Goal: Task Accomplishment & Management: Use online tool/utility

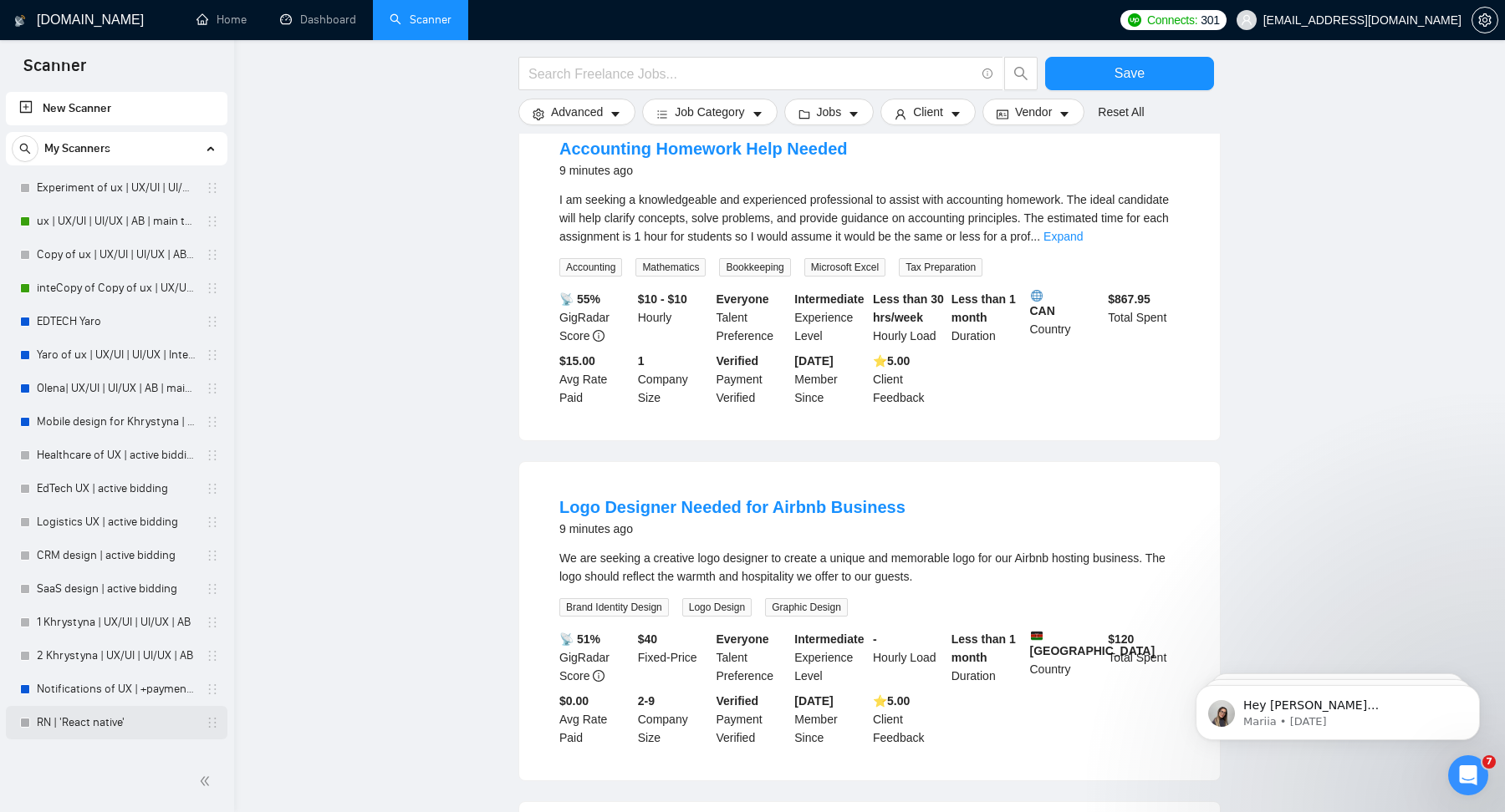
scroll to position [207, 0]
click at [83, 703] on link "Notifications of UX | +payment unverified | AN" at bounding box center [116, 690] width 159 height 33
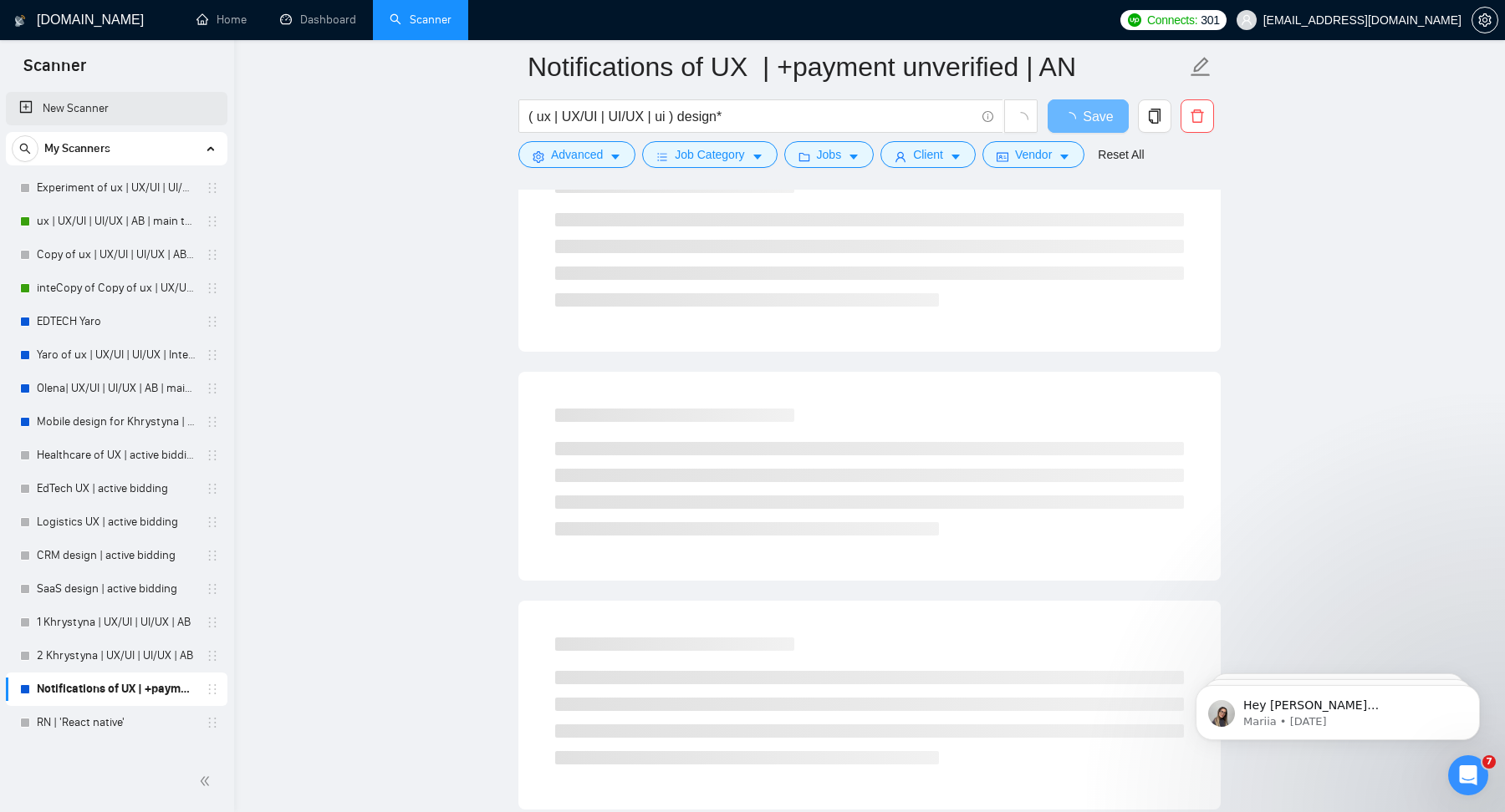
click at [110, 113] on link "New Scanner" at bounding box center [117, 109] width 195 height 33
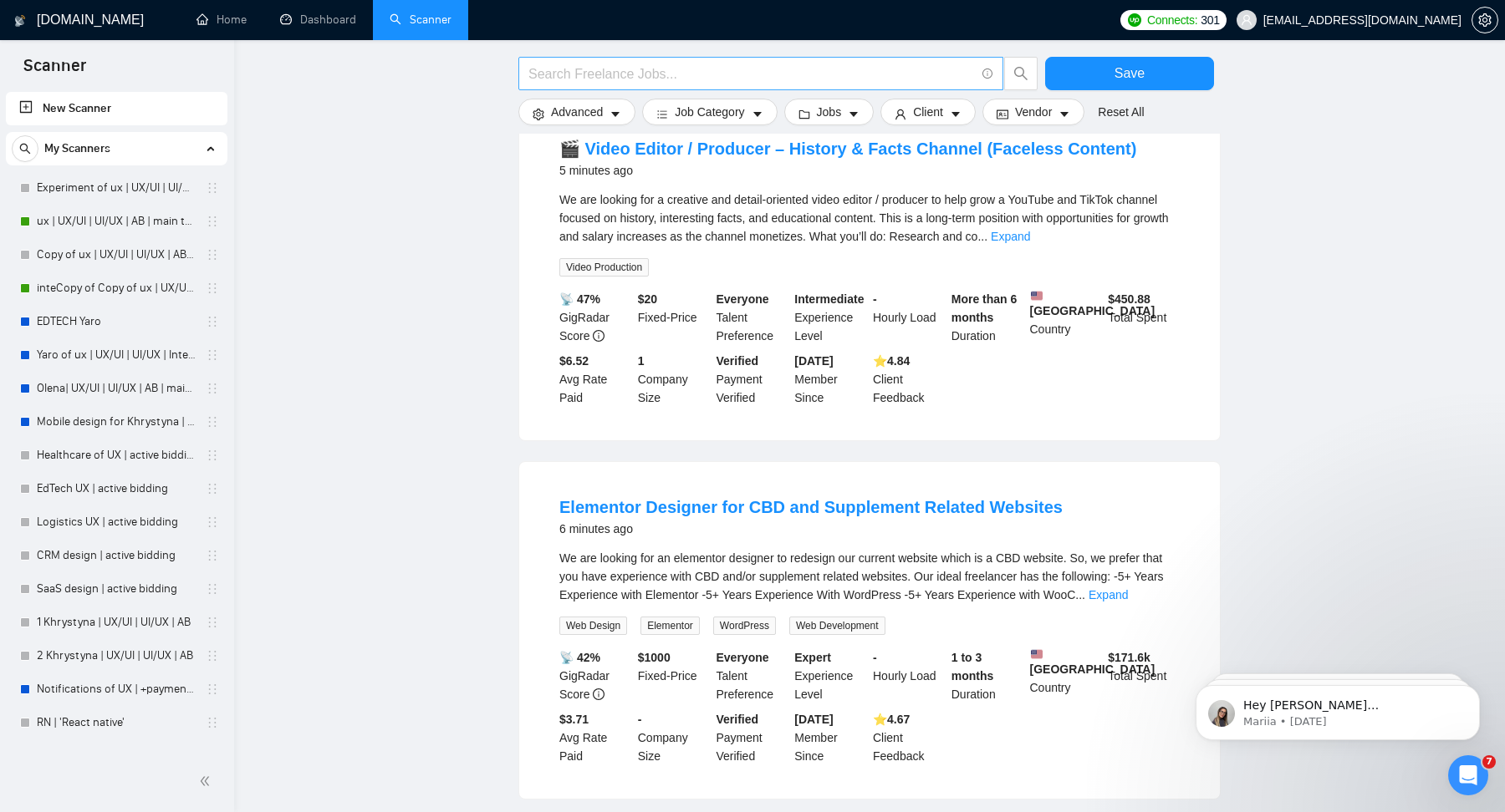
click at [584, 76] on input "text" at bounding box center [752, 74] width 447 height 21
click at [547, 71] on input "((design*) | (redesign*)) ((web*) | (app*) | platform | saas | MVP)" at bounding box center [752, 74] width 447 height 21
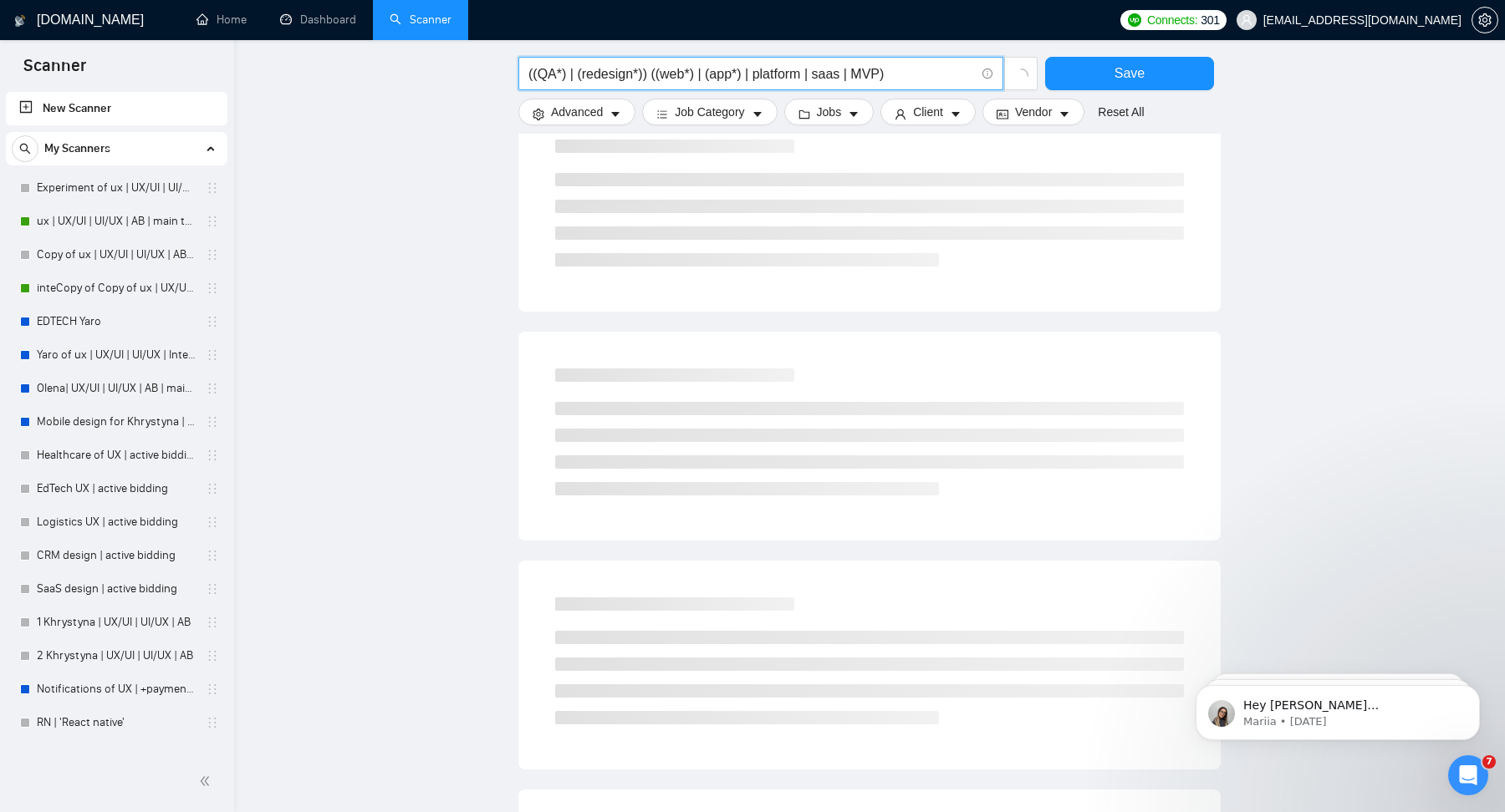
click at [615, 72] on input "((QA*) | (redesign*)) ((web*) | (app*) | platform | saas | MVP)" at bounding box center [752, 74] width 447 height 21
click at [684, 80] on input "((QA*) | (assurance*)) ((web*) | (app*) | platform | saas | MVP)" at bounding box center [752, 74] width 447 height 21
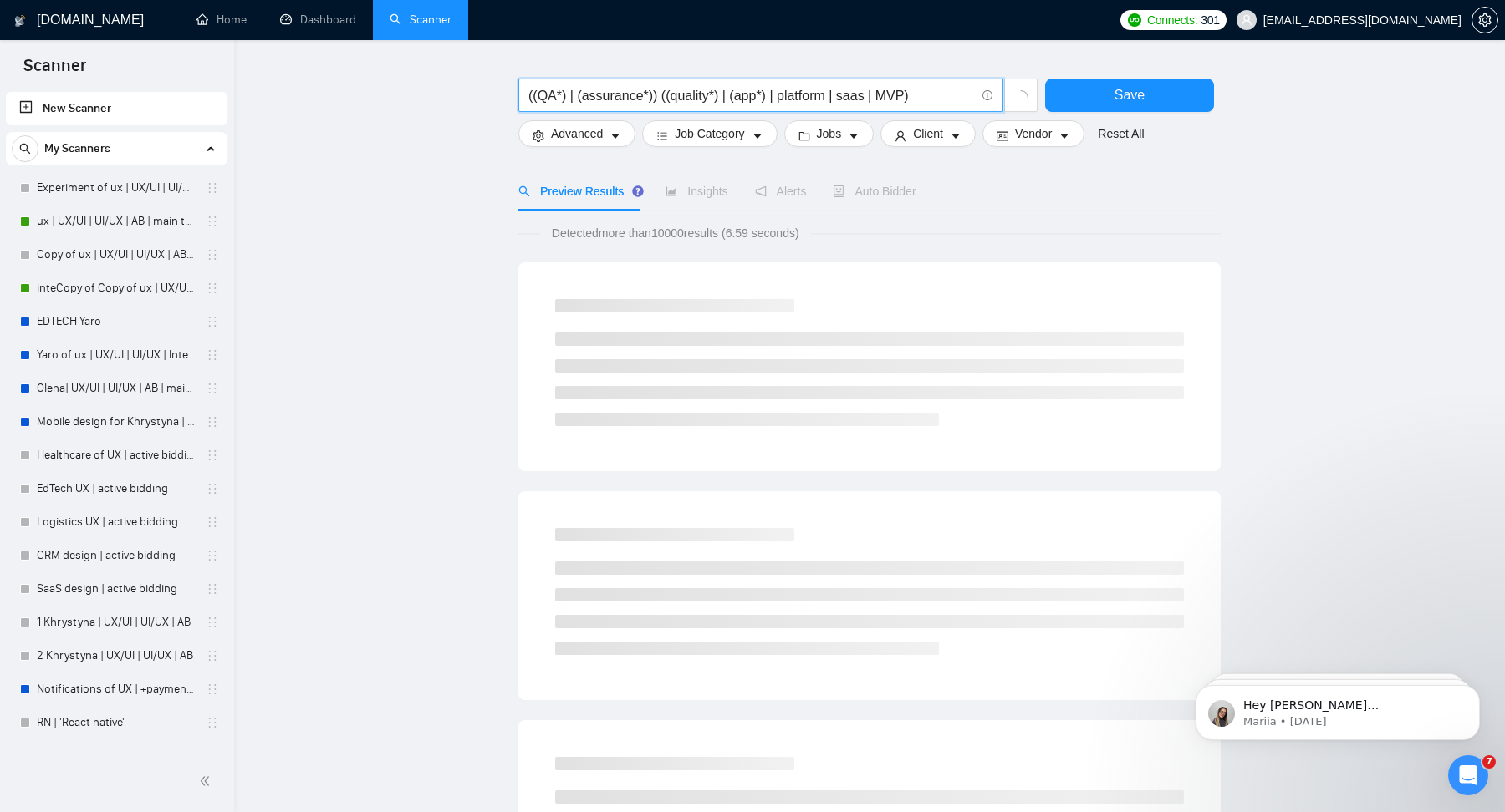
scroll to position [44, 0]
click at [731, 105] on input "((QA*) | (assurance*)) ((quality*) | (app*) | platform | saas | MVP)" at bounding box center [752, 98] width 447 height 21
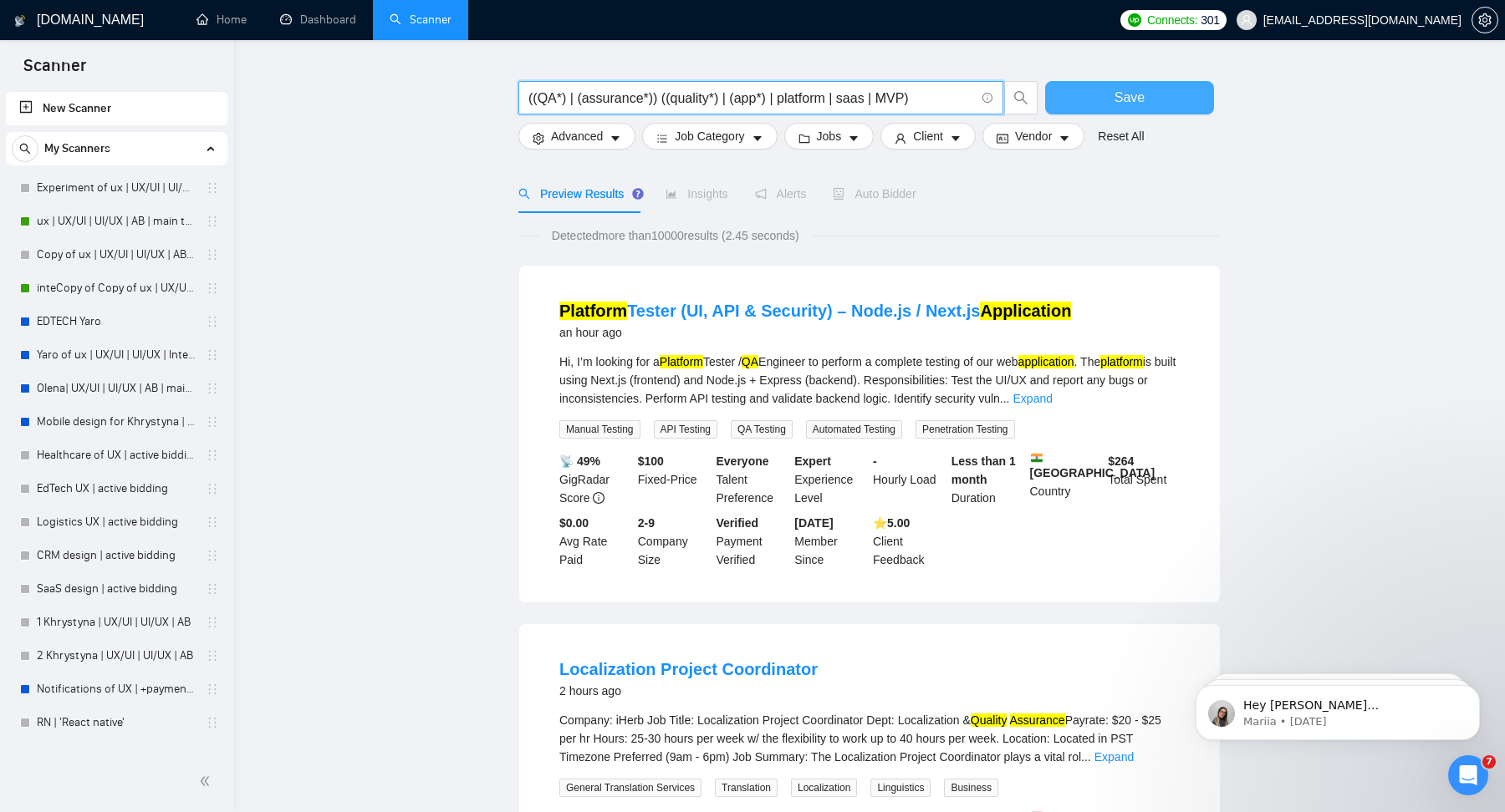
drag, startPoint x: 731, startPoint y: 105, endPoint x: 1058, endPoint y: 101, distance: 327.0
click at [1058, 101] on div "((QA*) | (assurance*)) ((quality*) | (app*) | platform | saas | MVP) Save" at bounding box center [866, 102] width 702 height 42
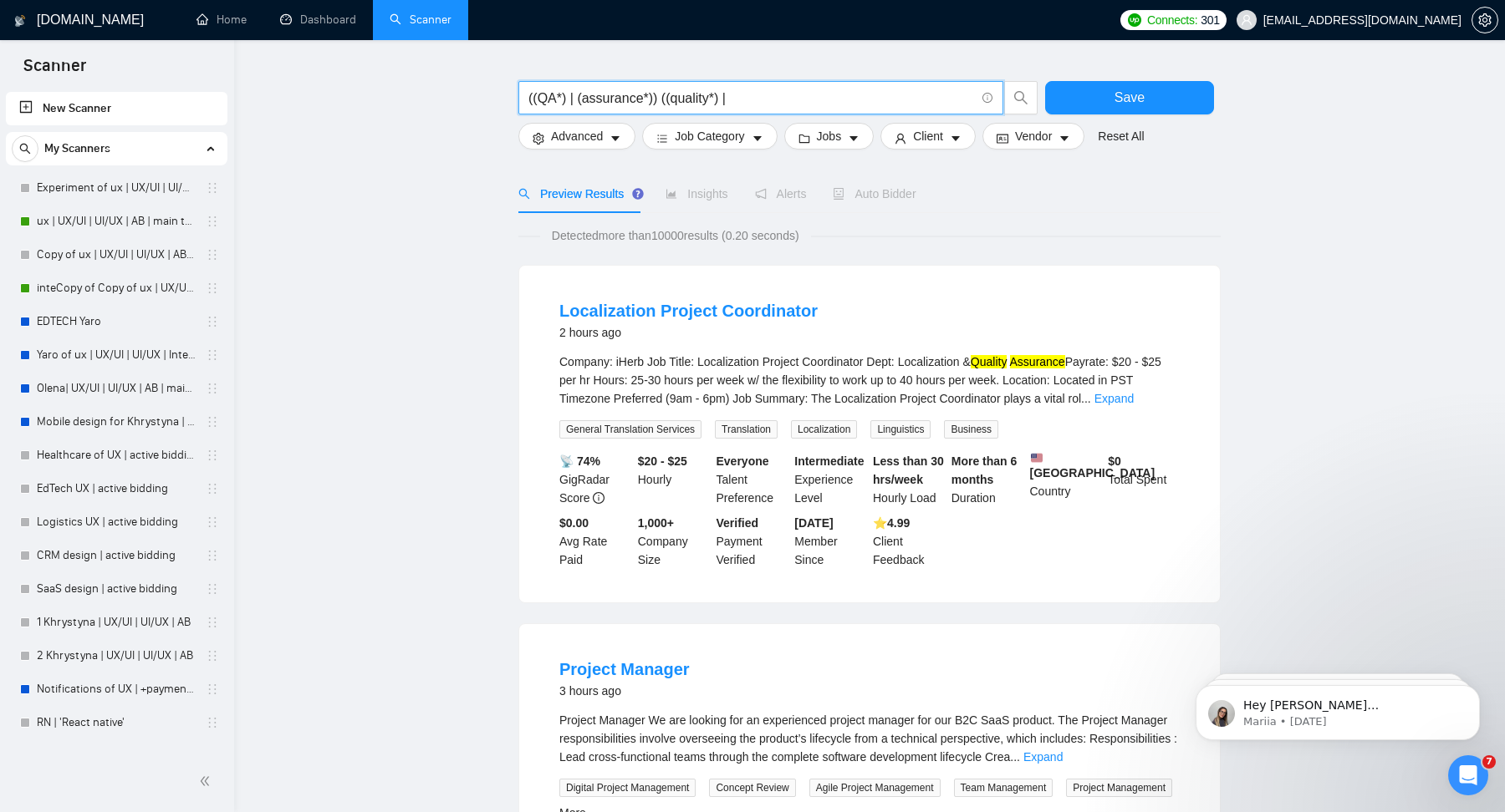
click at [661, 96] on input "((QA*) | (assurance*)) ((quality*) |" at bounding box center [752, 98] width 447 height 21
click at [812, 105] on input "((QA*) | (assurance*)) | ((quality*) |" at bounding box center [752, 98] width 447 height 21
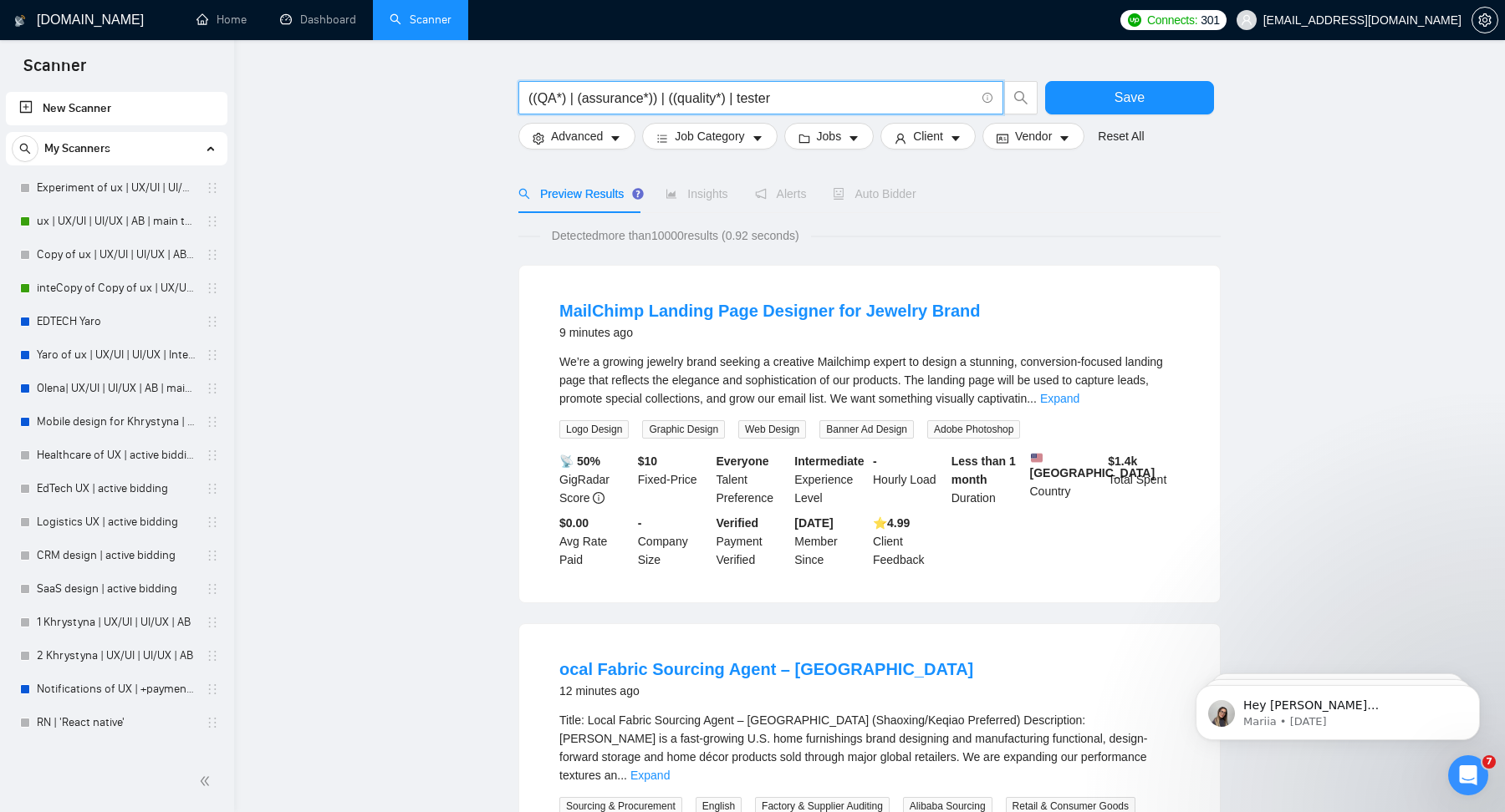
click at [995, 99] on span "((QA*) | (assurance*)) | ((quality*) | tester" at bounding box center [761, 98] width 485 height 33
click at [984, 91] on span at bounding box center [985, 98] width 15 height 21
click at [991, 96] on icon "info-circle" at bounding box center [988, 98] width 11 height 11
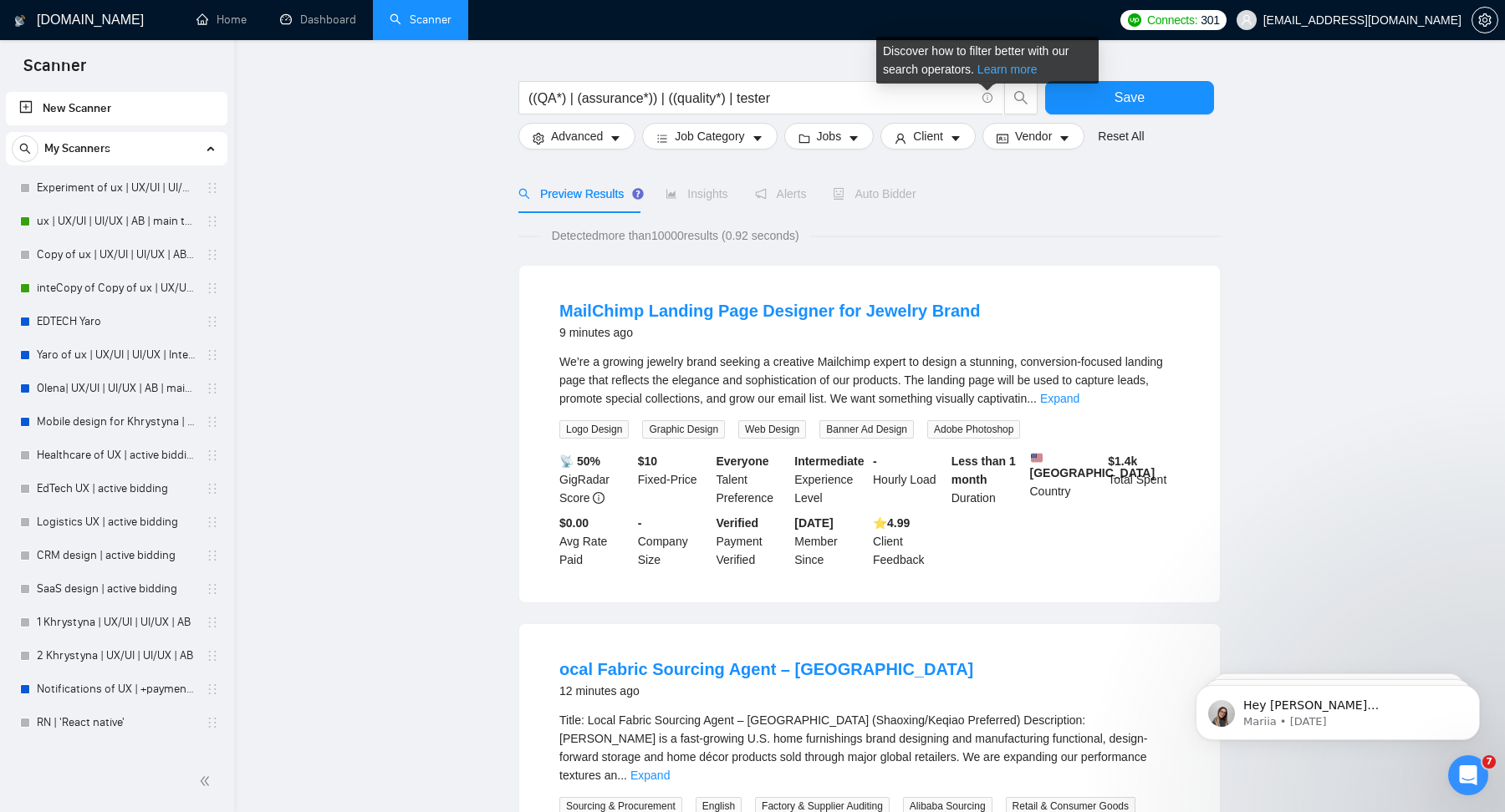
click at [1007, 65] on link "Learn more" at bounding box center [1007, 69] width 60 height 13
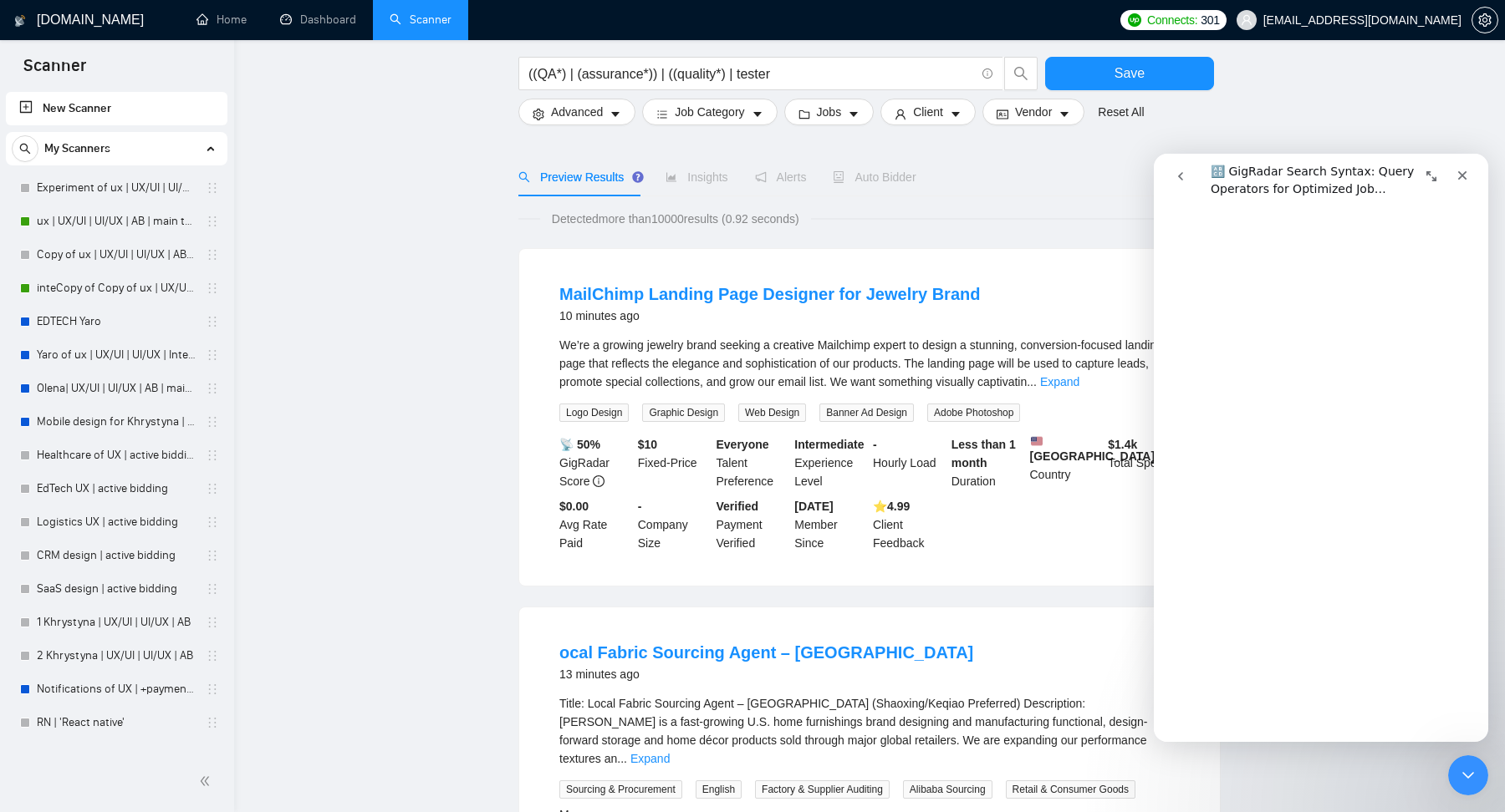
scroll to position [127, 0]
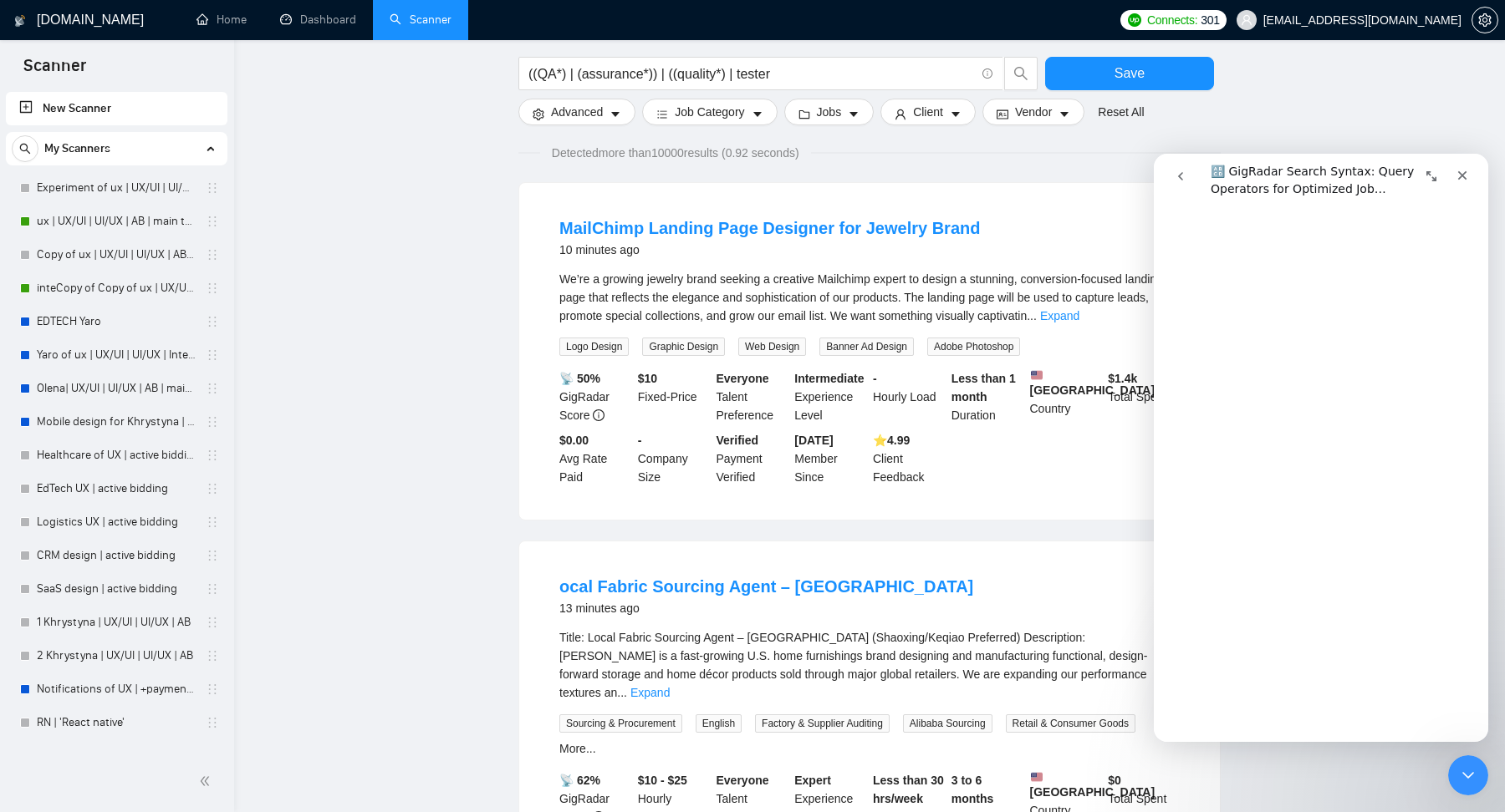
click at [1463, 173] on icon "Close" at bounding box center [1462, 175] width 13 height 13
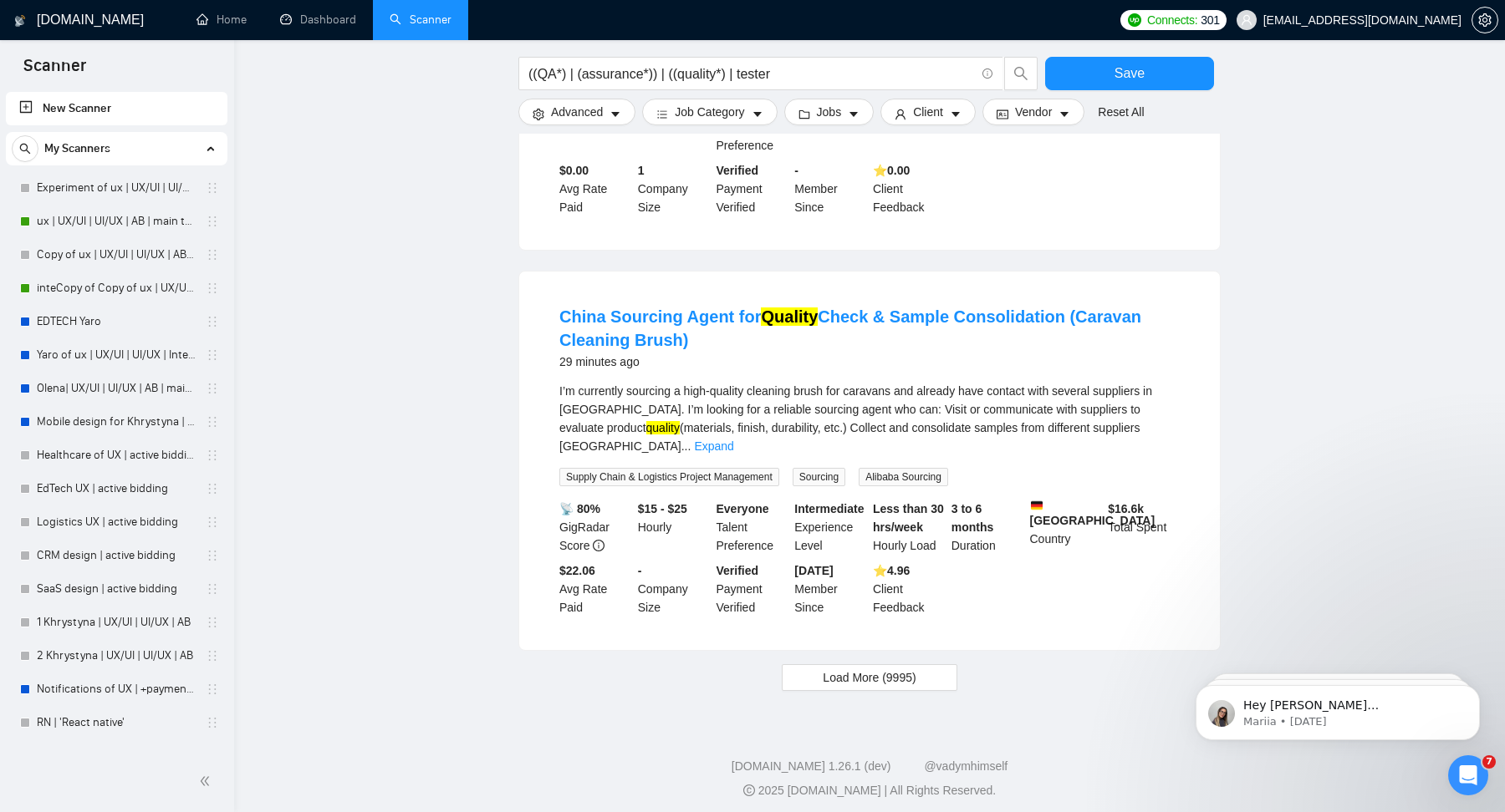
scroll to position [0, 0]
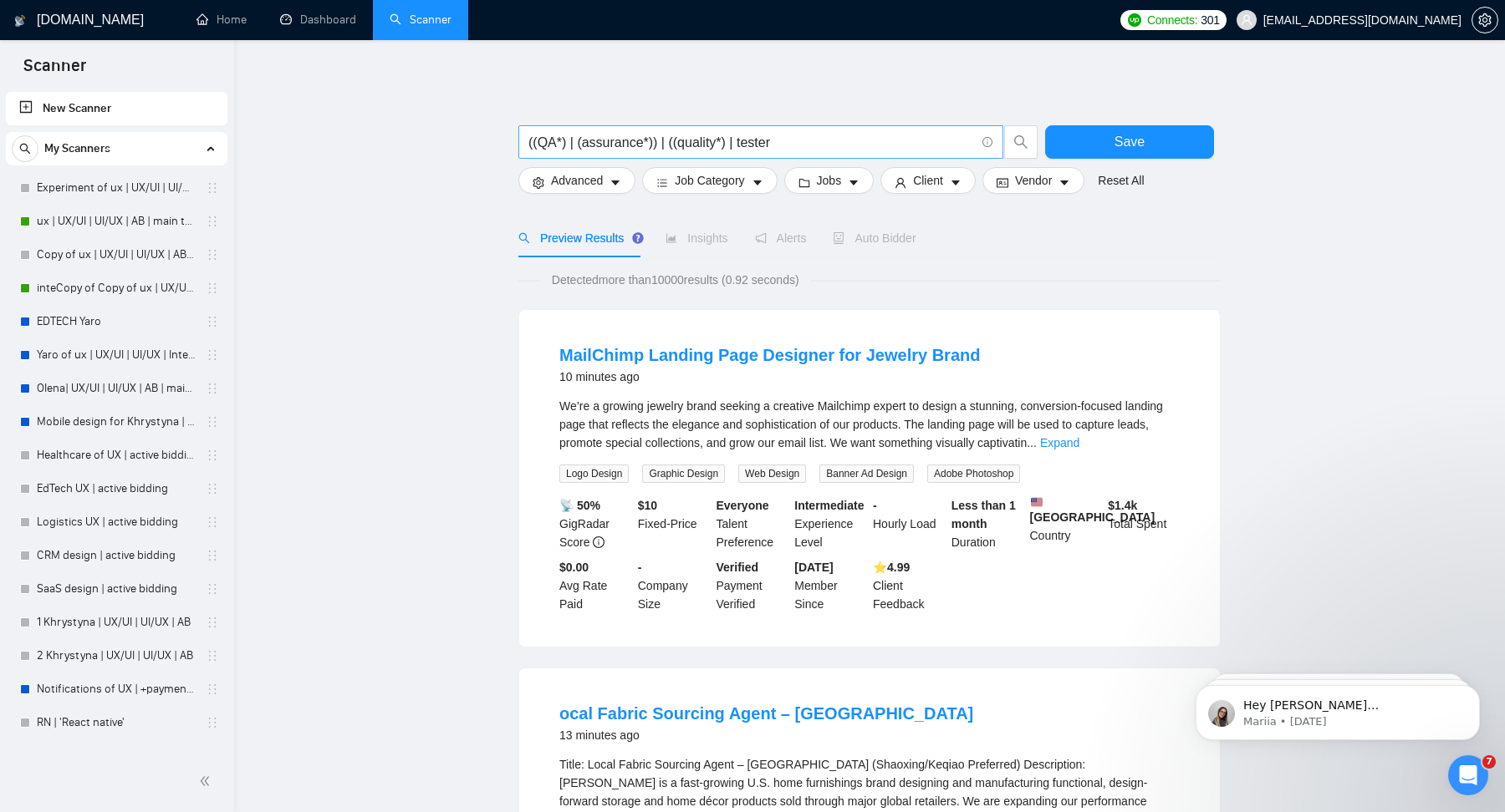
click at [828, 145] on input "((QA*) | (assurance*)) | ((quality*) | tester" at bounding box center [752, 142] width 447 height 21
type input "((QA*) | (assurance*)) | ((quality*) | tester | "quality assurance""
click at [1086, 141] on button "Save" at bounding box center [1130, 142] width 169 height 33
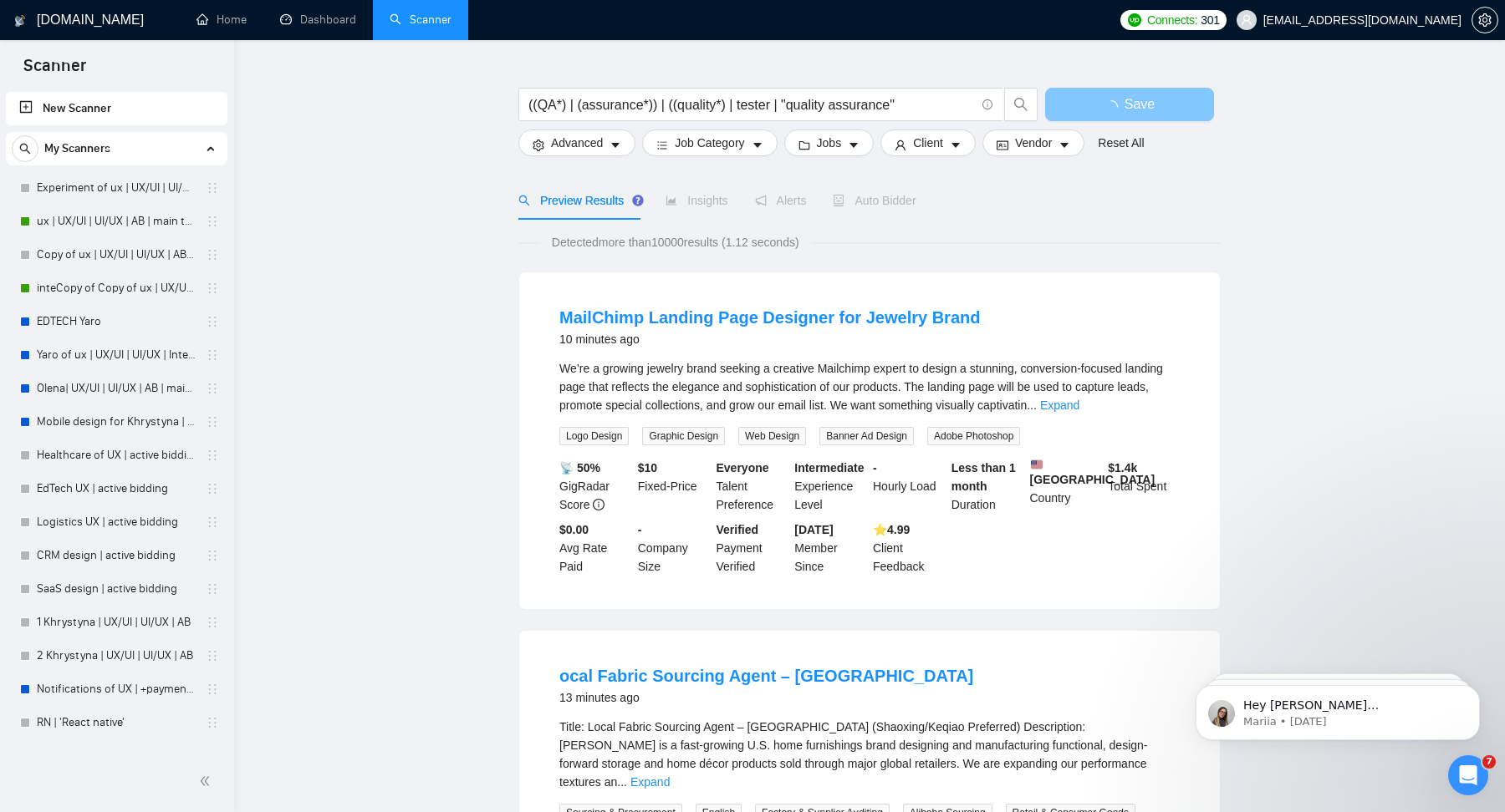
scroll to position [40, 0]
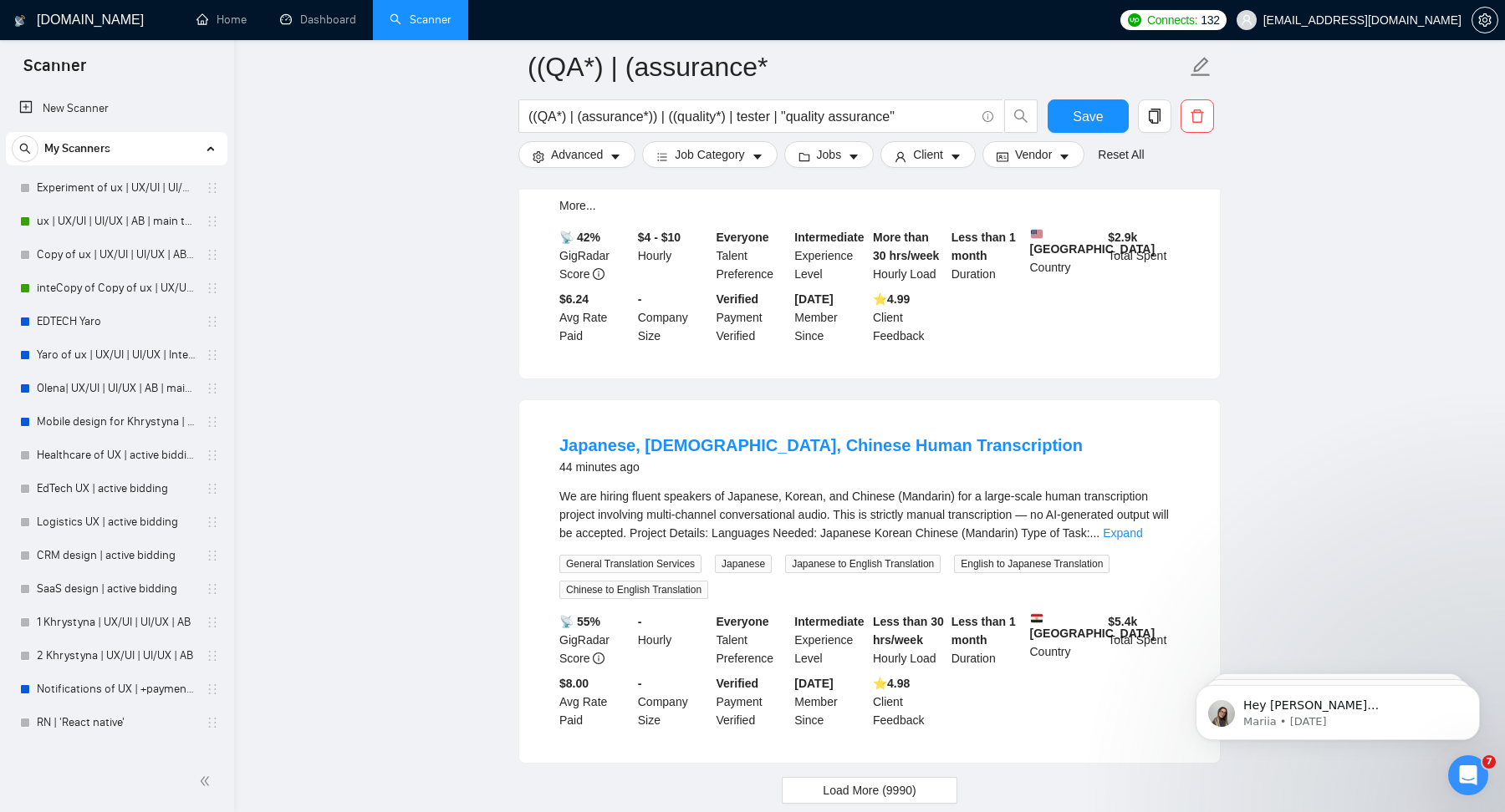
scroll to position [3540, 0]
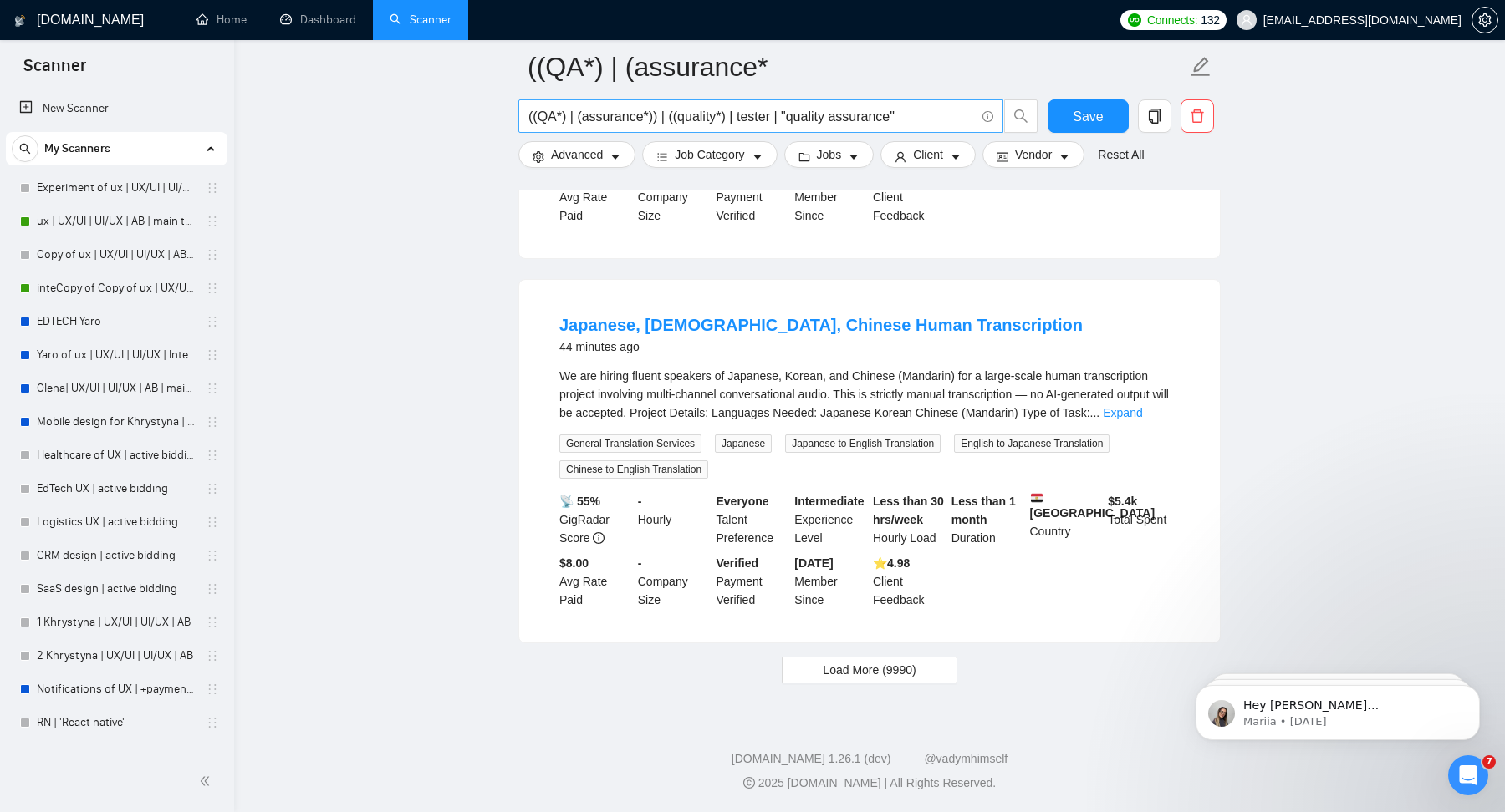
click at [985, 120] on icon "info-circle" at bounding box center [988, 116] width 11 height 11
click at [991, 98] on link "Learn more" at bounding box center [1007, 104] width 60 height 13
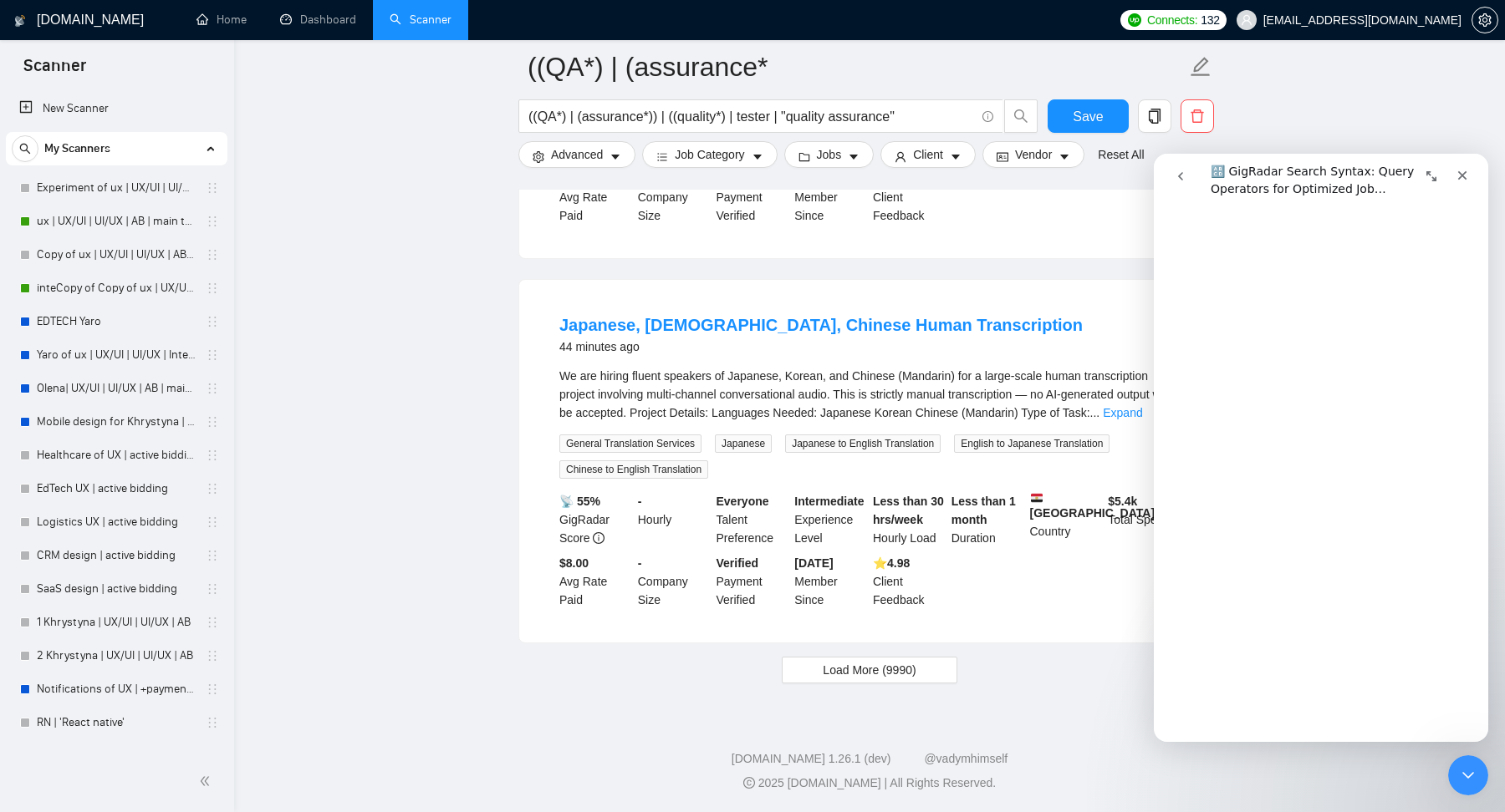
scroll to position [3300, 0]
click at [978, 776] on div "2025 [DOMAIN_NAME] | All Rights Reserved." at bounding box center [869, 784] width 1244 height 18
click at [912, 672] on span "Load More (9990)" at bounding box center [869, 670] width 93 height 18
click at [1464, 175] on icon "Close" at bounding box center [1462, 175] width 13 height 13
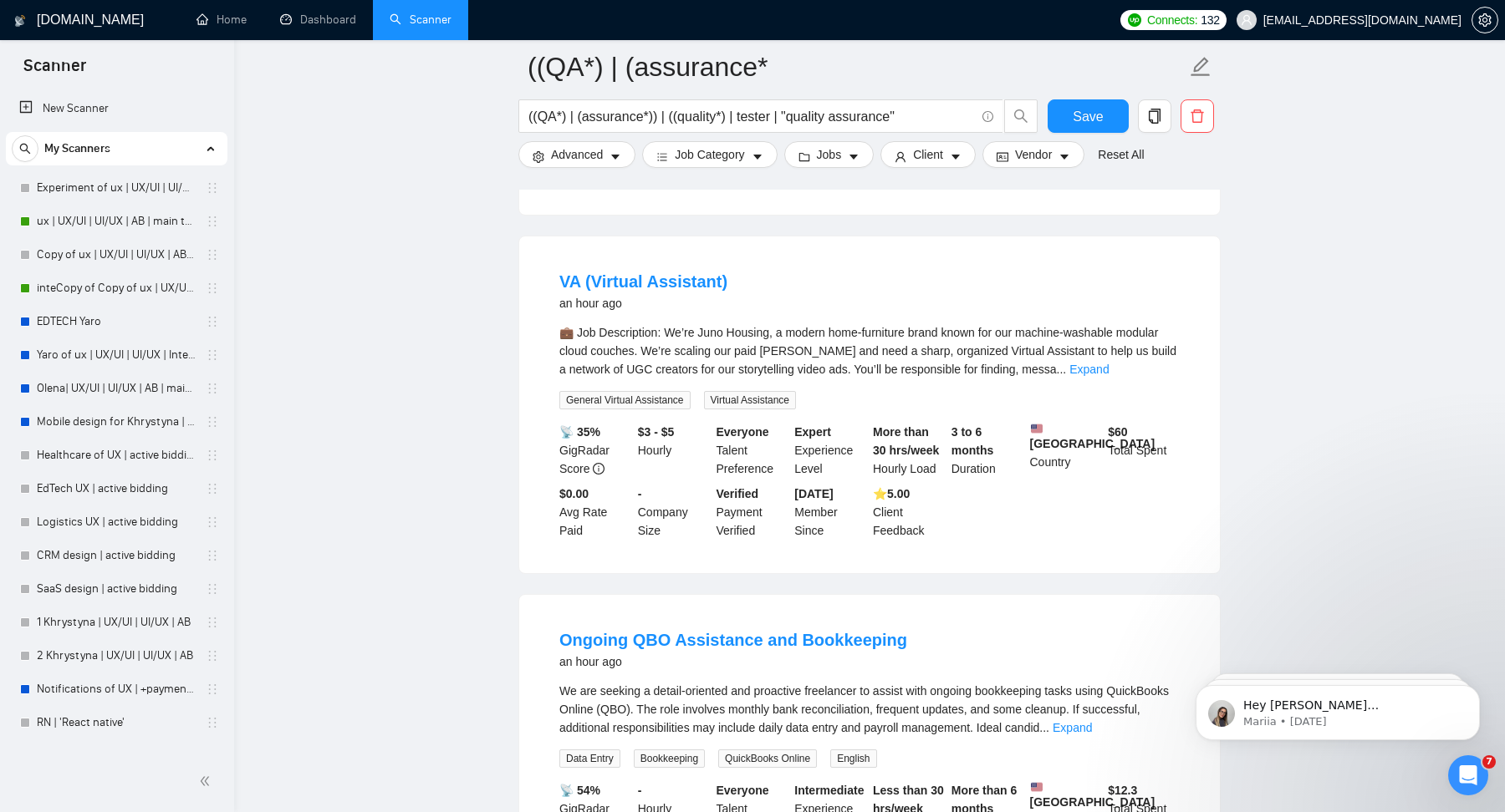
scroll to position [4958, 0]
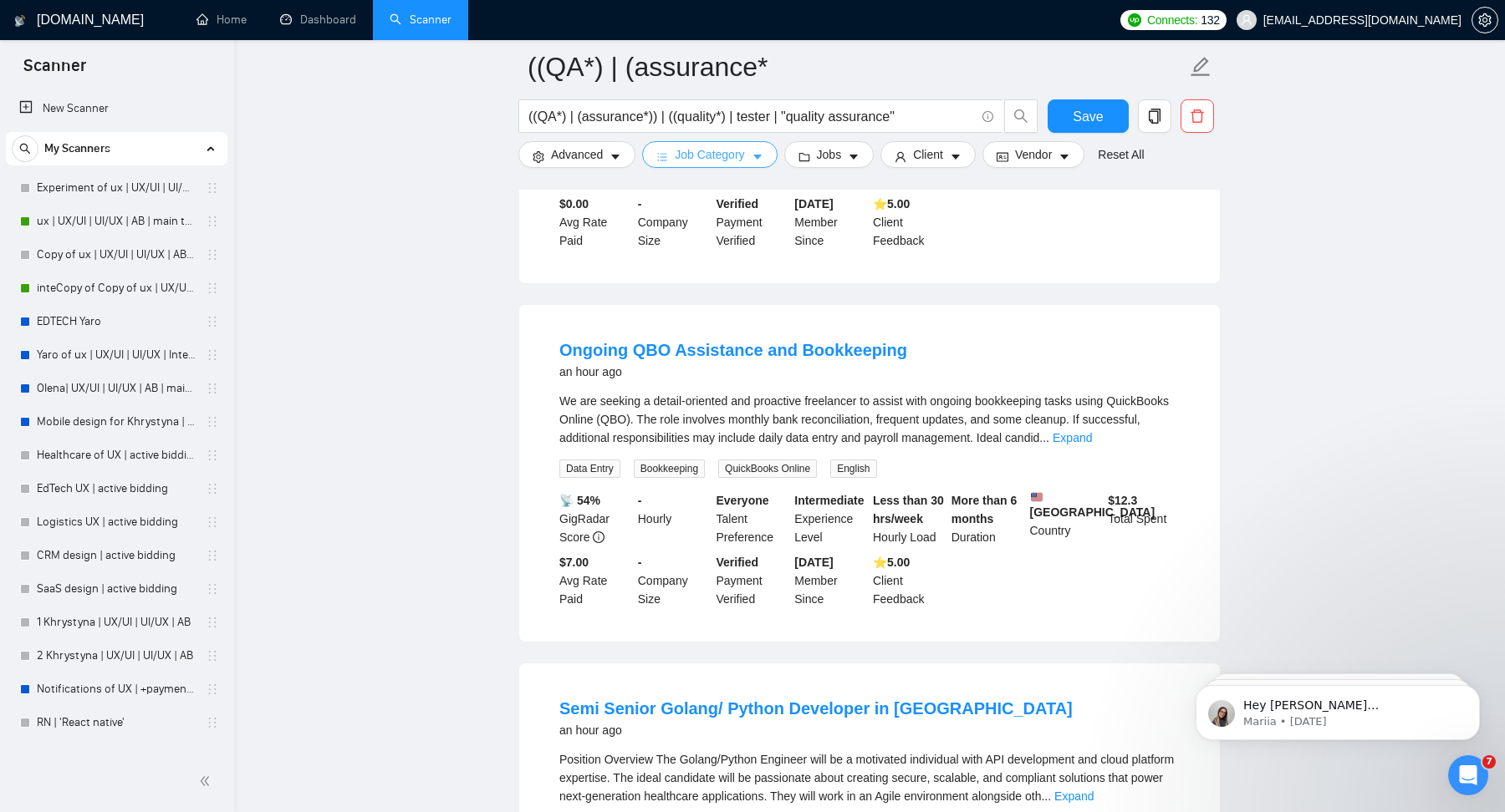
click at [750, 157] on button "Job Category" at bounding box center [709, 155] width 135 height 26
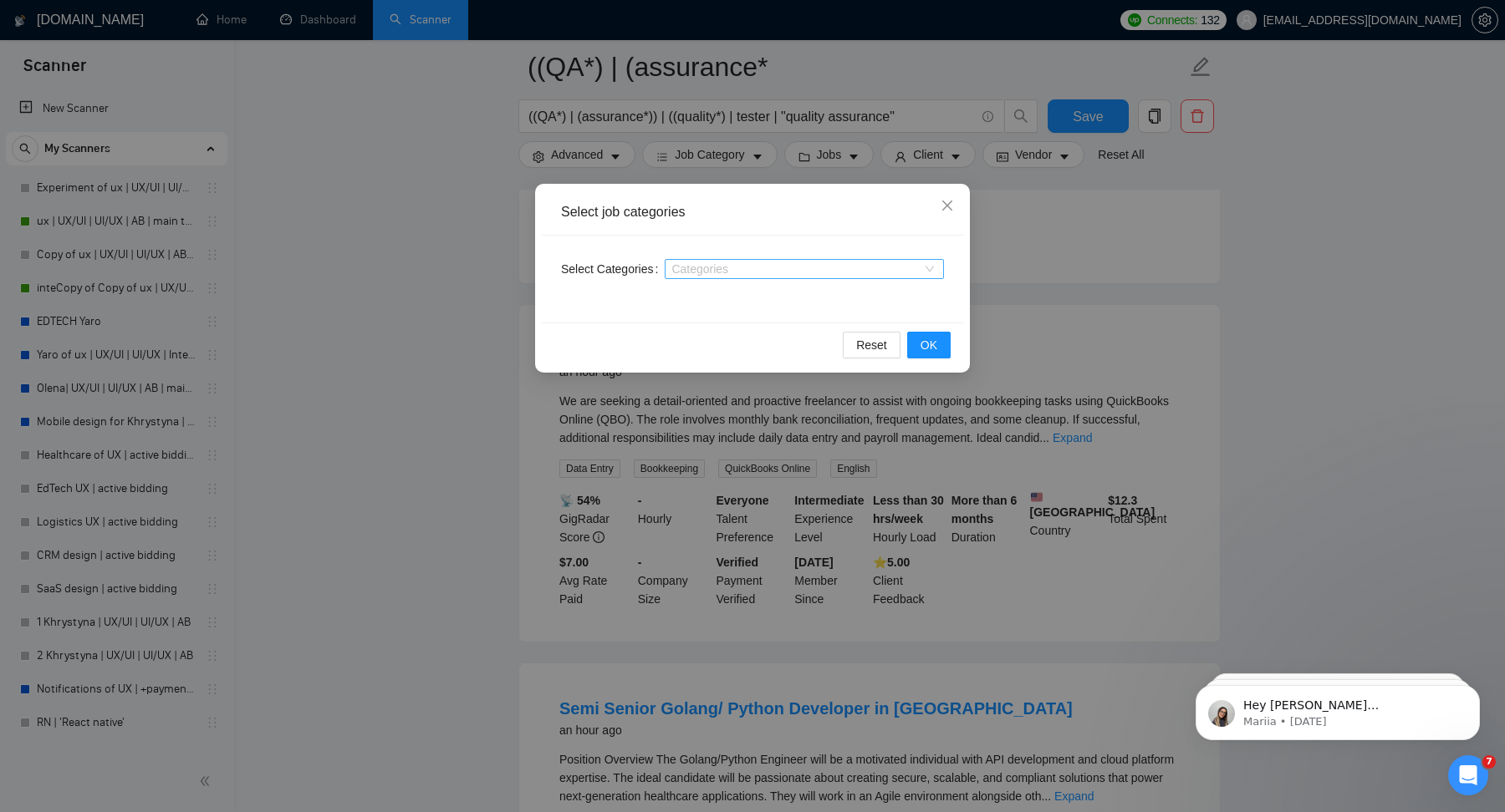
click at [731, 273] on div at bounding box center [796, 269] width 254 height 13
type input "qa"
click at [767, 322] on span "QA Testing" at bounding box center [763, 323] width 56 height 13
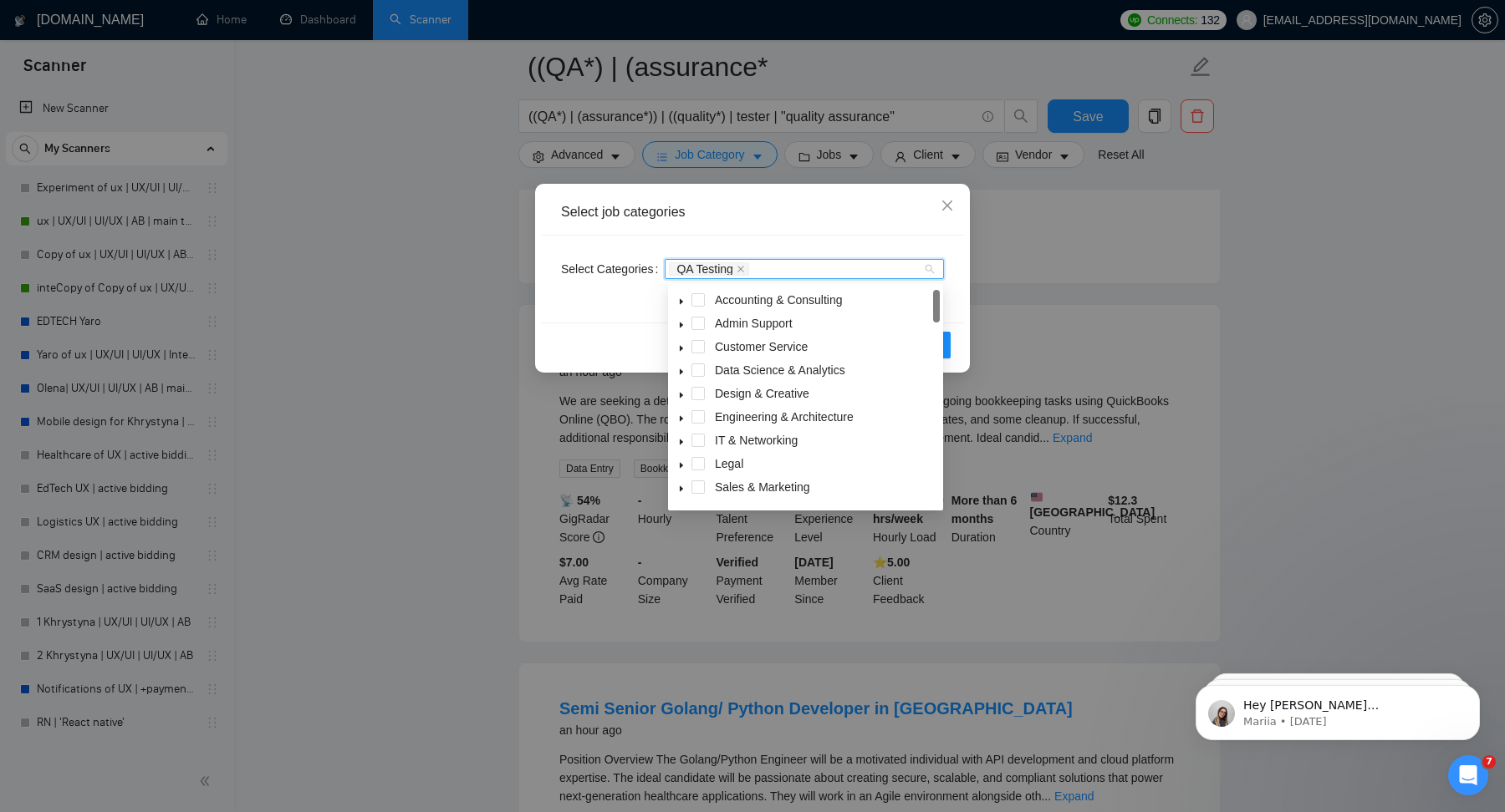
click at [965, 338] on div "Select job categories Select Categories QA Testing Reset OK" at bounding box center [752, 278] width 435 height 189
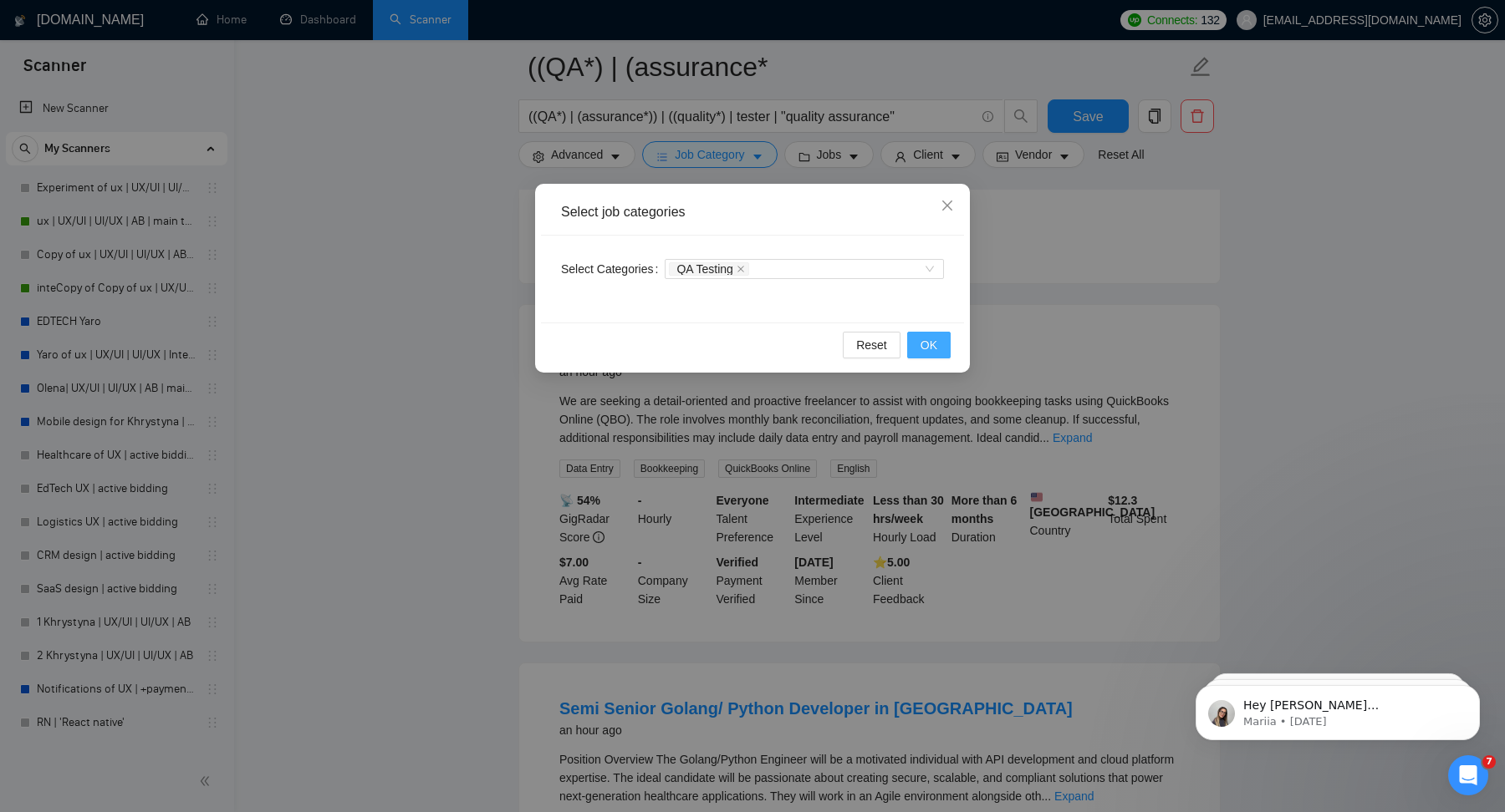
click at [947, 339] on button "OK" at bounding box center [928, 345] width 43 height 26
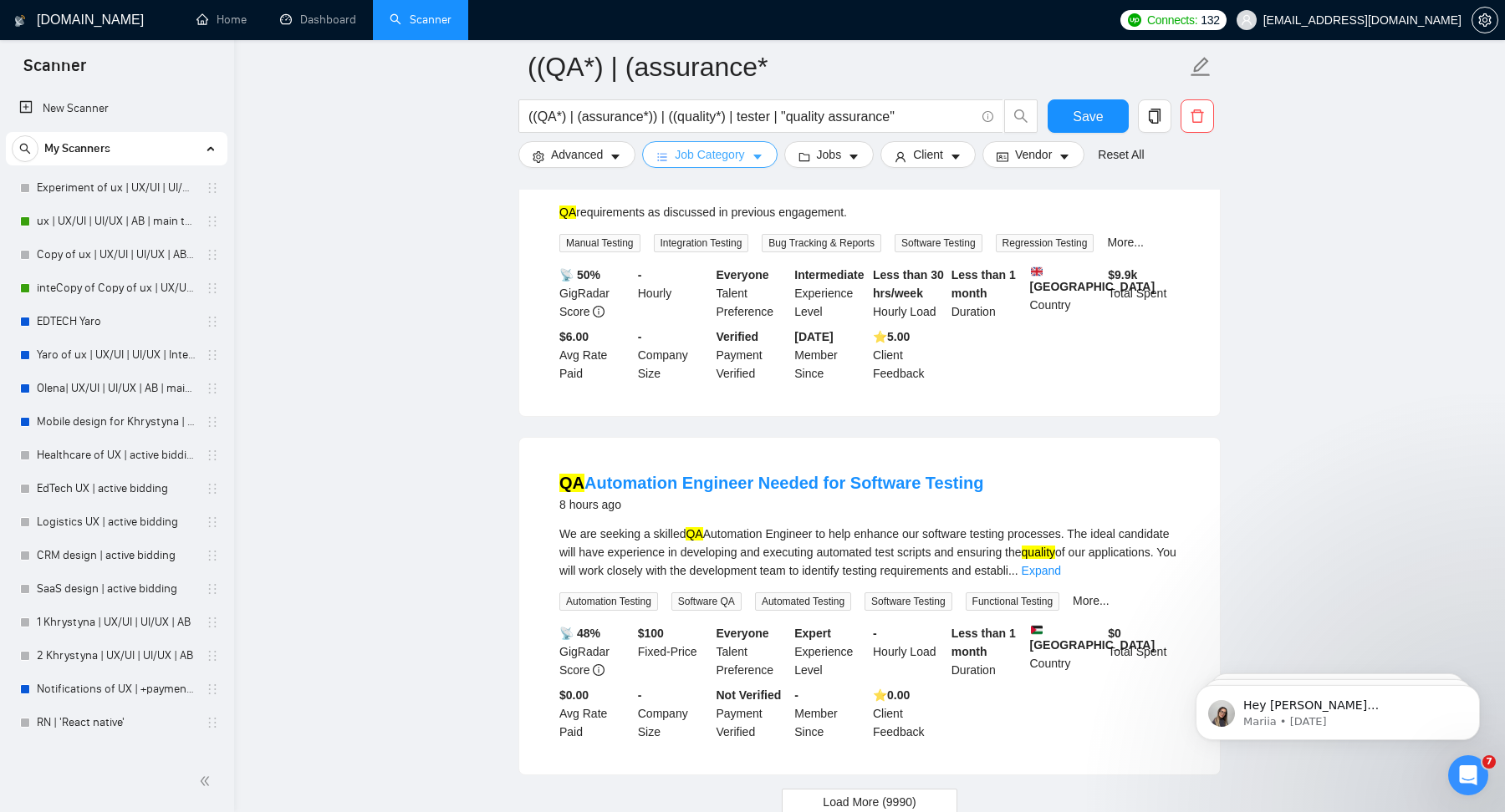
scroll to position [3278, 0]
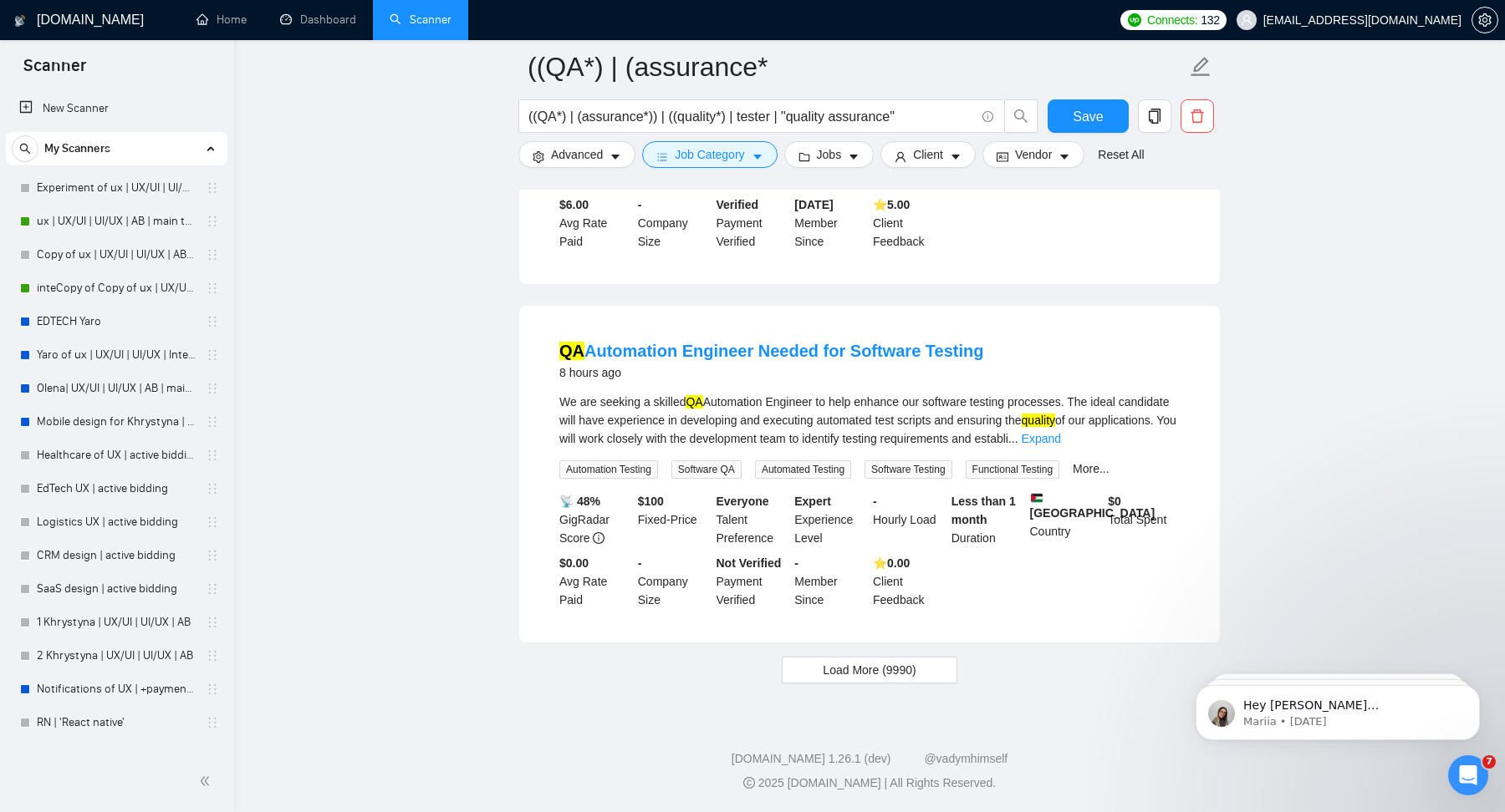
click at [869, 664] on span "Load More (9990)" at bounding box center [869, 670] width 93 height 18
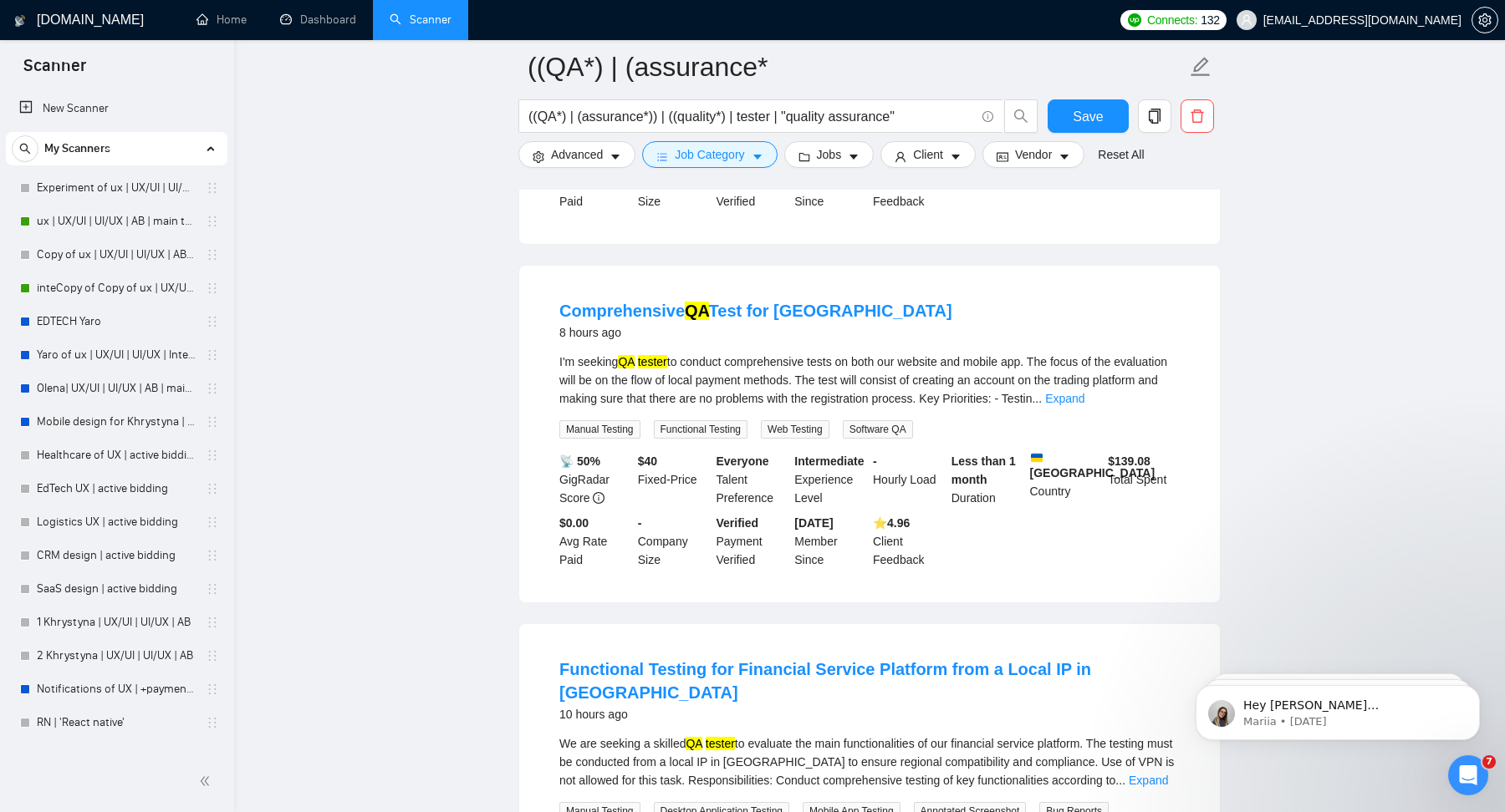
scroll to position [4335, 0]
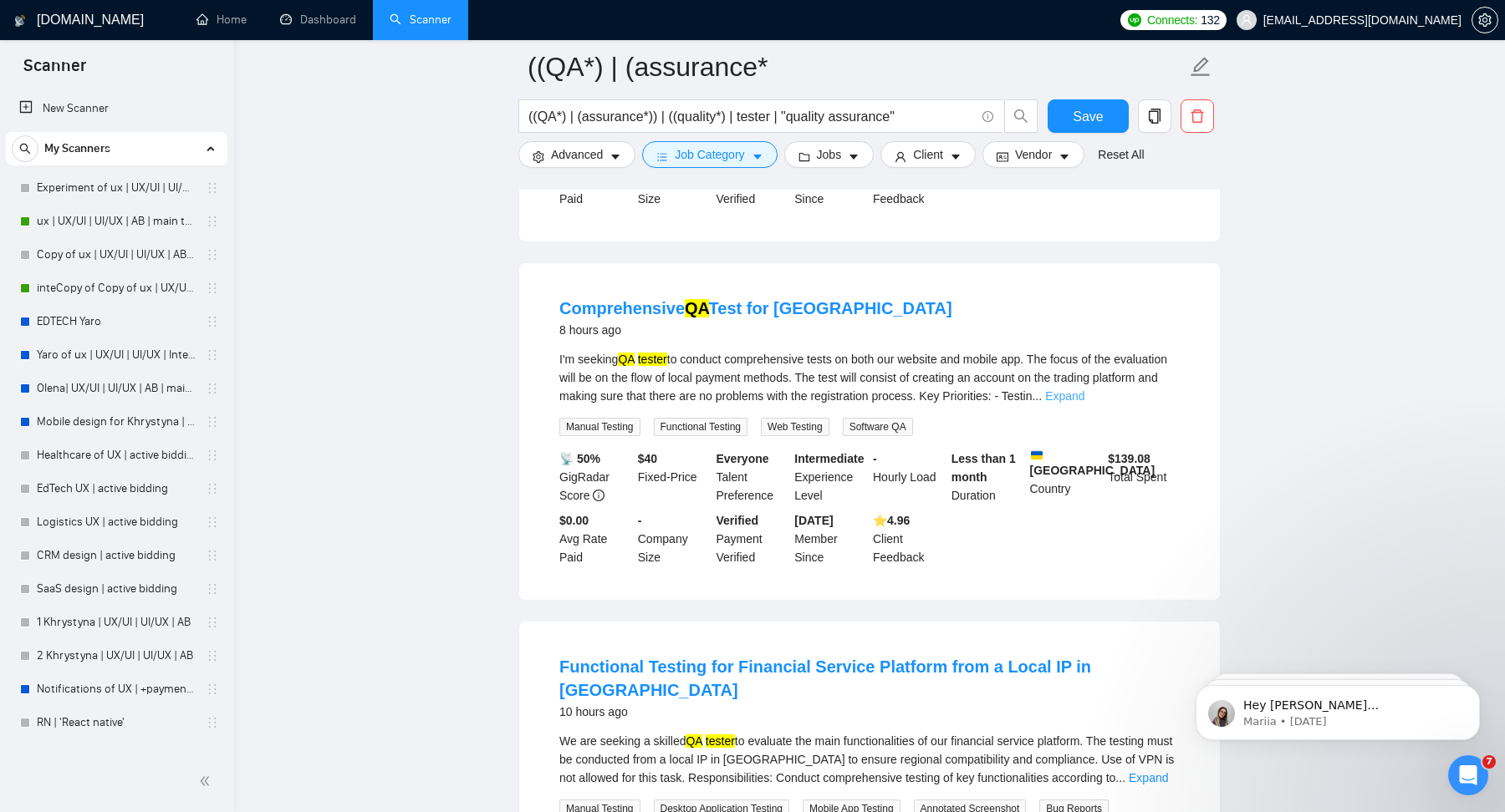
click at [1085, 402] on link "Expand" at bounding box center [1065, 395] width 40 height 13
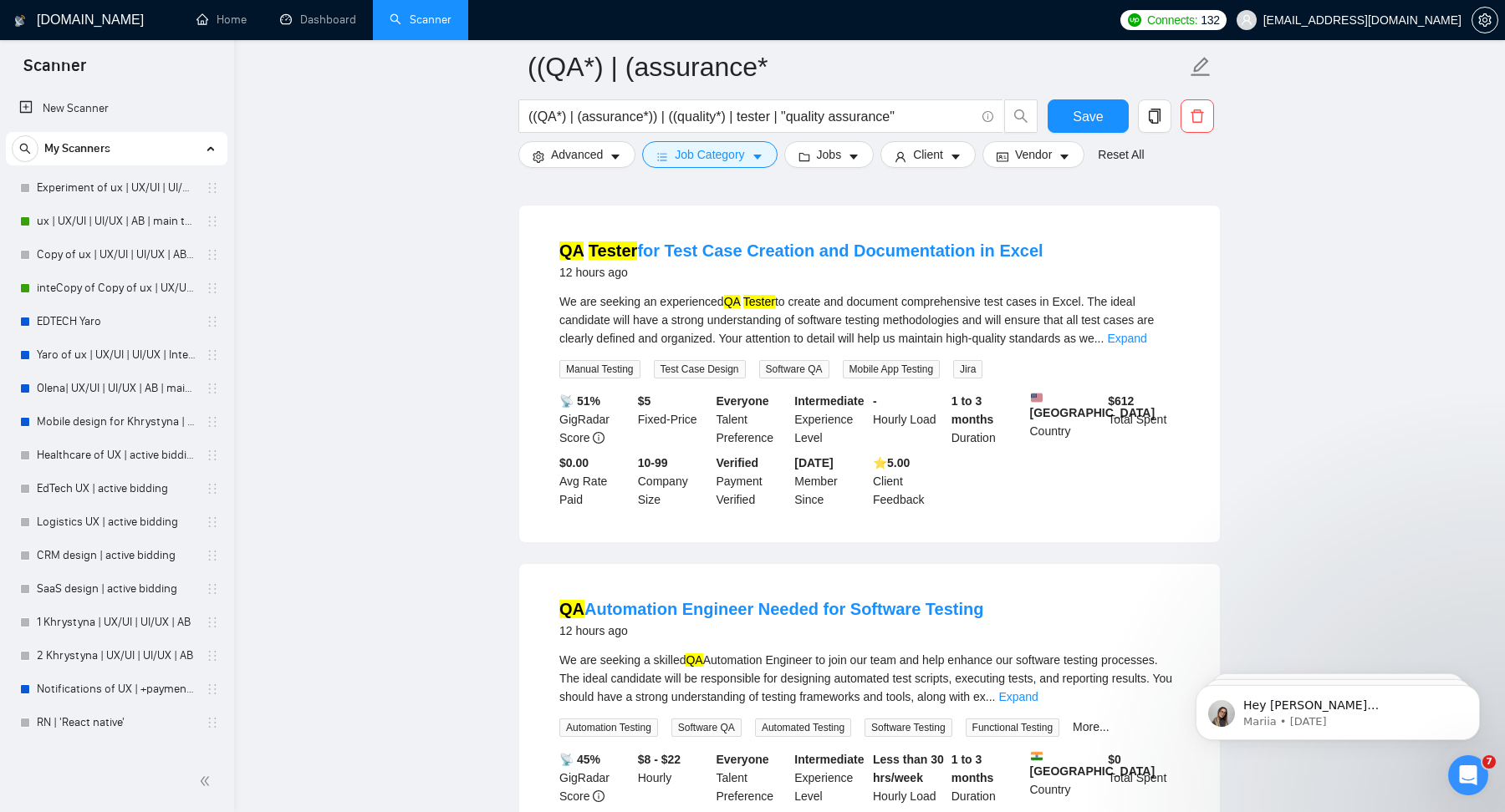
scroll to position [5561, 0]
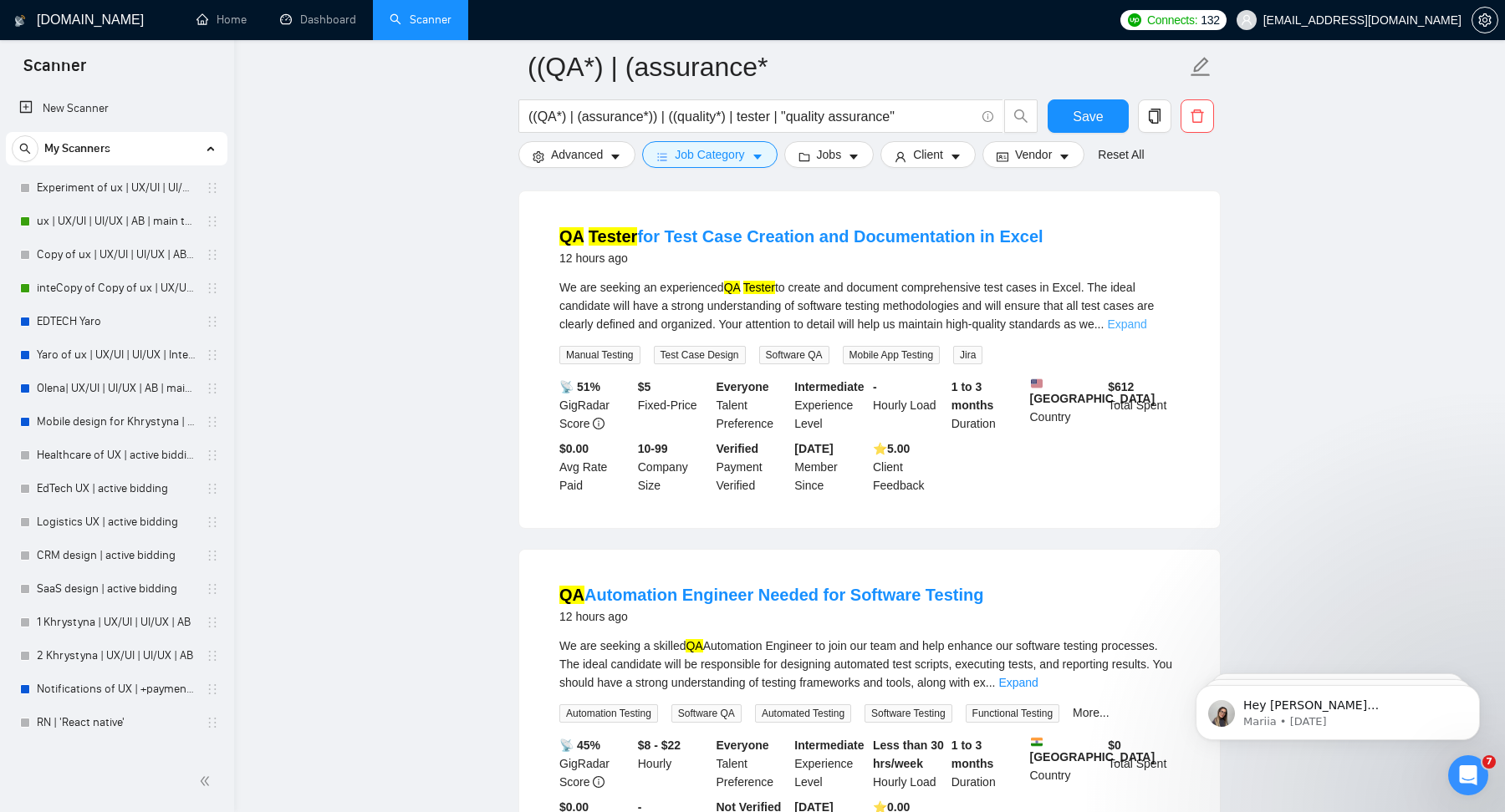
click at [1146, 331] on link "Expand" at bounding box center [1126, 323] width 40 height 13
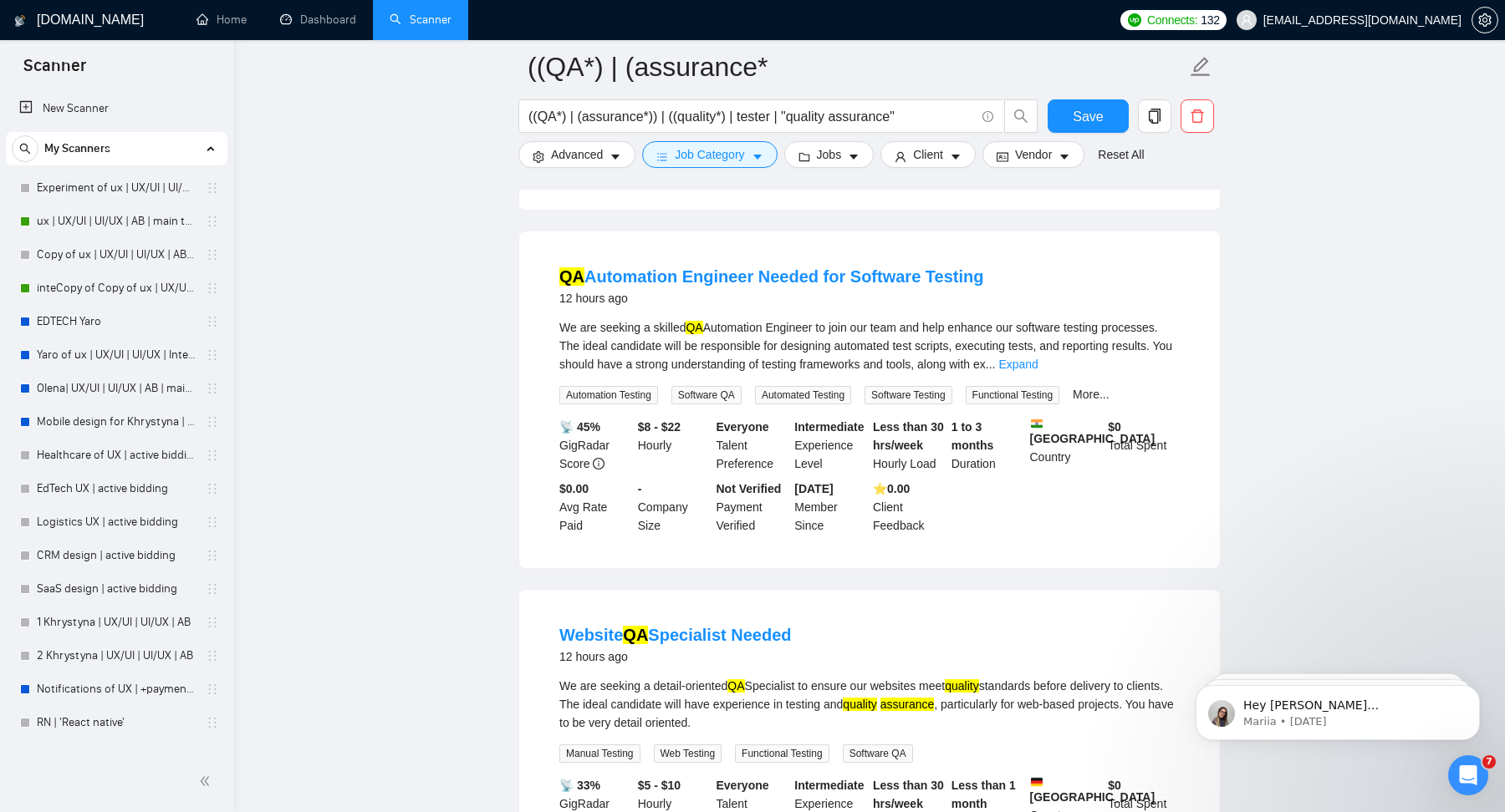
scroll to position [5923, 0]
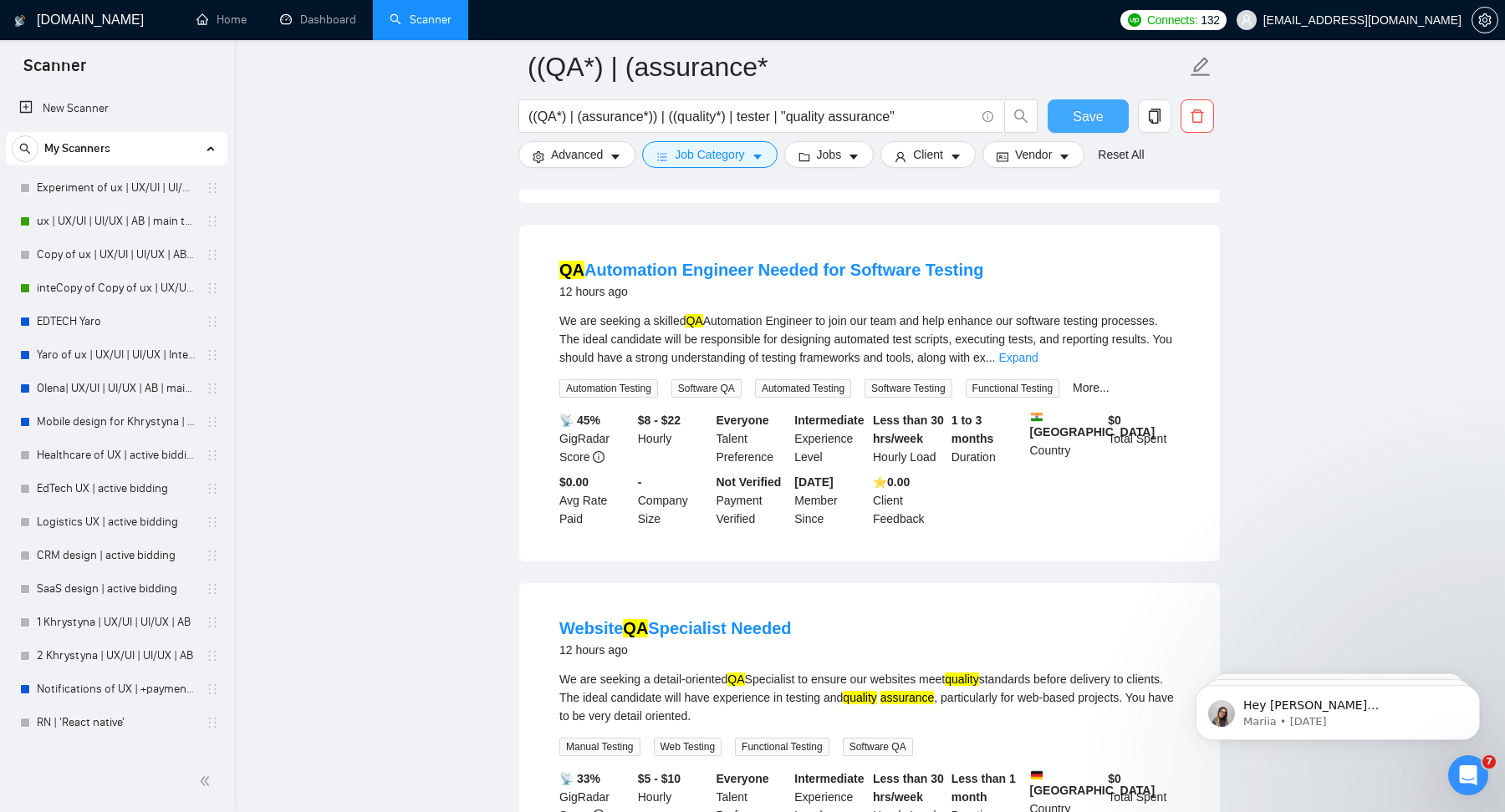
click at [1080, 119] on span "Save" at bounding box center [1087, 117] width 30 height 21
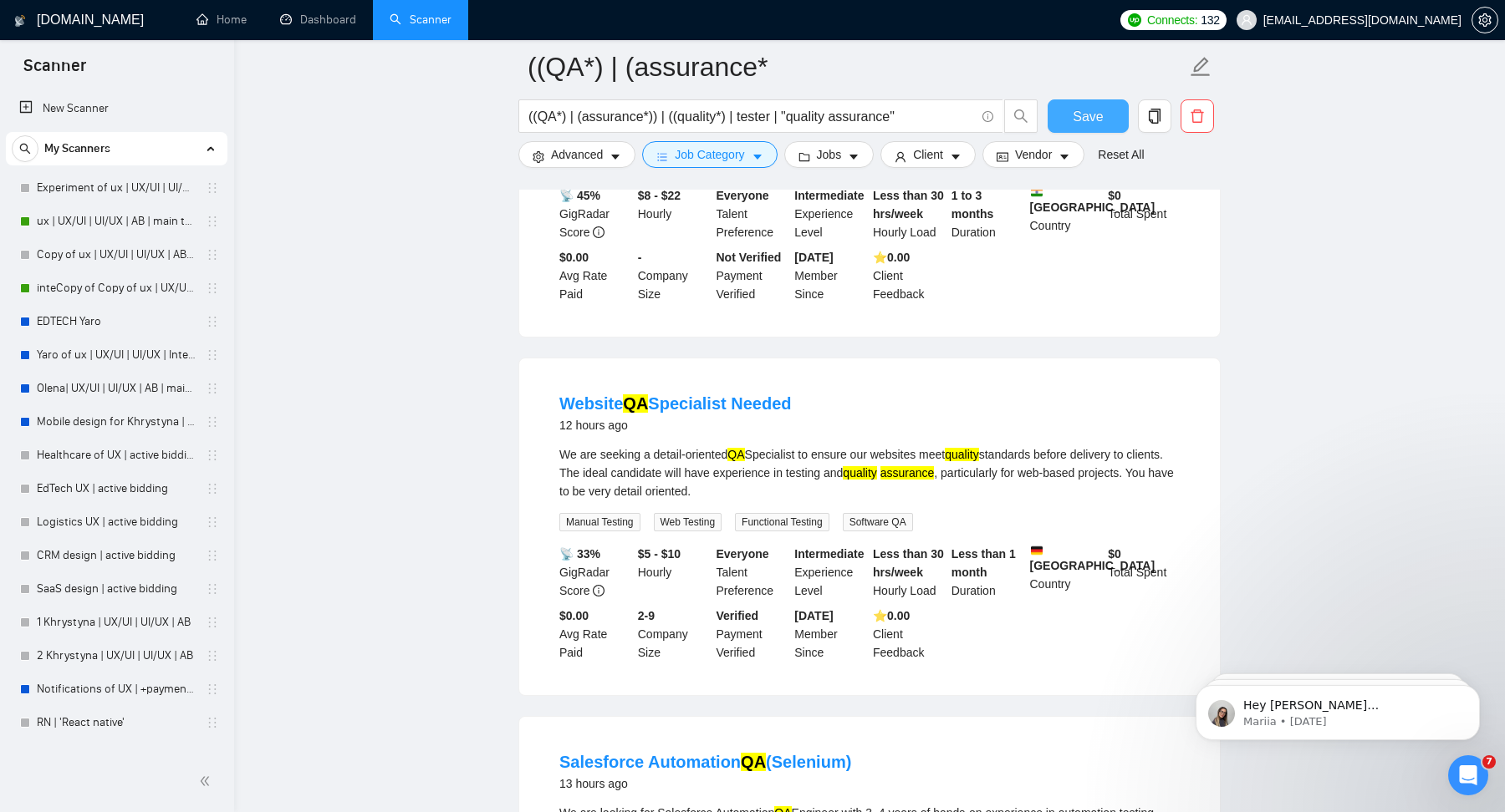
scroll to position [6150, 0]
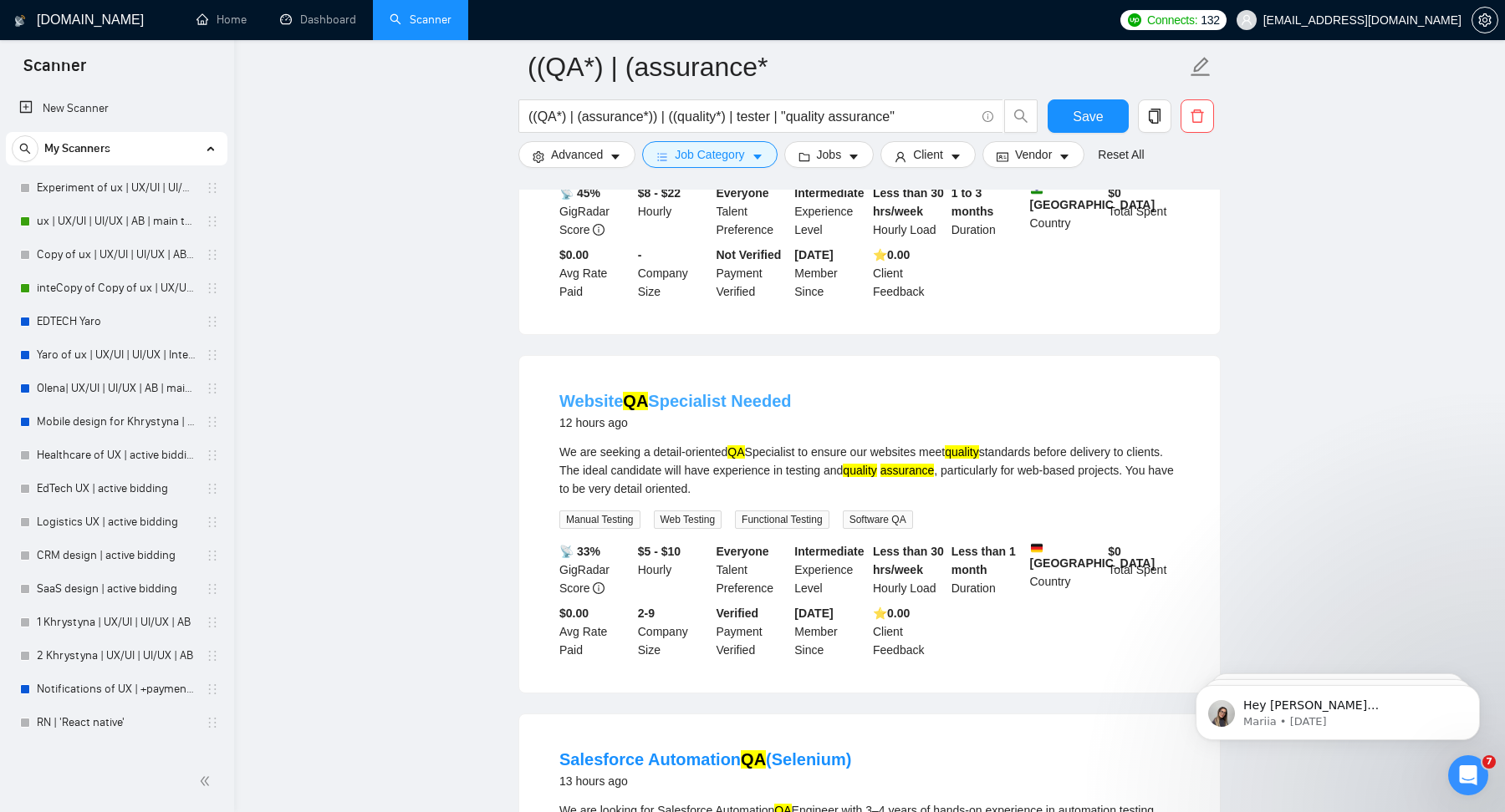
click at [732, 410] on link "Website QA Specialist Needed" at bounding box center [675, 401] width 232 height 18
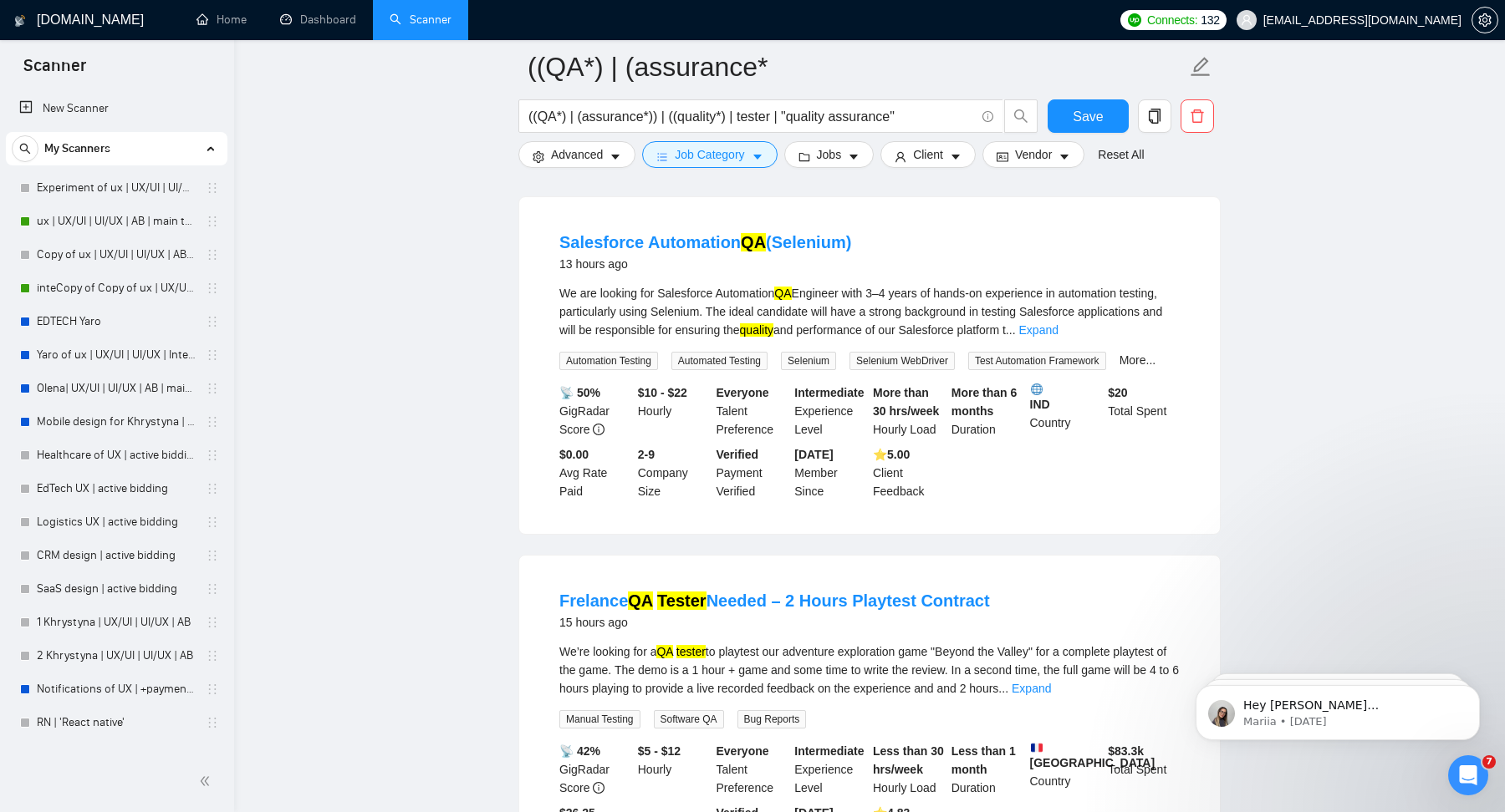
scroll to position [6956, 0]
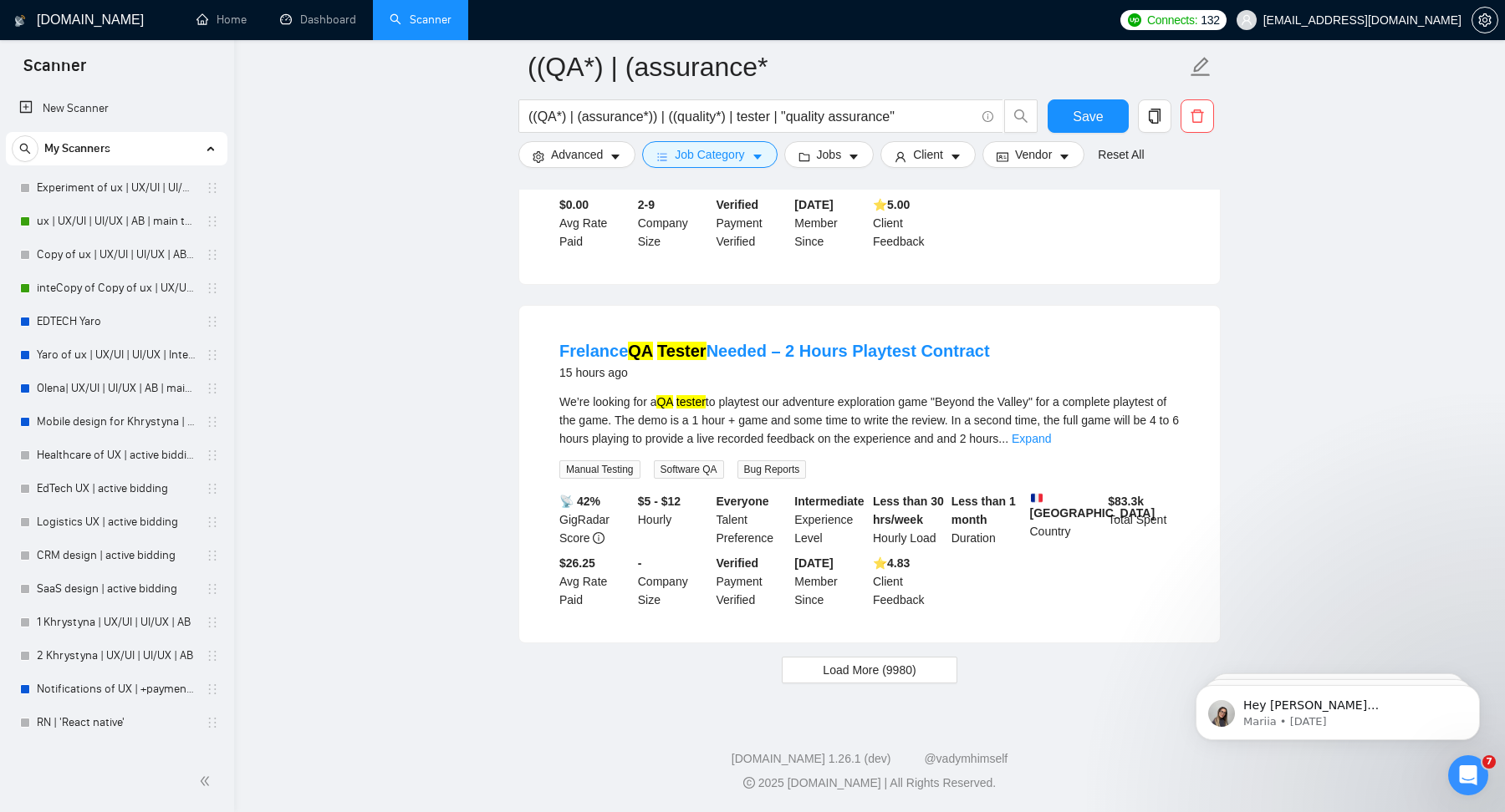
click at [858, 673] on span "Load More (9980)" at bounding box center [869, 670] width 93 height 18
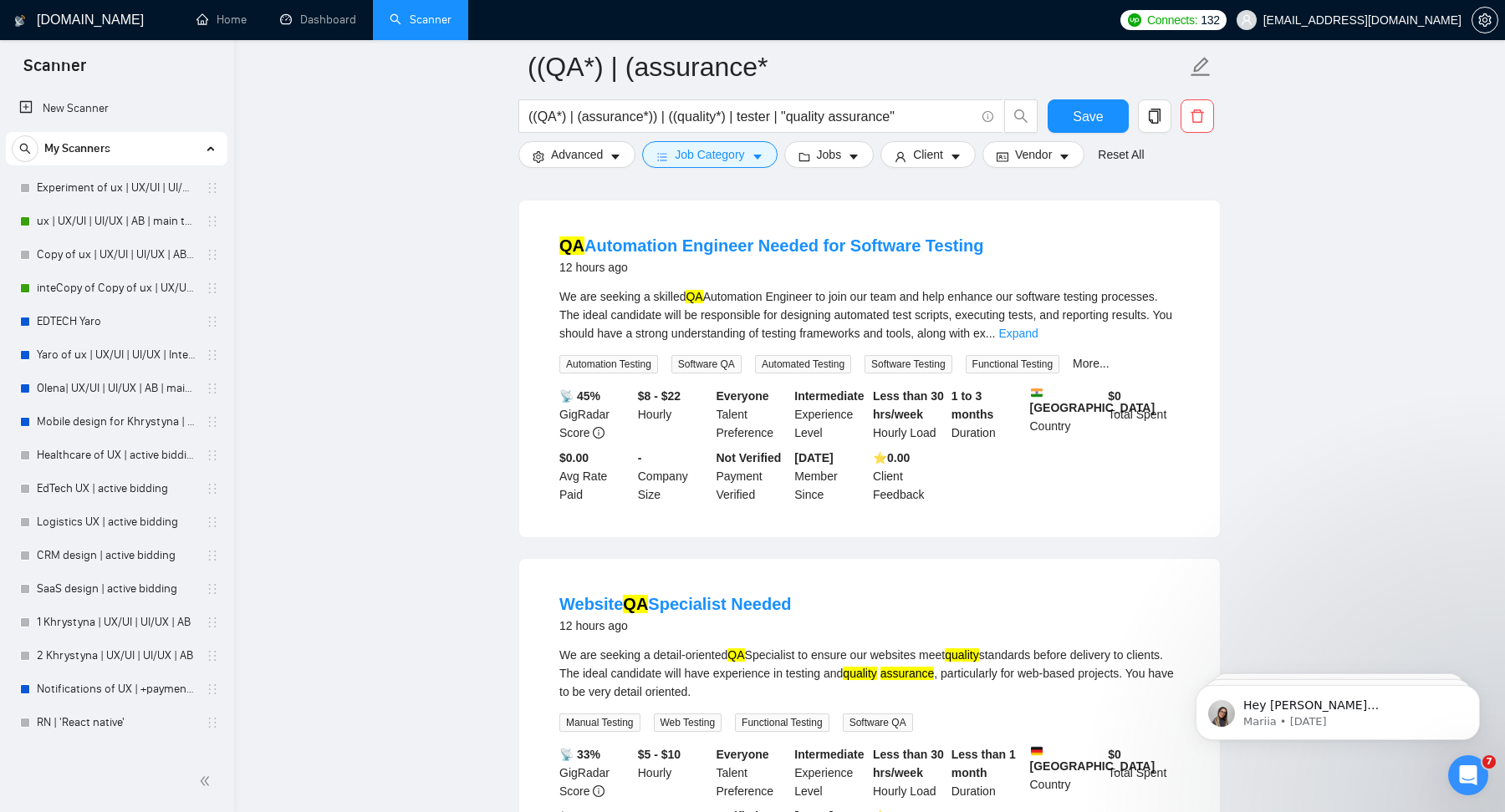
scroll to position [6124, 0]
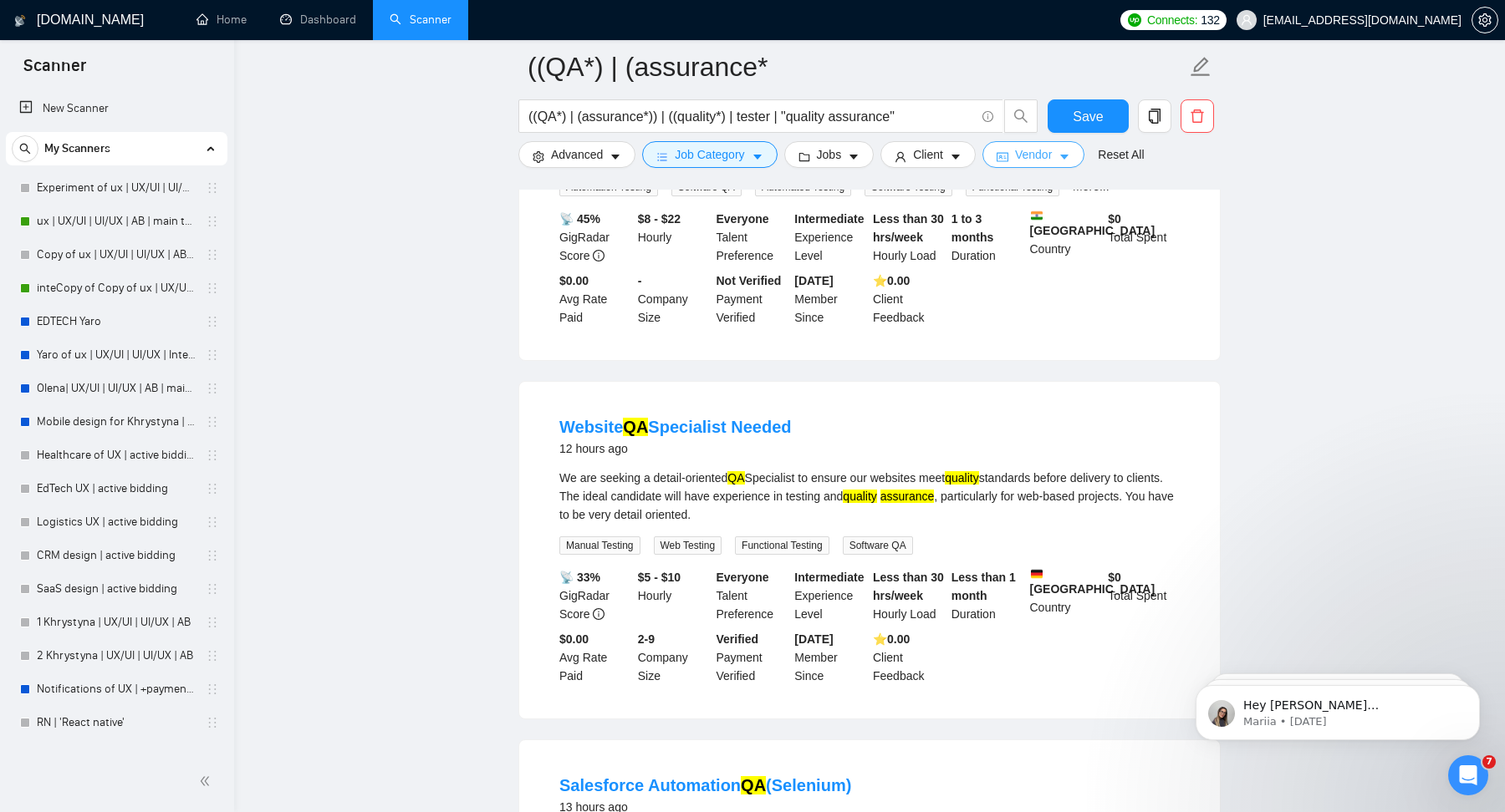
click at [1059, 150] on button "Vendor" at bounding box center [1034, 155] width 102 height 26
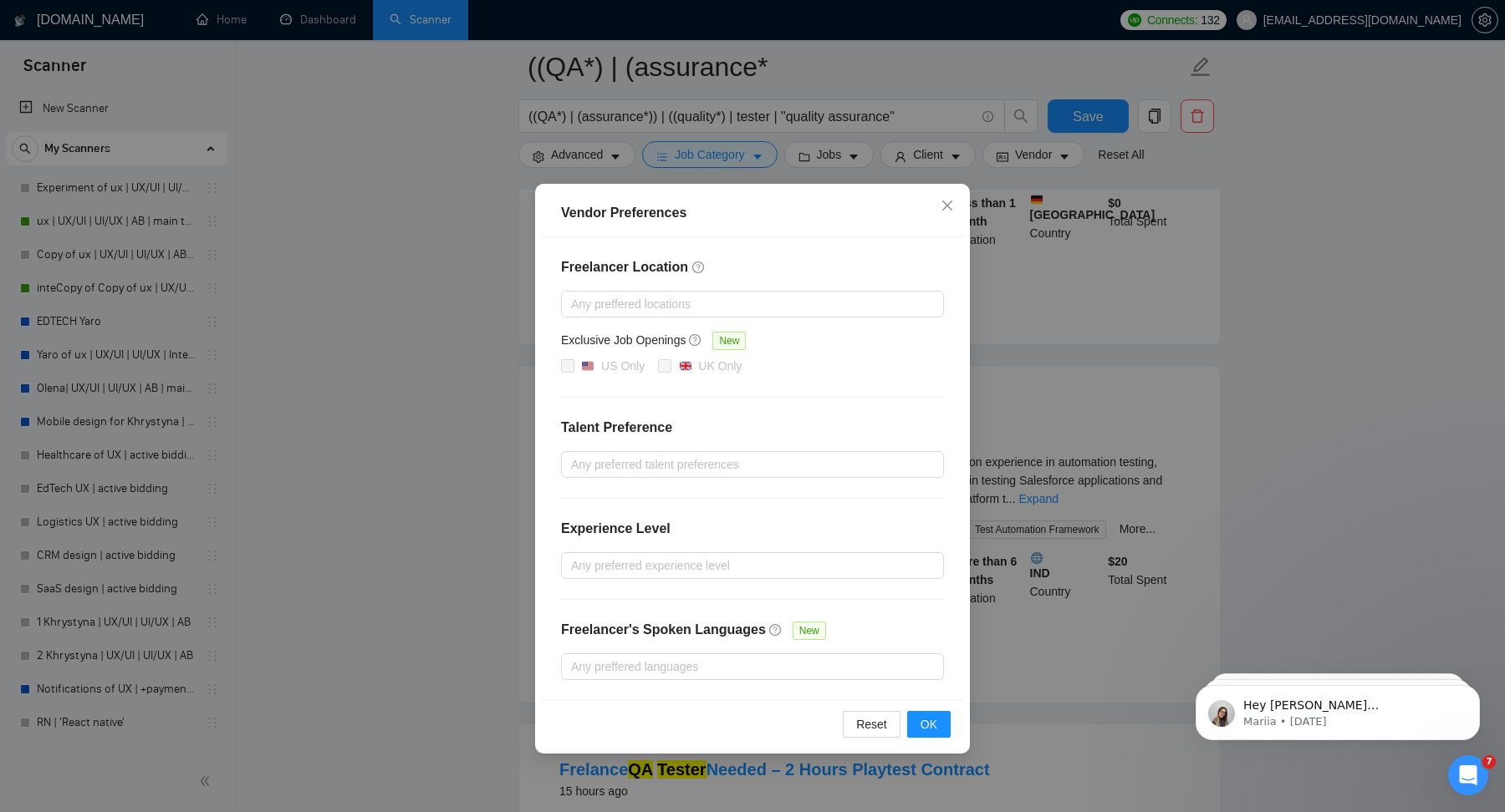
scroll to position [6542, 0]
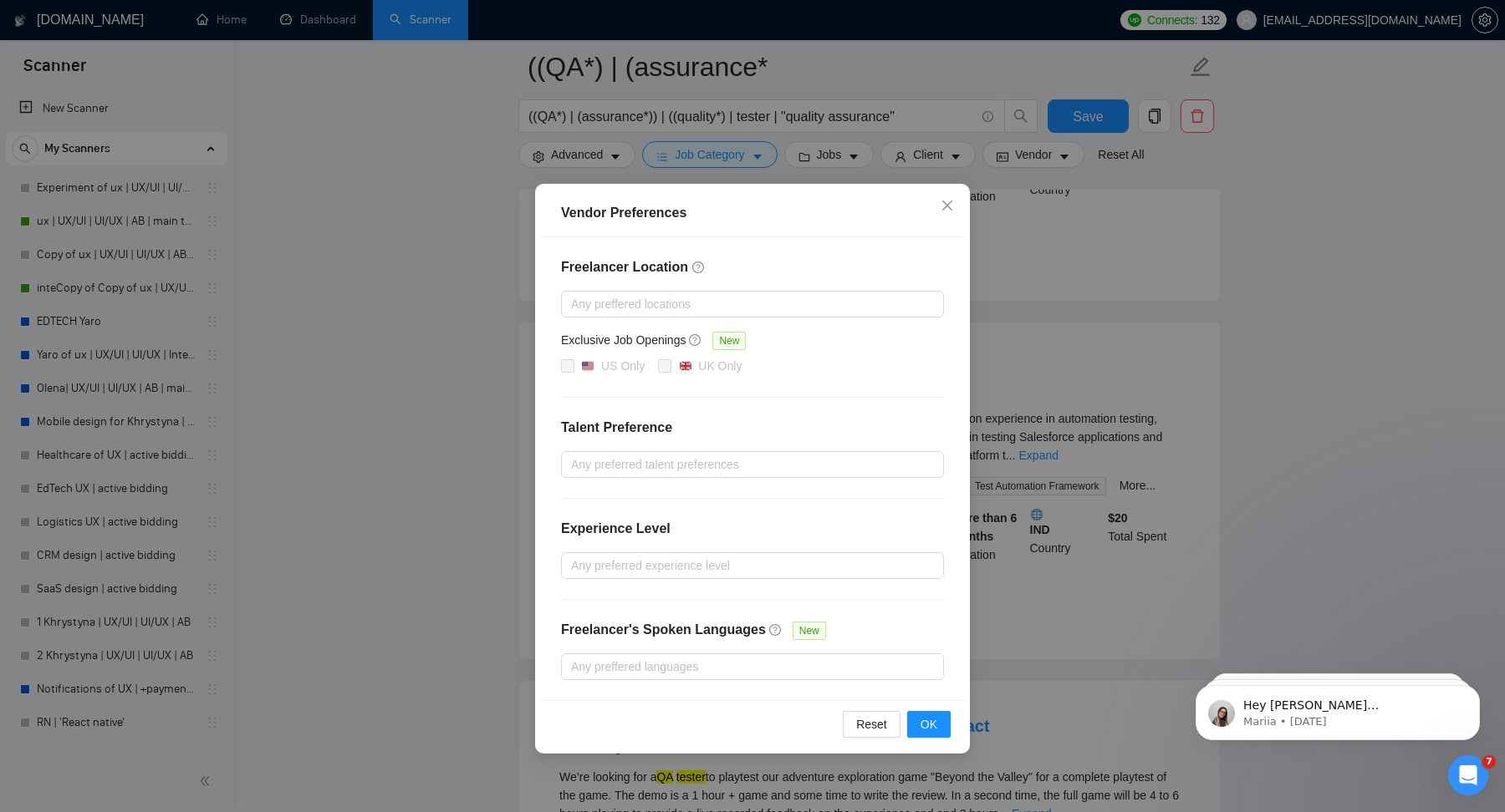
click at [1038, 437] on div "Vendor Preferences Freelancer Location Any preffered locations Exclusive Job Op…" at bounding box center [752, 406] width 1505 height 812
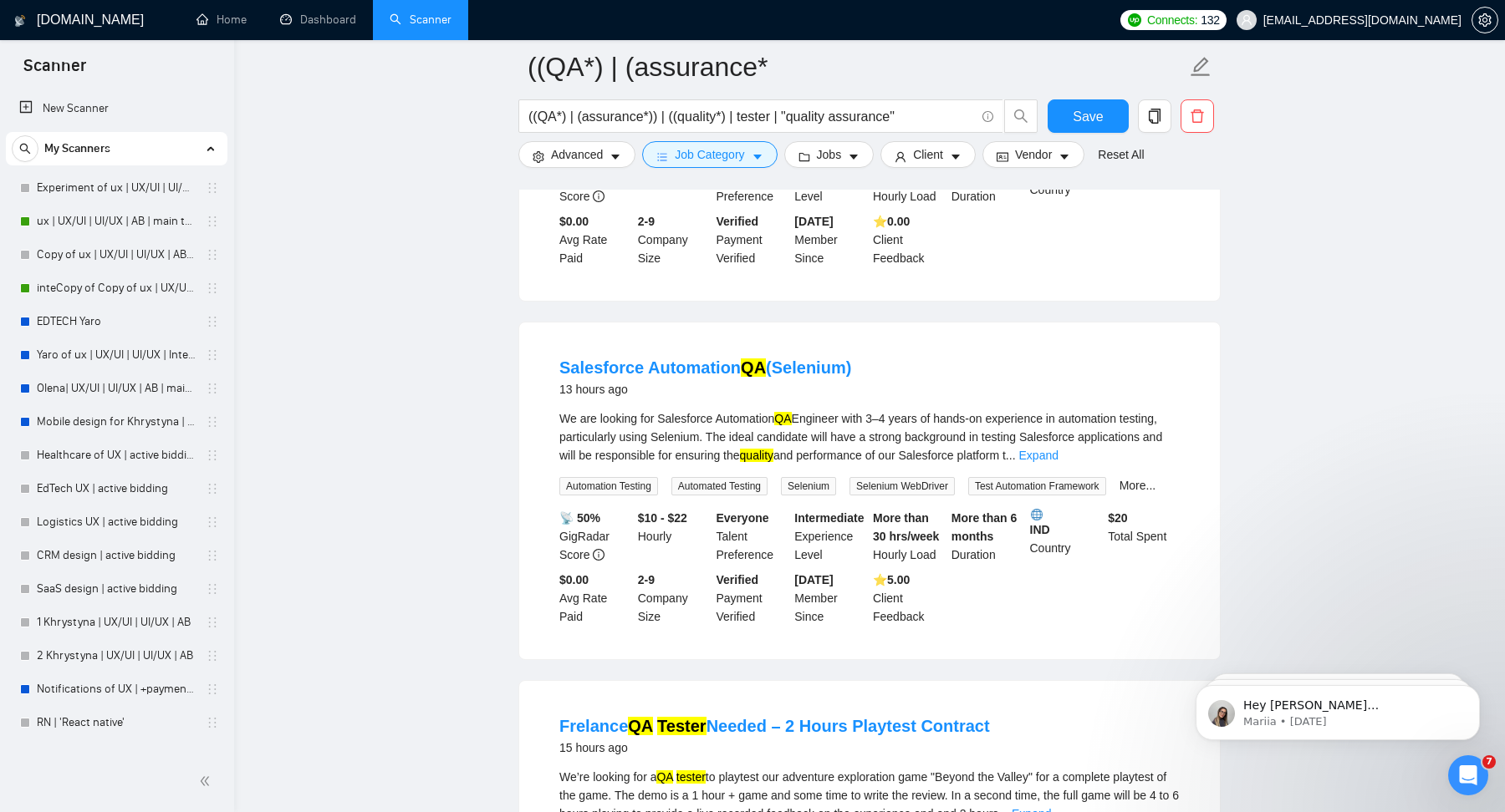
click at [596, 139] on div "((QA*) | (assurance*)) | ((quality*) | tester | "quality assurance"" at bounding box center [778, 120] width 527 height 42
click at [597, 146] on span "Advanced" at bounding box center [577, 154] width 52 height 18
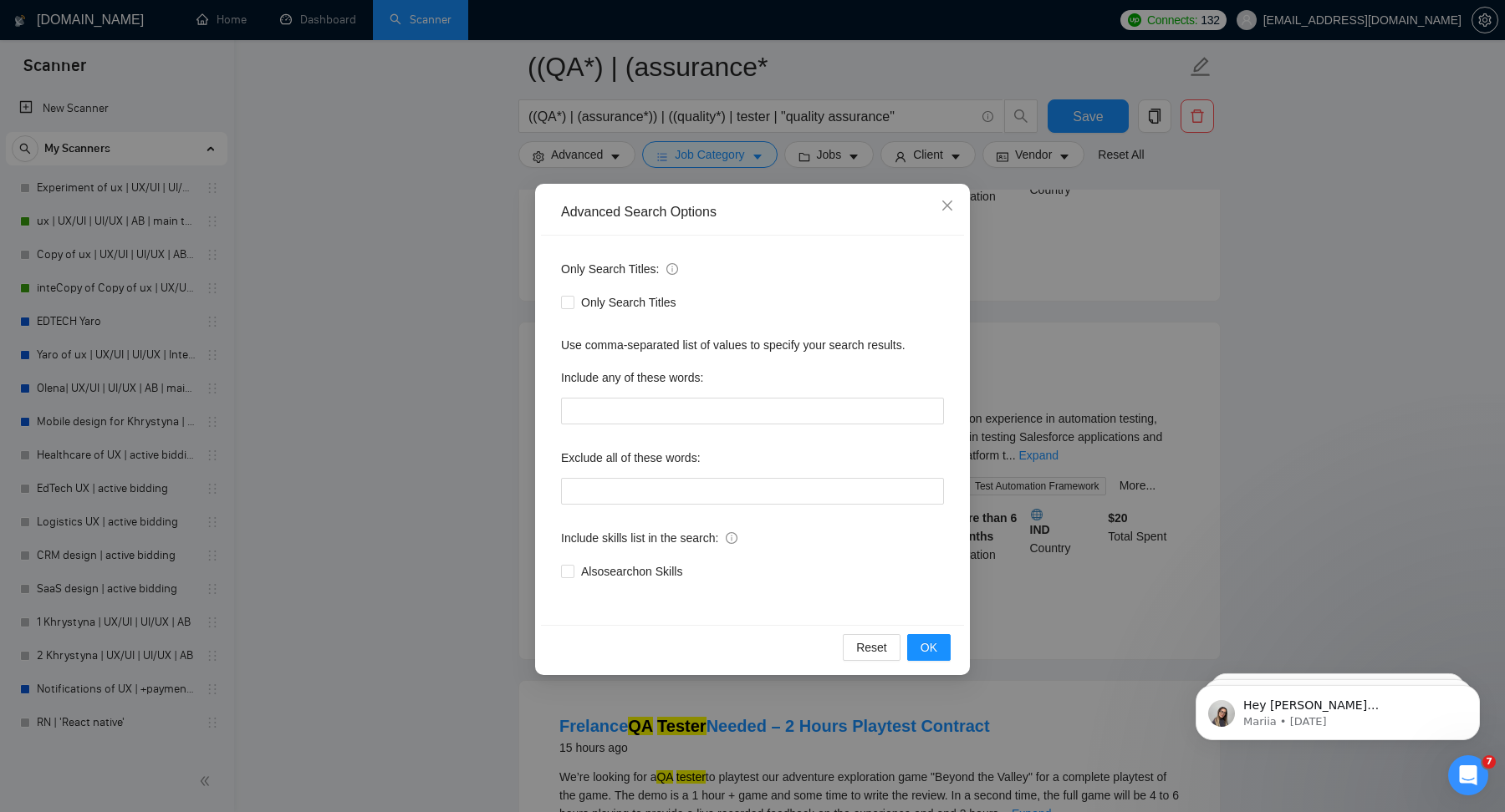
scroll to position [6918, 0]
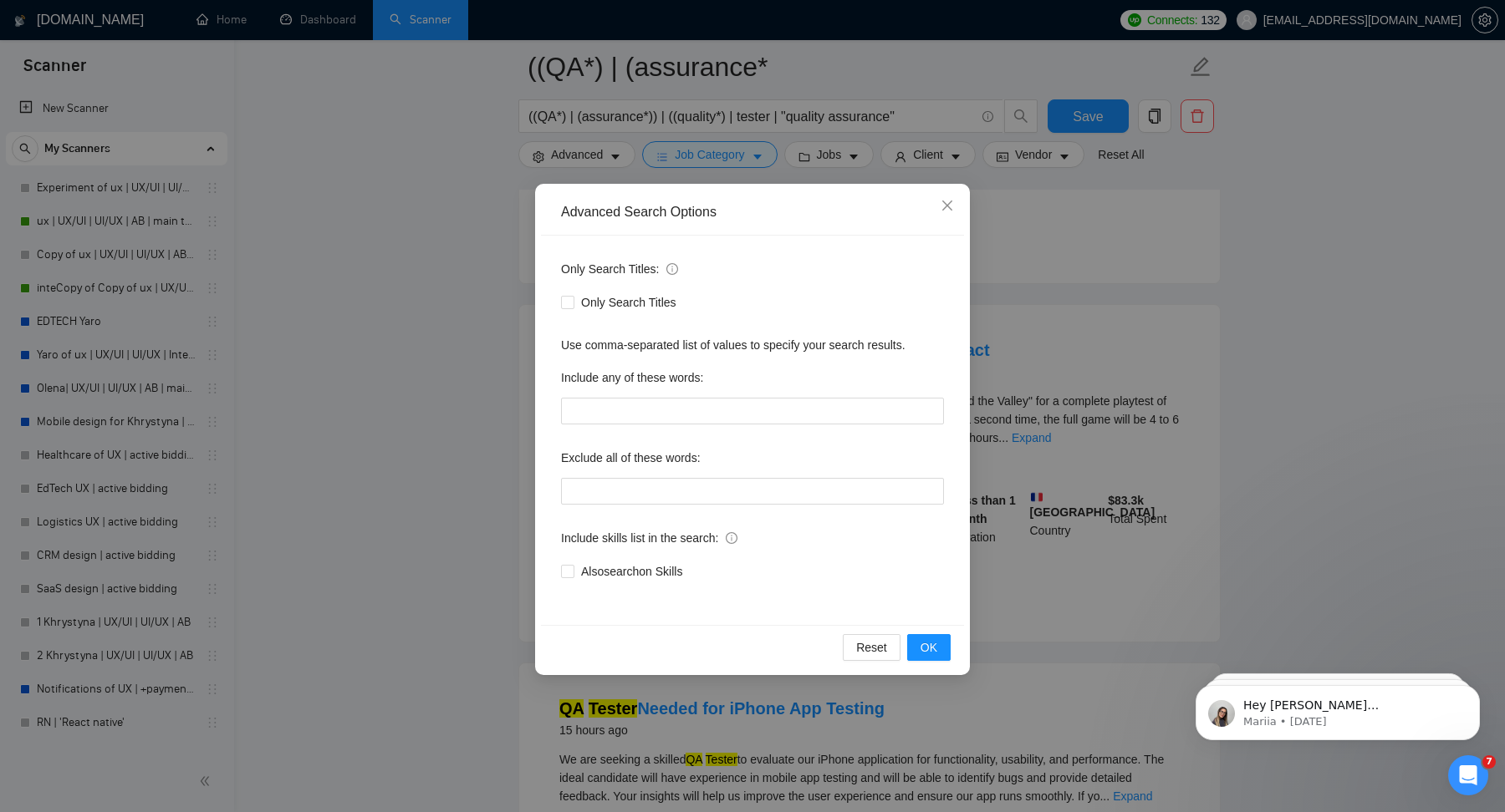
click at [936, 633] on div "Reset OK" at bounding box center [752, 647] width 423 height 44
click at [949, 199] on icon "close" at bounding box center [947, 205] width 13 height 13
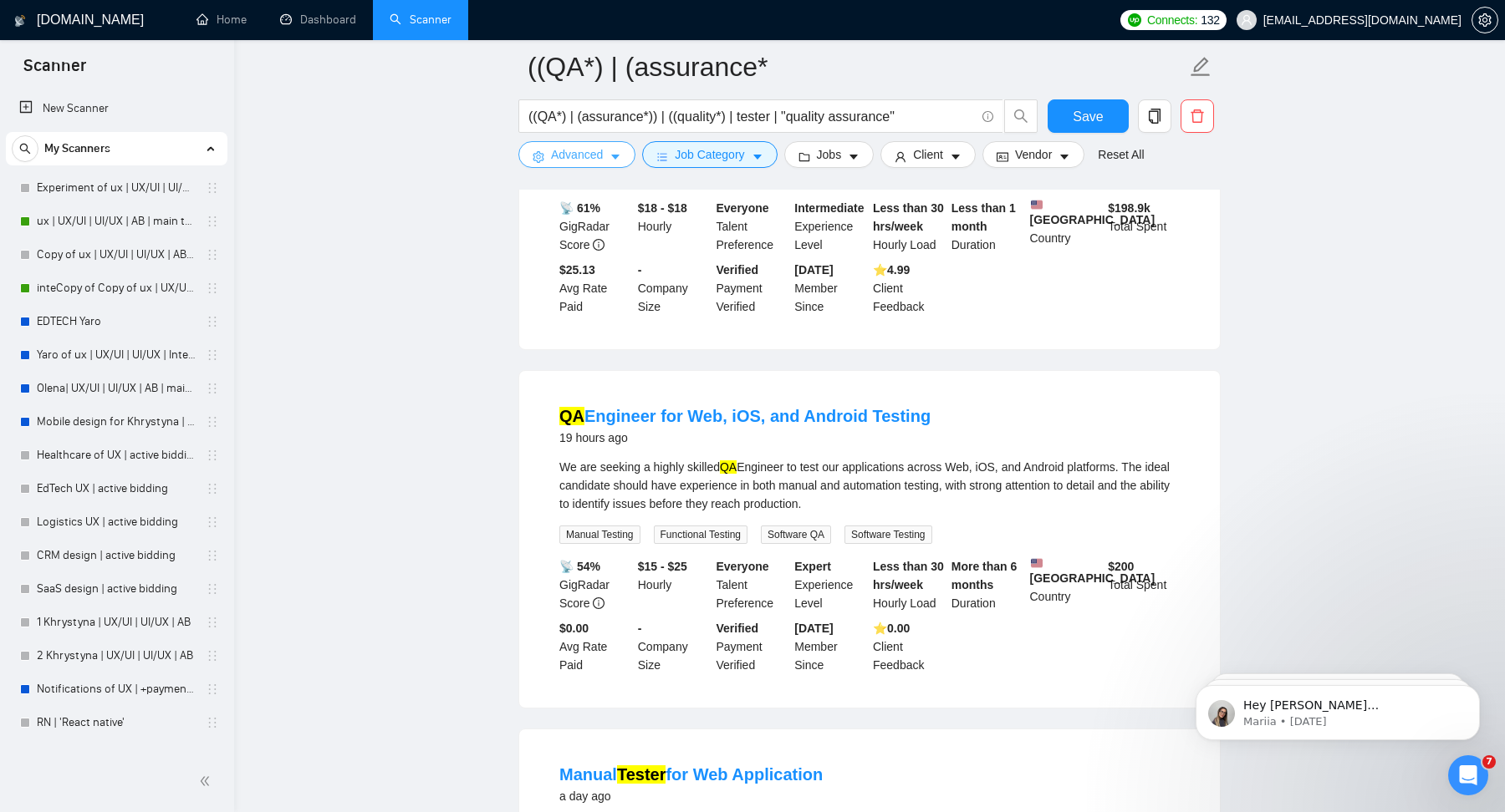
scroll to position [9911, 0]
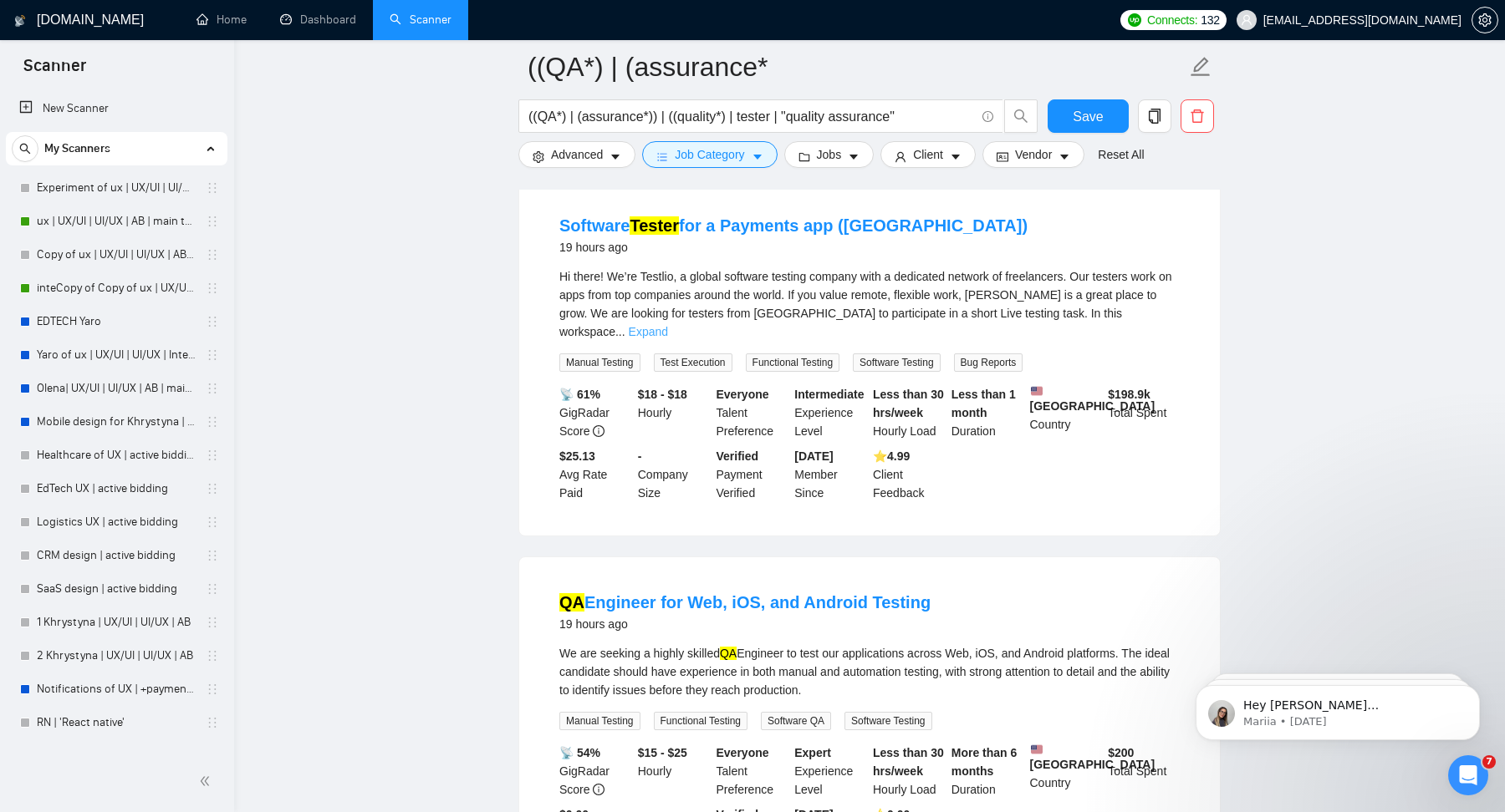
click at [668, 338] on link "Expand" at bounding box center [648, 331] width 40 height 13
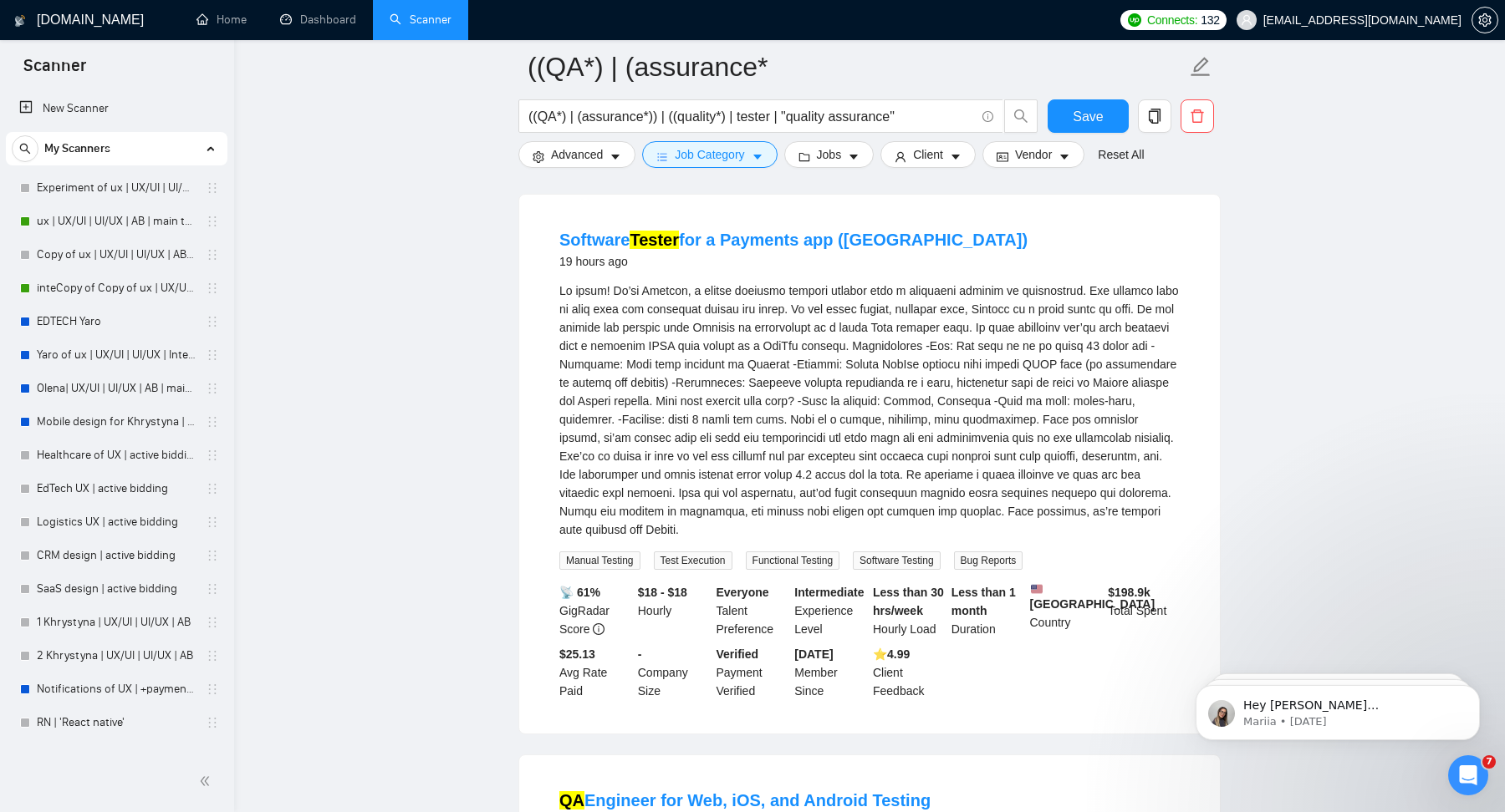
scroll to position [9694, 0]
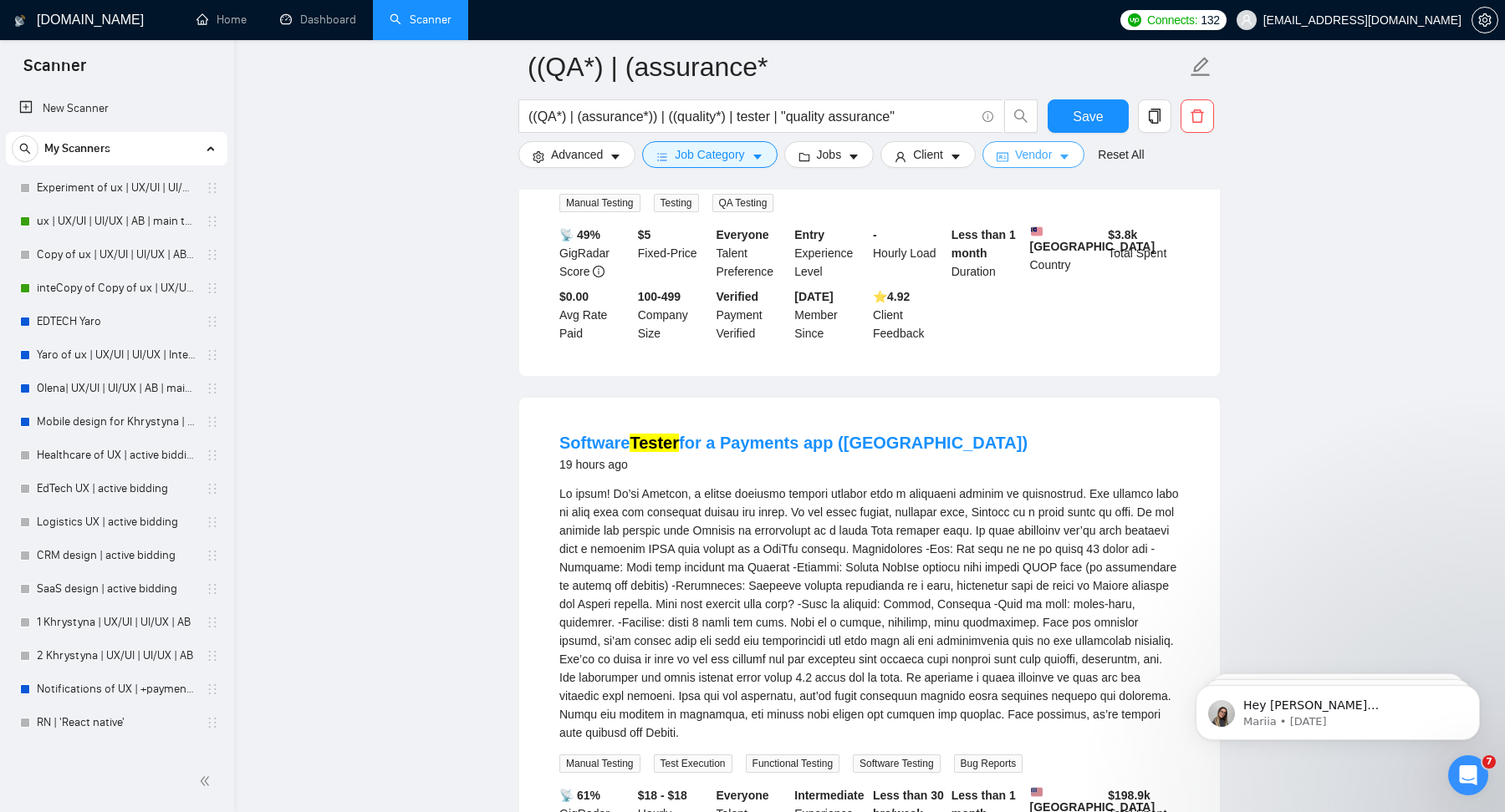
click at [1050, 145] on span "Vendor" at bounding box center [1034, 154] width 37 height 18
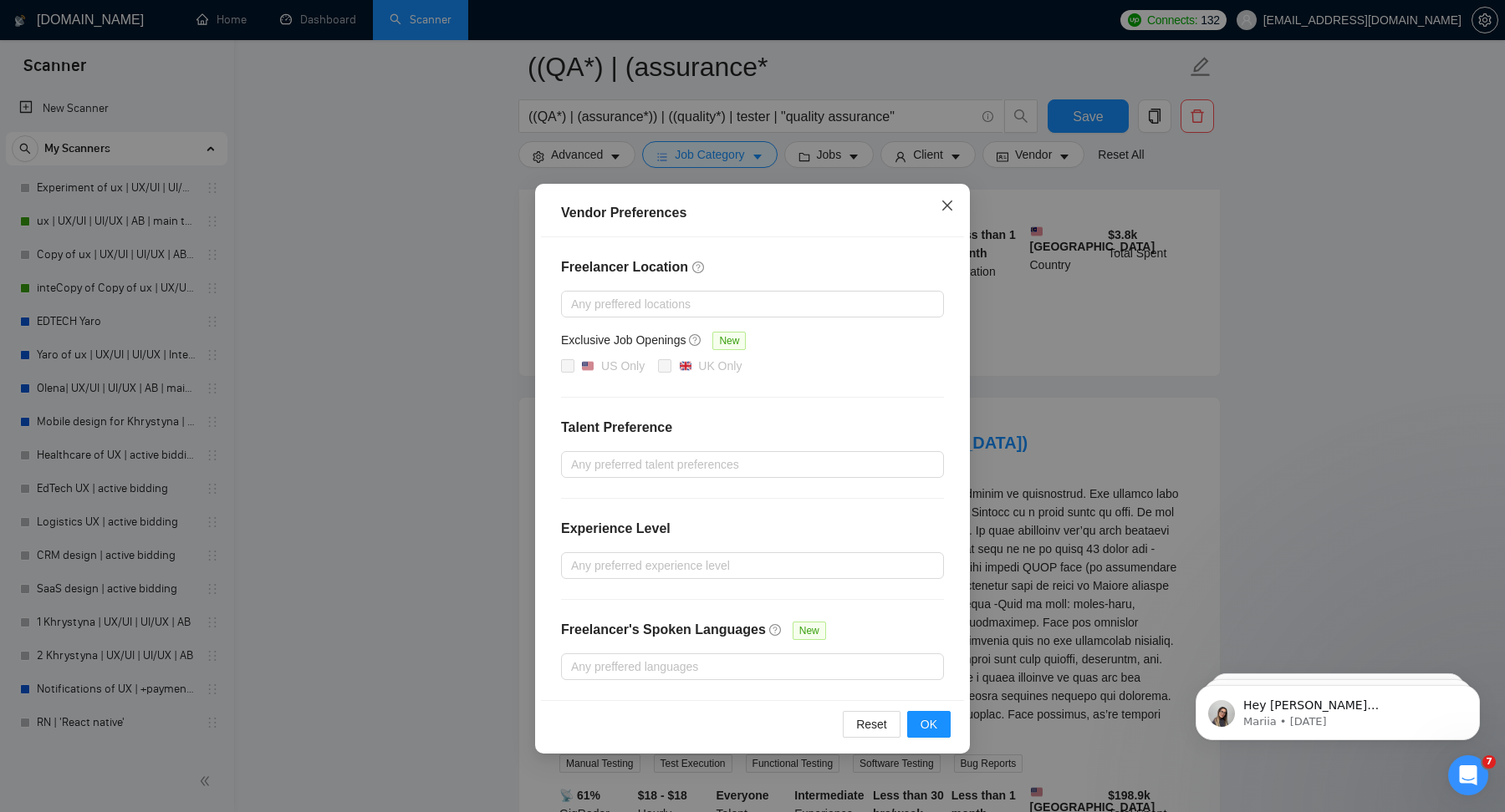
click at [944, 199] on icon "close" at bounding box center [947, 205] width 13 height 13
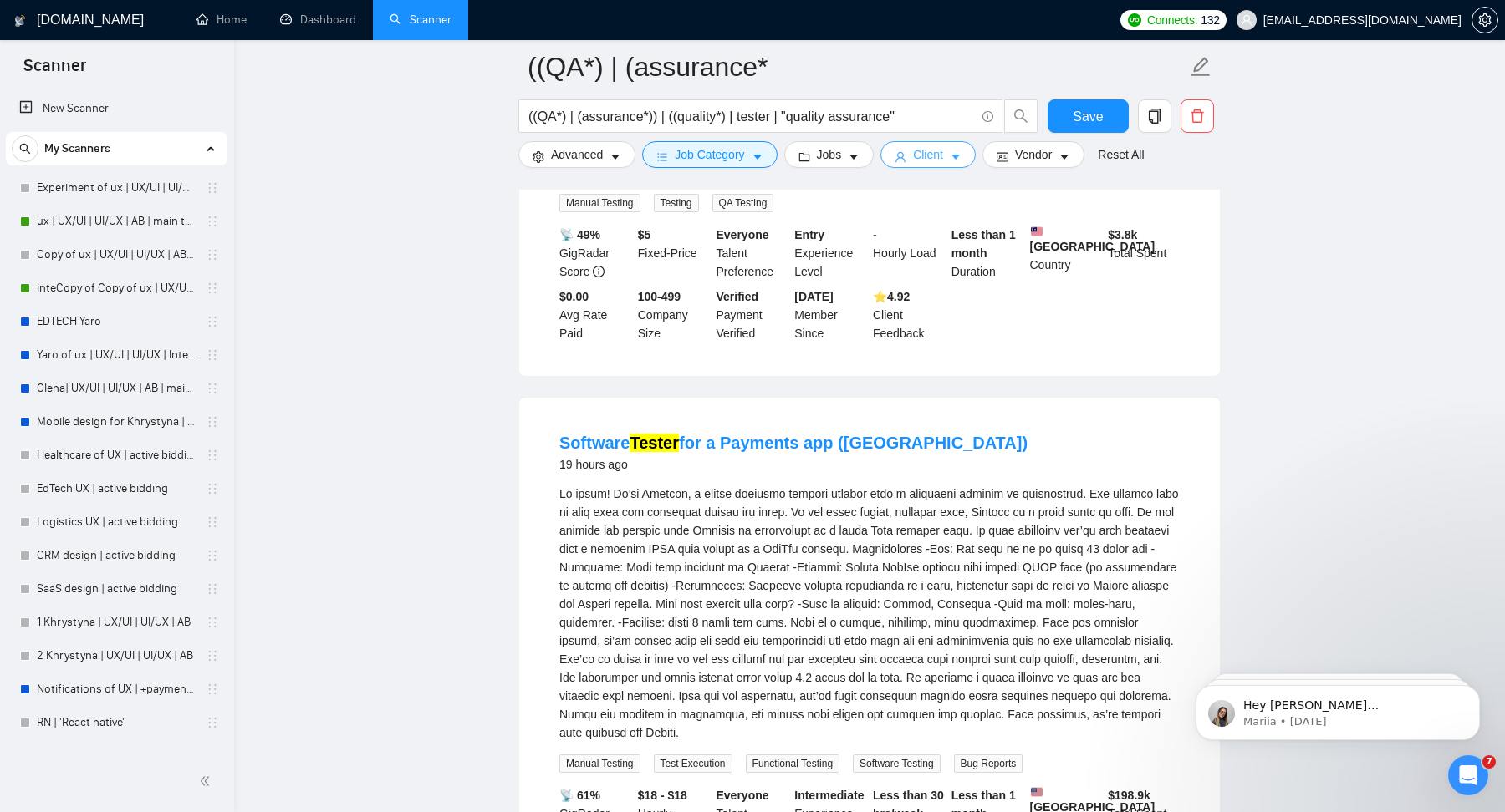
click at [943, 160] on span "Client" at bounding box center [928, 154] width 30 height 18
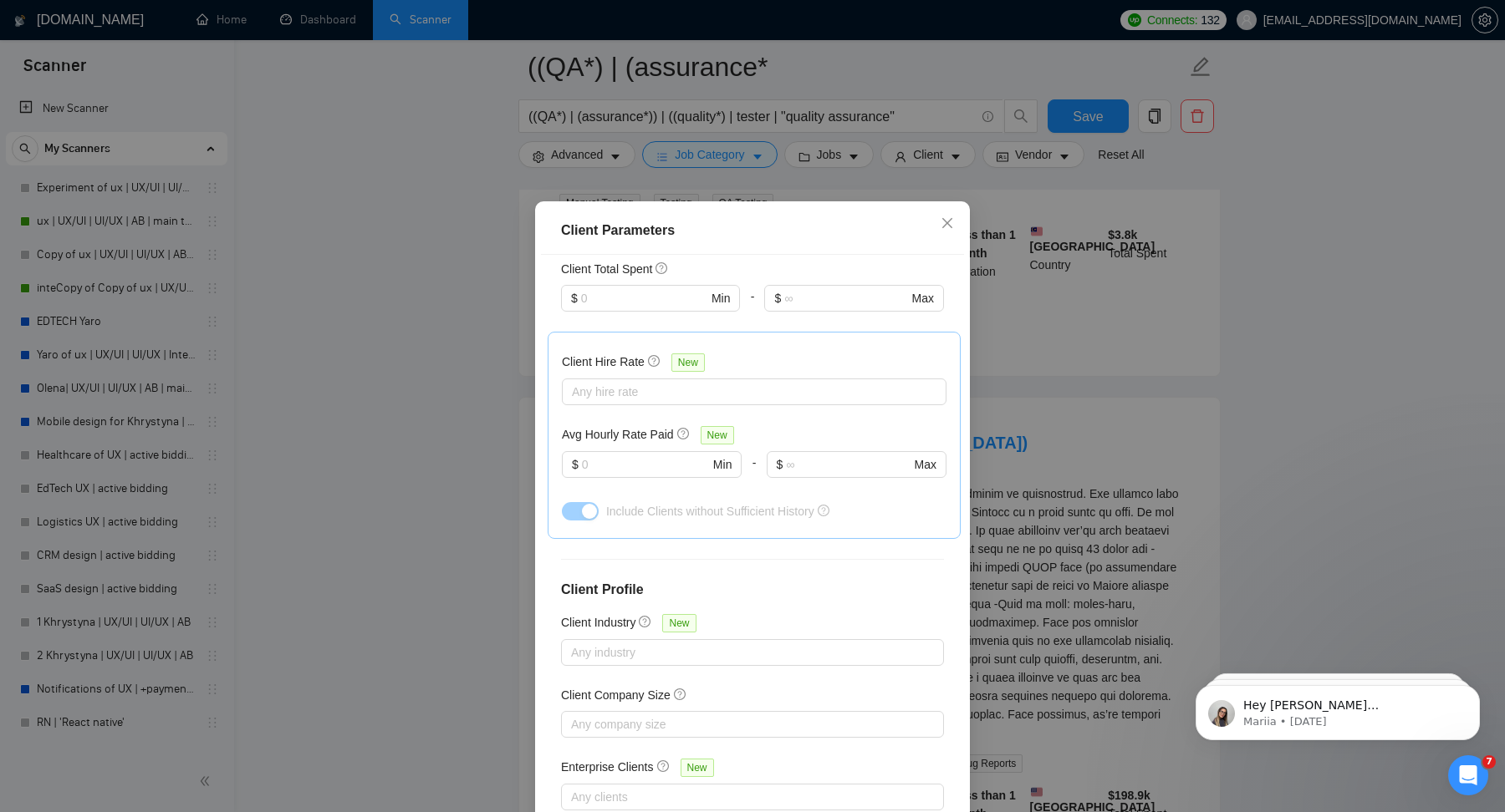
scroll to position [470, 0]
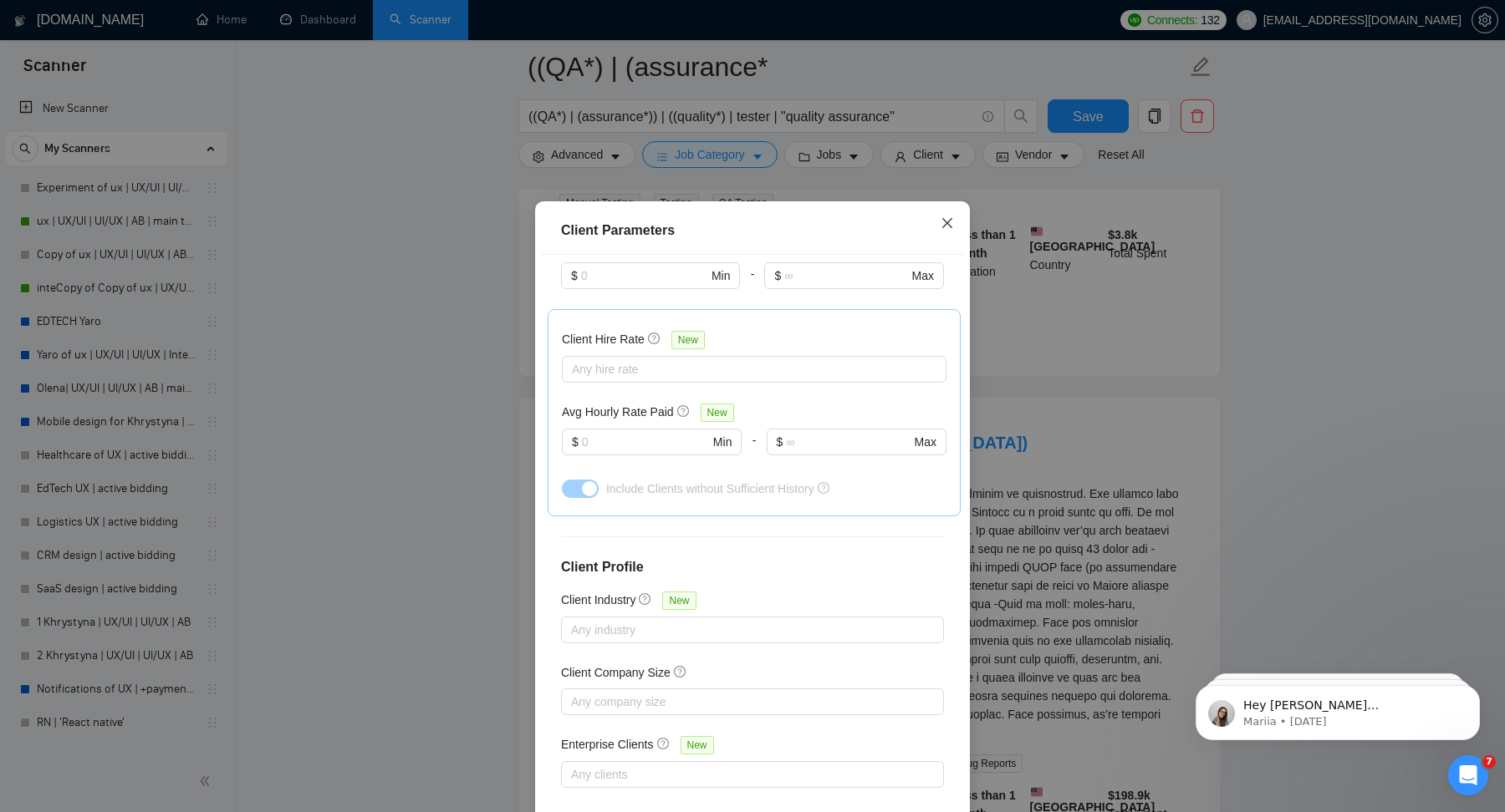
click at [948, 228] on icon "close" at bounding box center [947, 222] width 13 height 13
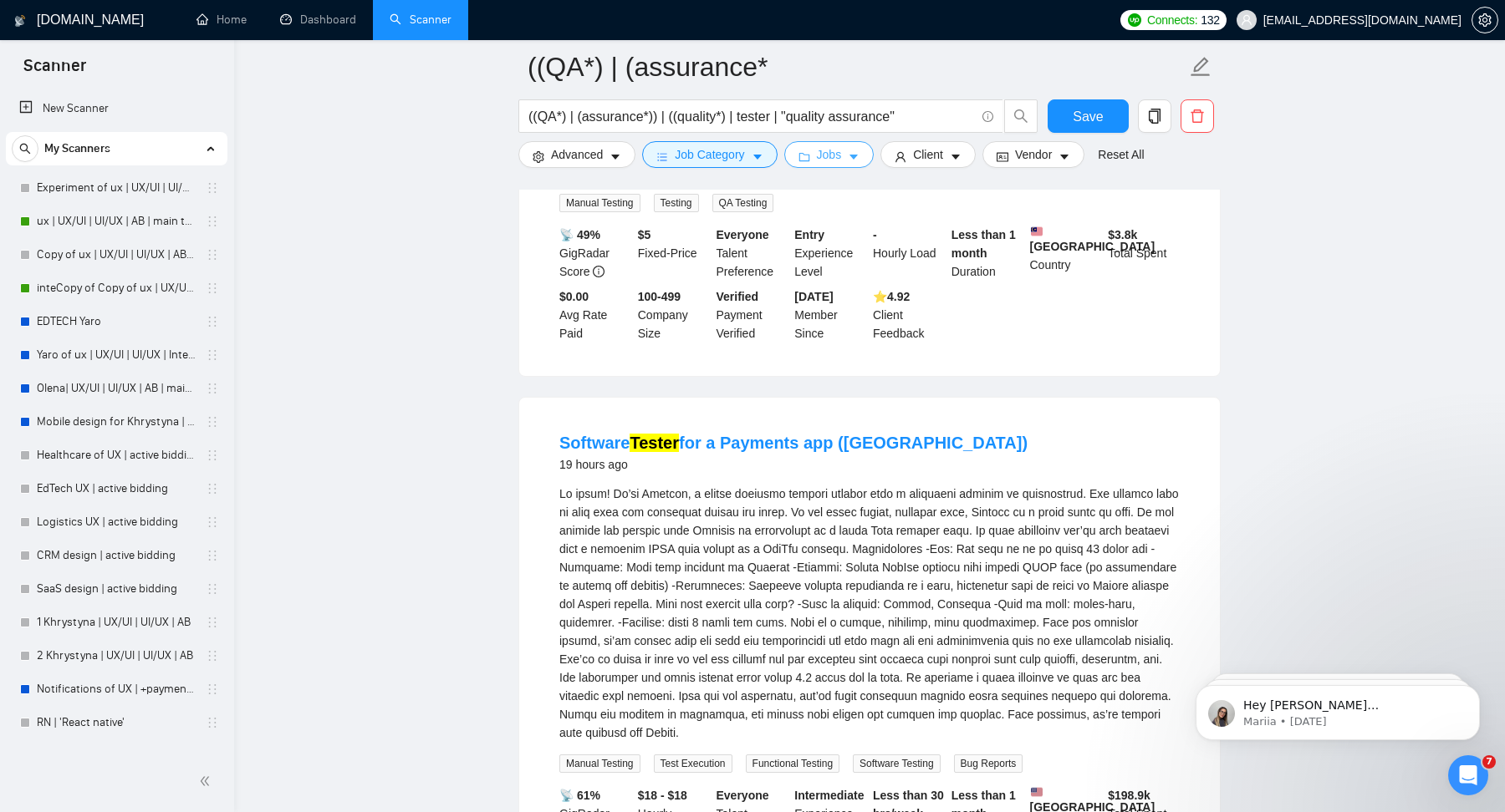
click at [850, 157] on button "Jobs" at bounding box center [829, 155] width 91 height 26
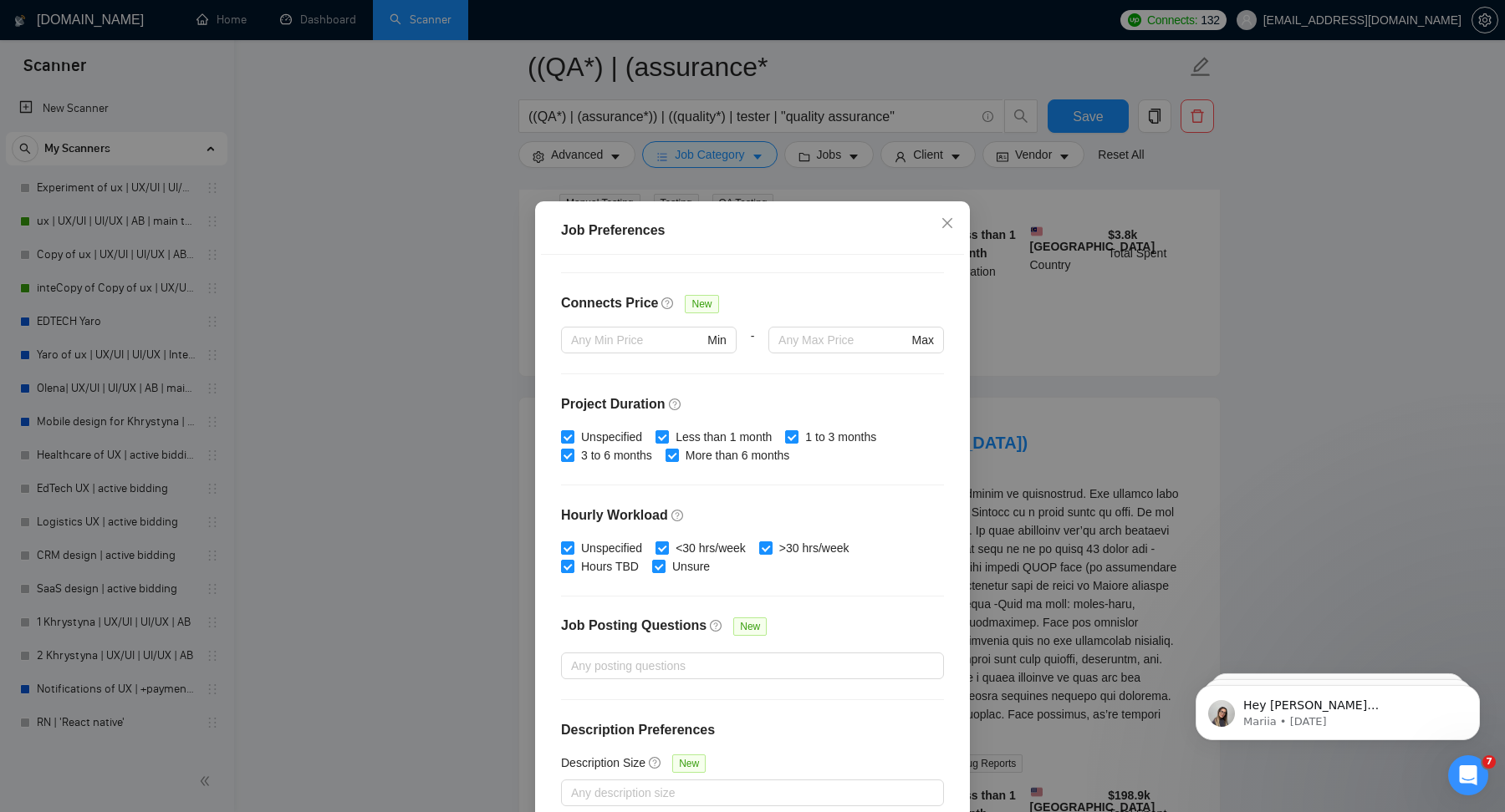
scroll to position [0, 0]
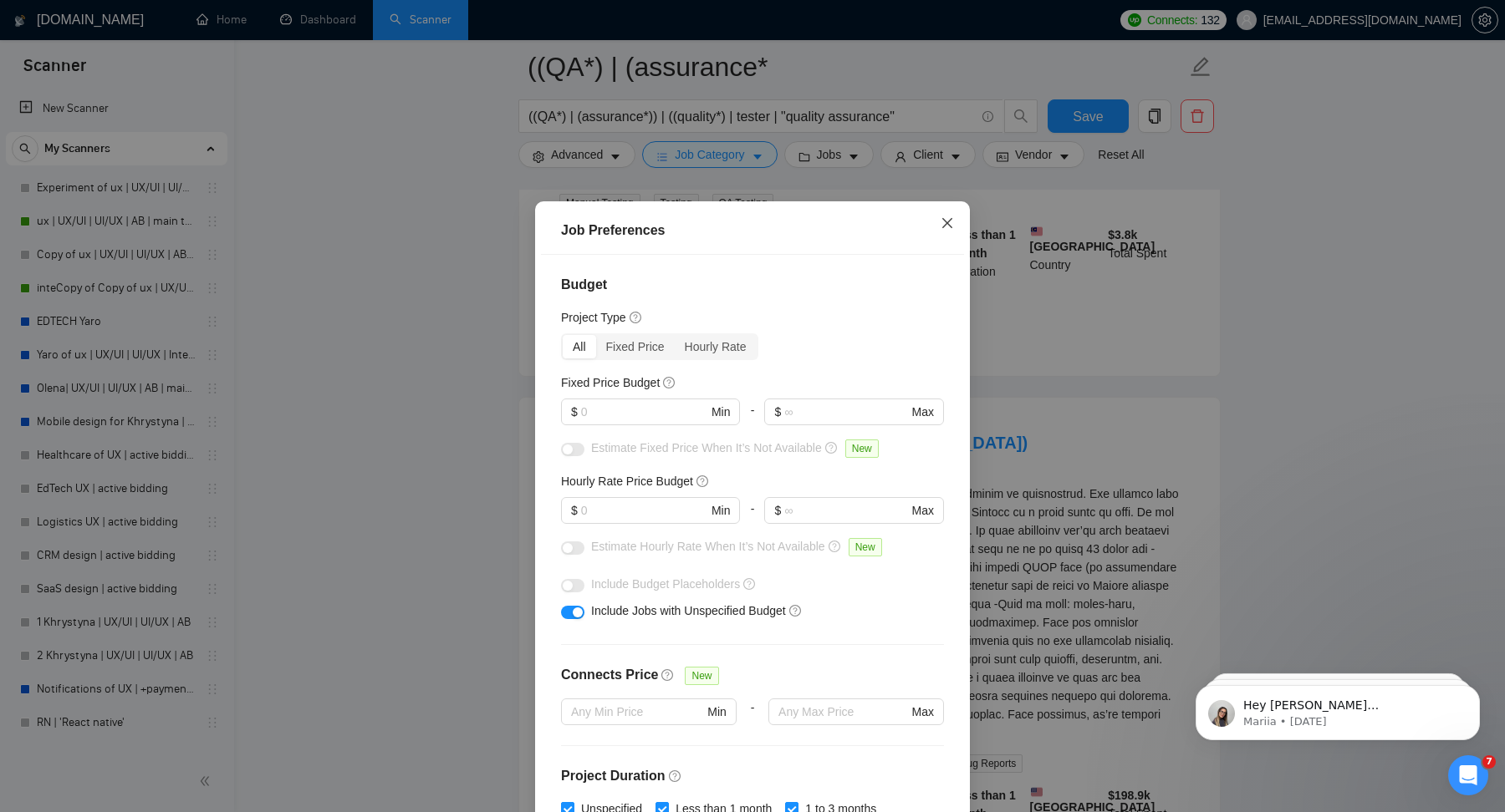
click at [949, 210] on span "Close" at bounding box center [947, 223] width 45 height 45
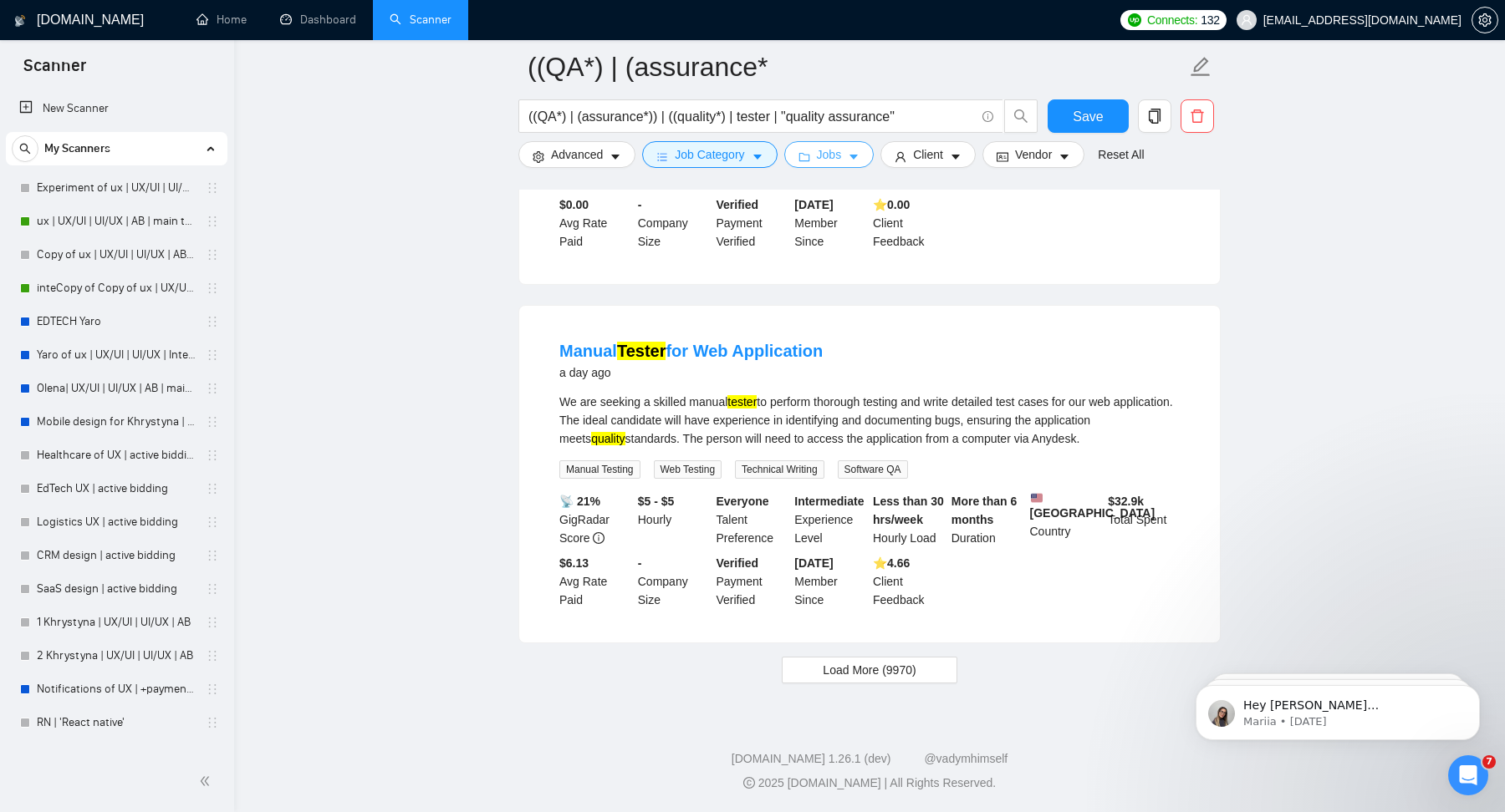
scroll to position [10793, 0]
click at [852, 669] on span "Load More (9970)" at bounding box center [869, 670] width 93 height 18
click at [737, 342] on link "Manual Tester for Web Application" at bounding box center [691, 351] width 264 height 18
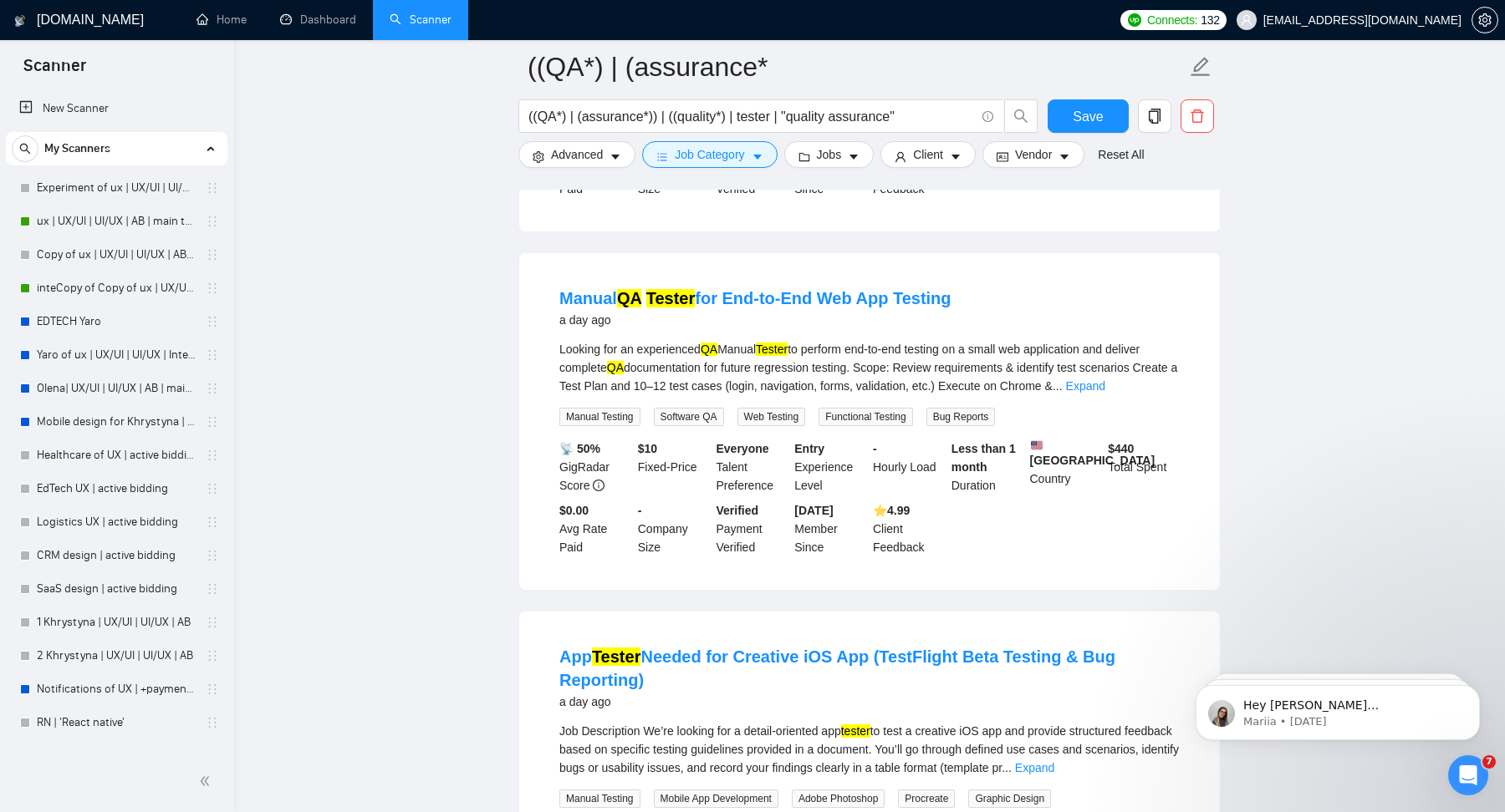
scroll to position [12227, 0]
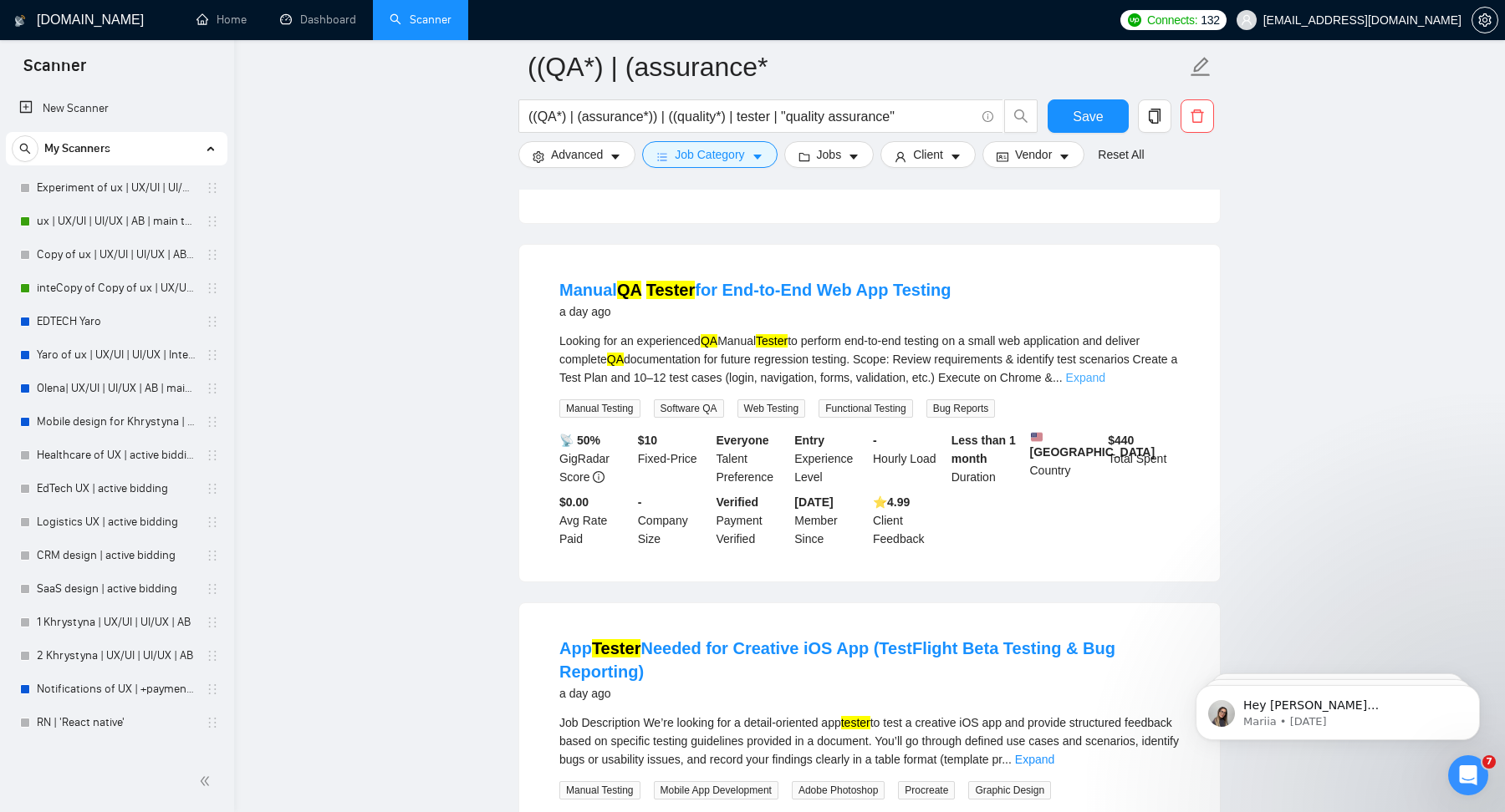
click at [1105, 385] on link "Expand" at bounding box center [1086, 377] width 40 height 13
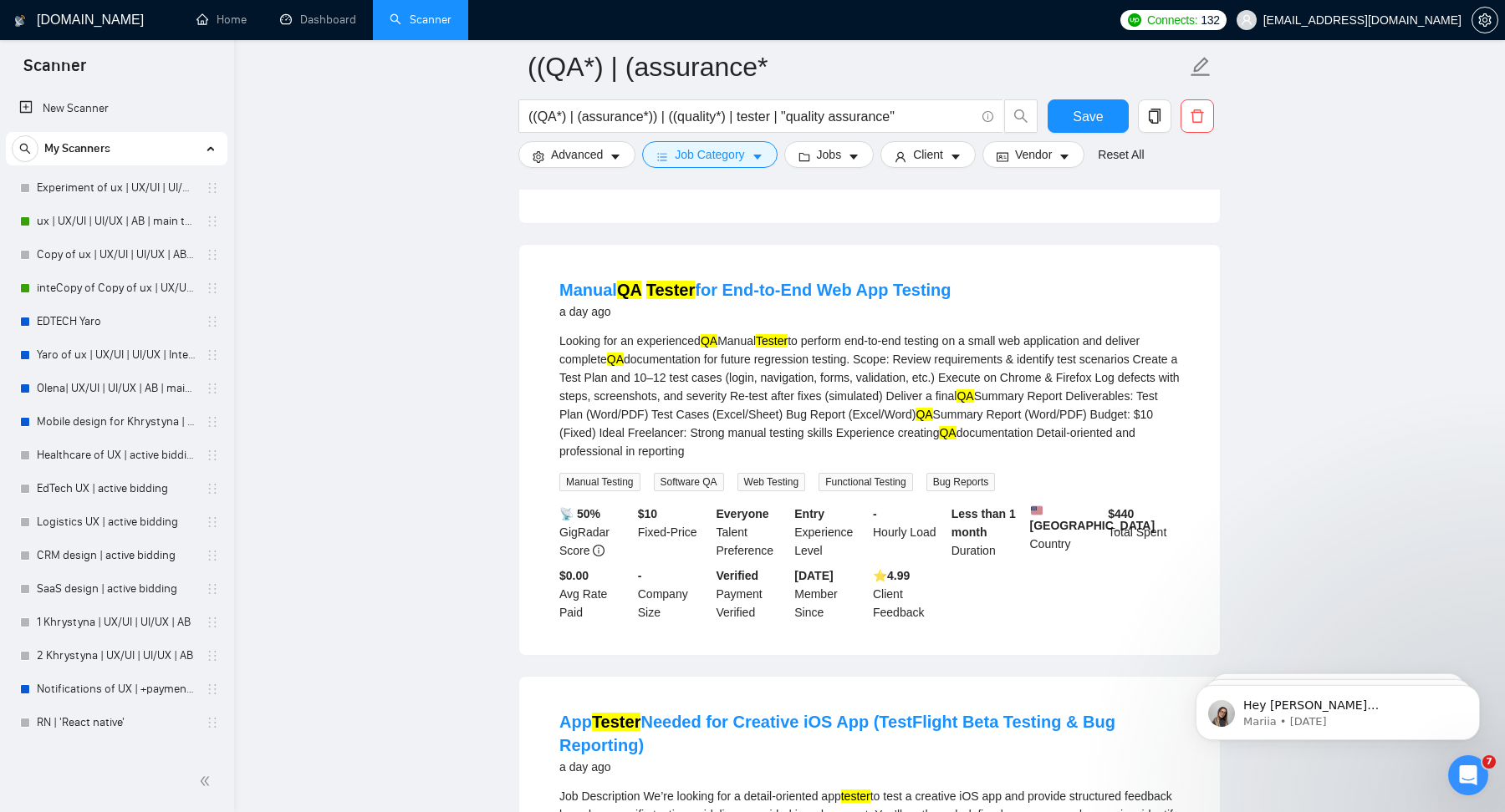
click at [979, 450] on div "Looking for an experienced QA Manual Tester to perform end-to-end testing on a …" at bounding box center [869, 396] width 621 height 128
click at [865, 300] on link "Manual QA Tester for End-to-End Web App Testing" at bounding box center [755, 290] width 392 height 18
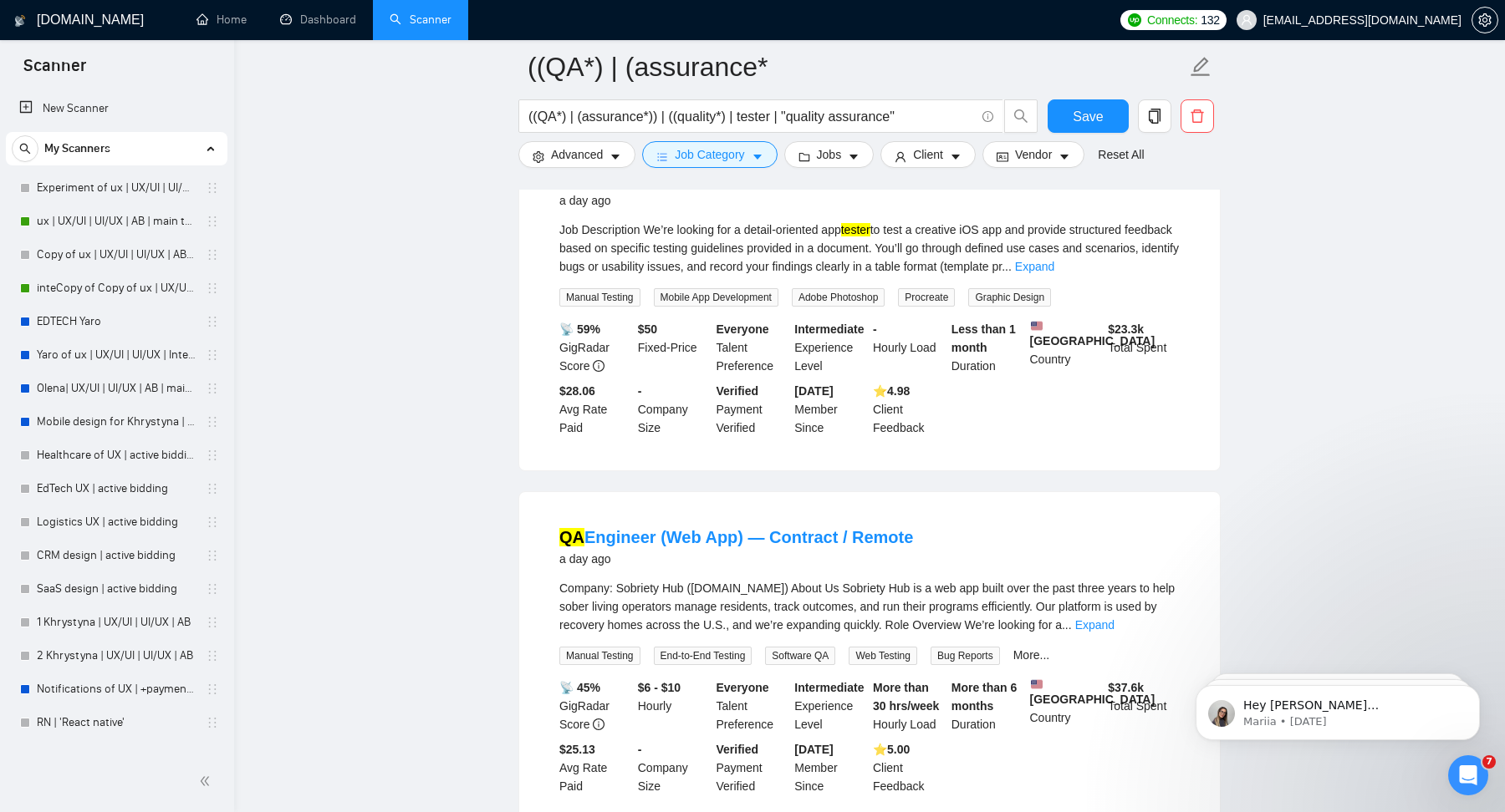
scroll to position [12796, 0]
click at [1054, 271] on link "Expand" at bounding box center [1035, 264] width 40 height 13
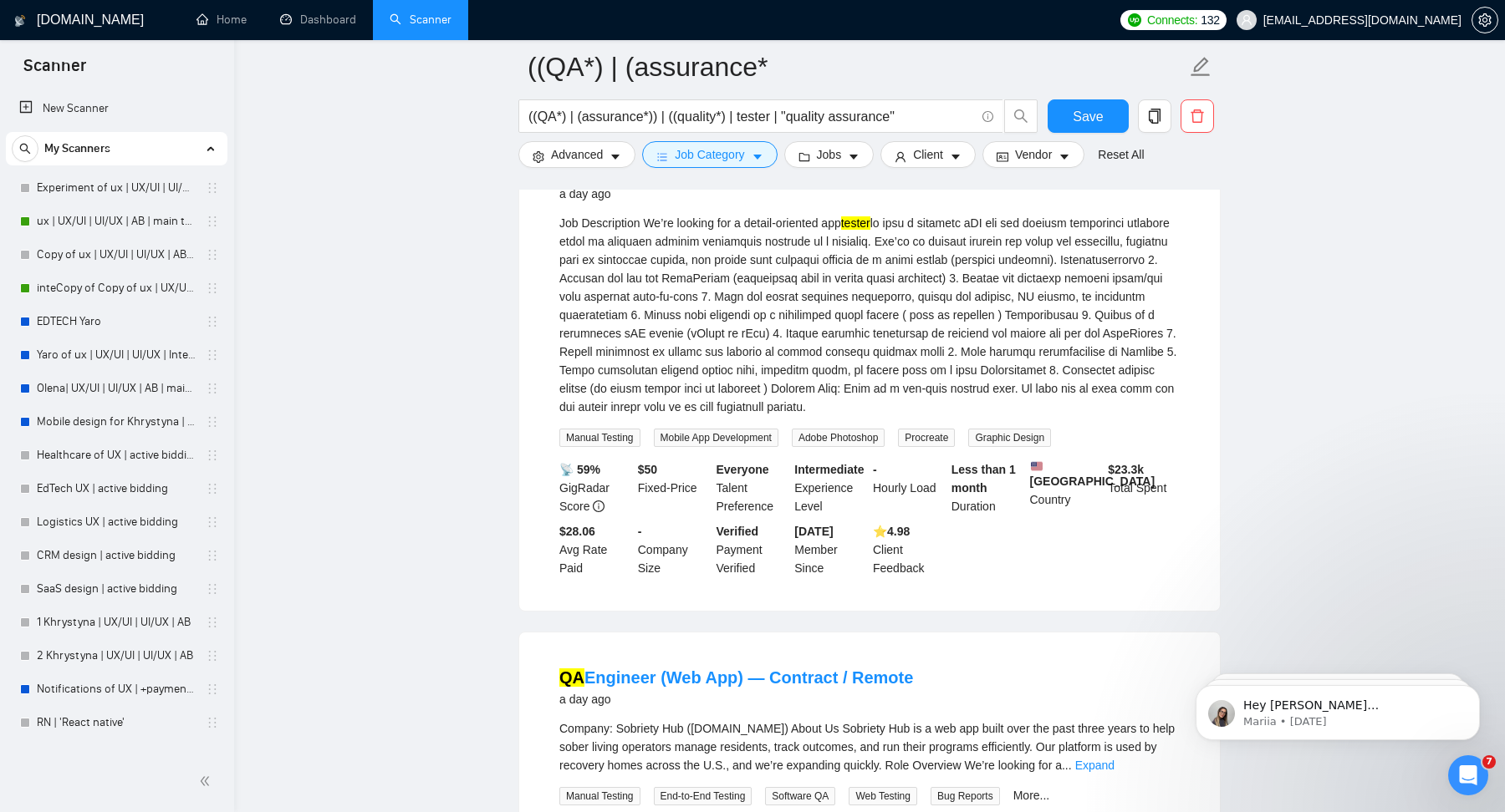
scroll to position [12799, 0]
click at [1052, 182] on link "App Tester Needed for Creative iOS App (TestFlight Beta Testing & Bug Reporting)" at bounding box center [837, 162] width 556 height 42
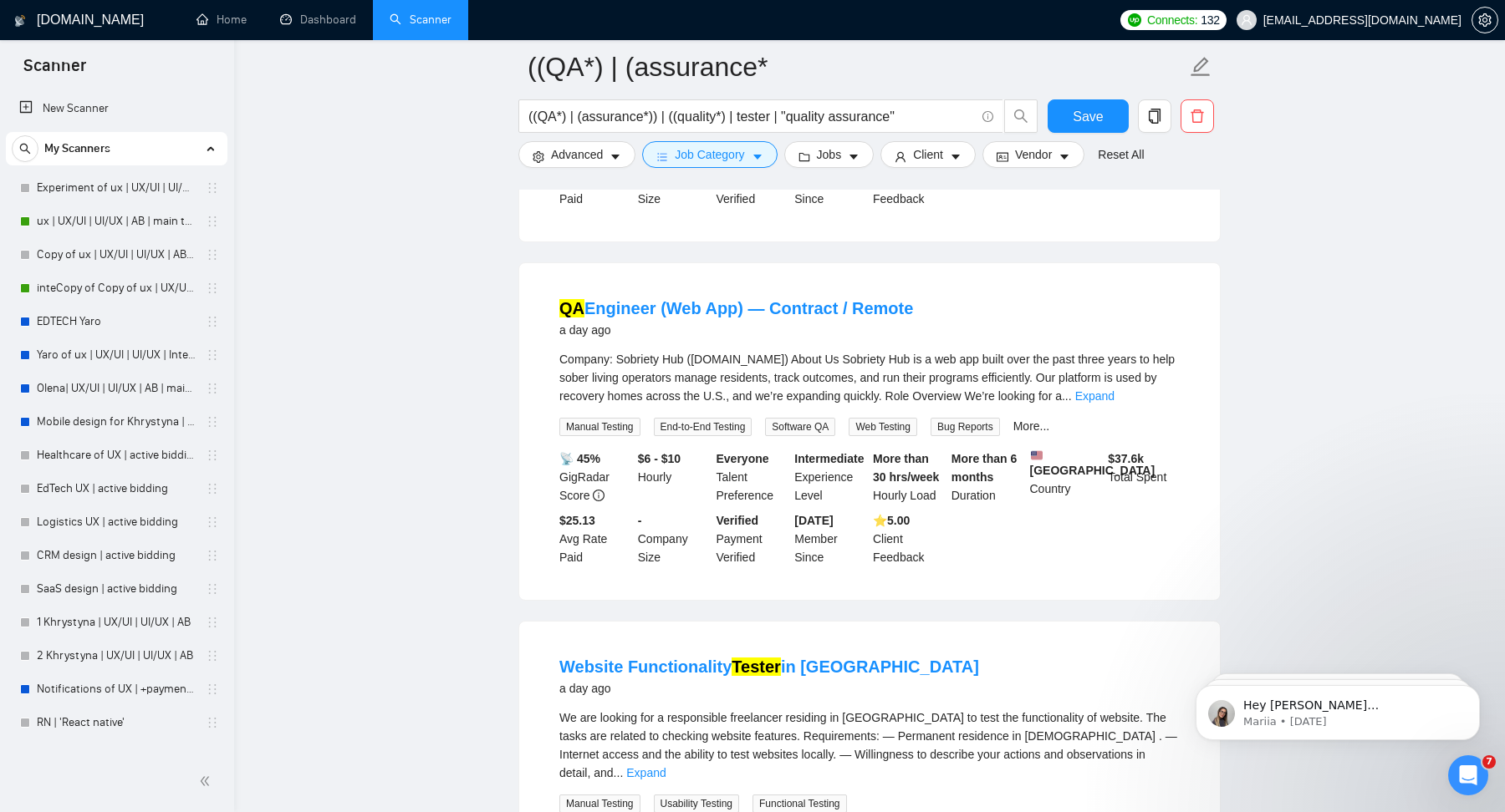
scroll to position [13298, 0]
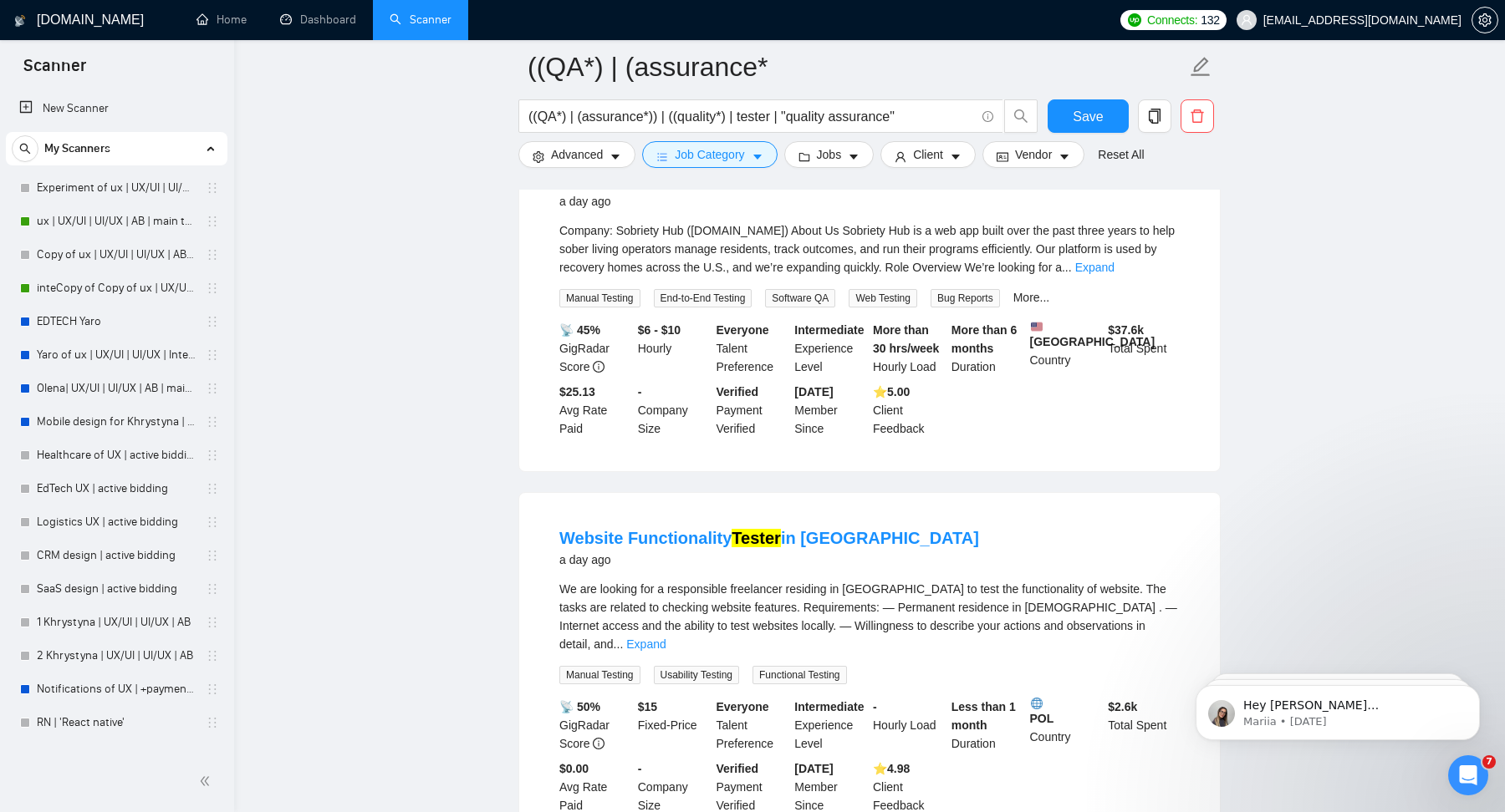
click at [1161, 277] on div "Company: Sobriety Hub ([DOMAIN_NAME]) About Us Sobriety Hub is a web app built …" at bounding box center [869, 249] width 621 height 55
click at [1115, 274] on link "Expand" at bounding box center [1094, 267] width 40 height 13
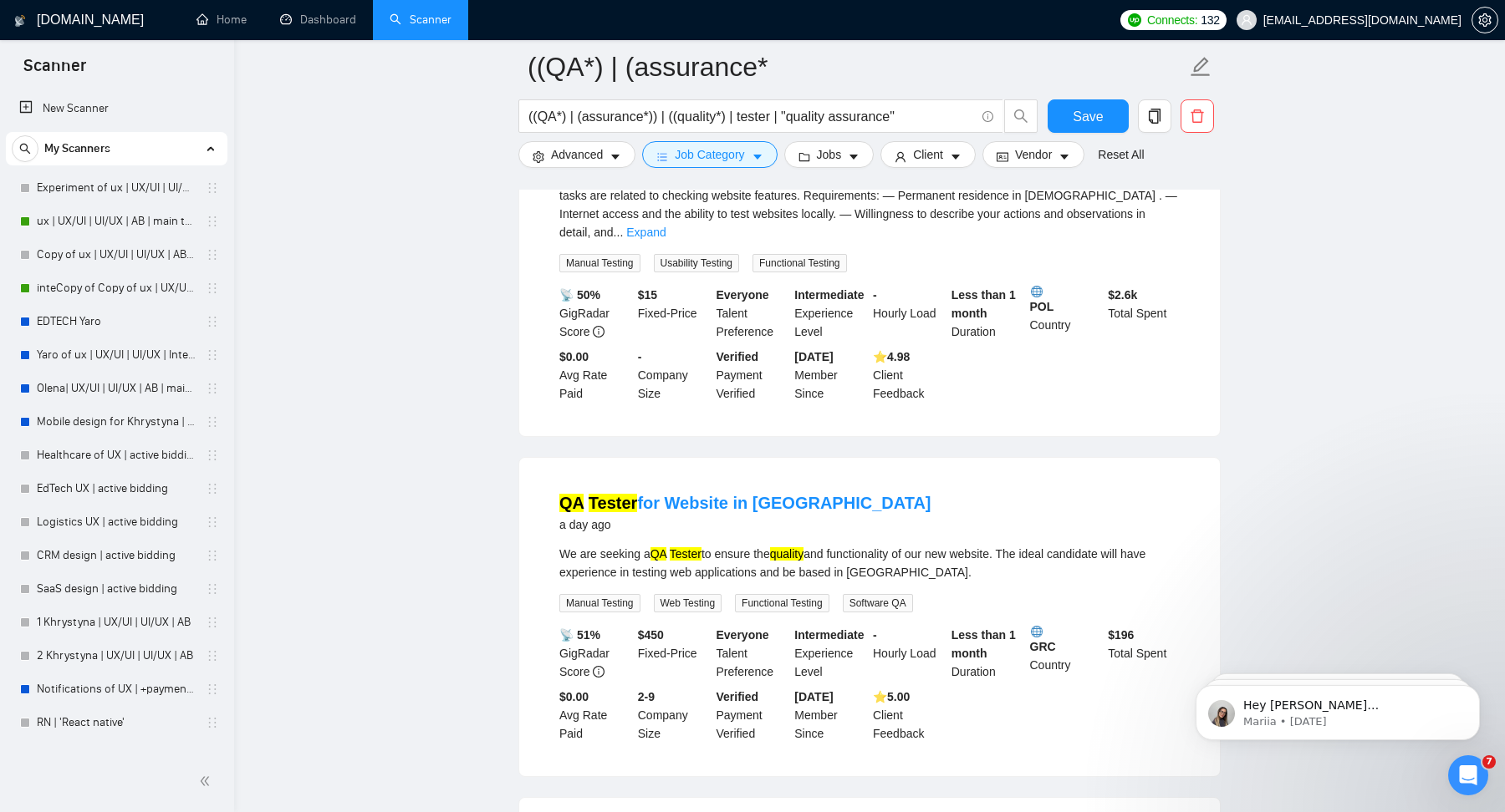
scroll to position [13896, 0]
click at [665, 236] on link "Expand" at bounding box center [645, 229] width 40 height 13
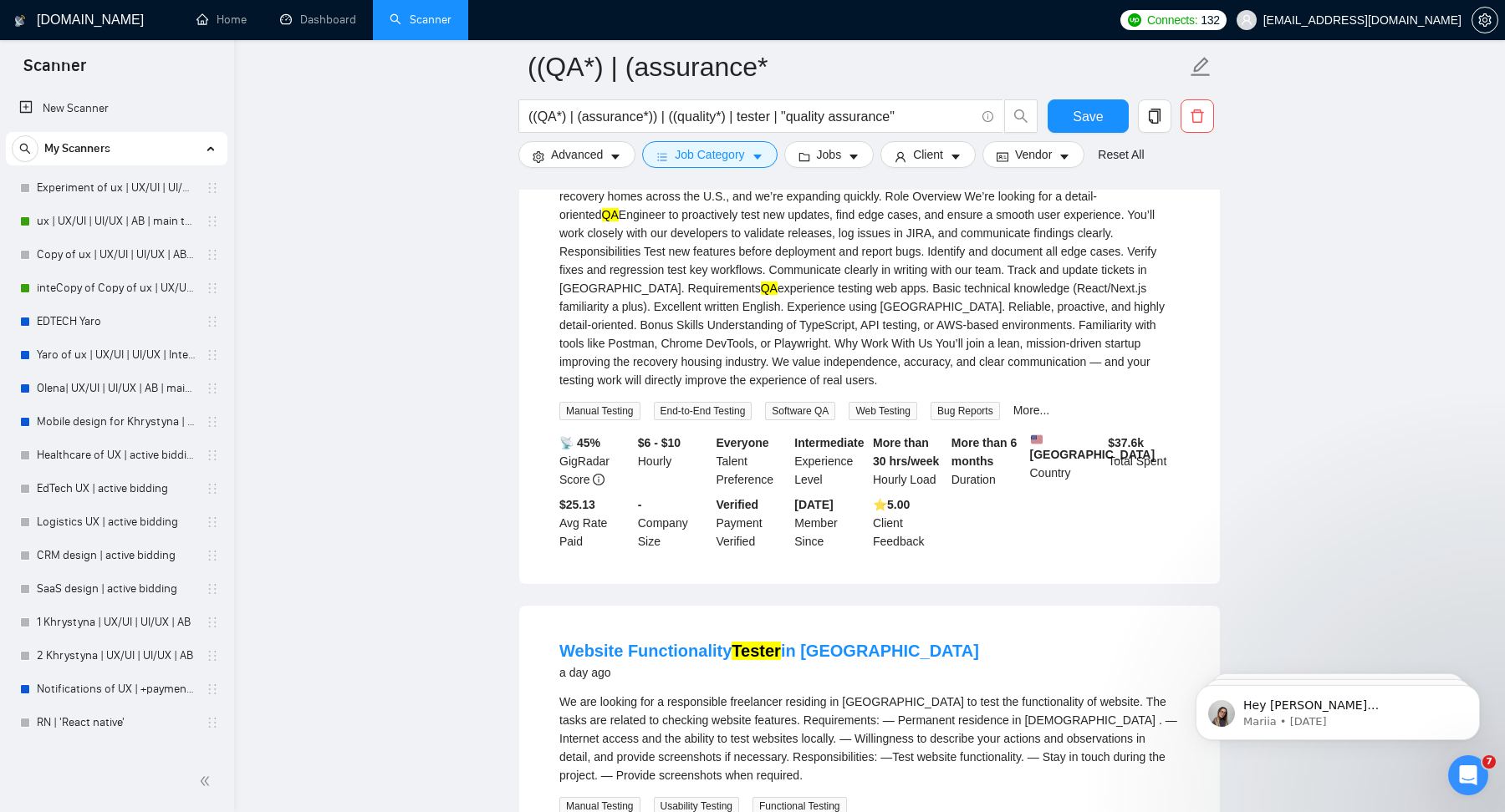
scroll to position [13314, 0]
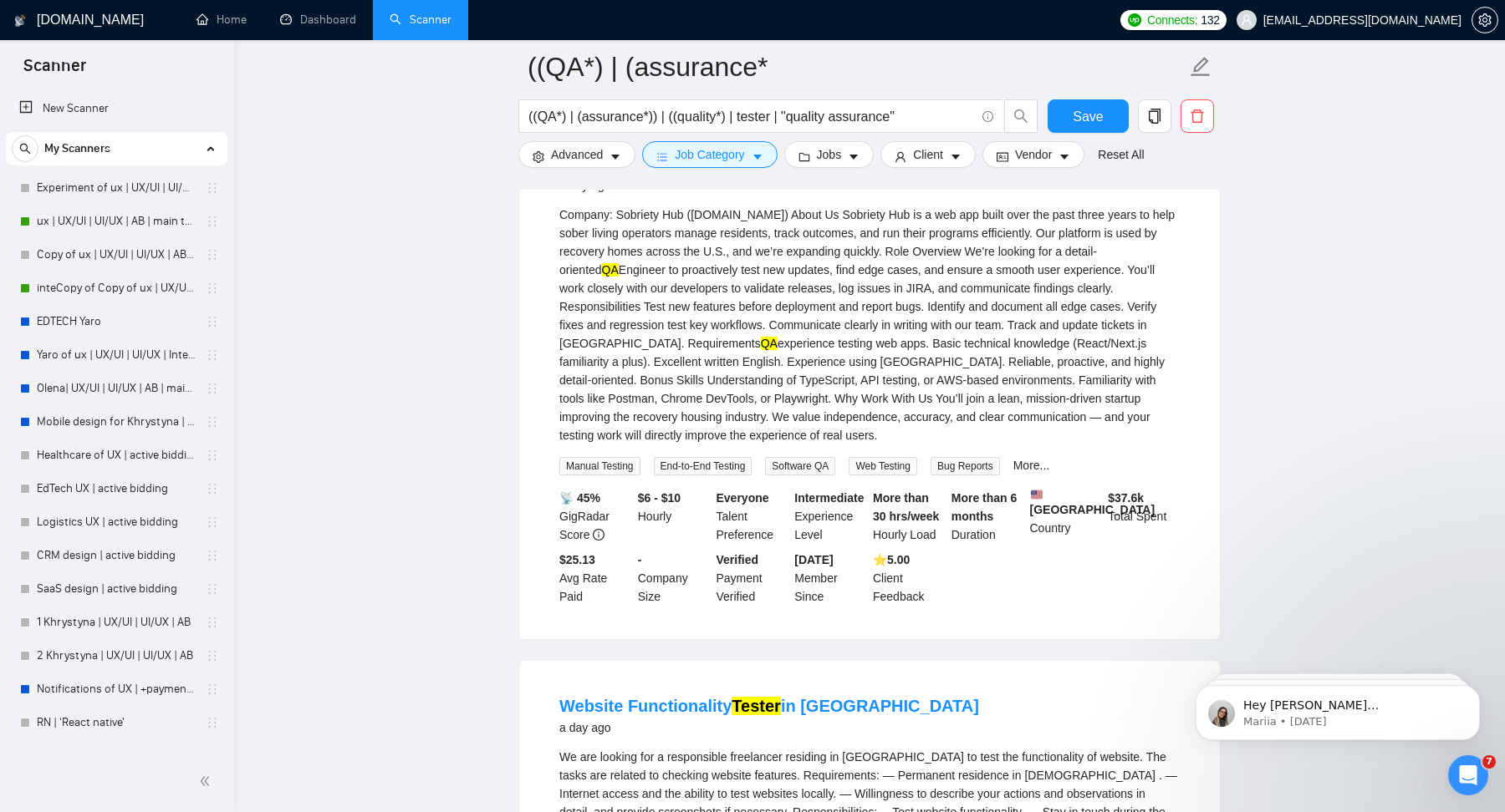
click at [777, 173] on link "QA Engineer (Web App) — Contract / Remote" at bounding box center [736, 163] width 353 height 18
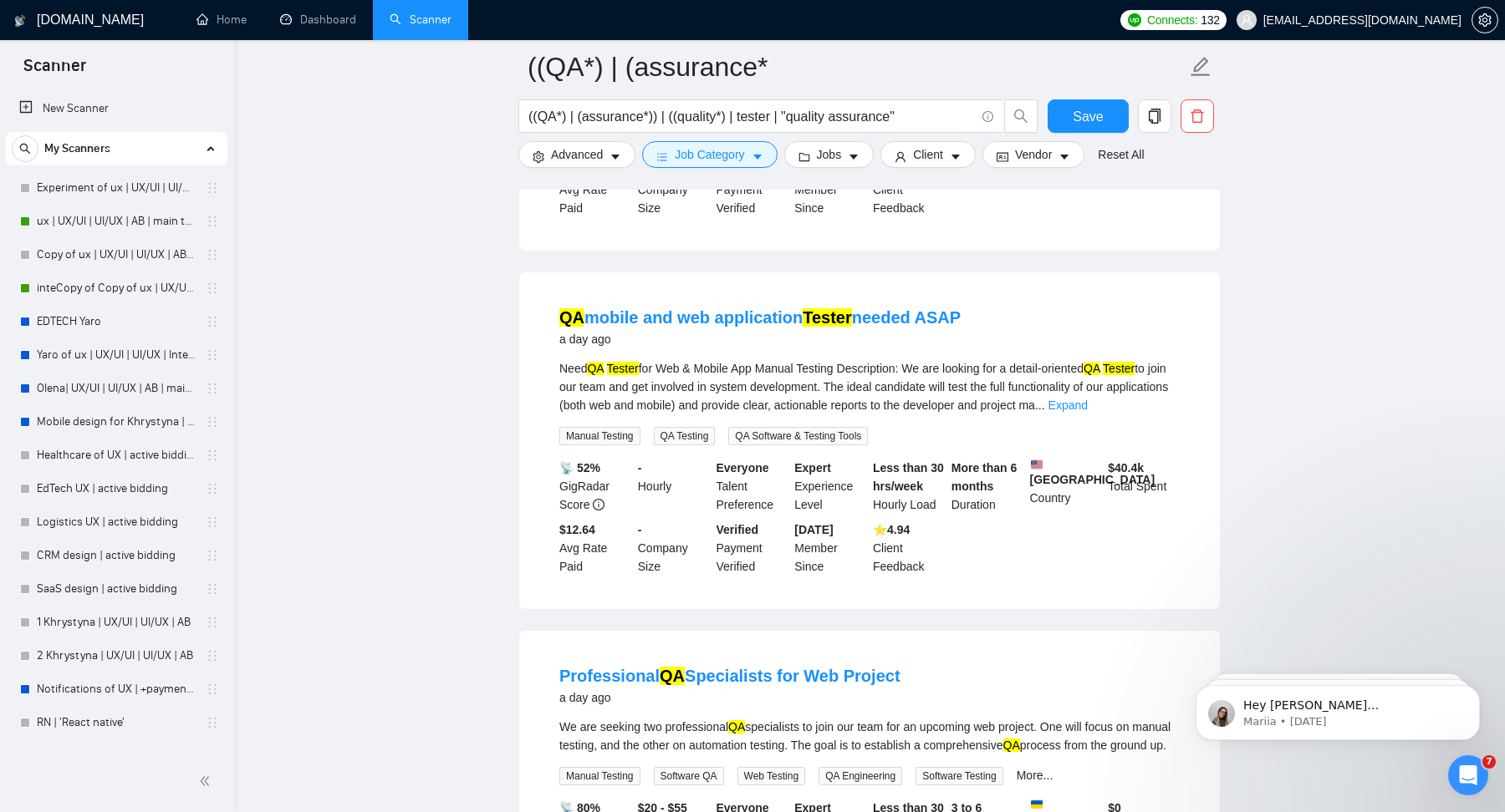
scroll to position [14441, 0]
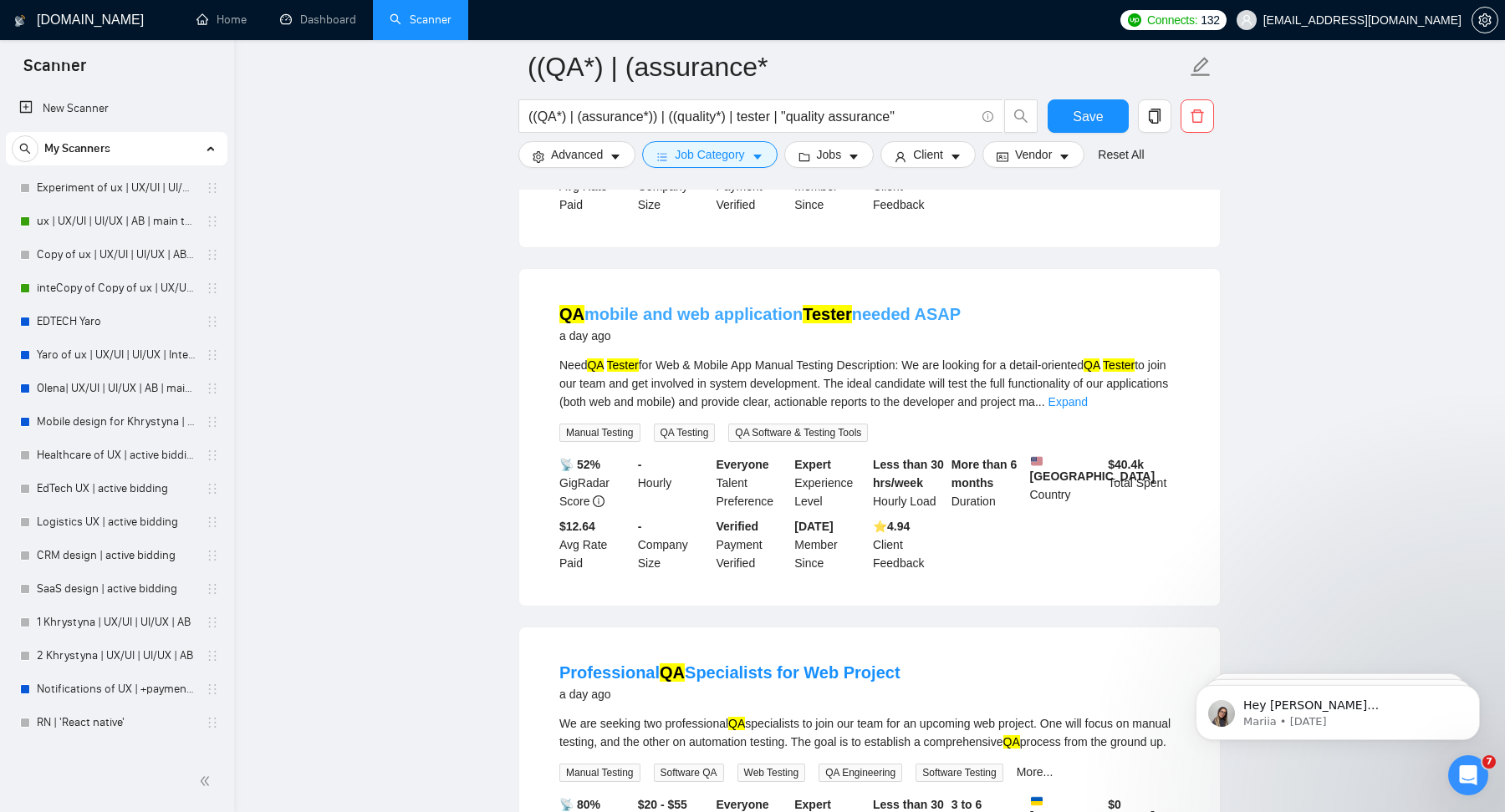
click at [818, 323] on mark "Tester" at bounding box center [827, 314] width 49 height 18
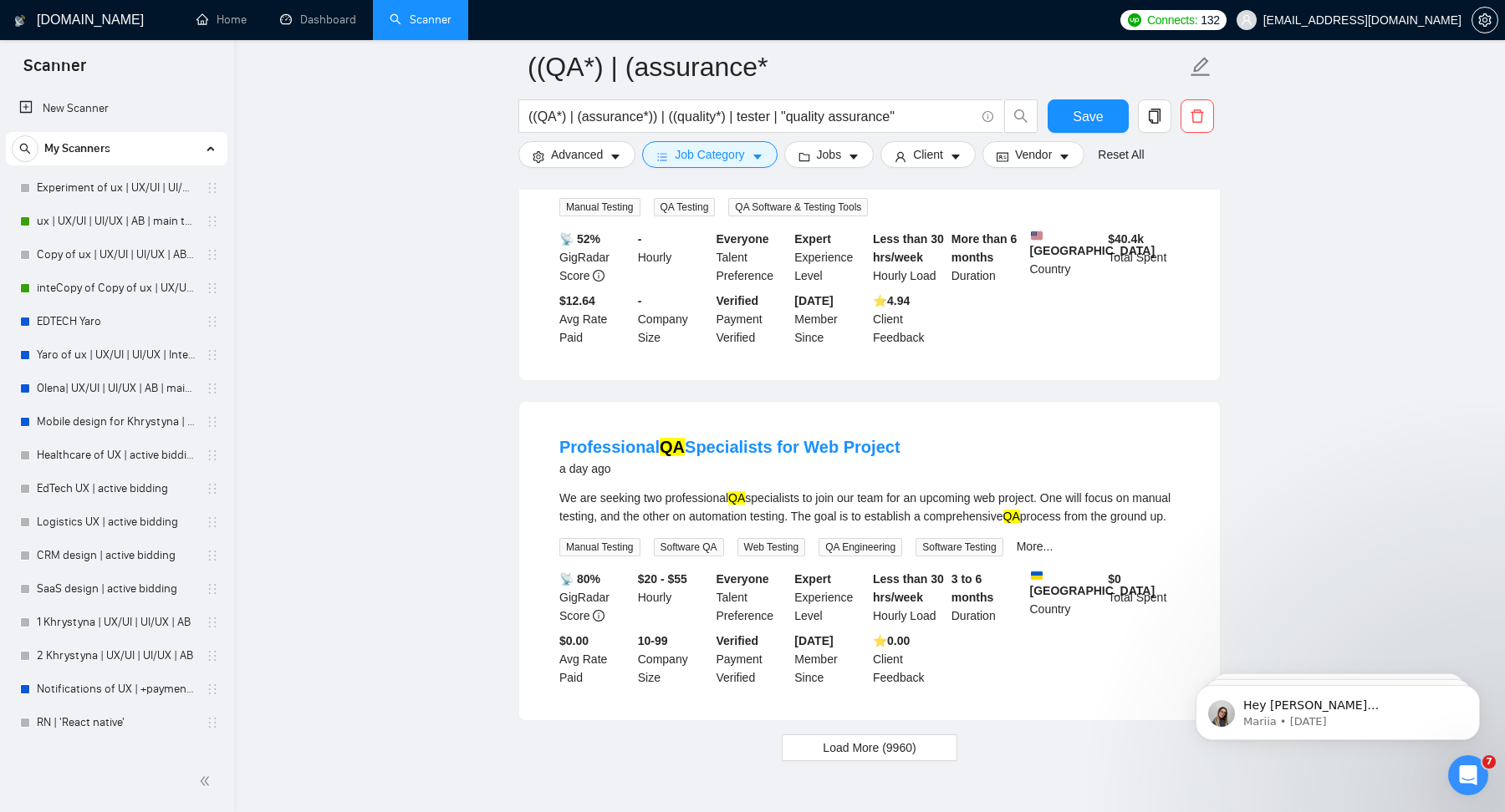
scroll to position [14886, 0]
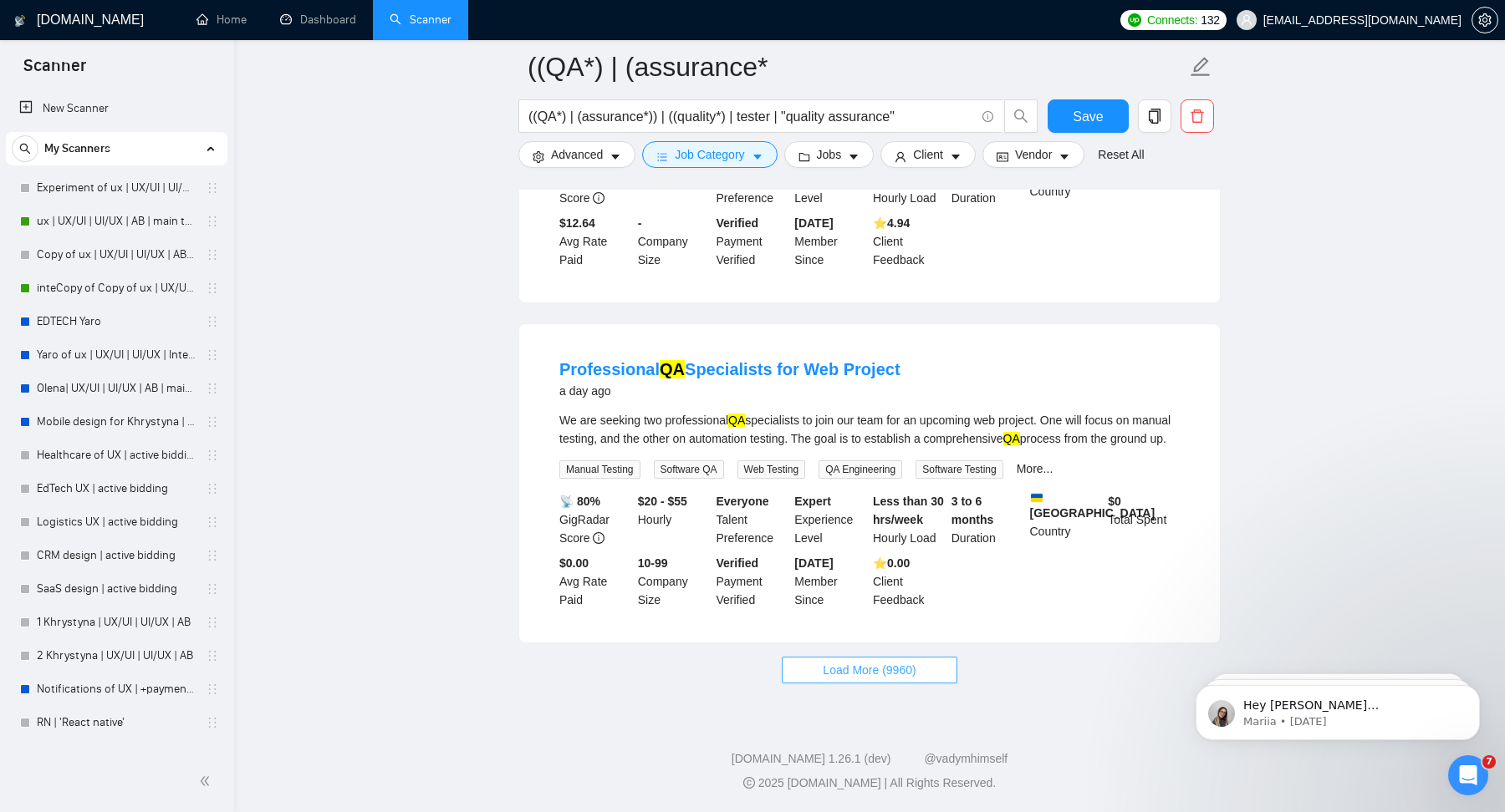
click at [847, 678] on span "Load More (9960)" at bounding box center [869, 670] width 93 height 18
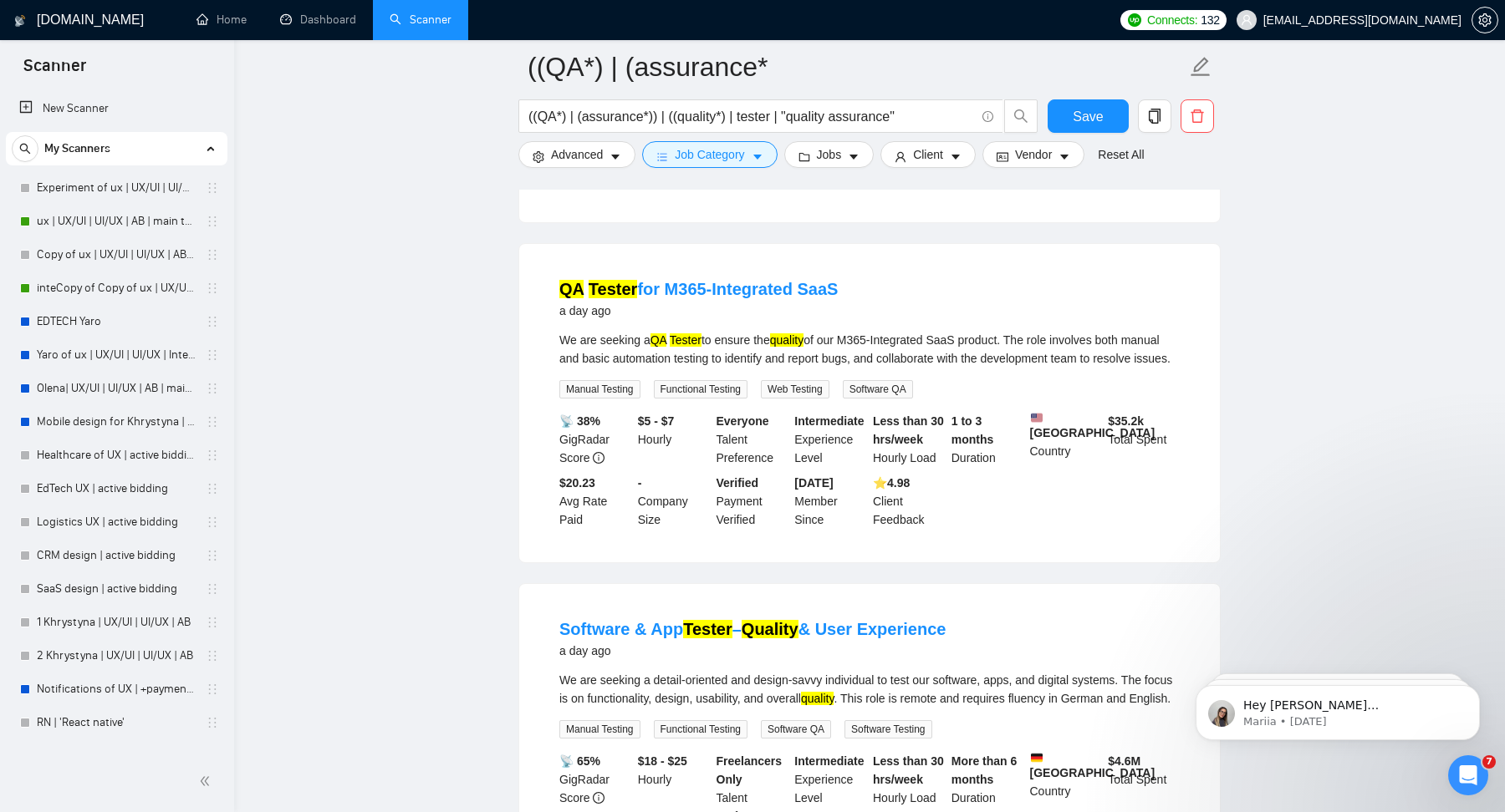
scroll to position [17201, 0]
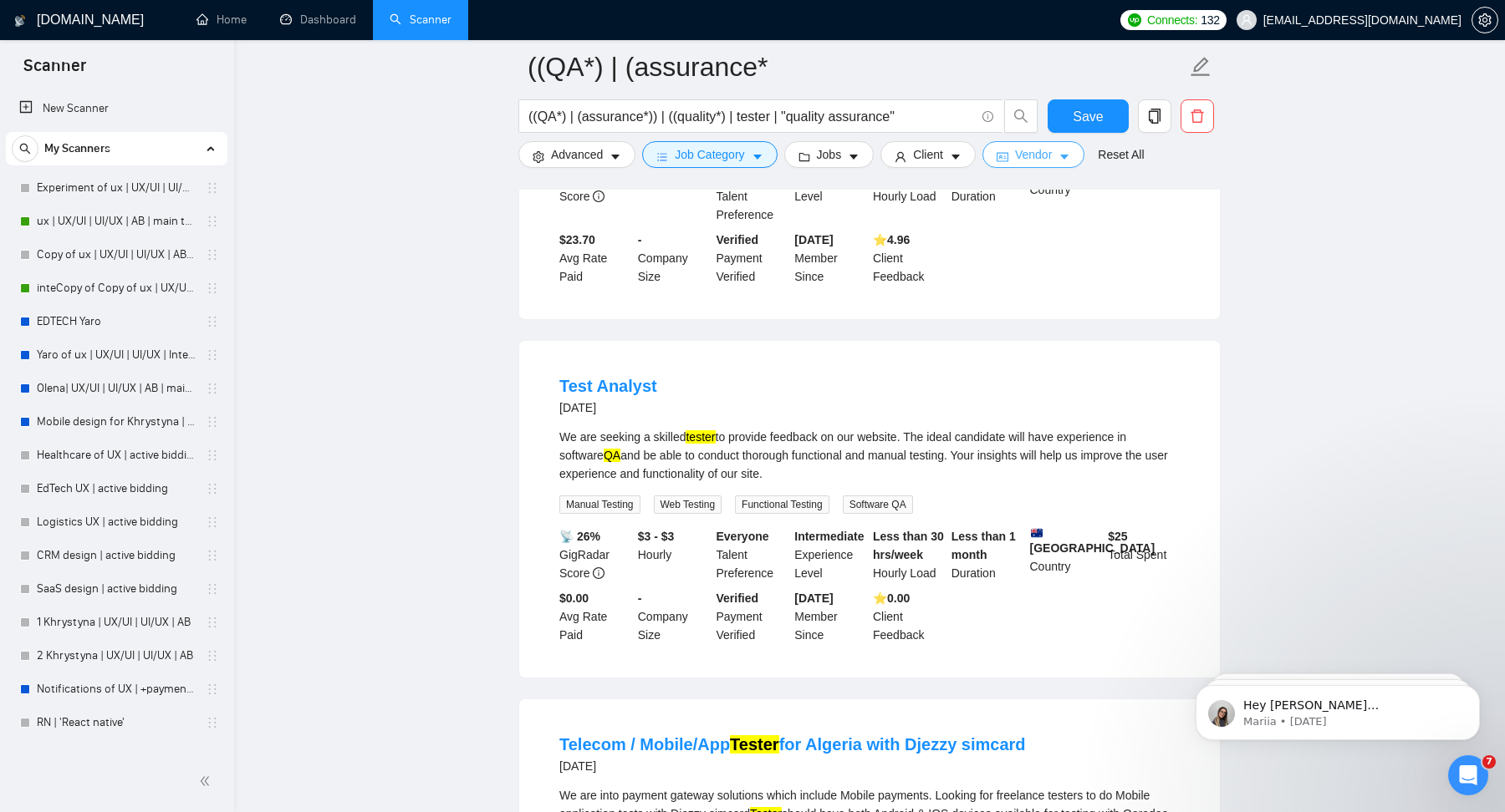
click at [1052, 156] on span "Vendor" at bounding box center [1034, 154] width 37 height 18
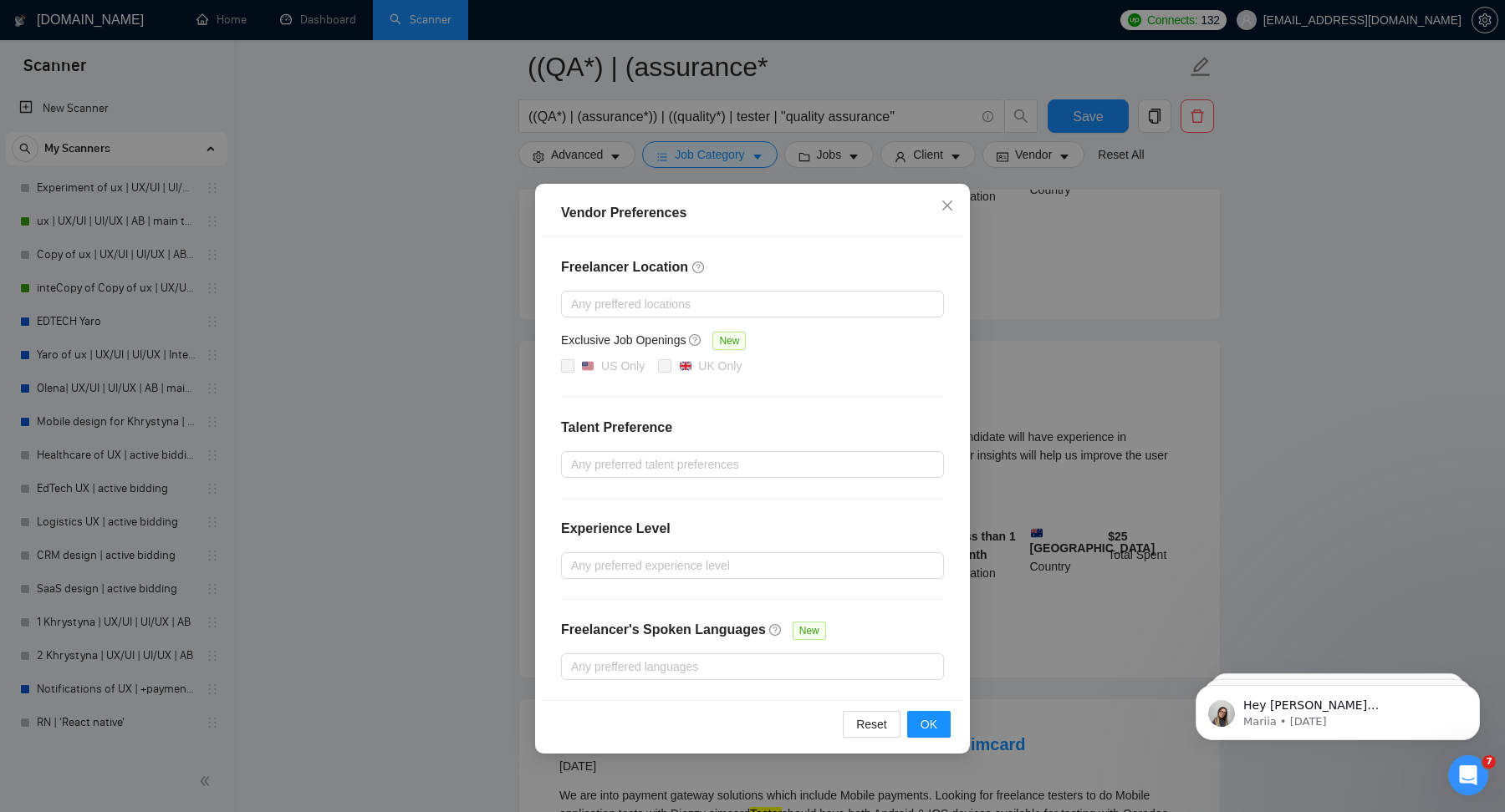
click at [1122, 174] on div "Vendor Preferences Freelancer Location Any preffered locations Exclusive Job Op…" at bounding box center [752, 406] width 1505 height 812
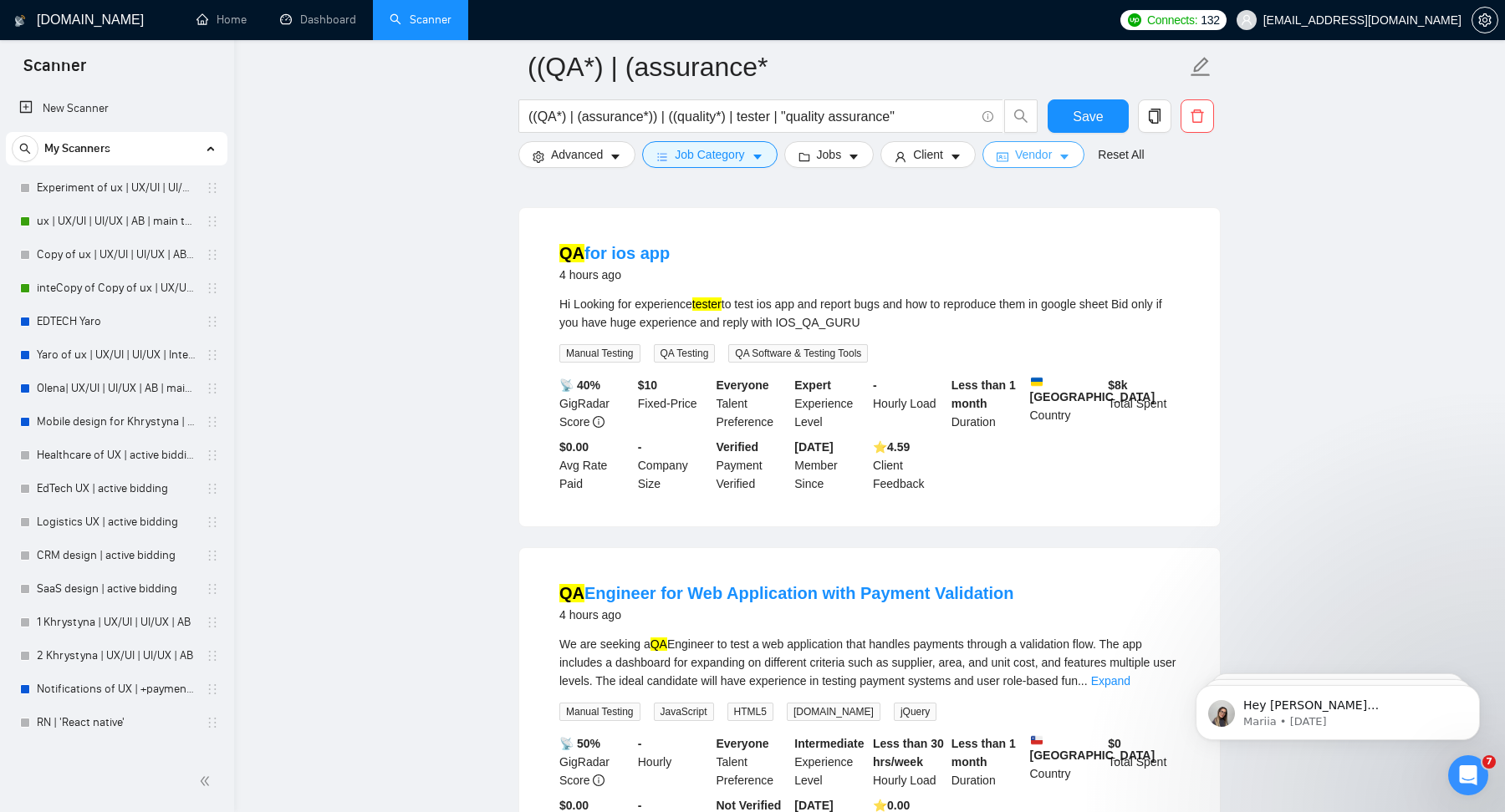
scroll to position [0, 0]
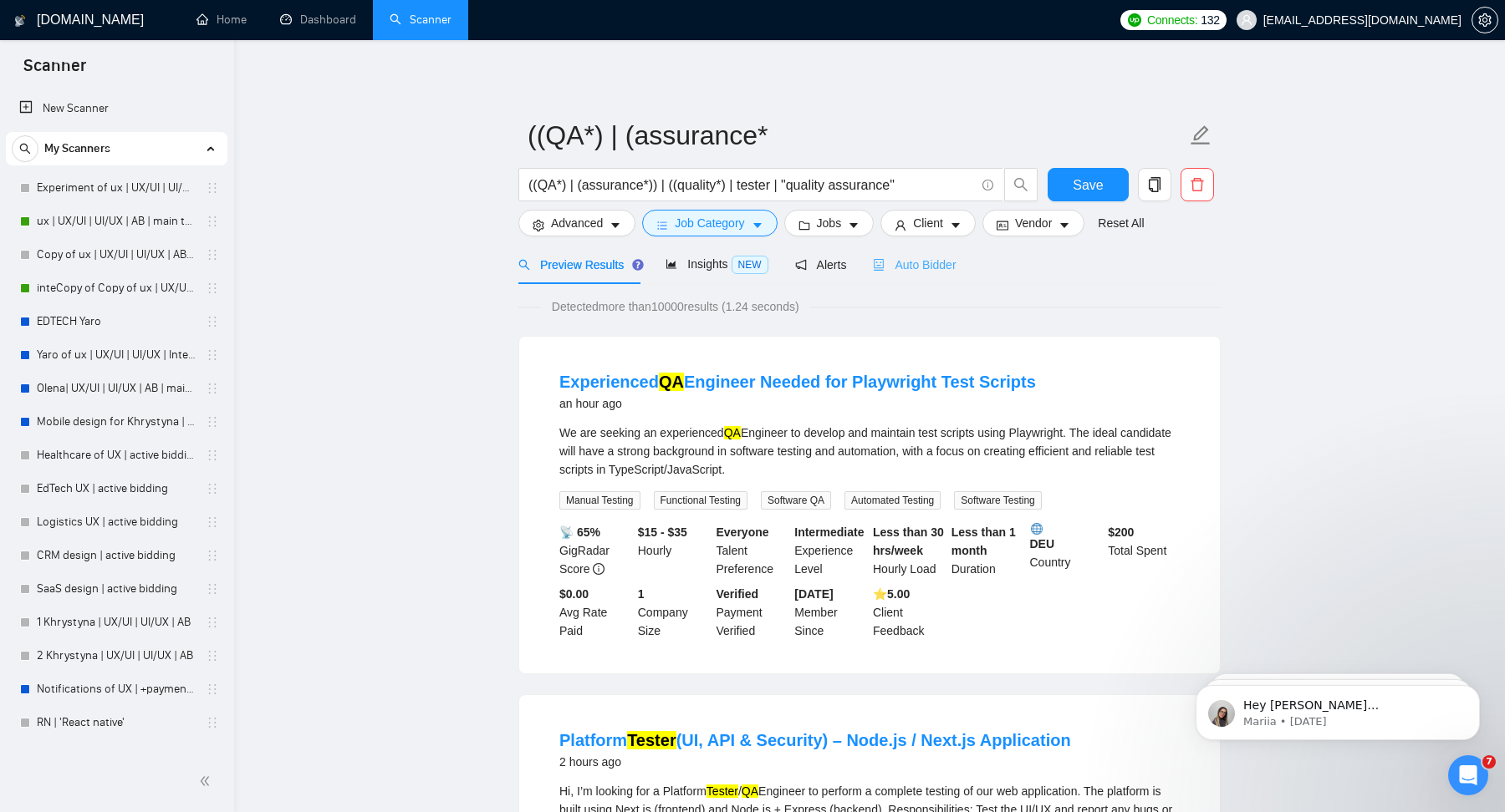
click at [914, 253] on div "Auto Bidder" at bounding box center [914, 265] width 83 height 40
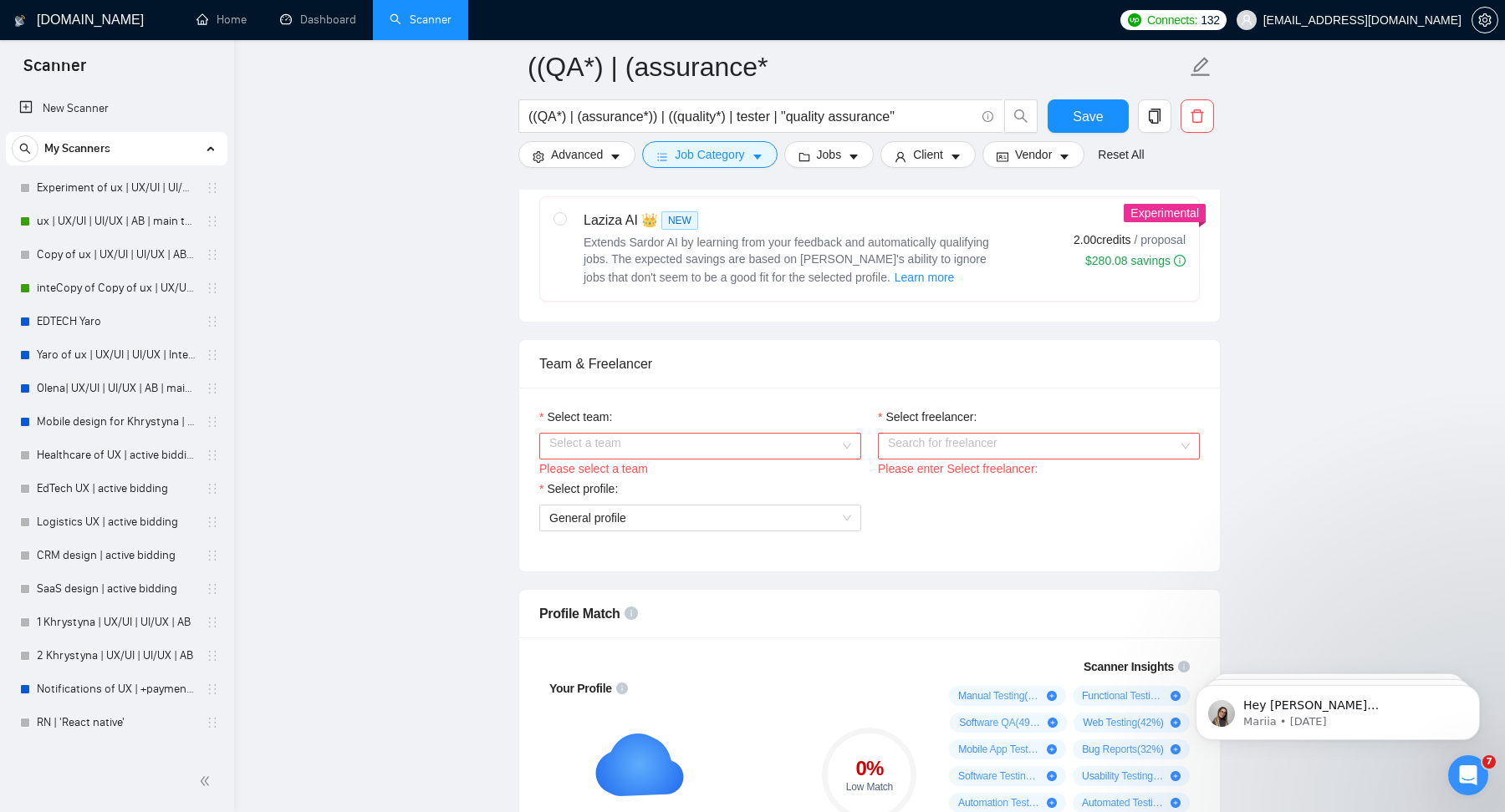
scroll to position [753, 0]
click at [817, 447] on input "Select team:" at bounding box center [694, 444] width 290 height 25
click at [676, 497] on div "QUARTE" at bounding box center [700, 489] width 322 height 26
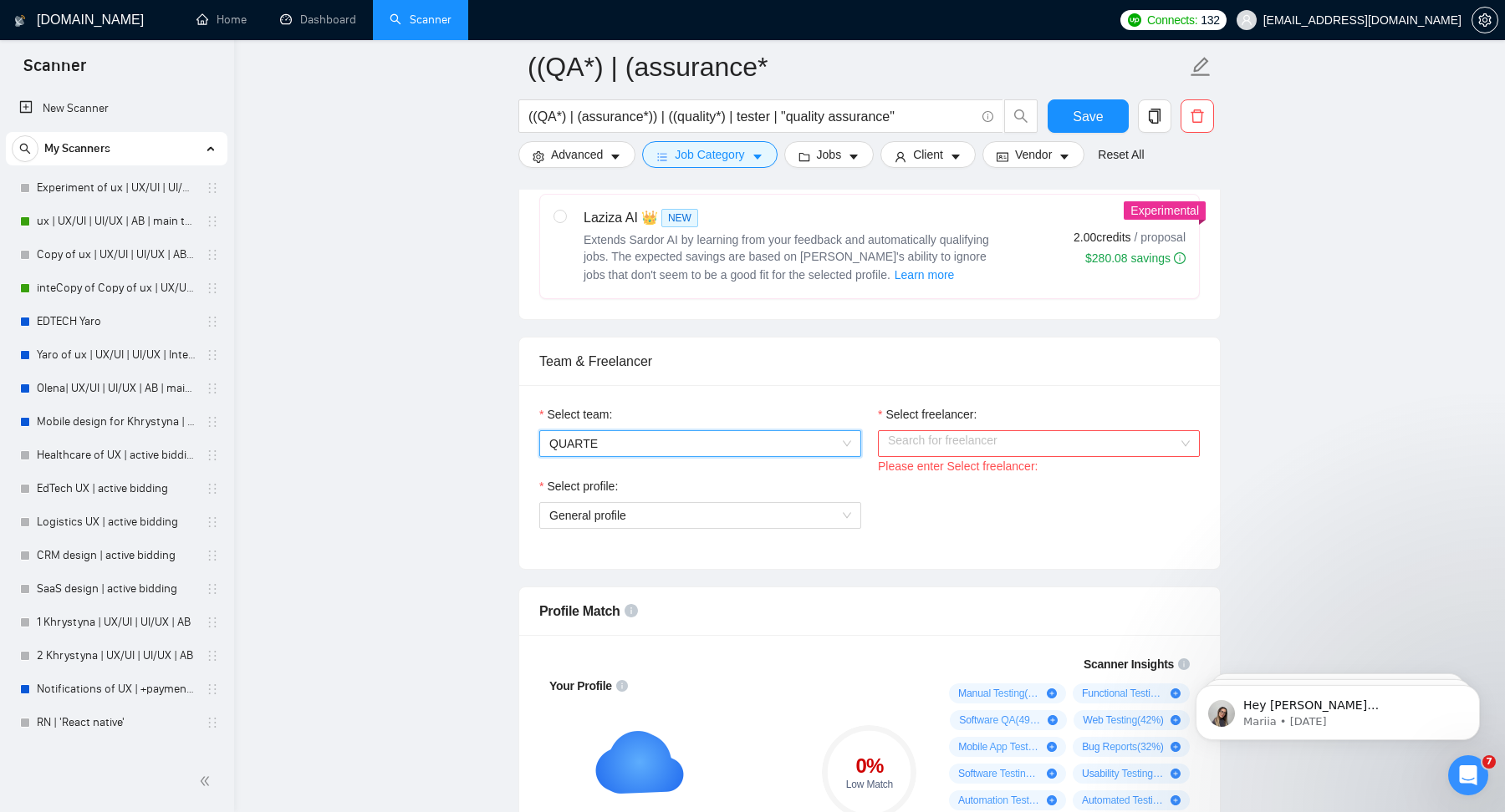
click at [917, 453] on input "Select freelancer:" at bounding box center [1033, 444] width 290 height 25
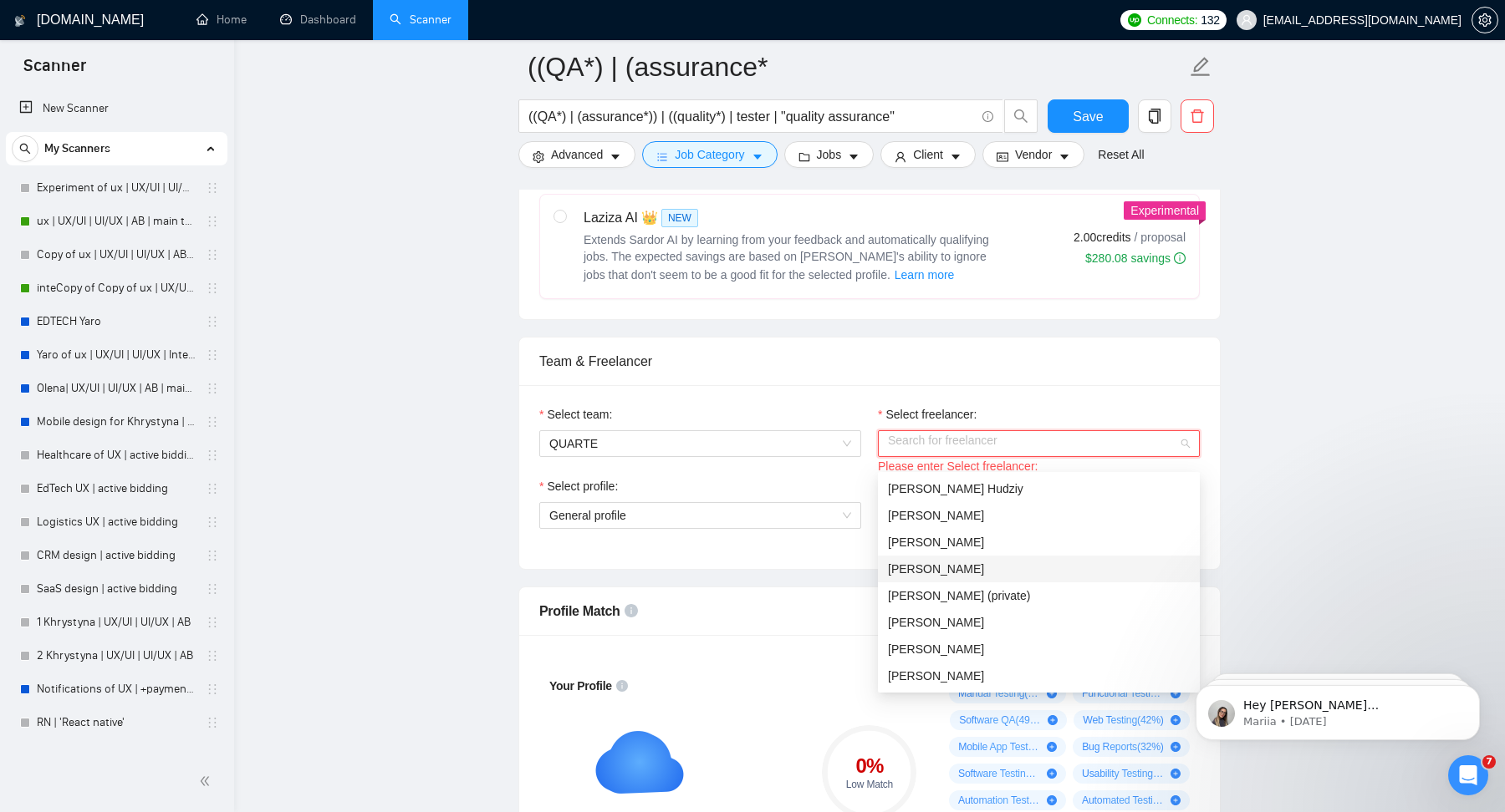
scroll to position [53, 0]
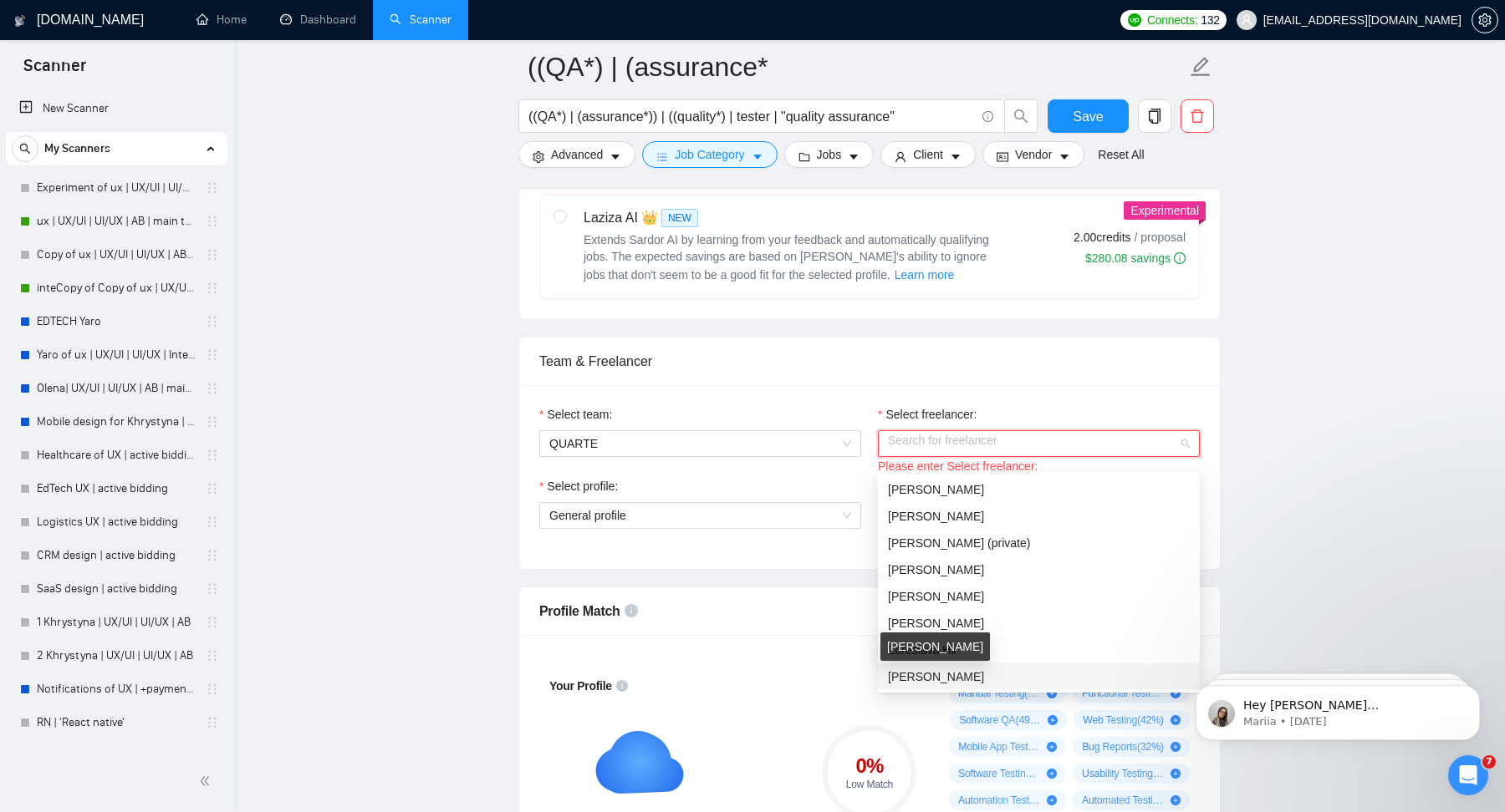
click at [938, 653] on div "[PERSON_NAME]" at bounding box center [935, 647] width 110 height 28
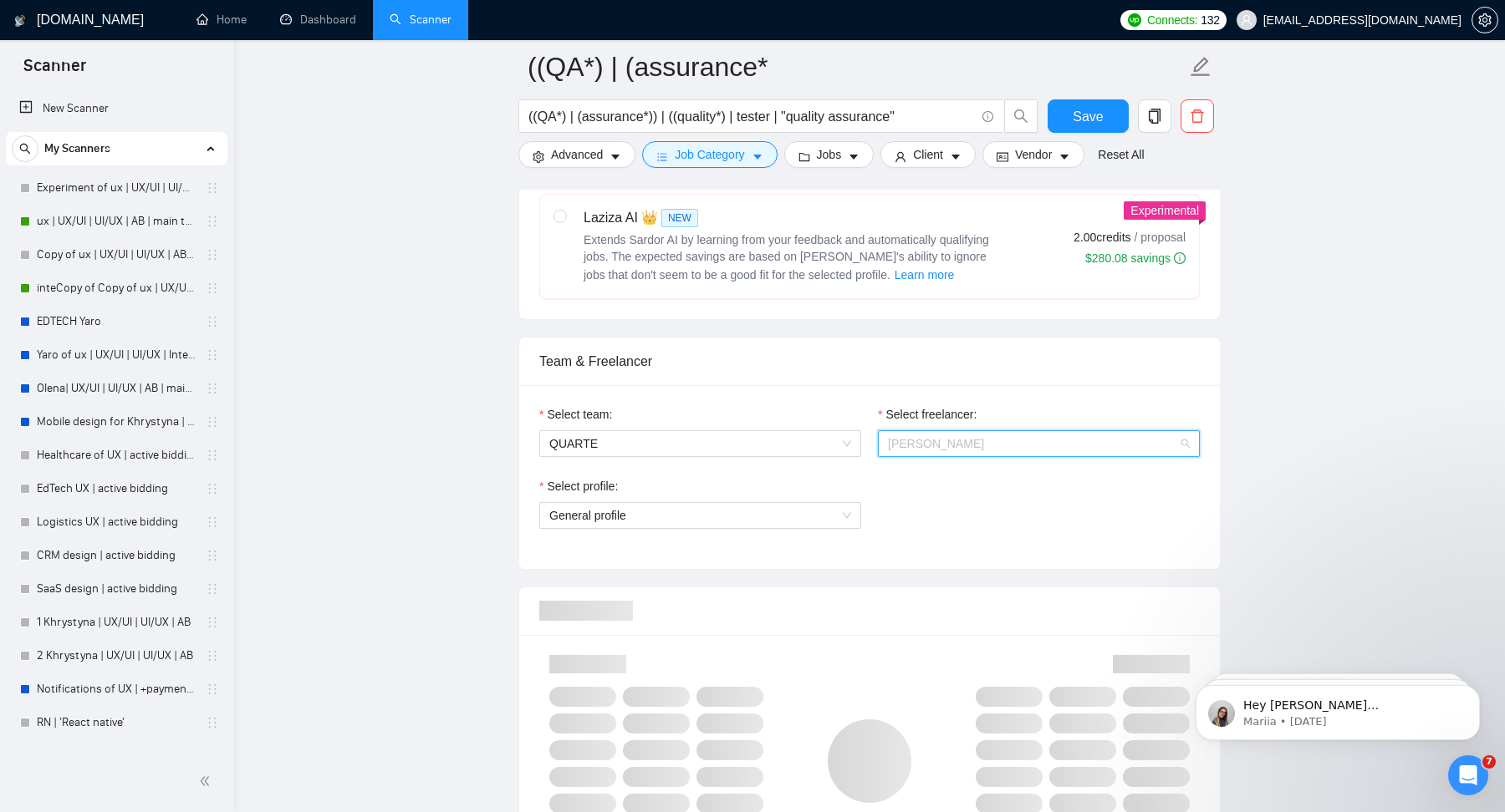
click at [952, 451] on span "[PERSON_NAME]" at bounding box center [935, 443] width 96 height 13
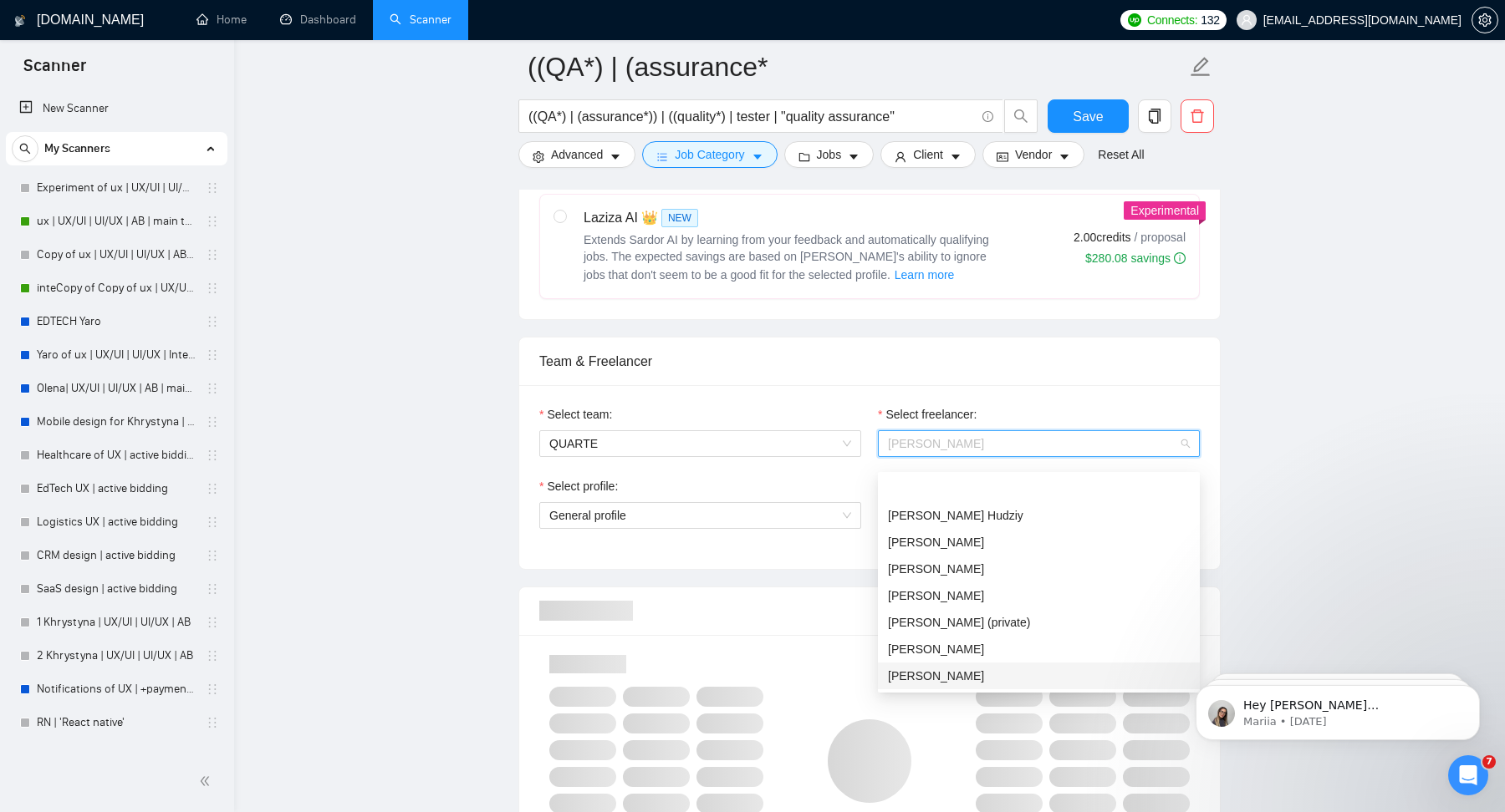
scroll to position [79, 0]
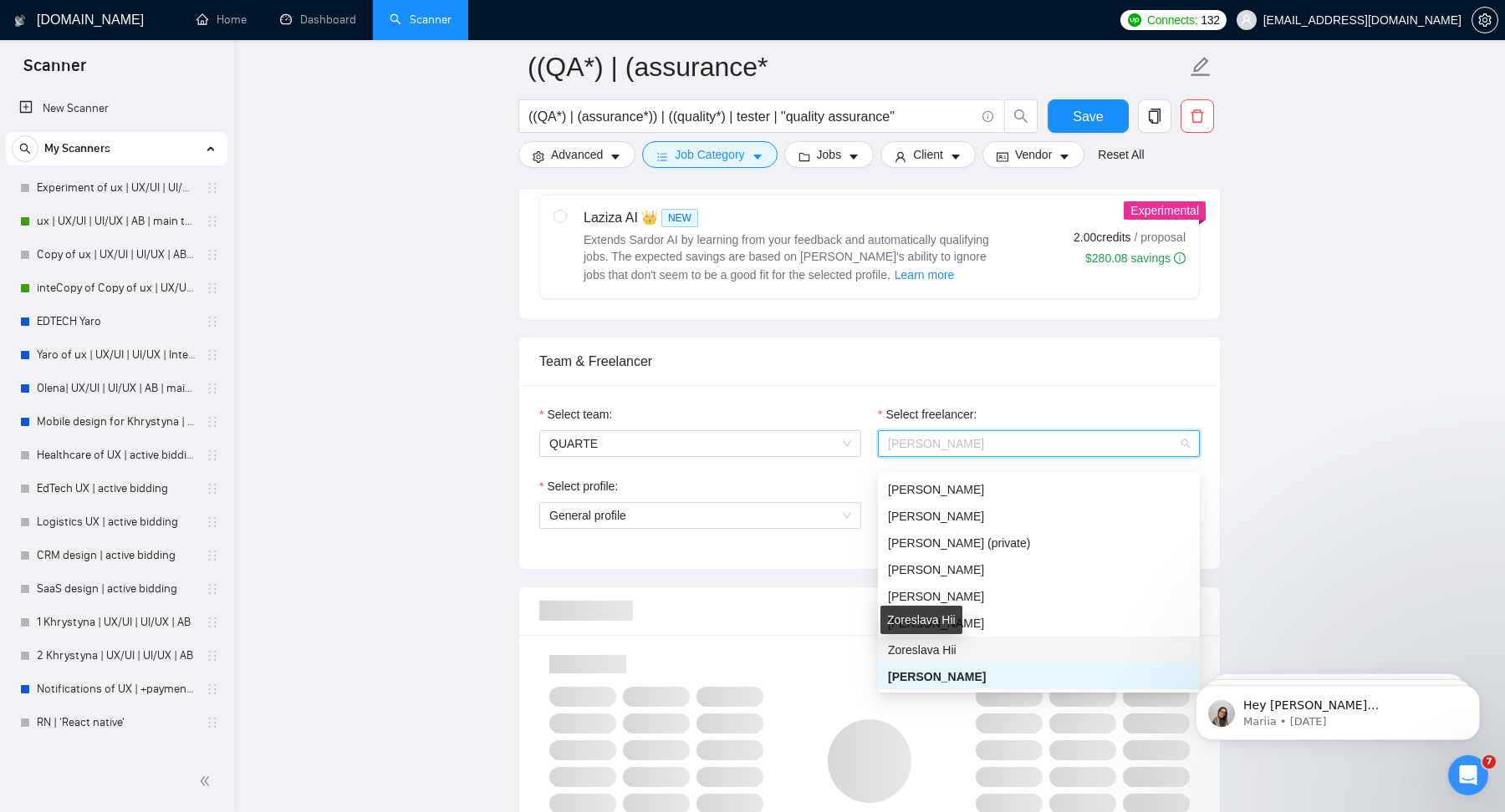
click at [949, 649] on span "Zoreslava Hii" at bounding box center [922, 649] width 69 height 13
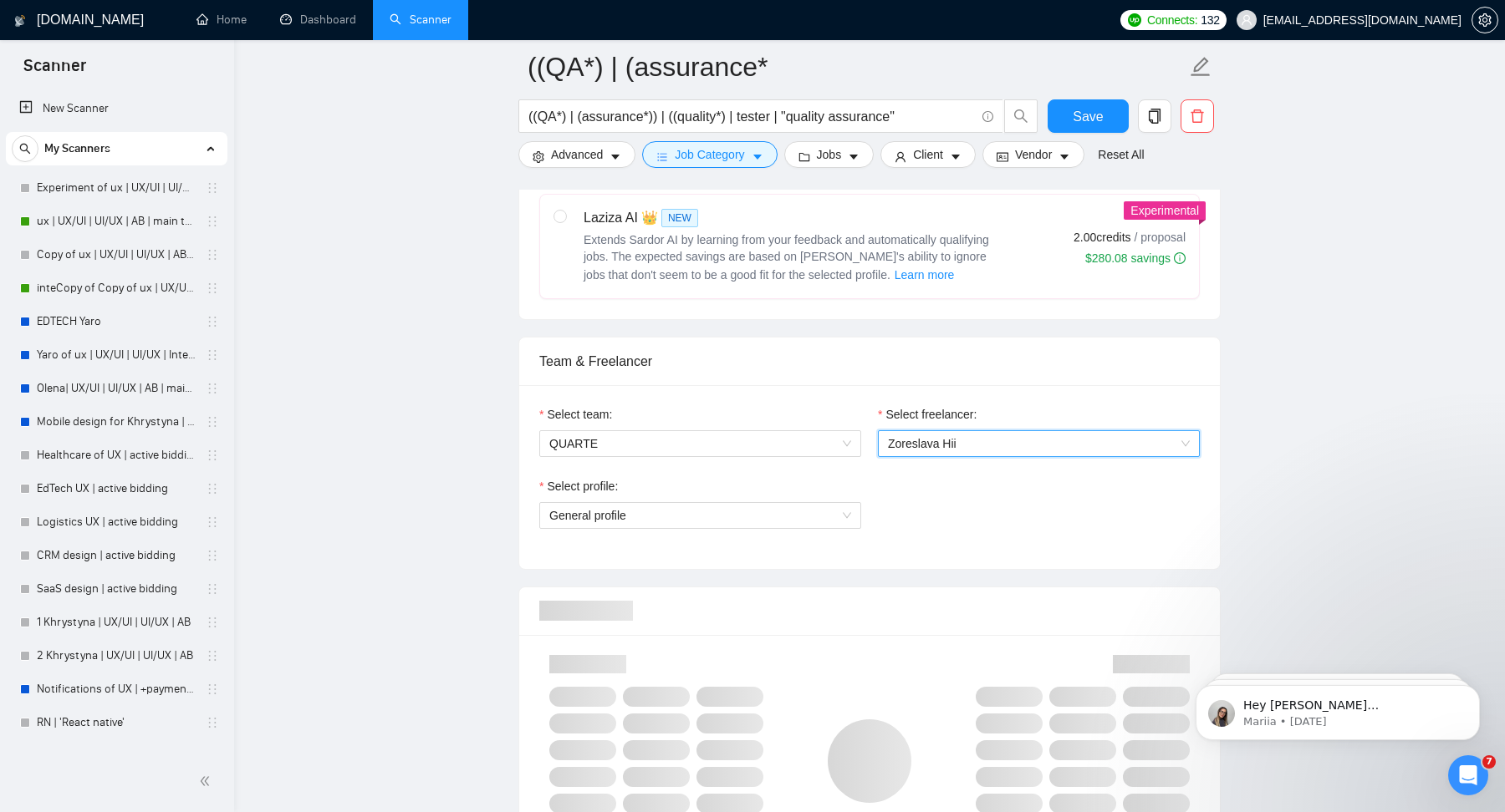
click at [778, 569] on div "Select team: QUARTE Select freelancer: 980141498808741888 Zoreslava Hii Select …" at bounding box center [869, 476] width 701 height 184
click at [775, 528] on span "General profile" at bounding box center [700, 516] width 302 height 25
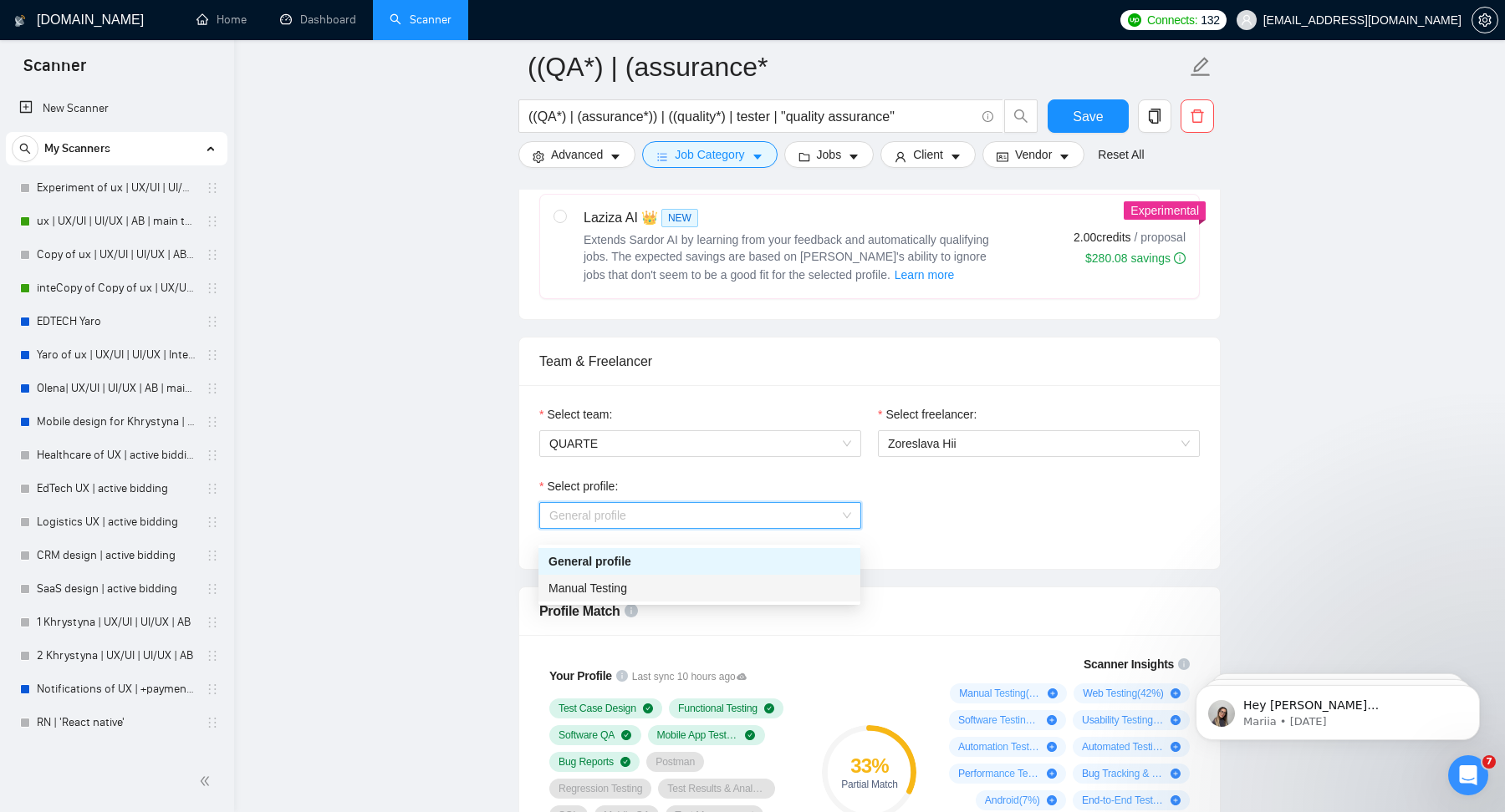
click at [645, 587] on div "Manual Testing" at bounding box center [699, 588] width 302 height 18
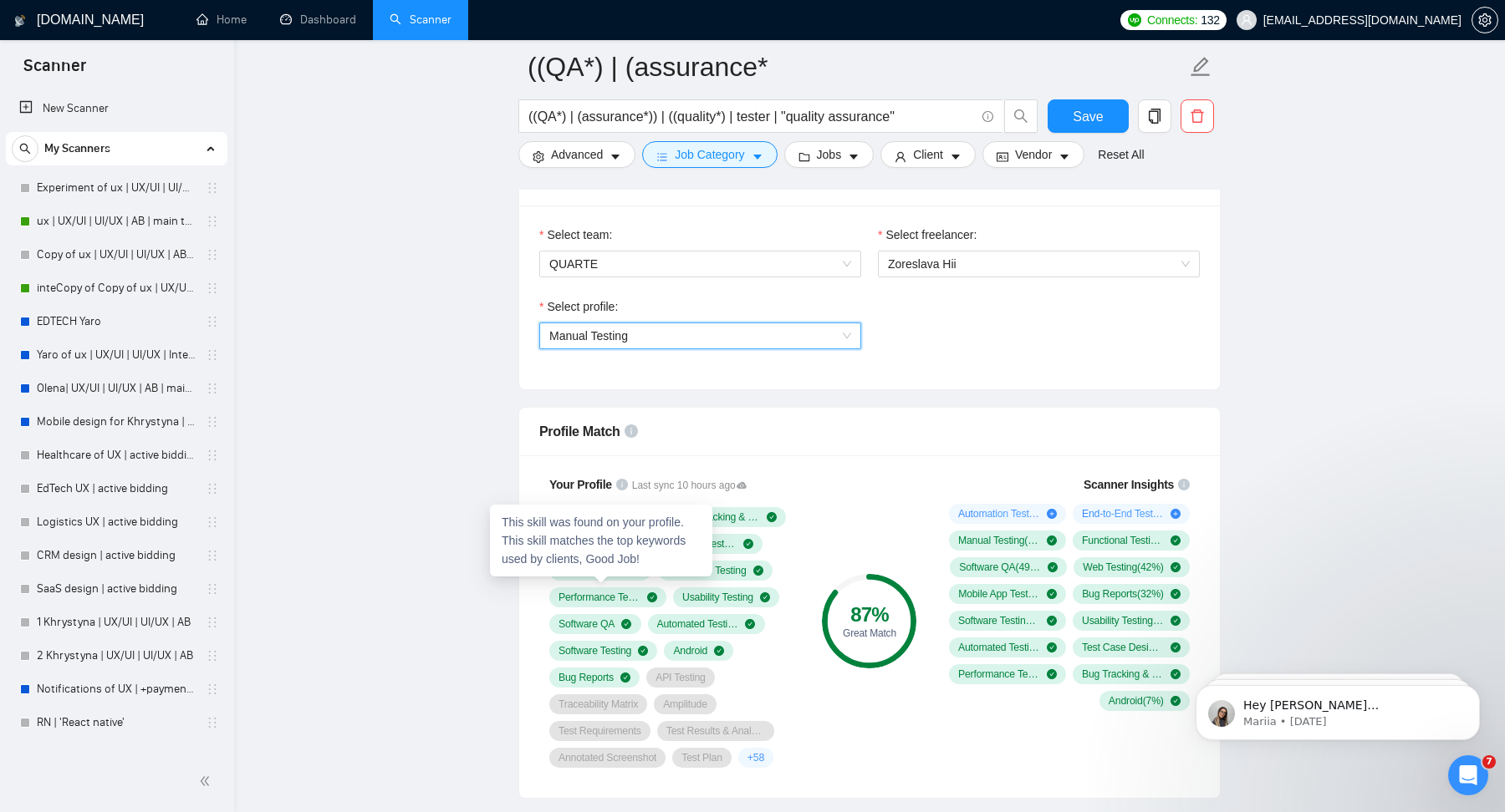
scroll to position [1014, 0]
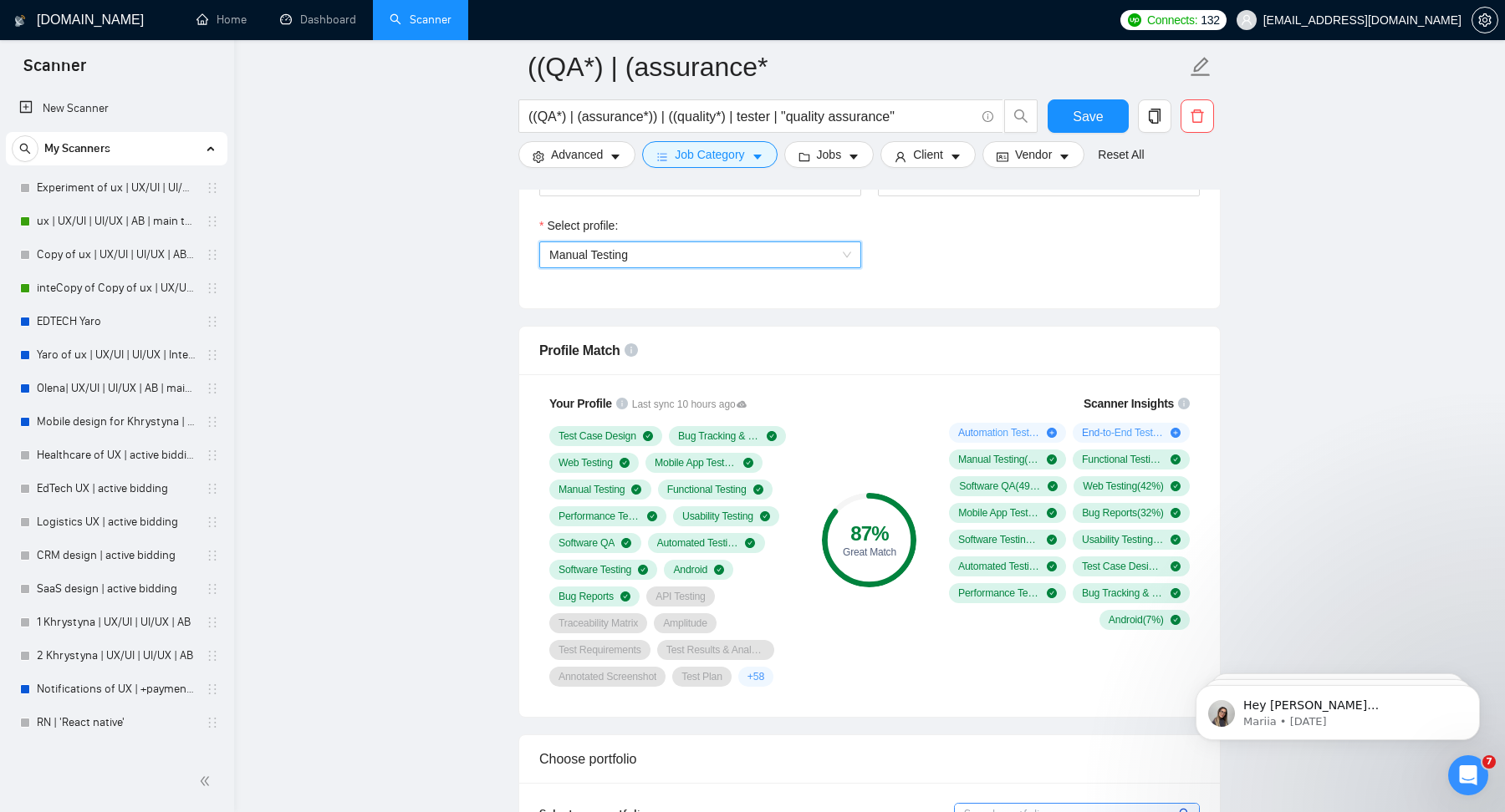
click at [697, 267] on span "Manual Testing" at bounding box center [700, 255] width 302 height 25
click at [915, 417] on div "87 % Great Match" at bounding box center [869, 541] width 112 height 313
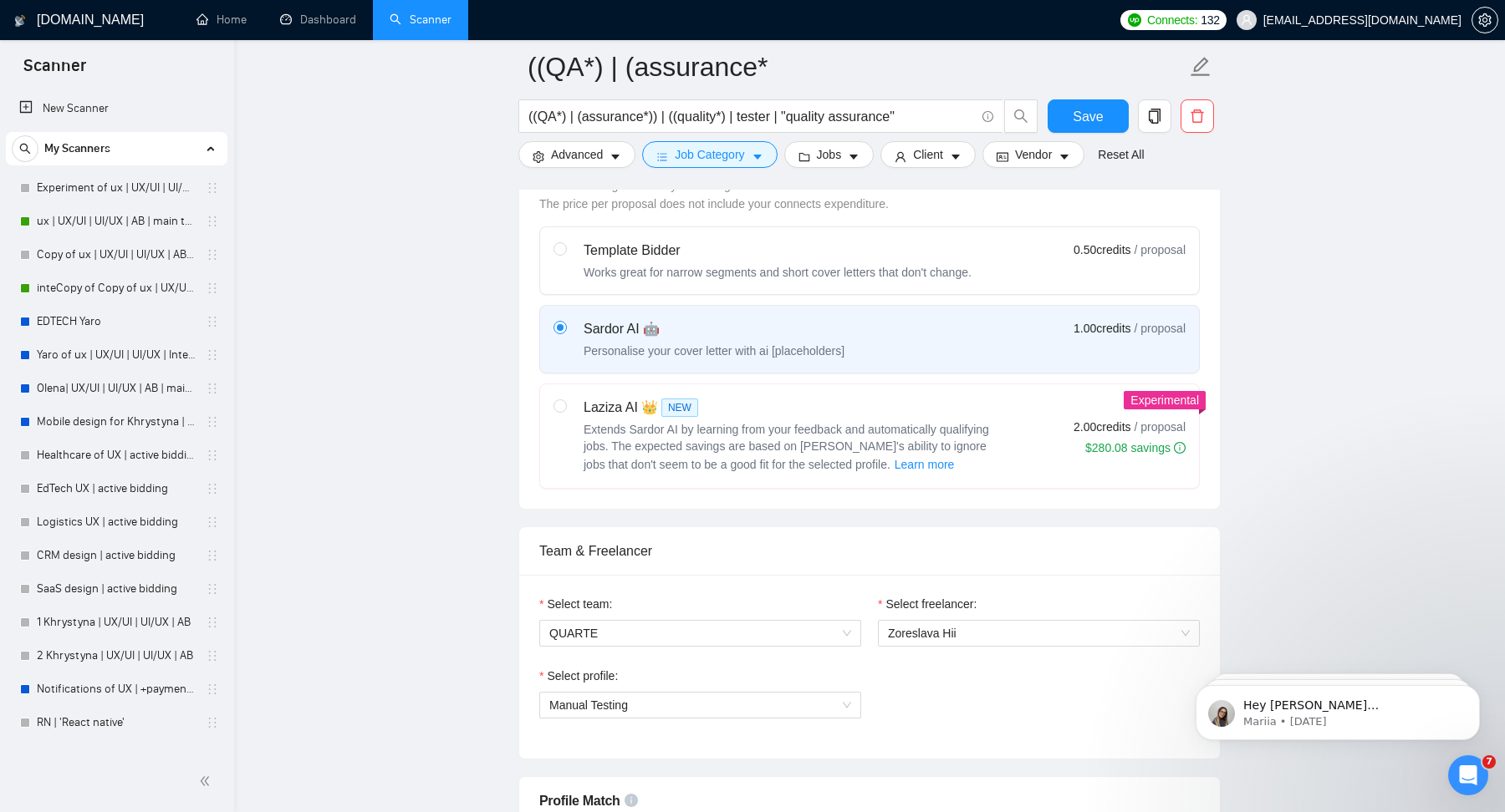
scroll to position [0, 0]
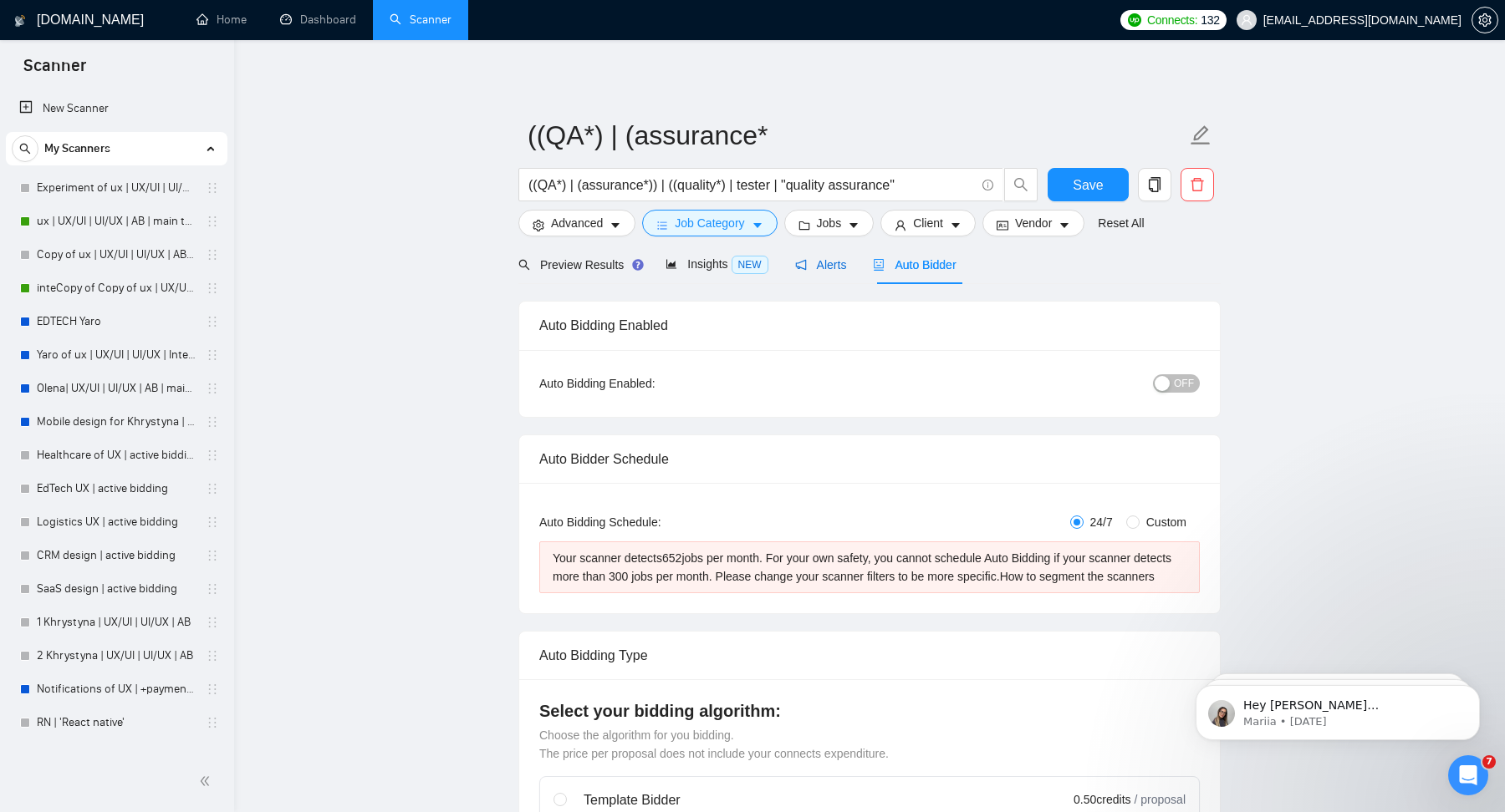
click at [819, 266] on span "Alerts" at bounding box center [821, 265] width 52 height 13
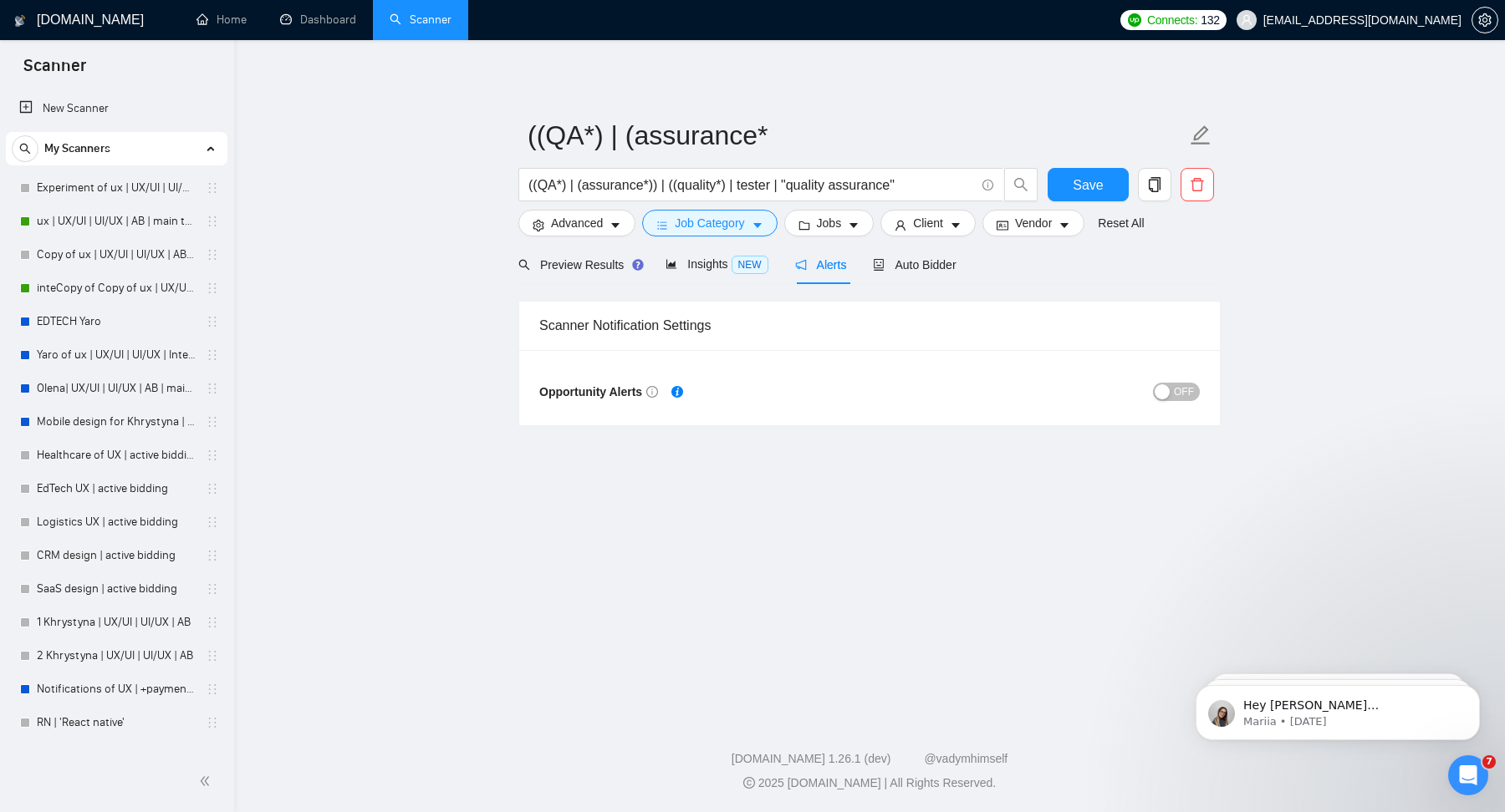
click at [1181, 390] on span "OFF" at bounding box center [1183, 392] width 20 height 18
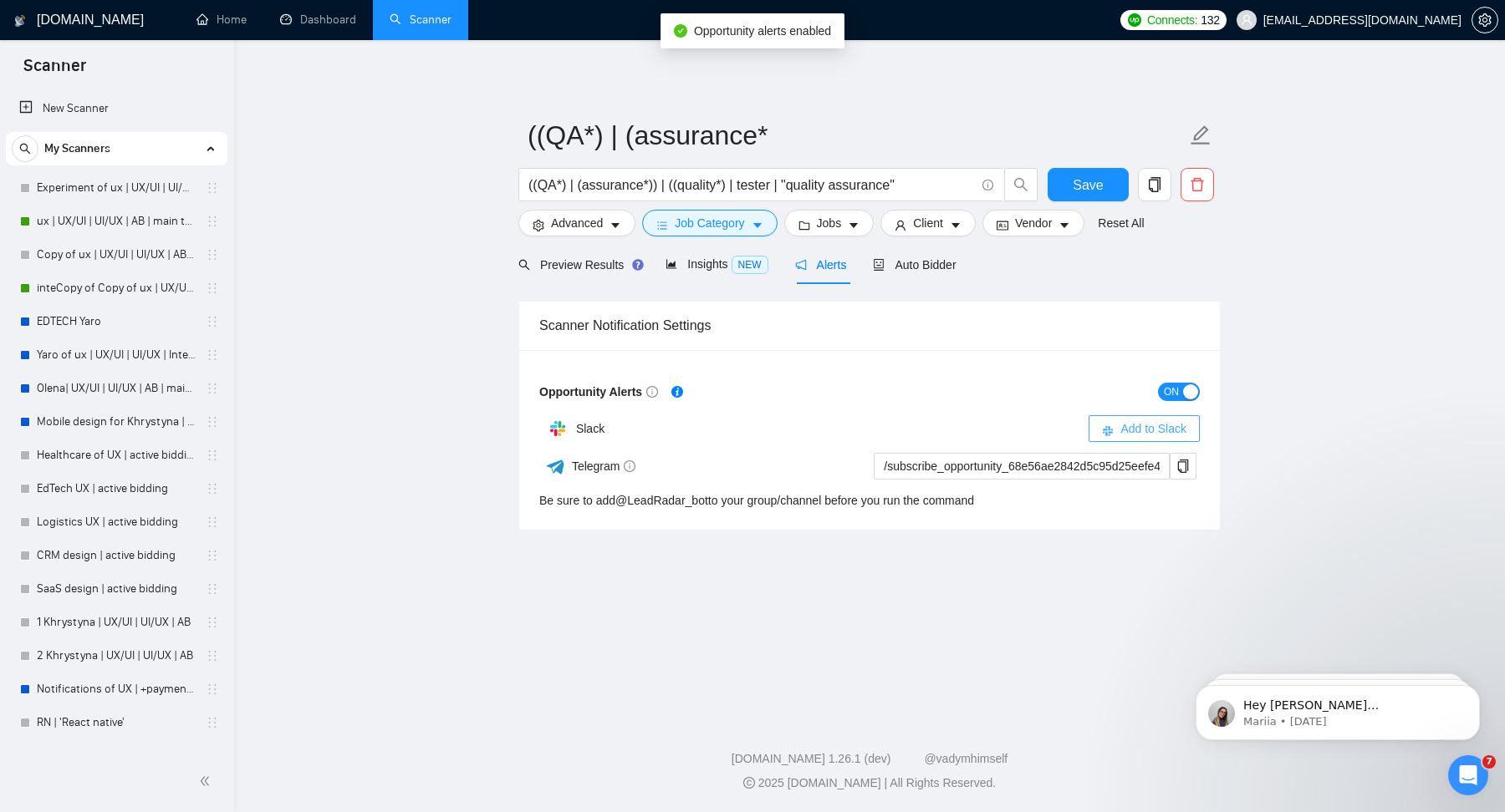
click at [1174, 423] on span "Add to Slack" at bounding box center [1152, 428] width 66 height 18
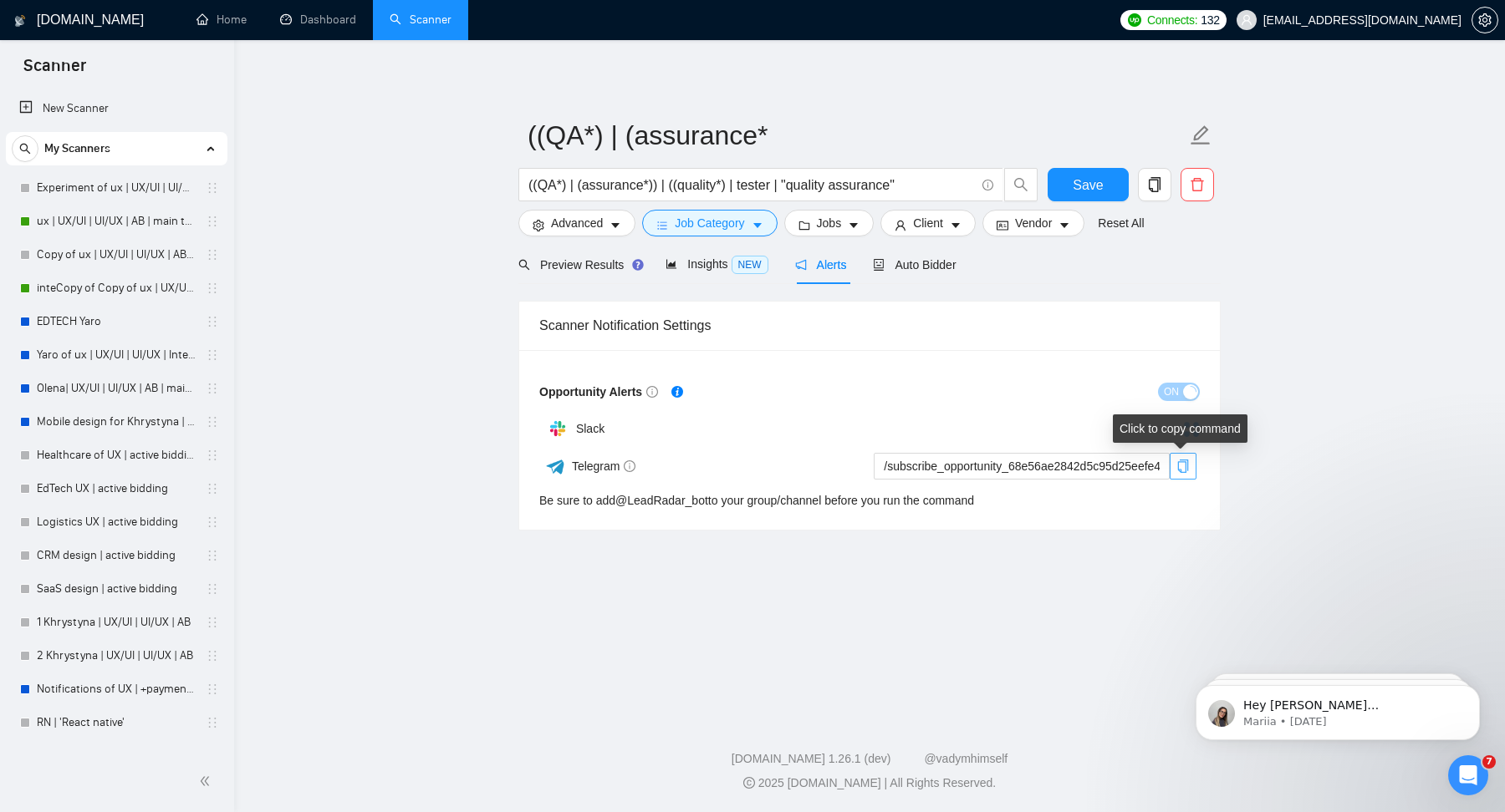
click at [1187, 470] on icon "copy" at bounding box center [1182, 466] width 13 height 13
click at [95, 215] on link "ux | UX/UI | UI/UX | AB | main template" at bounding box center [116, 221] width 159 height 33
click at [1097, 197] on div "Reset all filters" at bounding box center [1125, 192] width 91 height 28
click at [1058, 166] on form "((QA*) | (assurance* ((QA*) | (assurance*)) | ((quality*) | tester | "quality a…" at bounding box center [869, 177] width 702 height 136
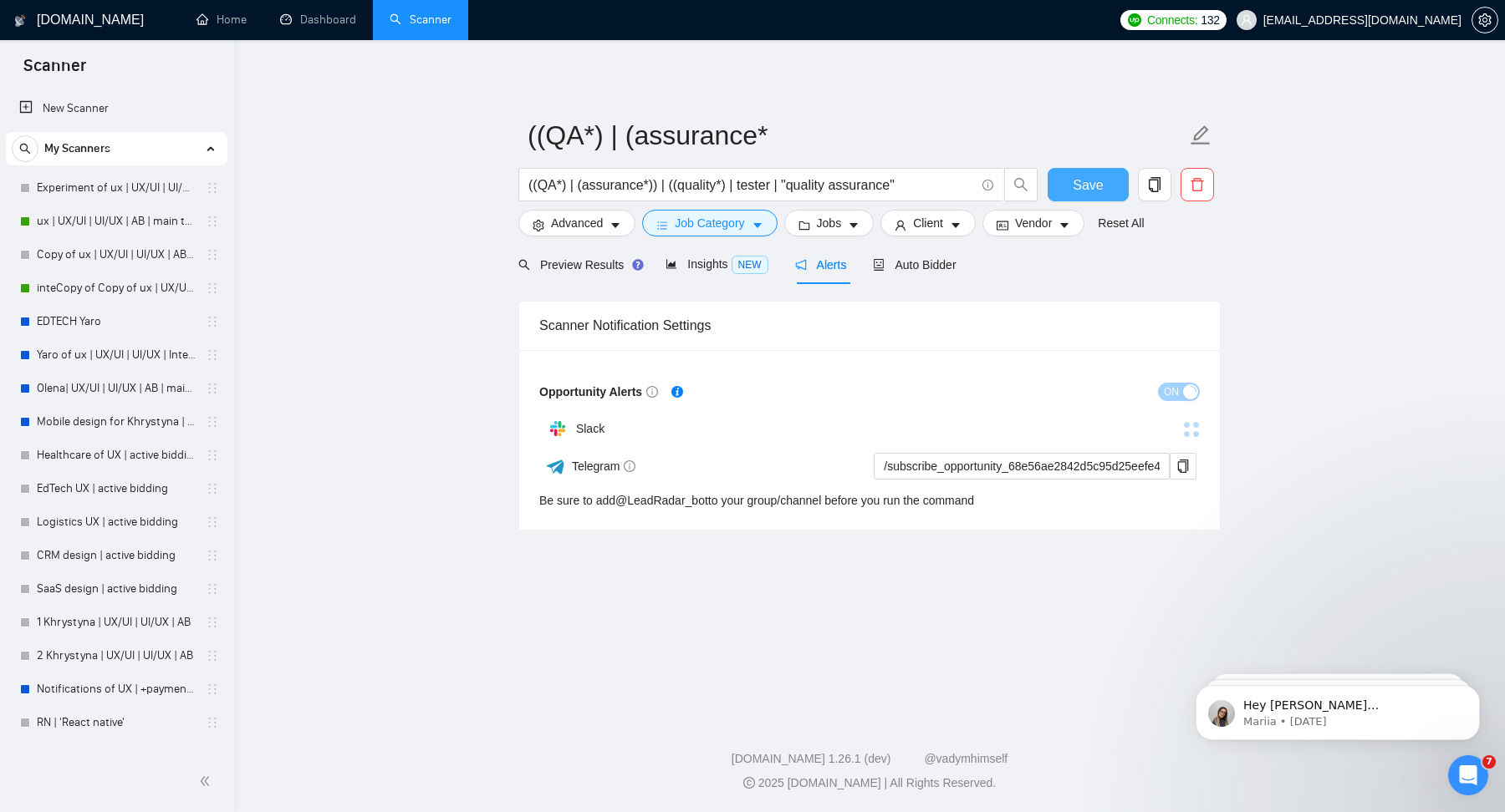
click at [1063, 175] on button "Save" at bounding box center [1088, 185] width 81 height 33
click at [124, 220] on link "ux | UX/UI | UI/UX | AB | main template" at bounding box center [116, 221] width 159 height 33
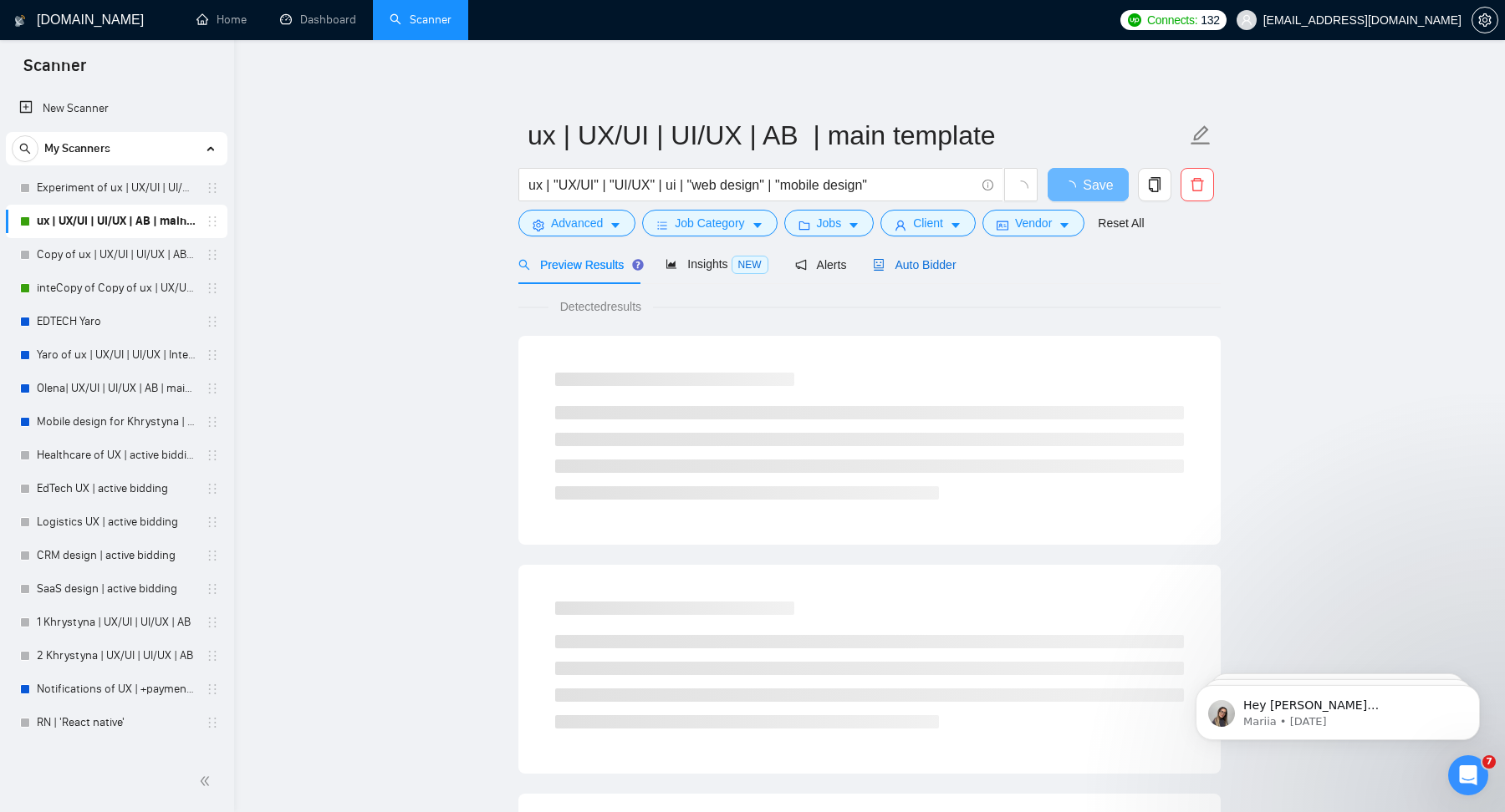
click at [935, 265] on span "Auto Bidder" at bounding box center [914, 265] width 83 height 13
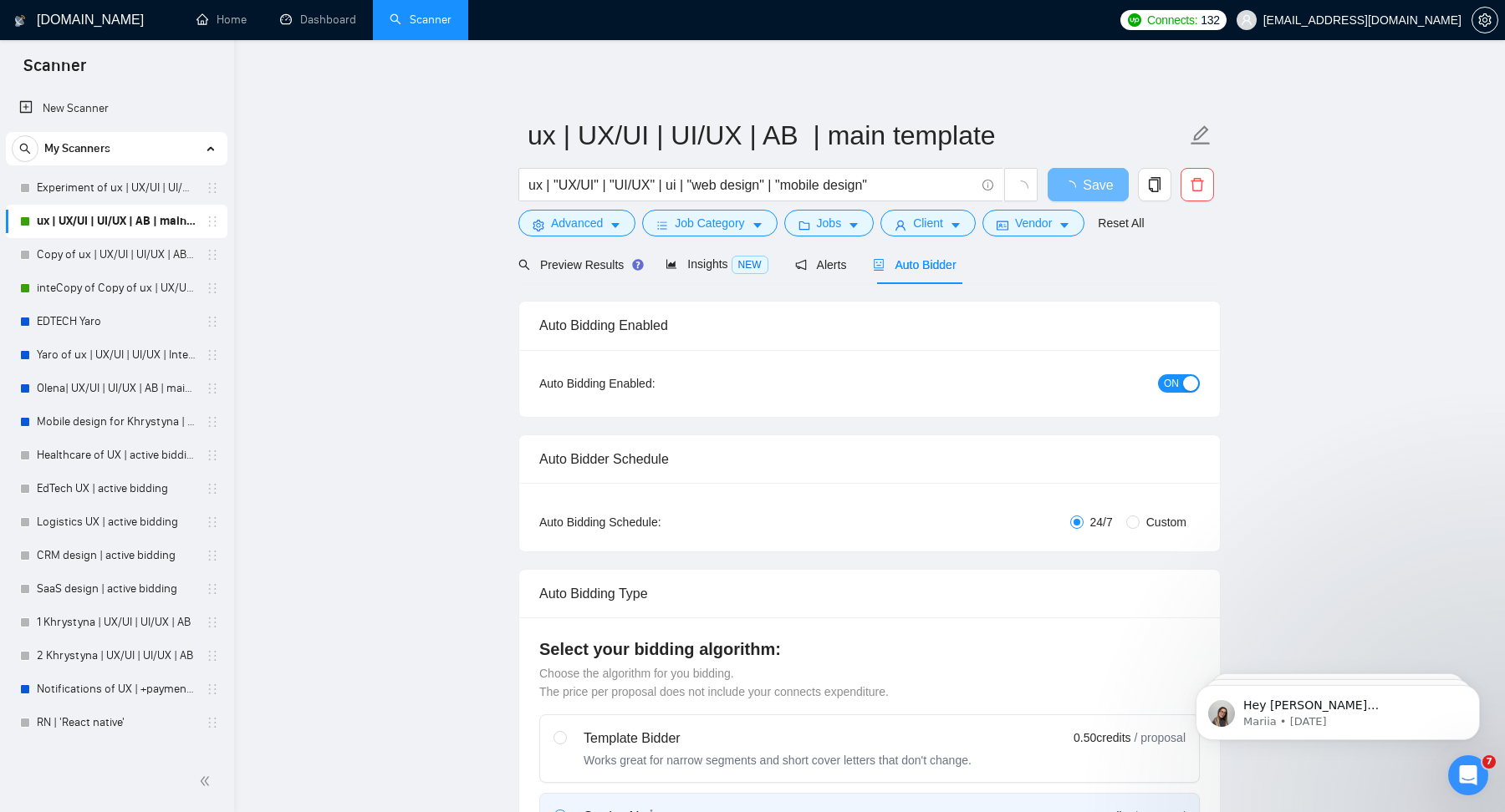
checkbox input "true"
click at [1161, 191] on icon "copy" at bounding box center [1154, 185] width 15 height 15
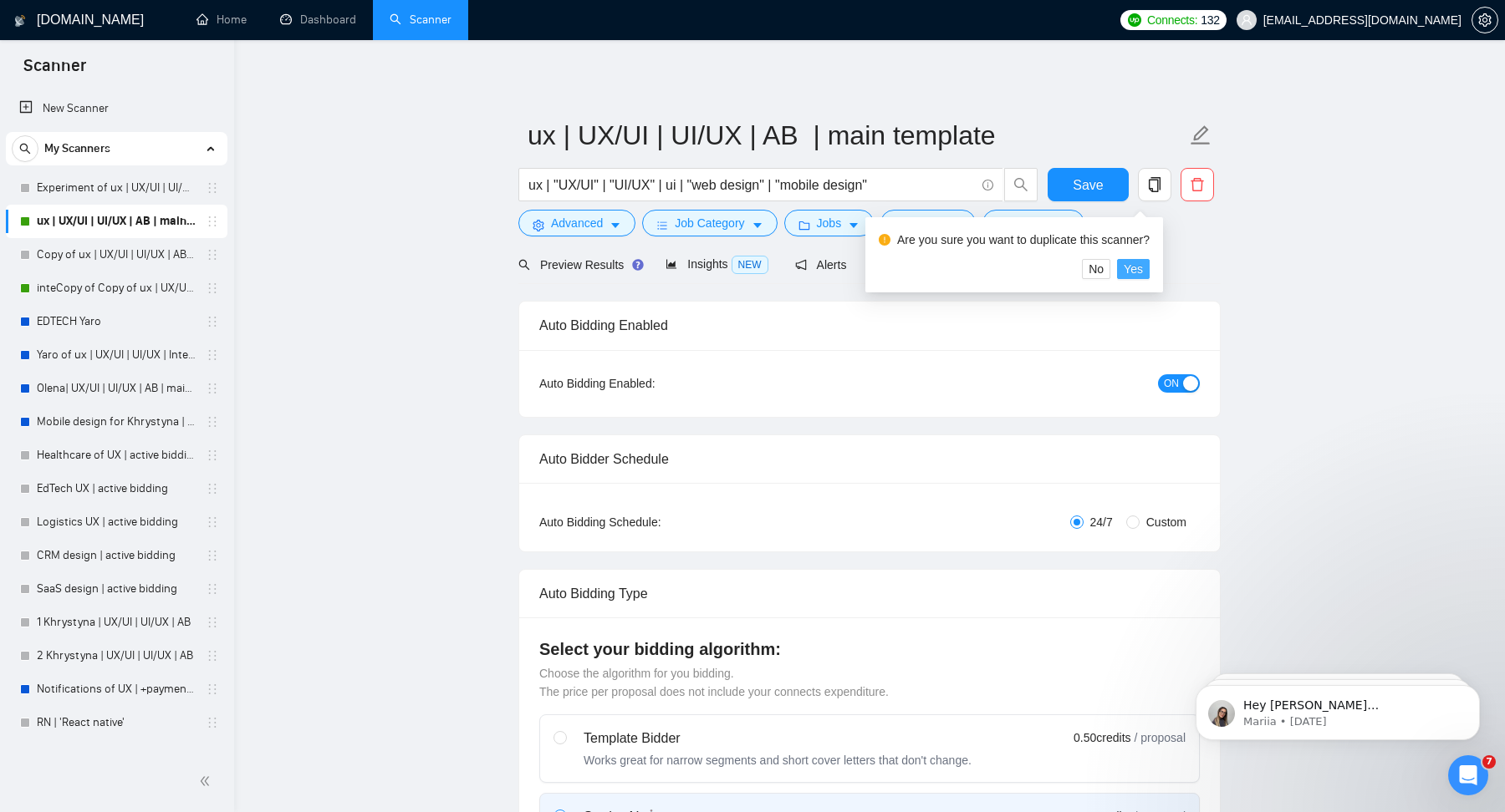
click at [1150, 264] on button "Yes" at bounding box center [1133, 269] width 33 height 20
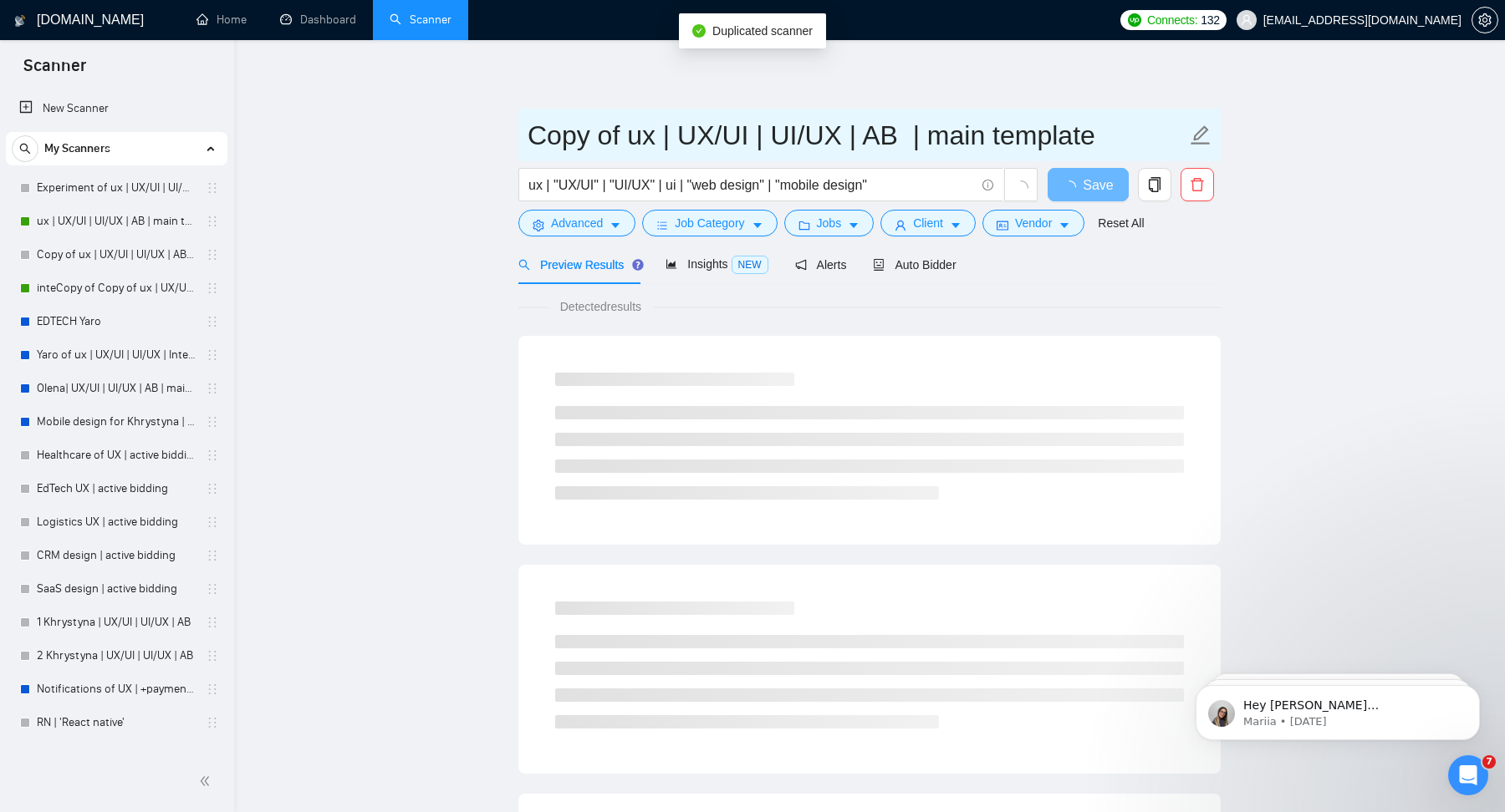
click at [631, 128] on input "Copy of ux | UX/UI | UI/UX | AB | main template" at bounding box center [856, 135] width 658 height 42
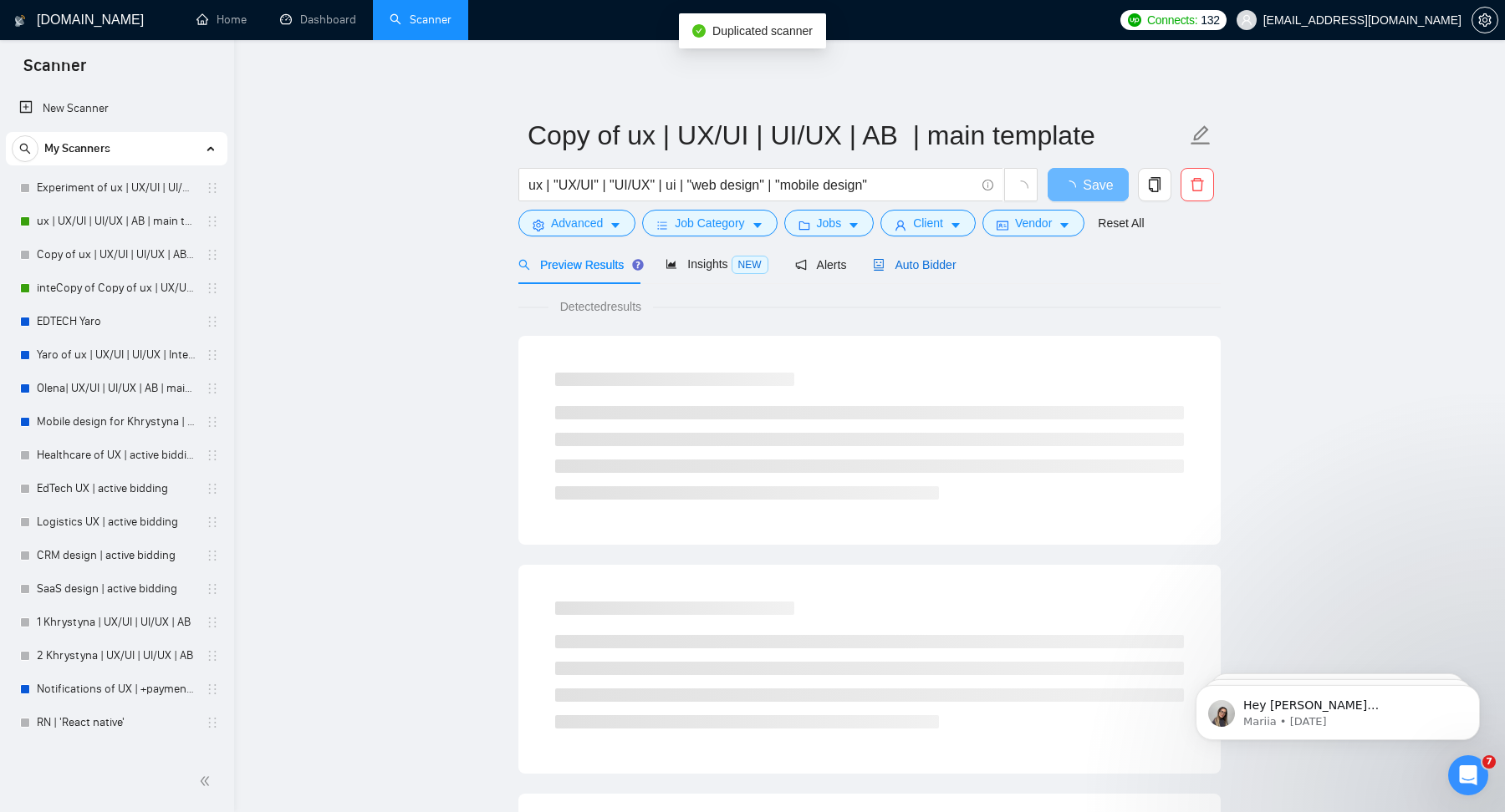
click at [917, 258] on span "Auto Bidder" at bounding box center [914, 265] width 83 height 13
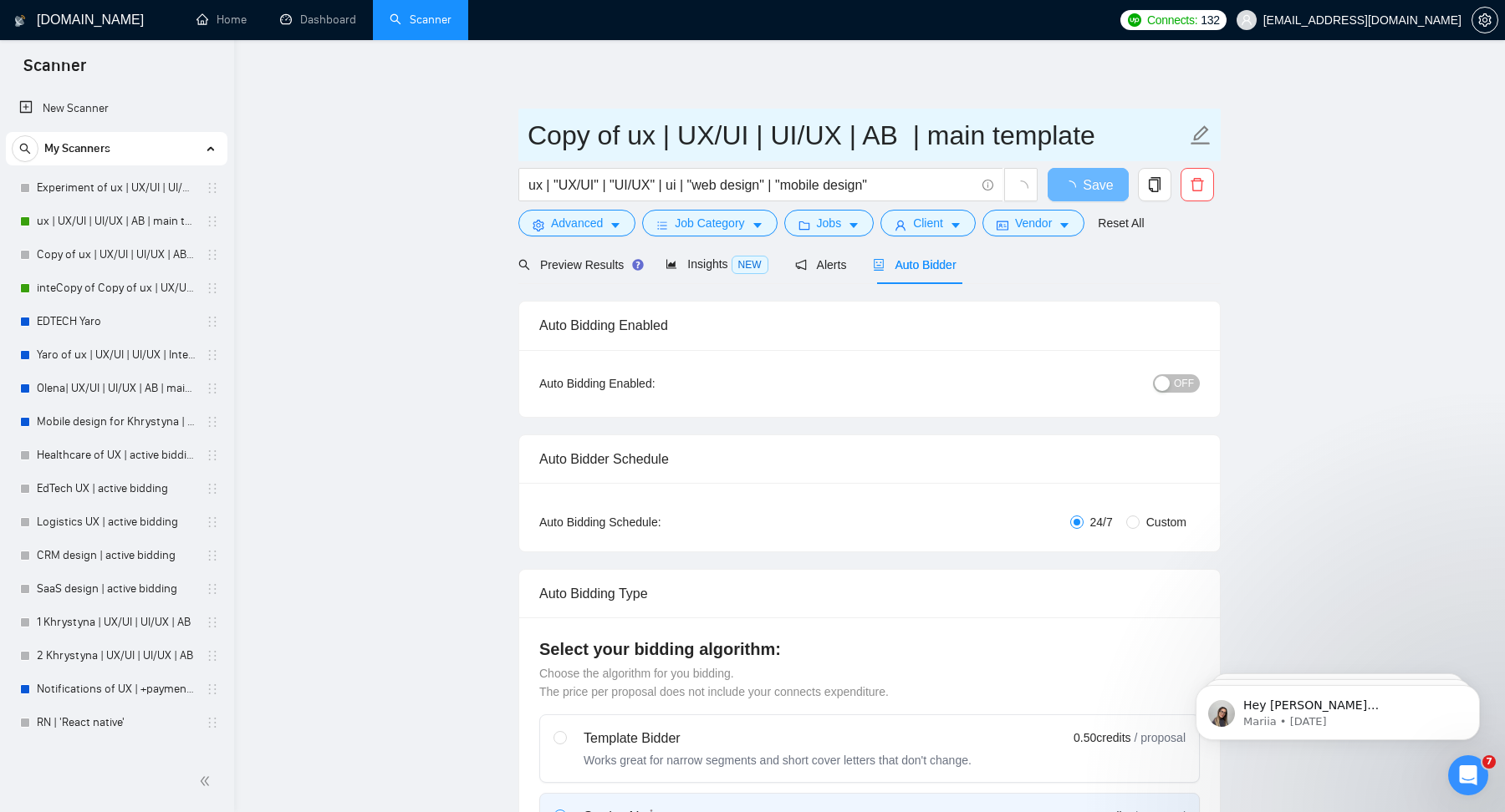
click at [601, 129] on input "Copy of ux | UX/UI | UI/UX | AB | main template" at bounding box center [856, 135] width 658 height 42
click at [563, 134] on input "Copy of ux | UX/UI | UI/UX | AB | main template" at bounding box center [856, 135] width 658 height 42
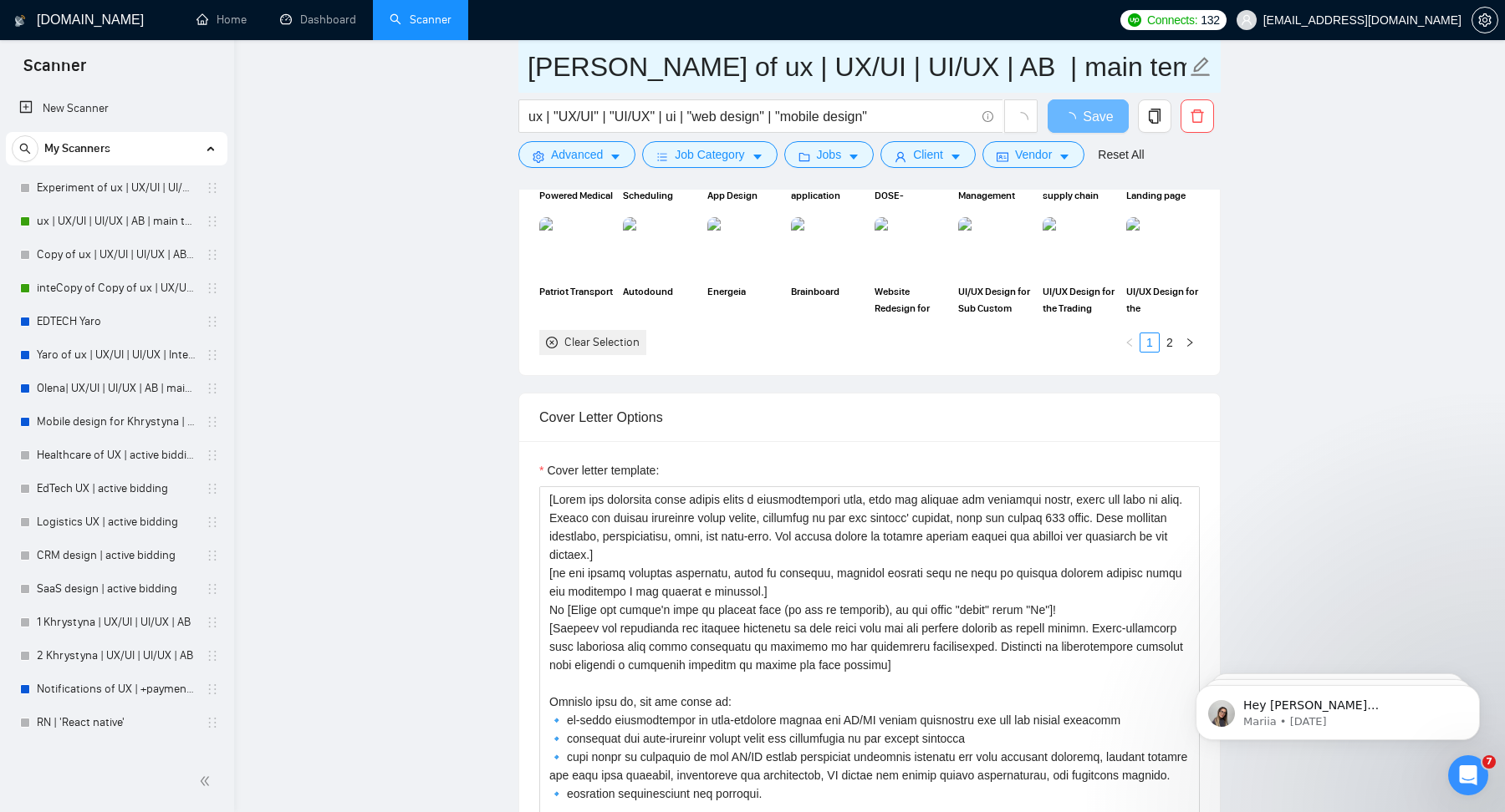
scroll to position [1, 0]
type input "[PERSON_NAME] of ux | UX/UI | UI/UX | AB | main template"
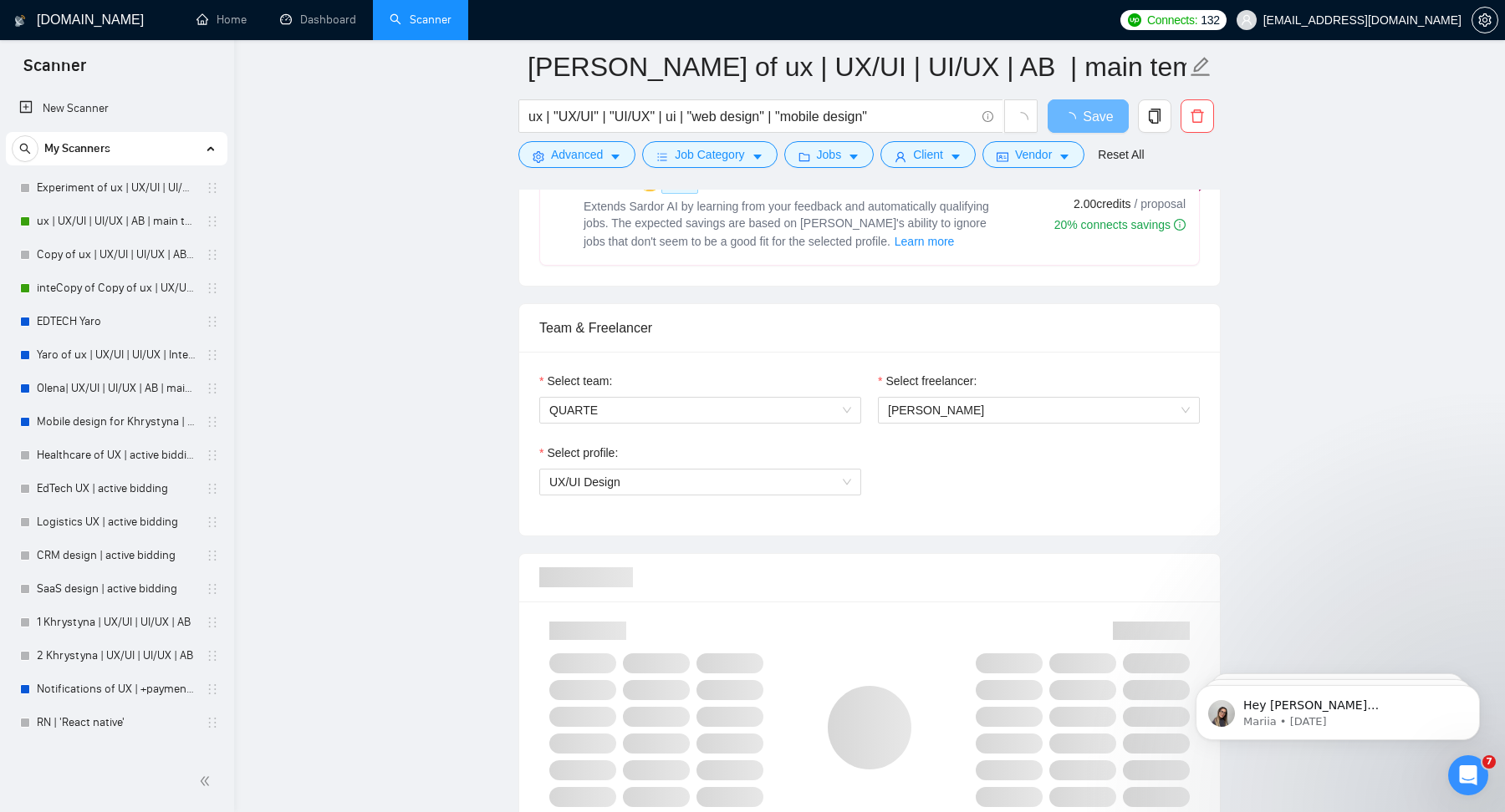
scroll to position [694, 0]
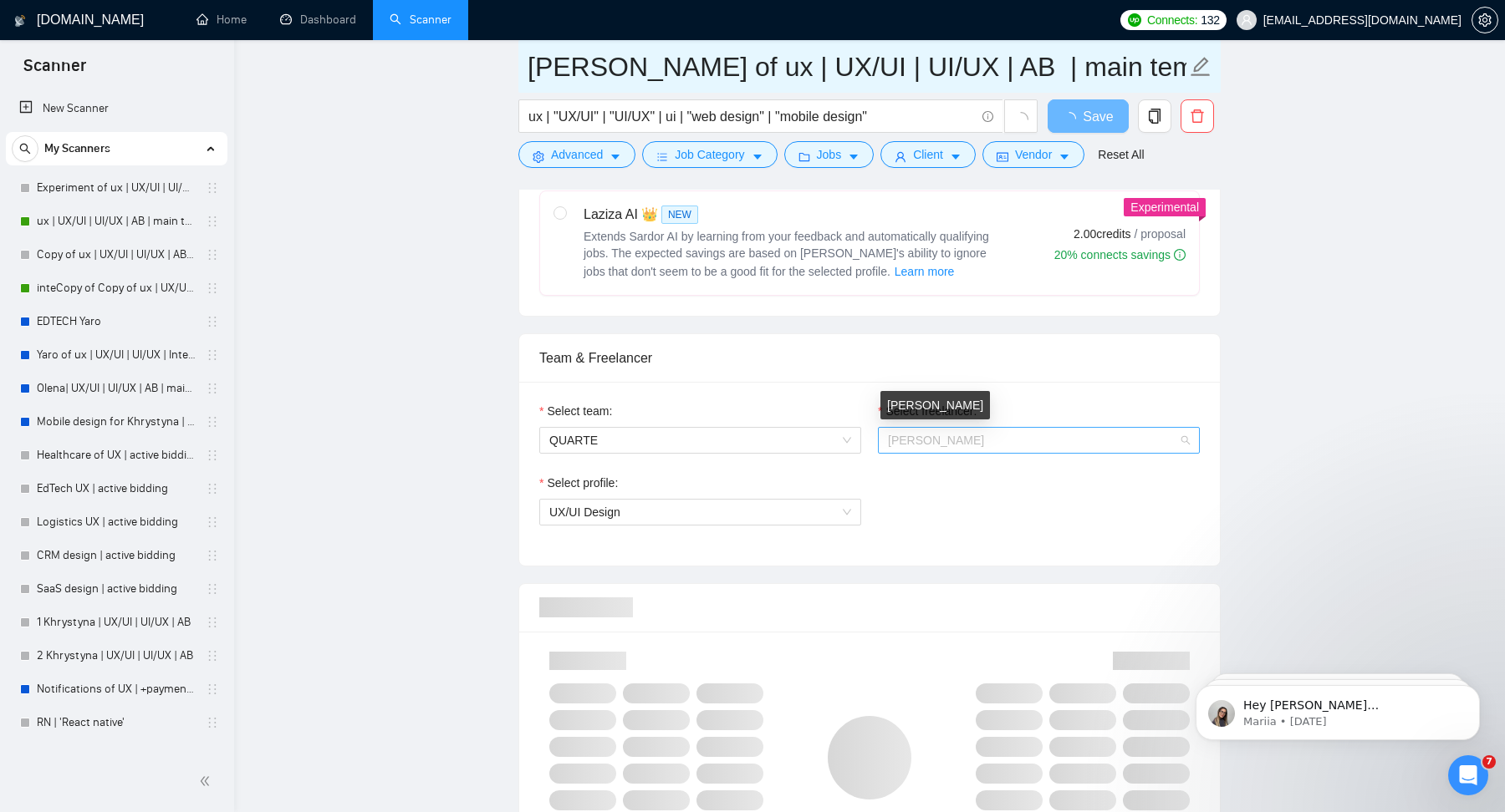
click at [935, 434] on span "[PERSON_NAME]" at bounding box center [935, 440] width 96 height 13
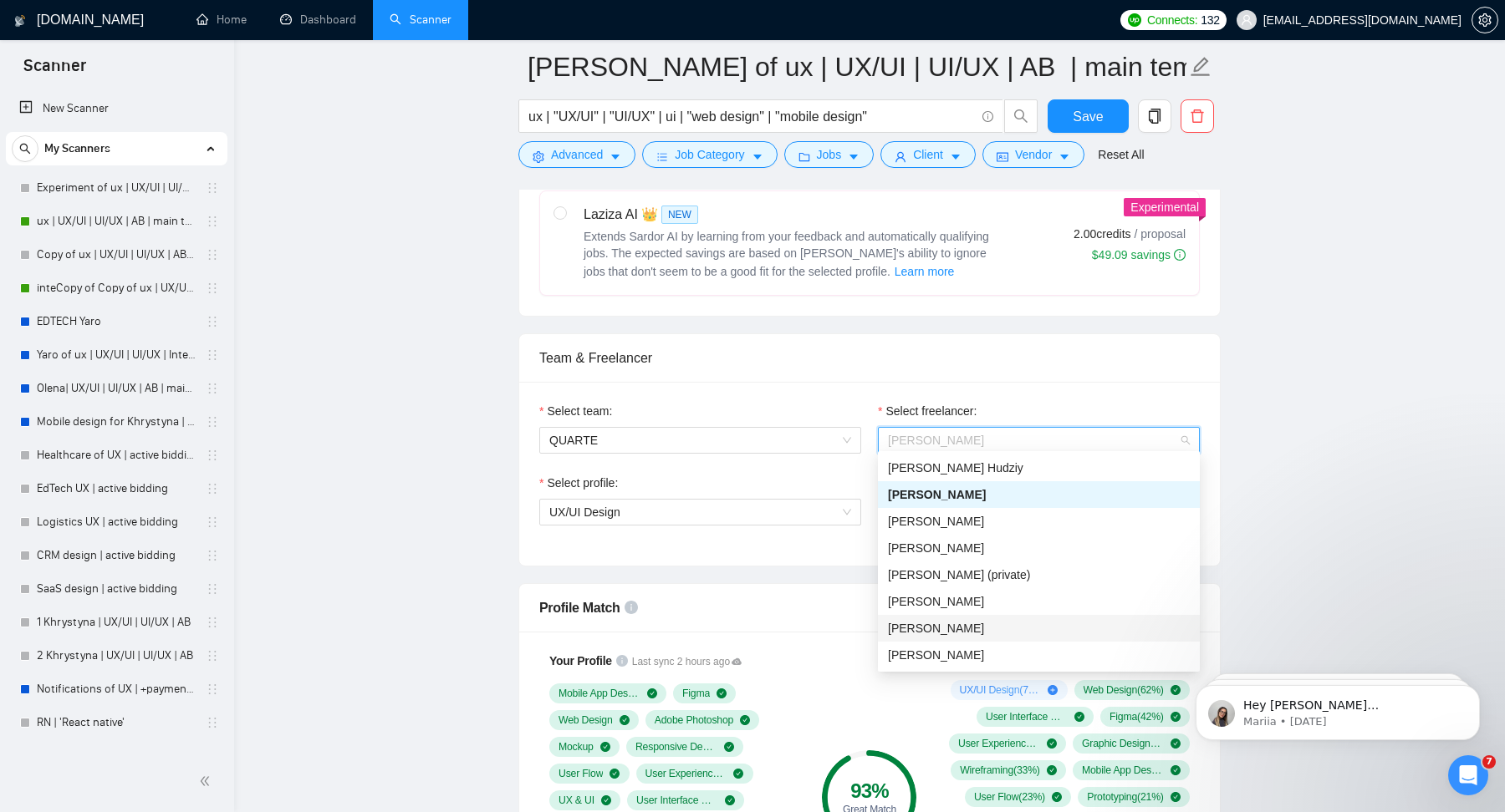
scroll to position [53, 0]
click at [972, 661] on span "[PERSON_NAME]" at bounding box center [935, 656] width 96 height 13
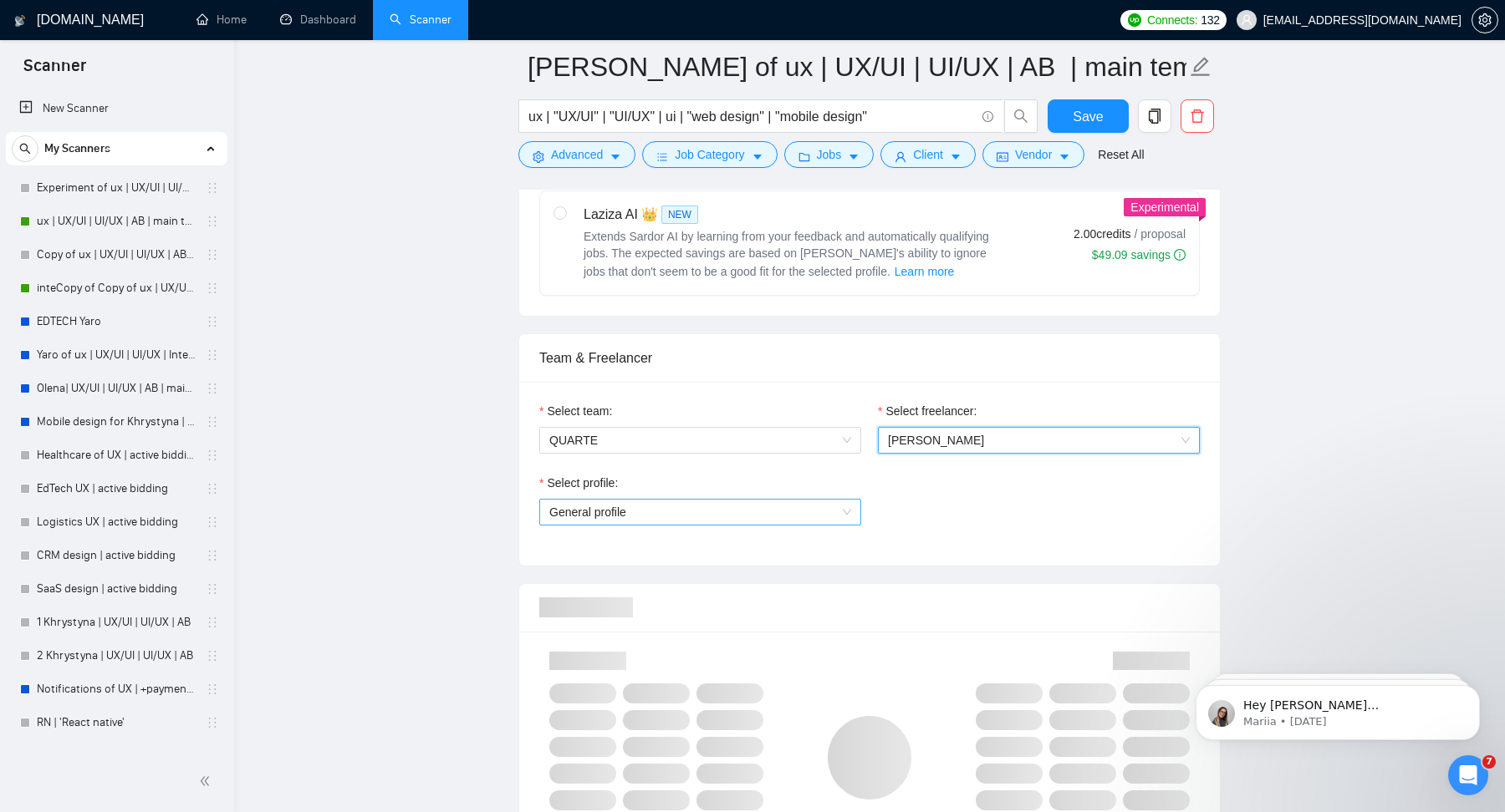
click at [766, 506] on span "General profile" at bounding box center [700, 512] width 302 height 25
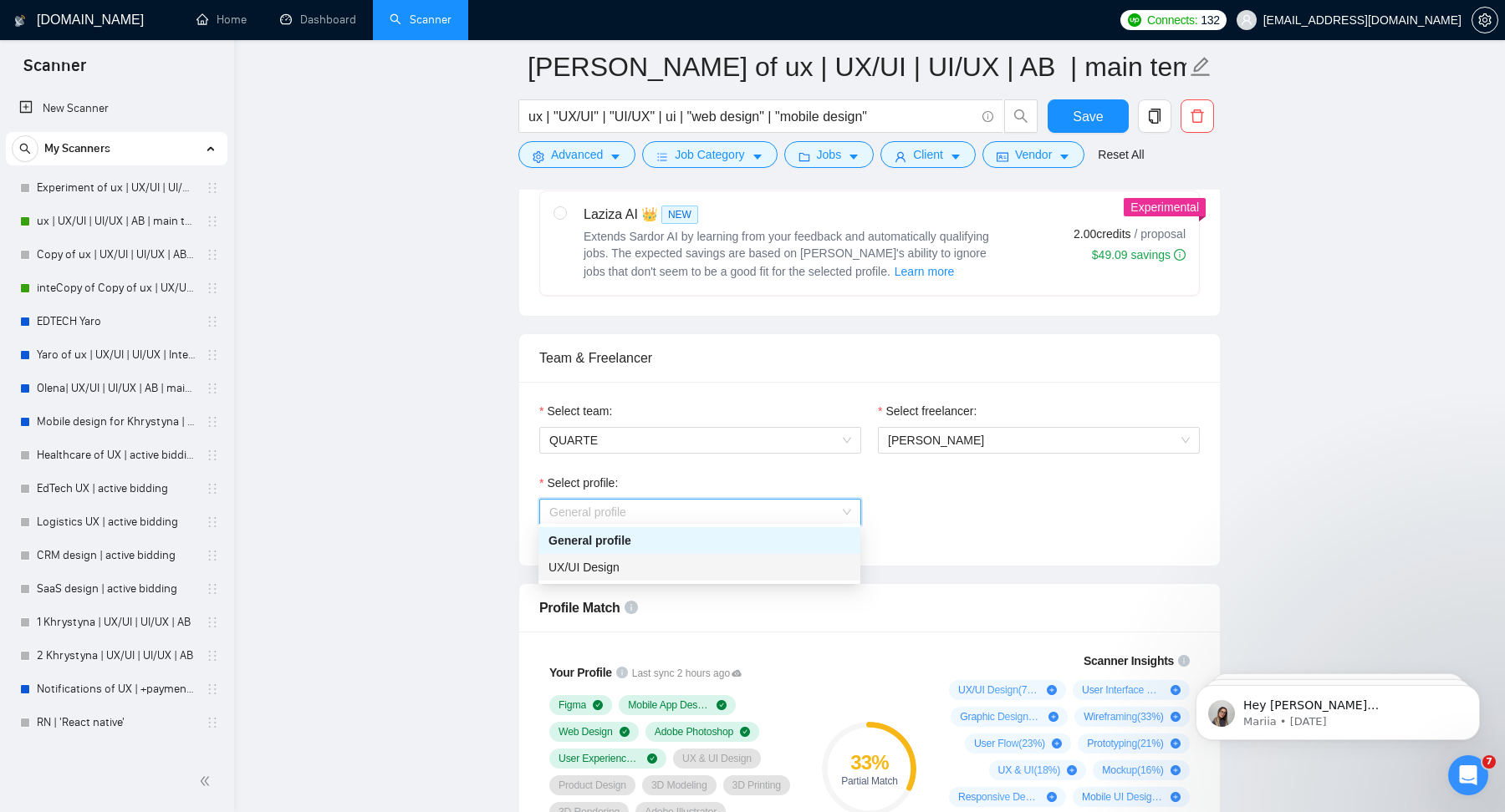
click at [656, 562] on div "UX/UI Design" at bounding box center [699, 567] width 302 height 18
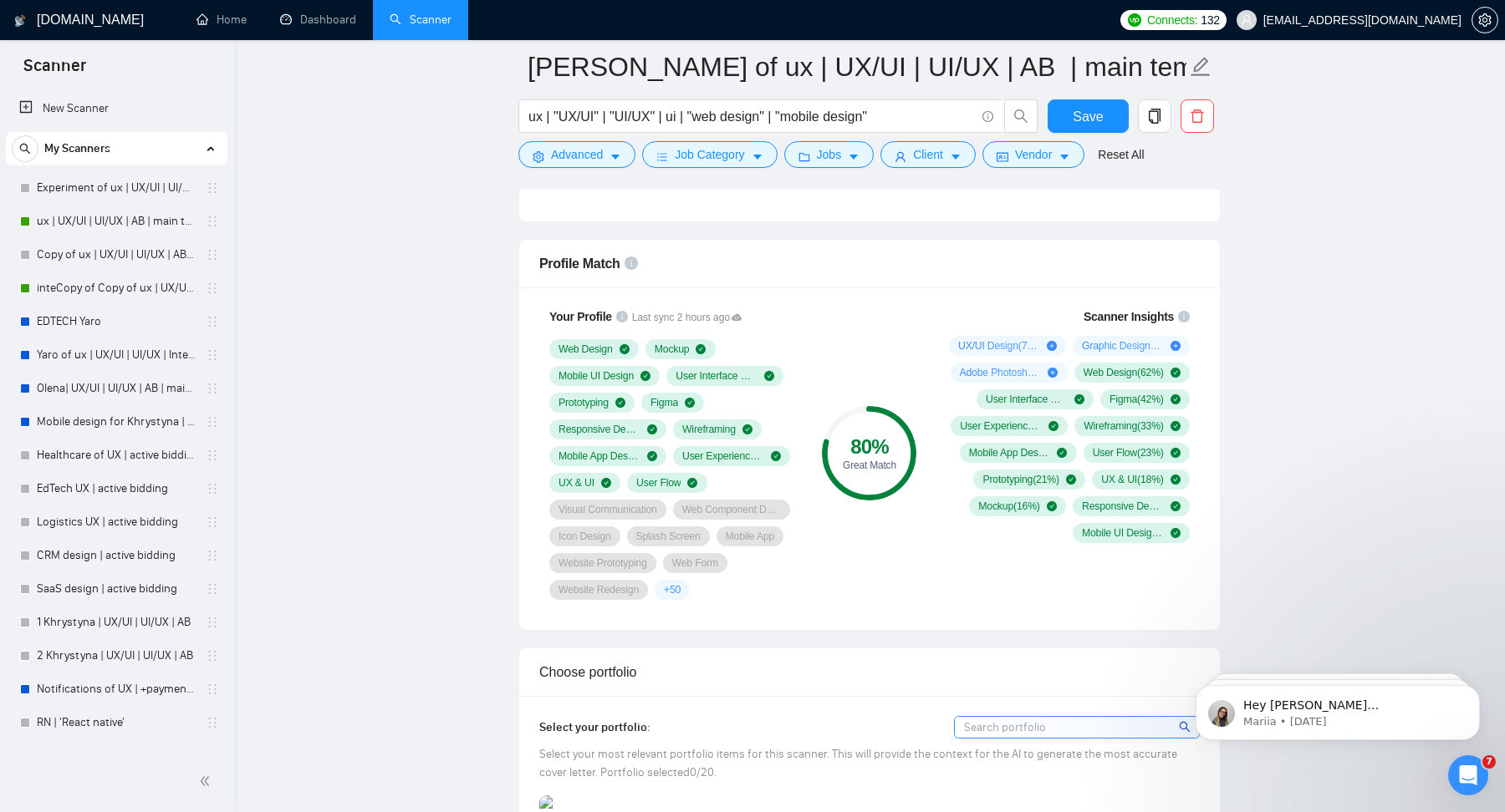
click at [795, 608] on div "Your Profile Last sync 2 hours ago Web Design Mockup Mobile UI Design User Inte…" at bounding box center [869, 459] width 701 height 343
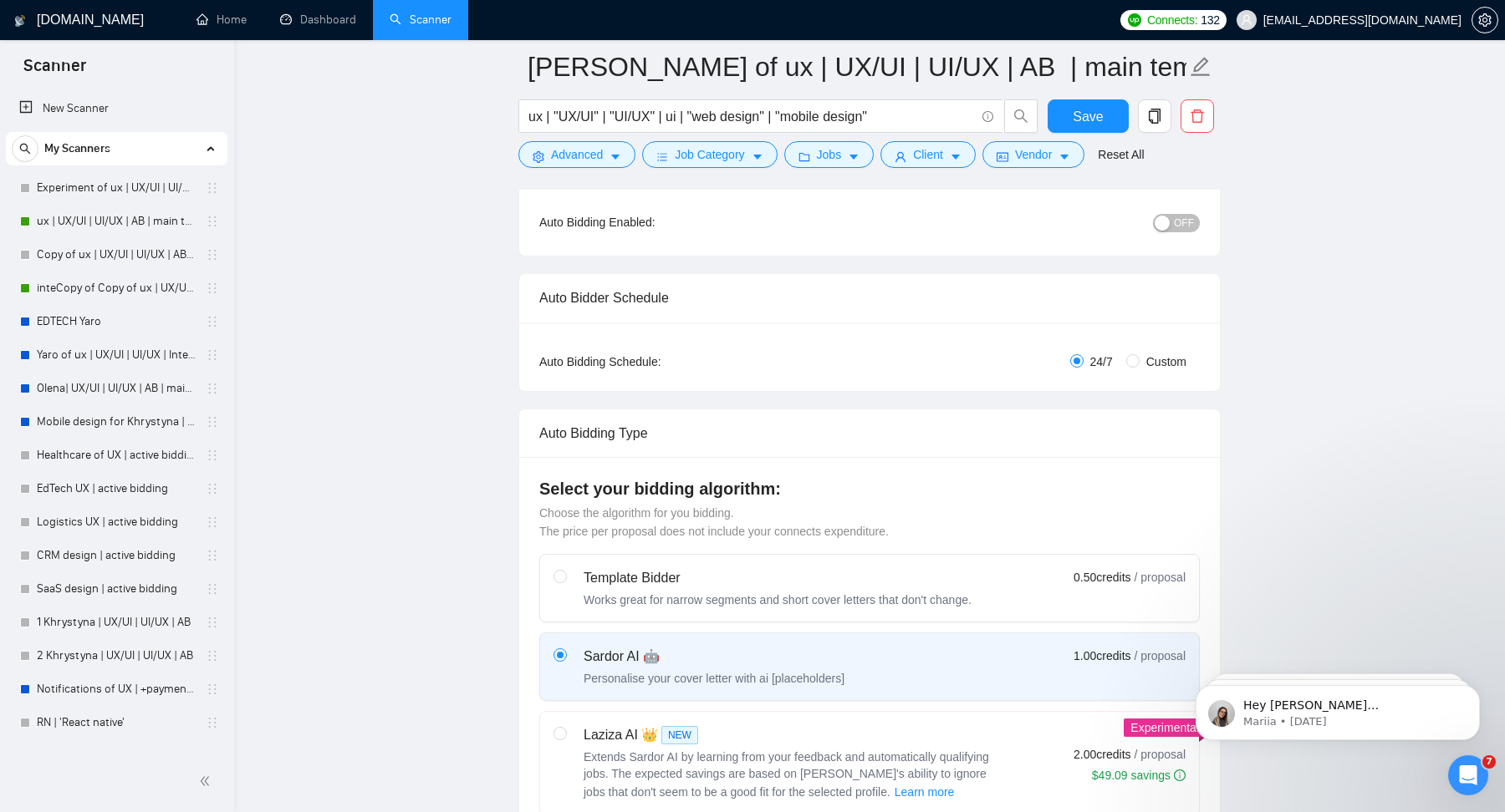
scroll to position [0, 0]
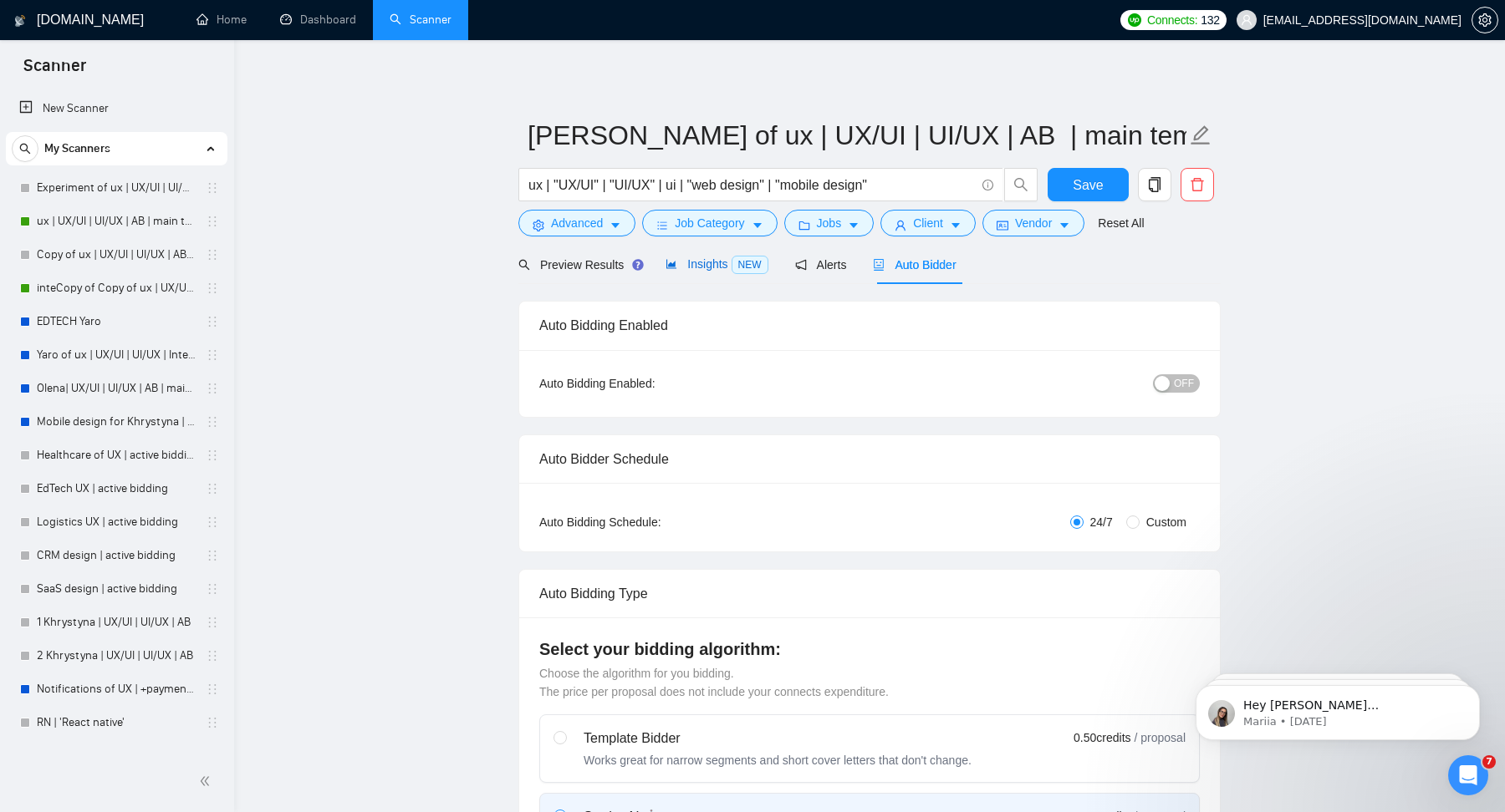
click at [745, 268] on span "NEW" at bounding box center [750, 265] width 37 height 18
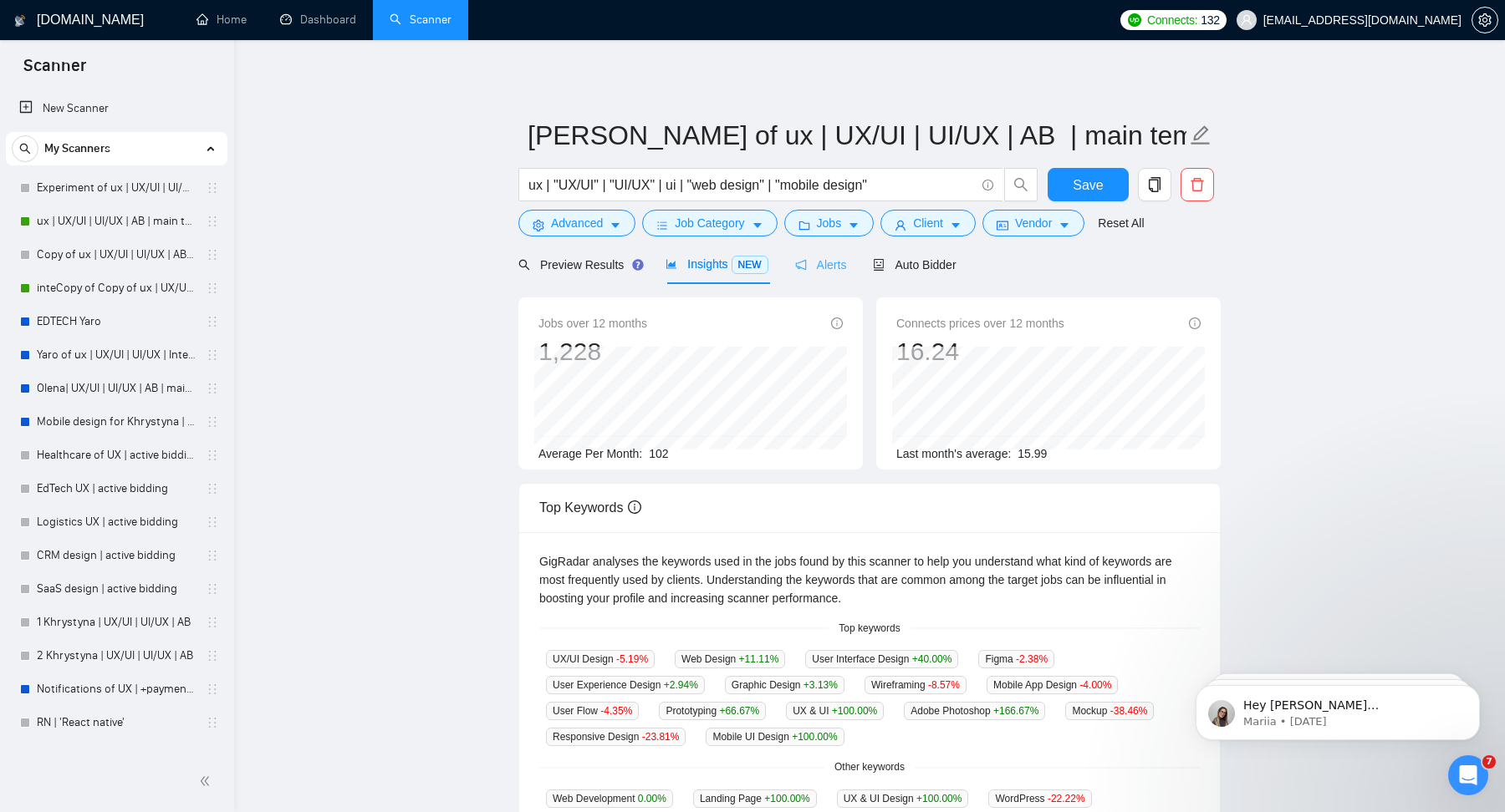
click at [836, 254] on div "Alerts" at bounding box center [821, 265] width 52 height 40
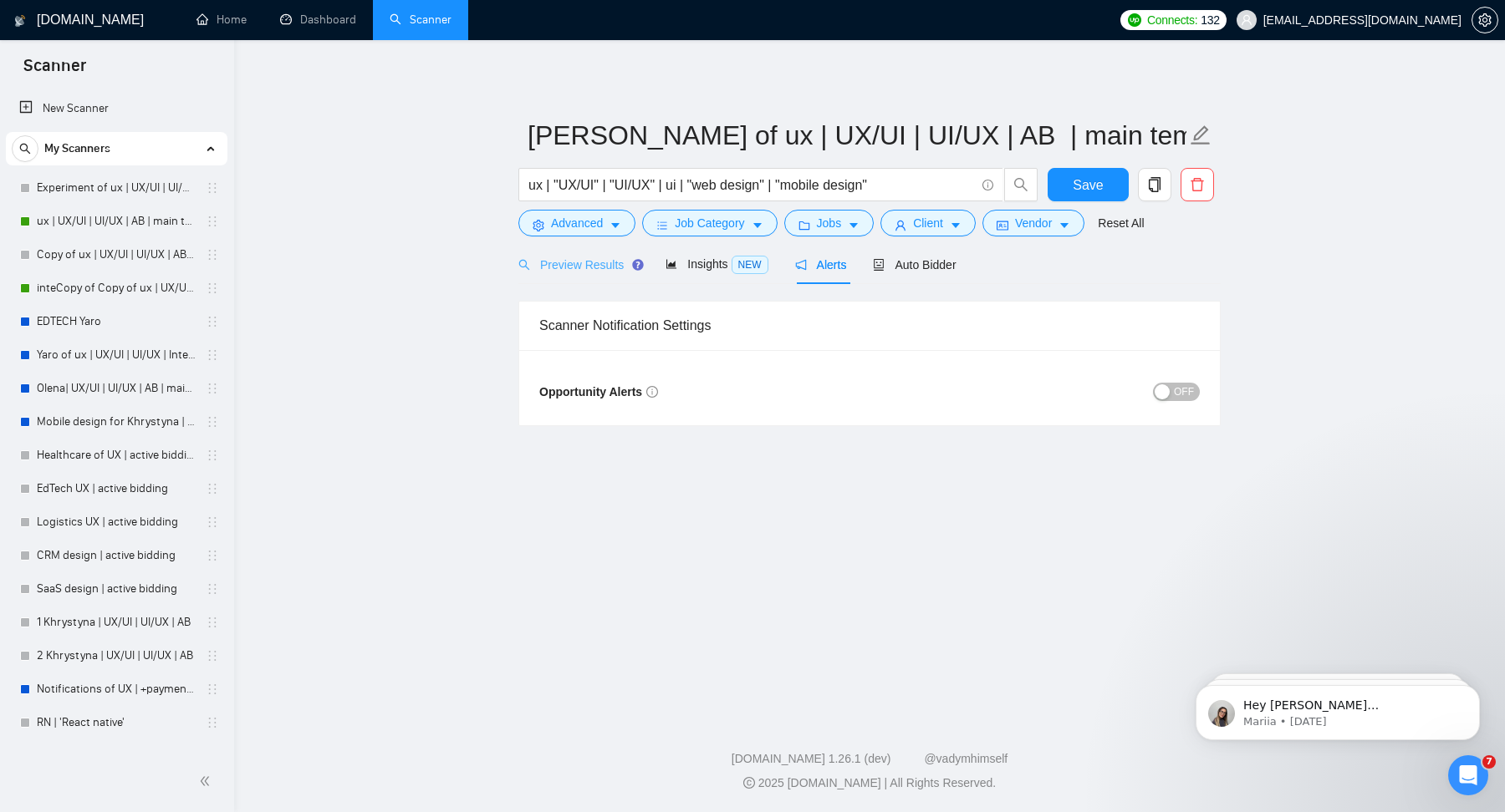
click at [595, 248] on div "Preview Results" at bounding box center [578, 265] width 120 height 40
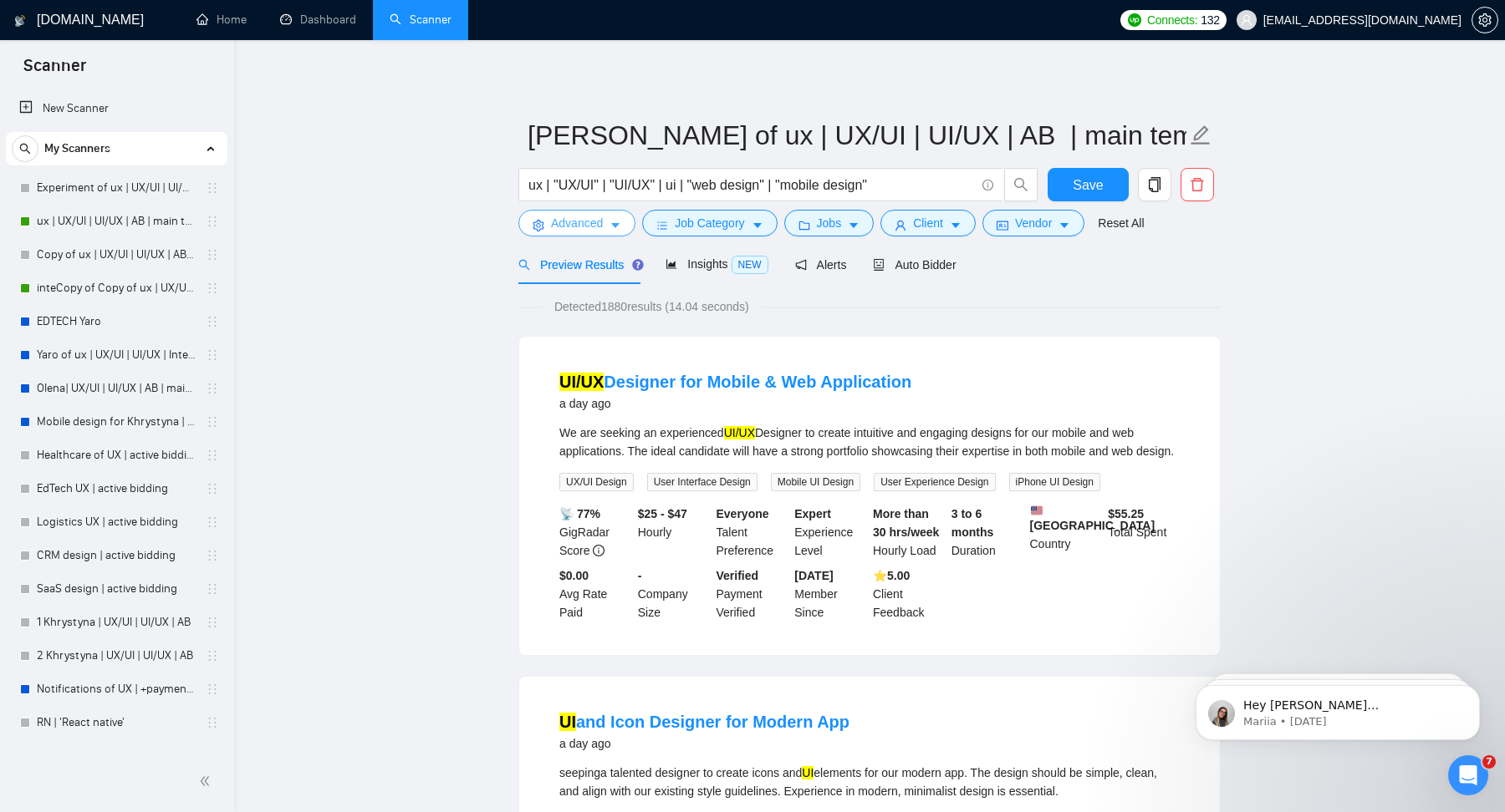
click at [586, 228] on span "Advanced" at bounding box center [577, 222] width 52 height 18
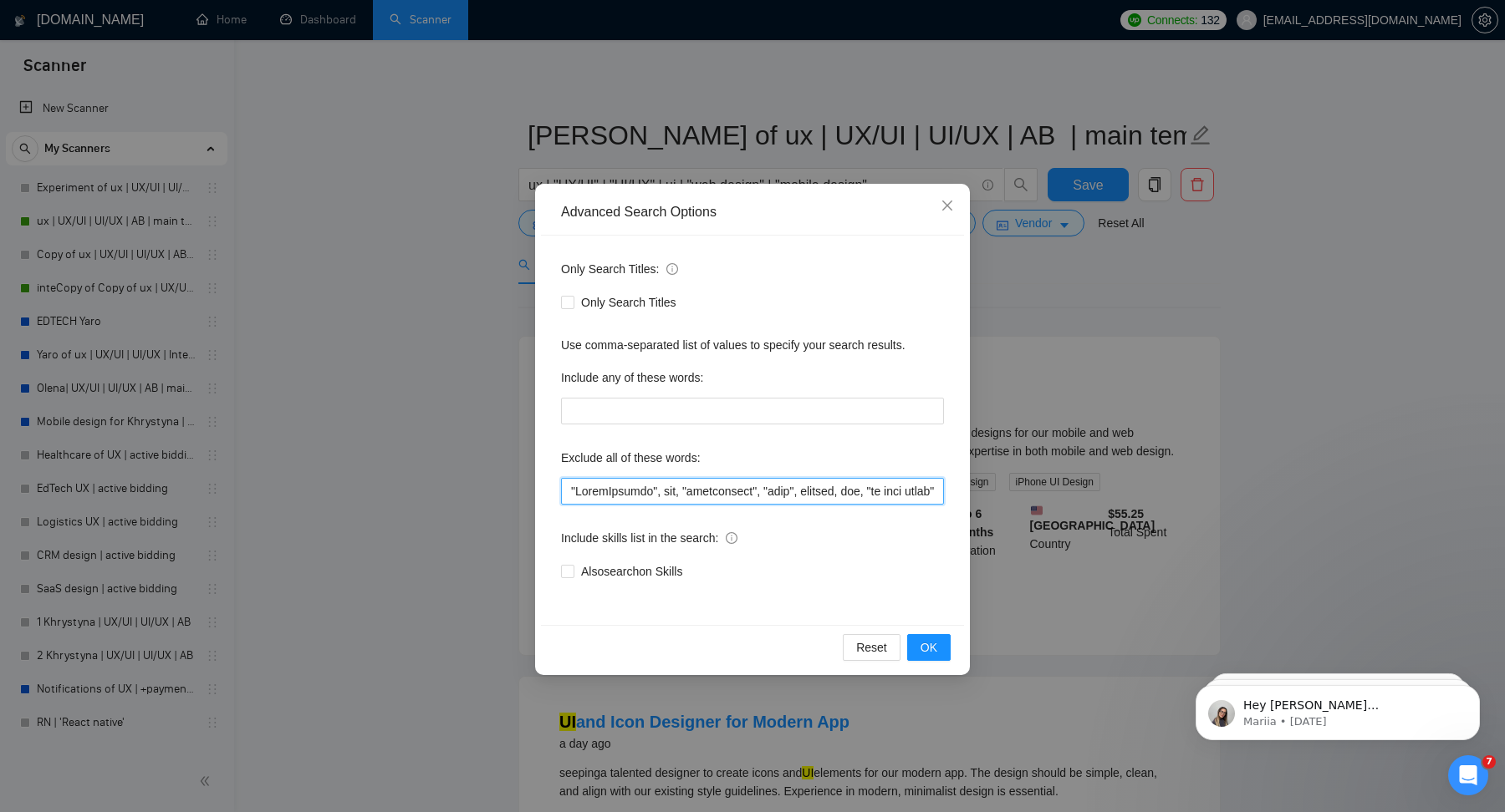
click at [657, 486] on input "text" at bounding box center [752, 491] width 383 height 26
click at [766, 490] on input "text" at bounding box center [752, 491] width 383 height 26
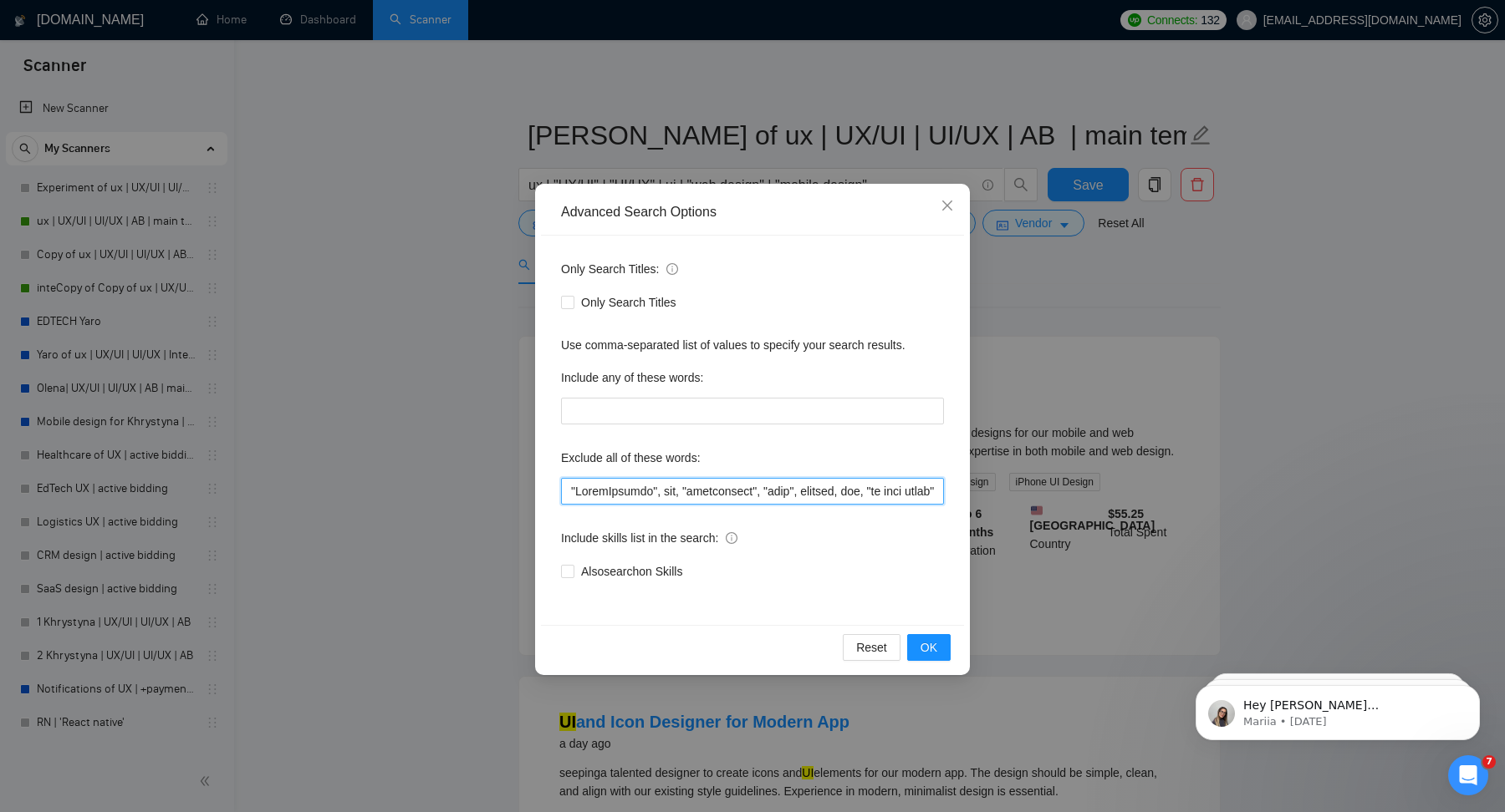
click at [766, 490] on input "text" at bounding box center [752, 491] width 383 height 26
paste input ""LoremIpsumdo", sit, "ametconsect", "adip", elitsed, doe, "te inci utlab", etdo…"
type input ""LoremIpsumdo", sit, "ametconsect", "adip", elitsed, doe, "te inci utlab", etdo…"
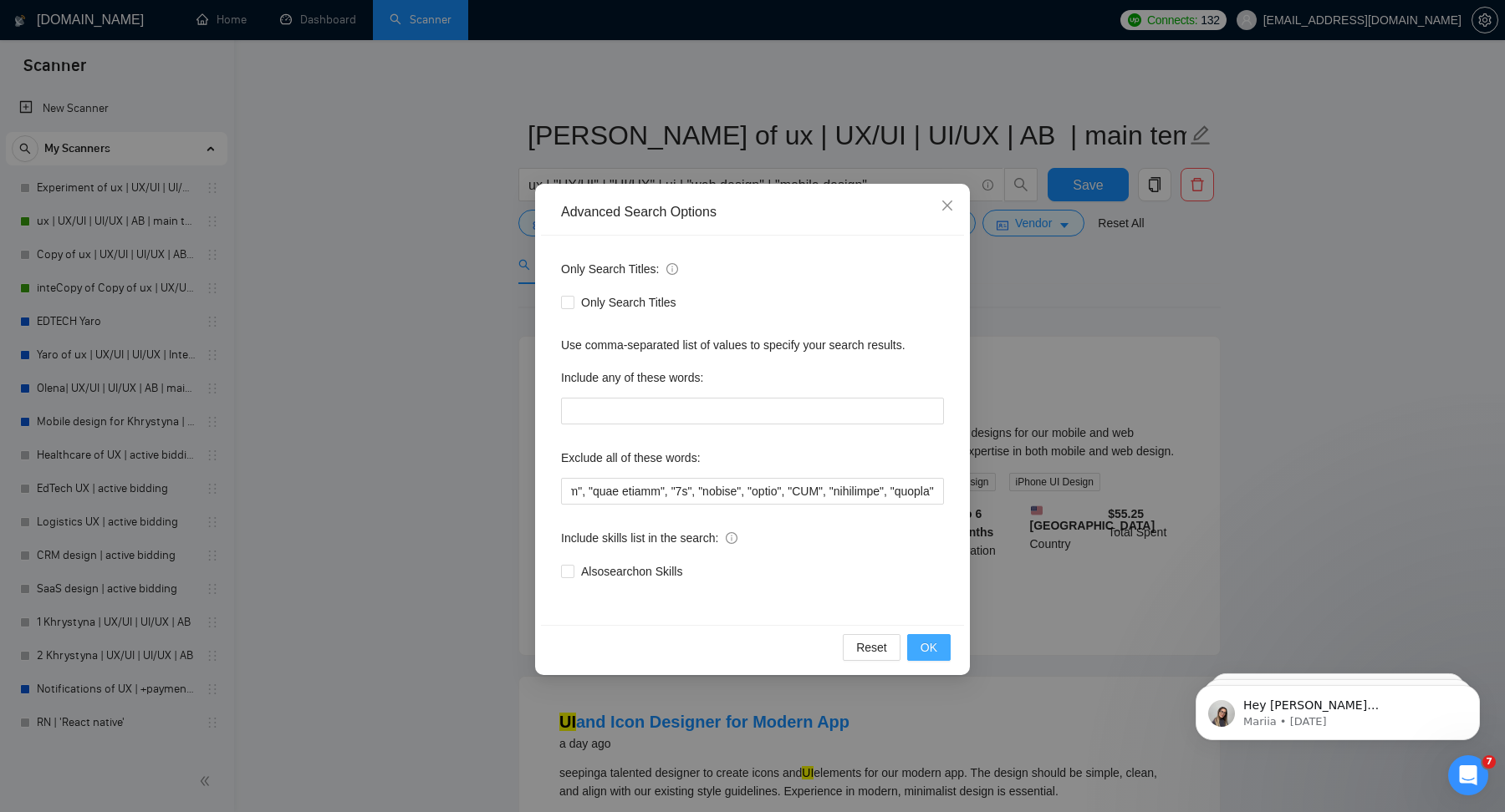
click at [939, 652] on button "OK" at bounding box center [928, 648] width 43 height 26
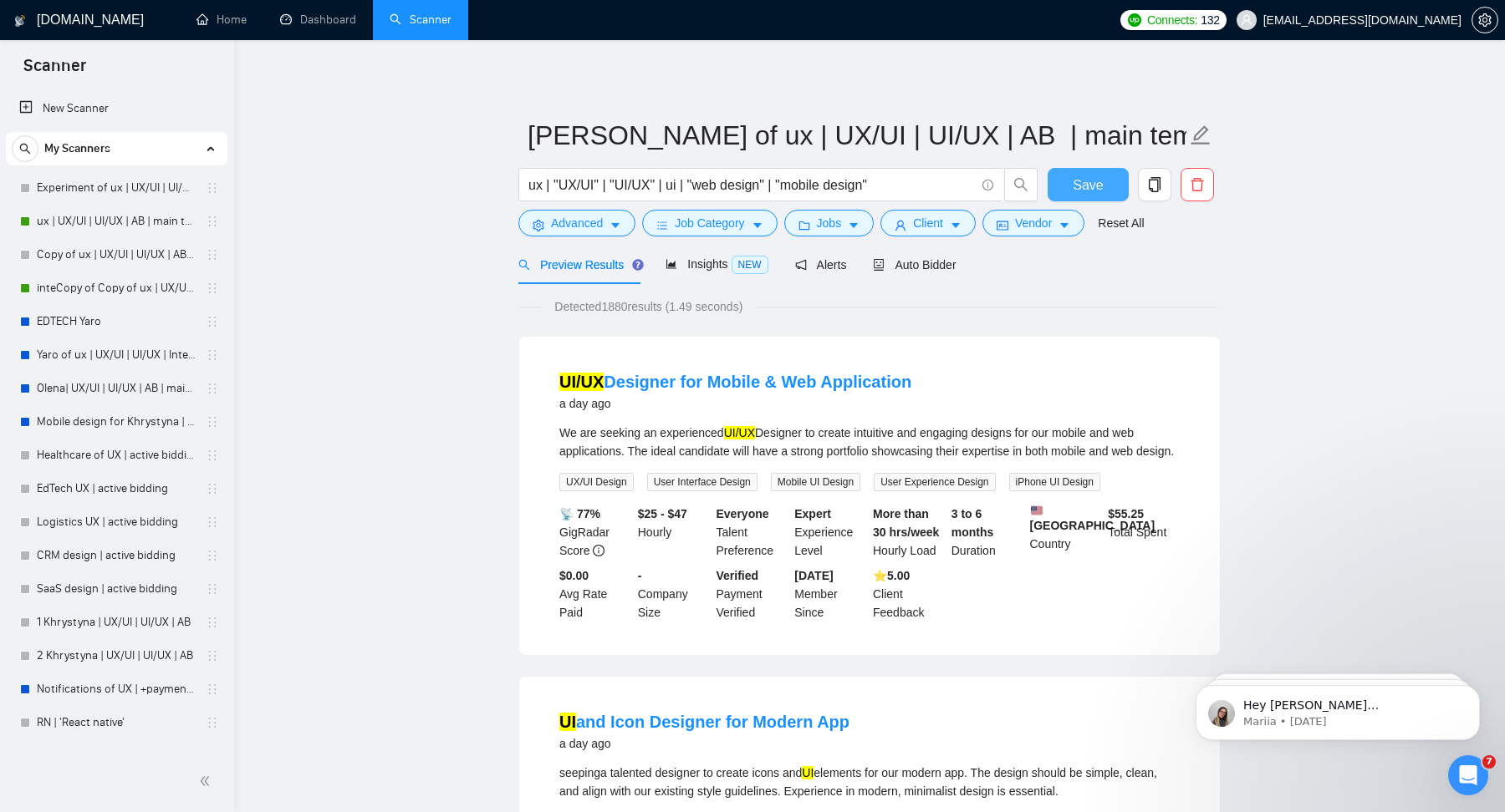
click at [1069, 182] on button "Save" at bounding box center [1088, 185] width 81 height 33
click at [146, 226] on link "ux | UX/UI | UI/UX | AB | main template" at bounding box center [116, 221] width 159 height 33
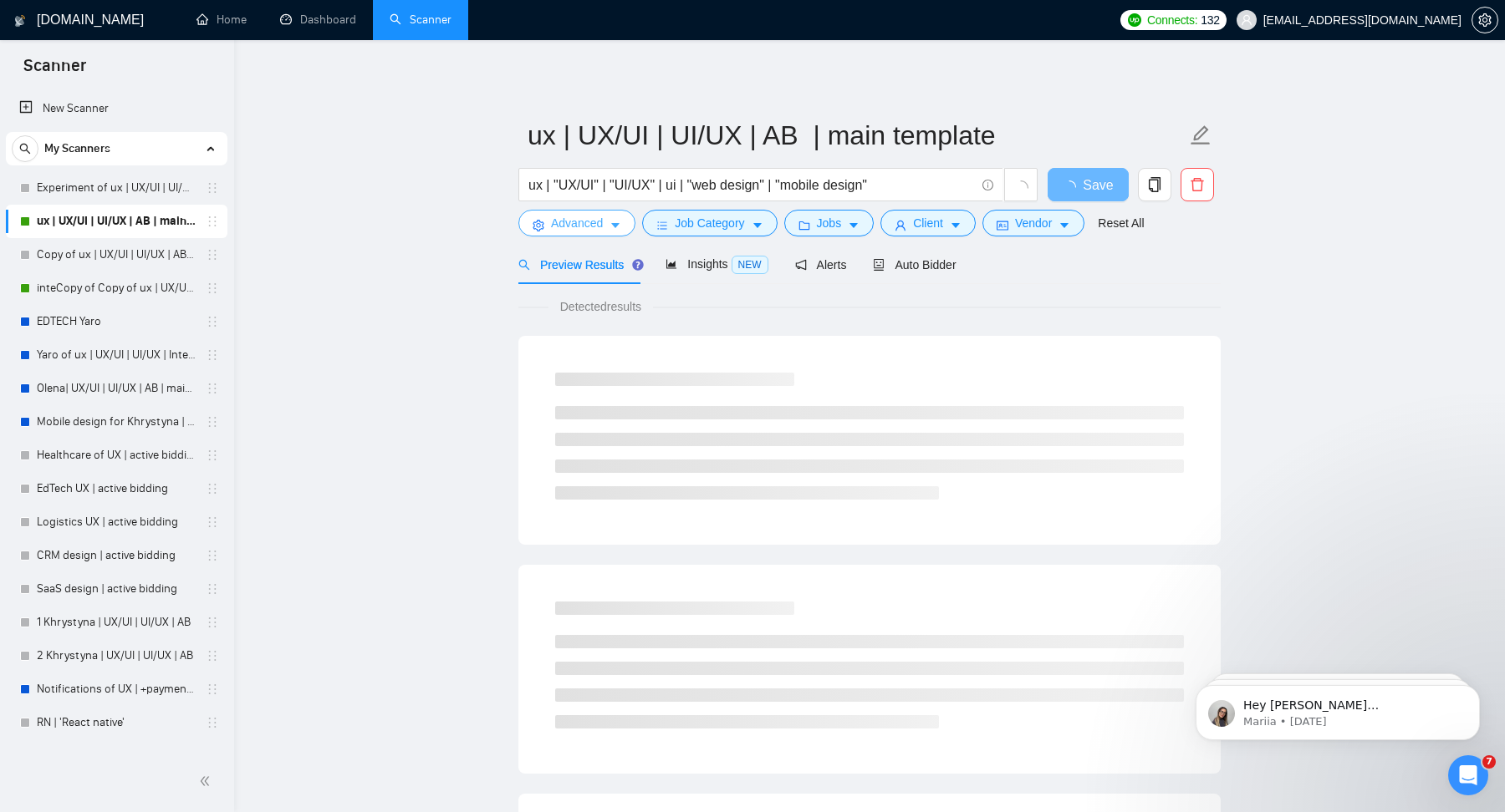
click at [580, 231] on span "Advanced" at bounding box center [577, 222] width 52 height 18
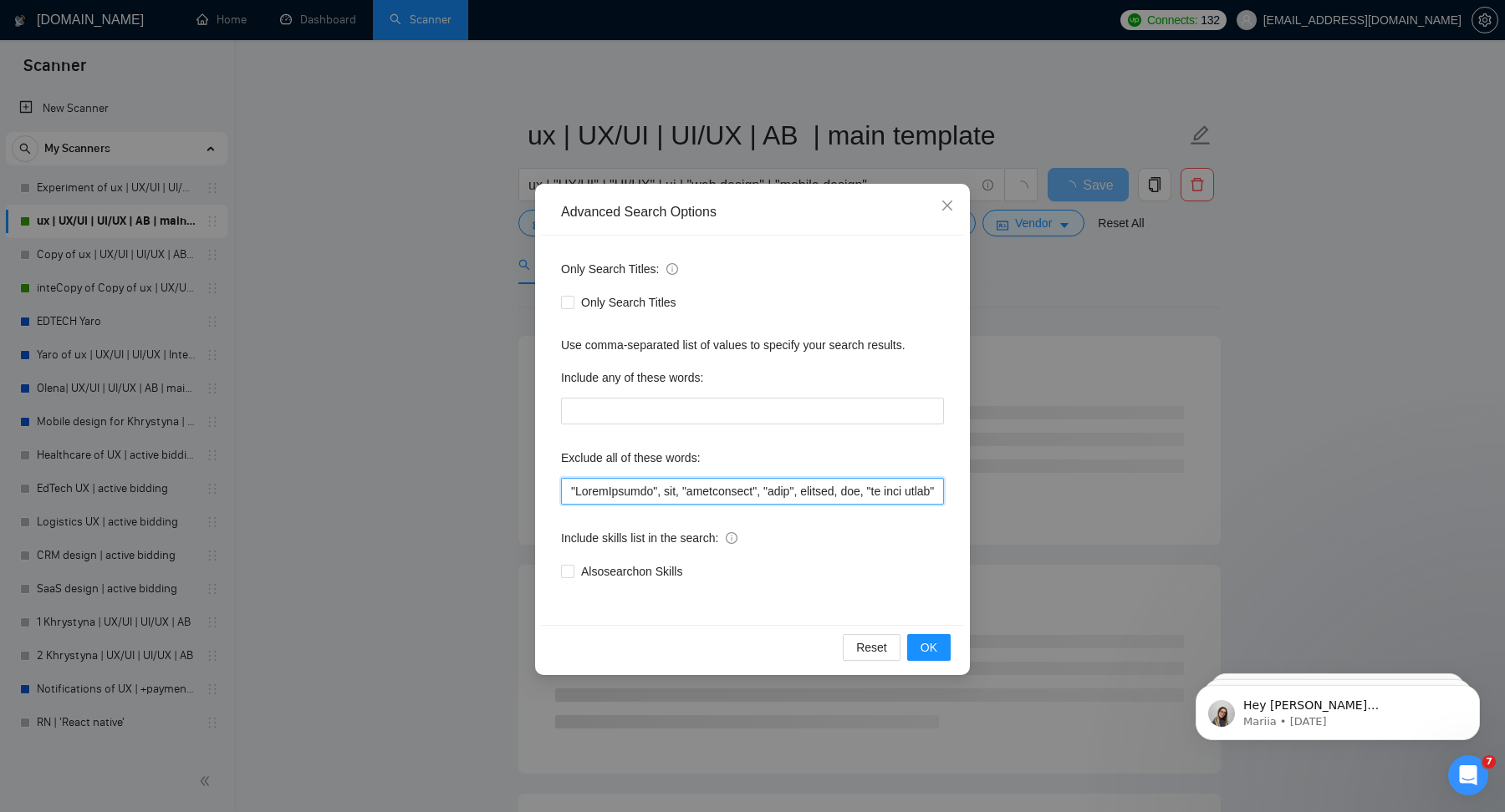
click at [647, 490] on input "text" at bounding box center [752, 491] width 383 height 26
paste input "manual time", 'a few hours', tracker, [DATE], developer, tester, copywrit*, "se…"
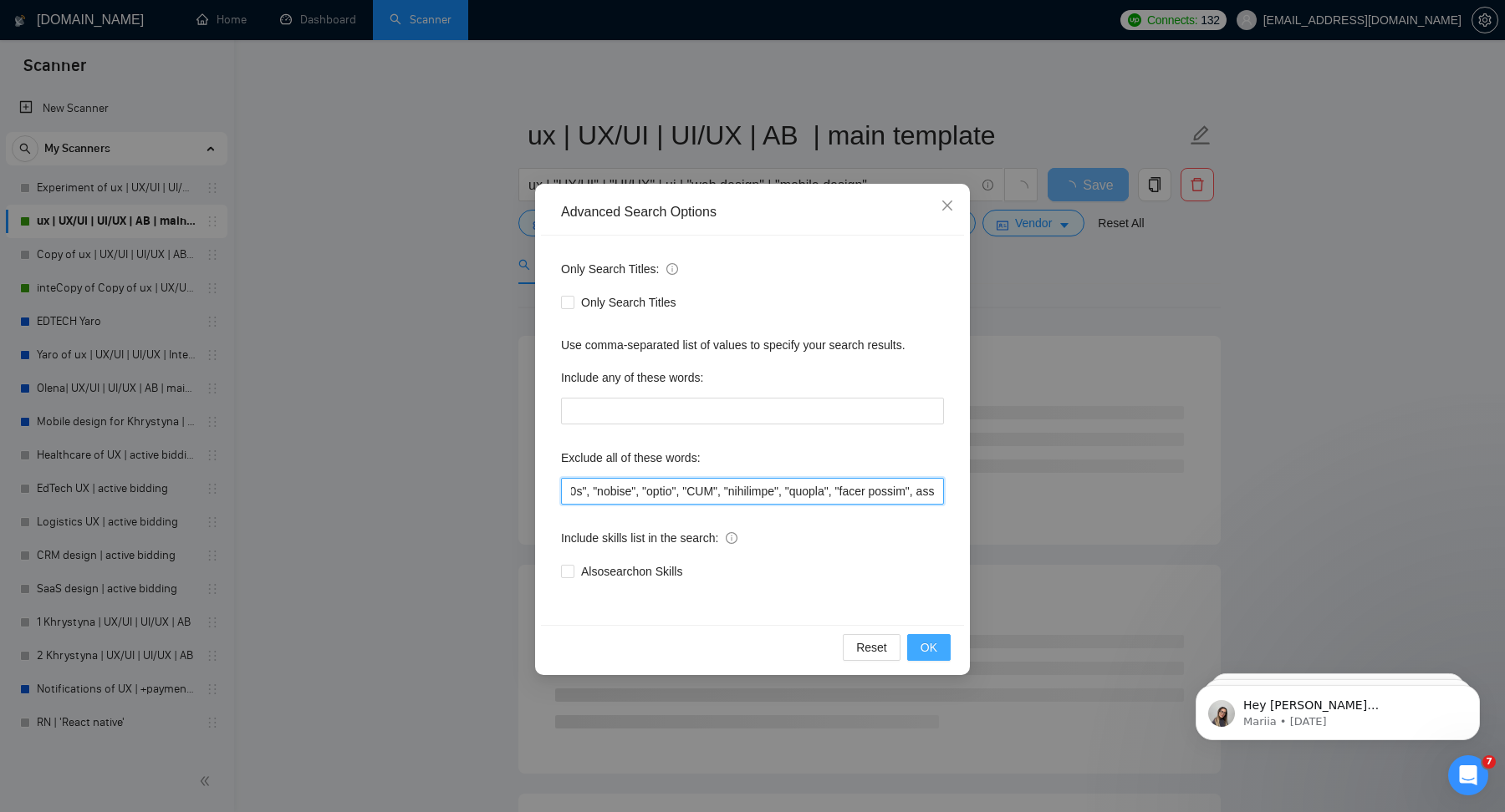
type input ""LoremIpsumdo", sit, "ametconsect", "adip", elitsed, doe, "te inci utlab", etdo…"
click at [930, 639] on span "OK" at bounding box center [928, 648] width 17 height 18
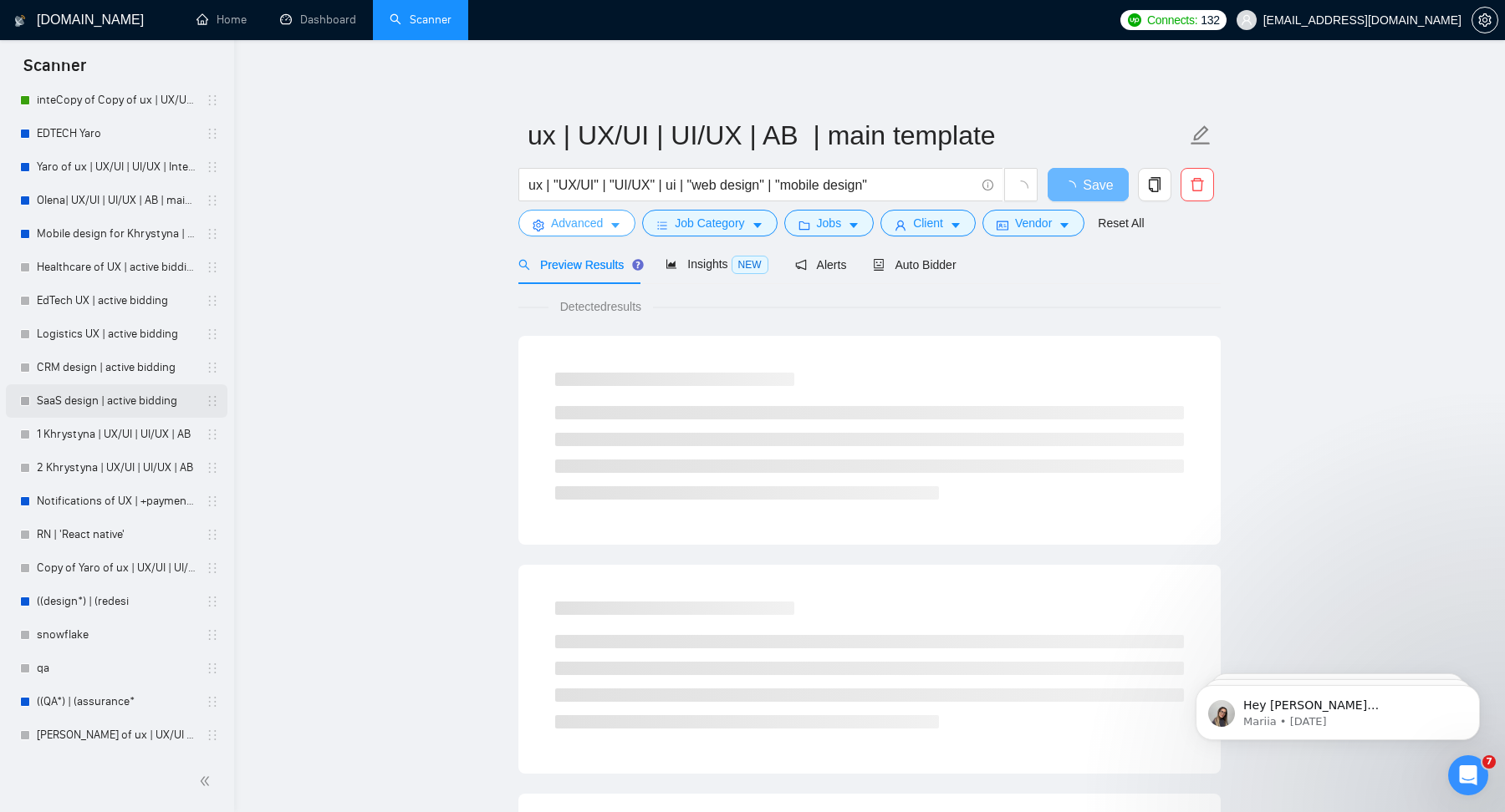
scroll to position [188, 0]
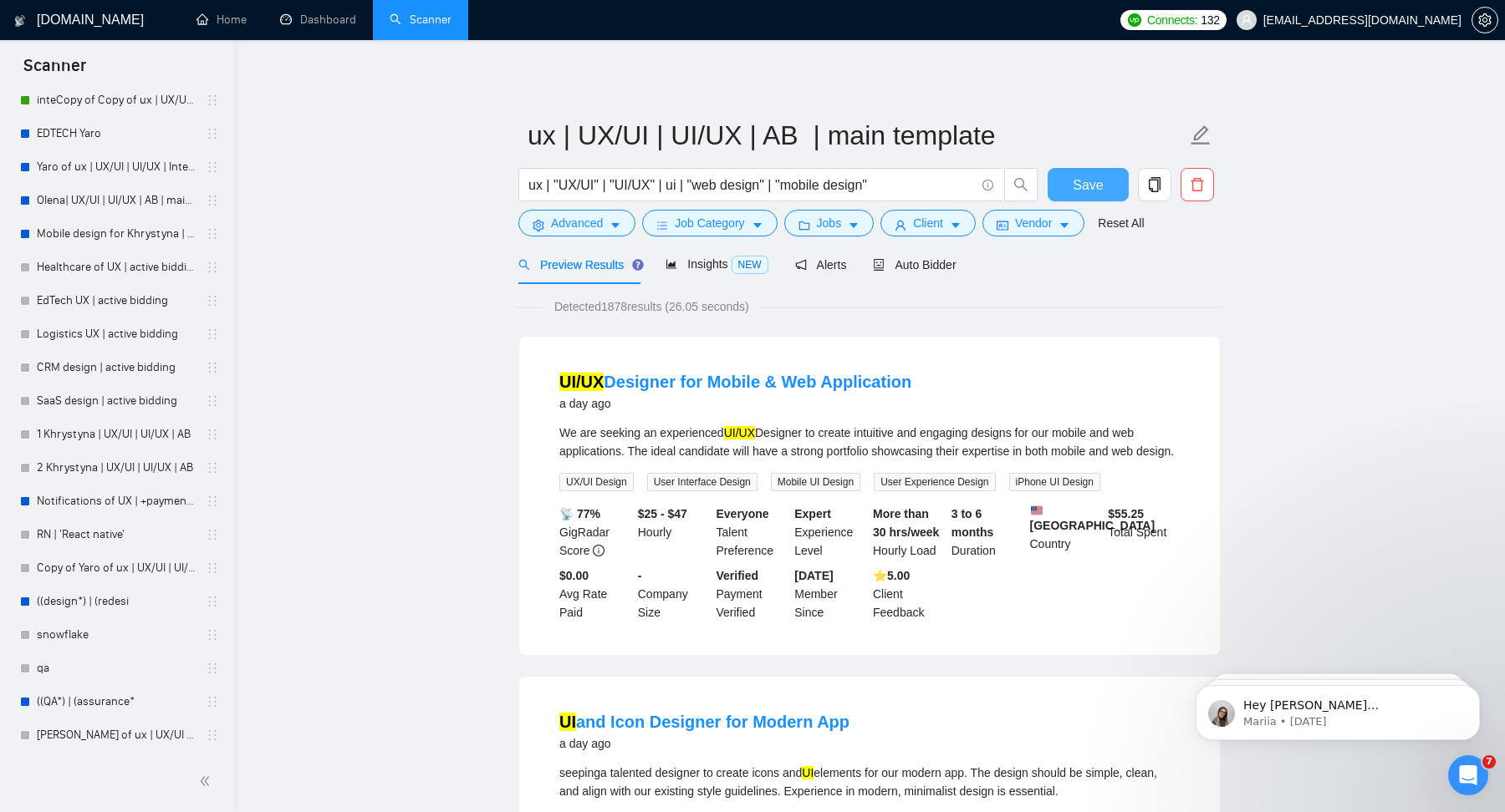
click at [1104, 192] on button "Save" at bounding box center [1088, 185] width 81 height 33
